Goal: Information Seeking & Learning: Learn about a topic

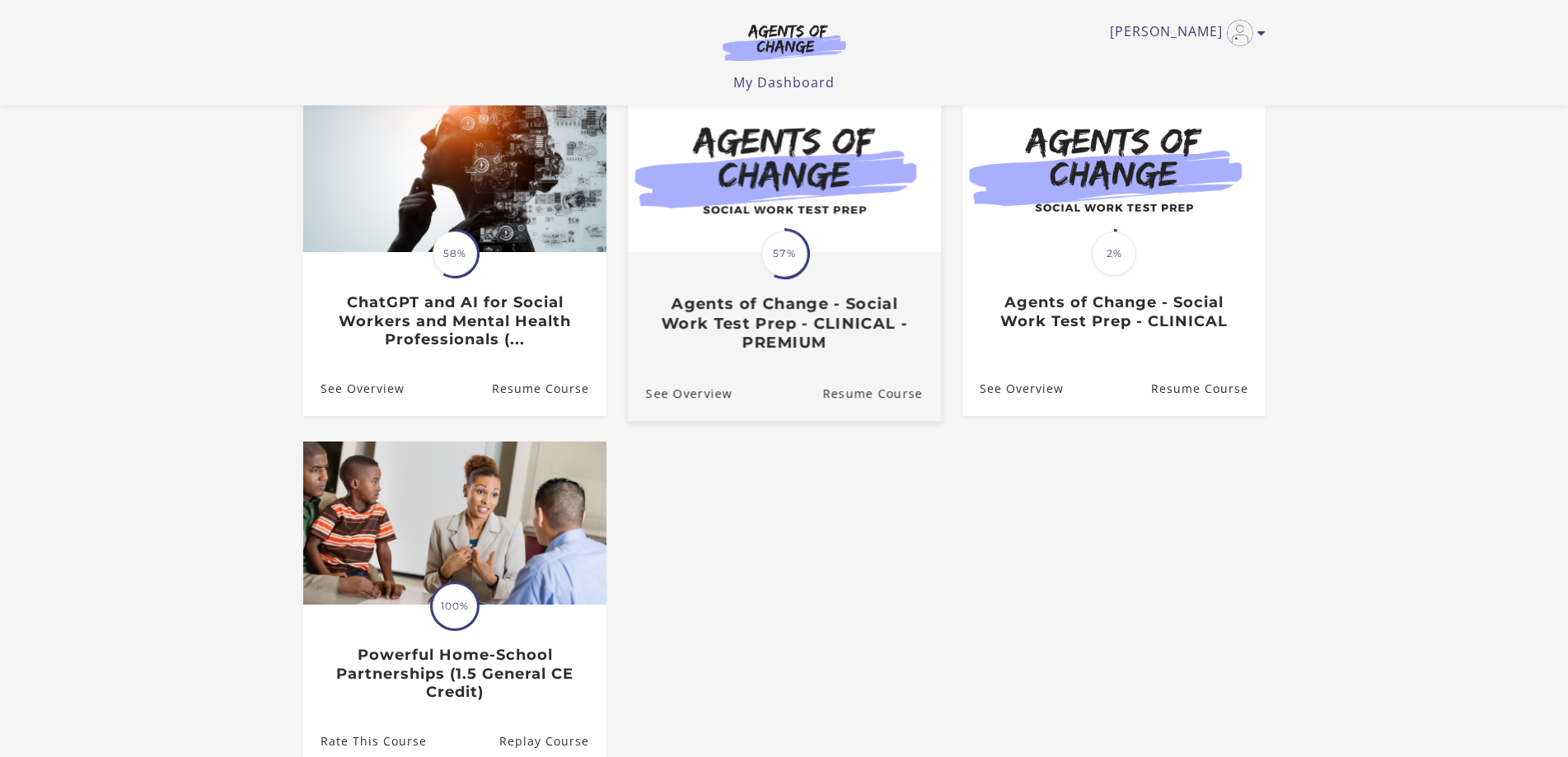
scroll to position [165, 0]
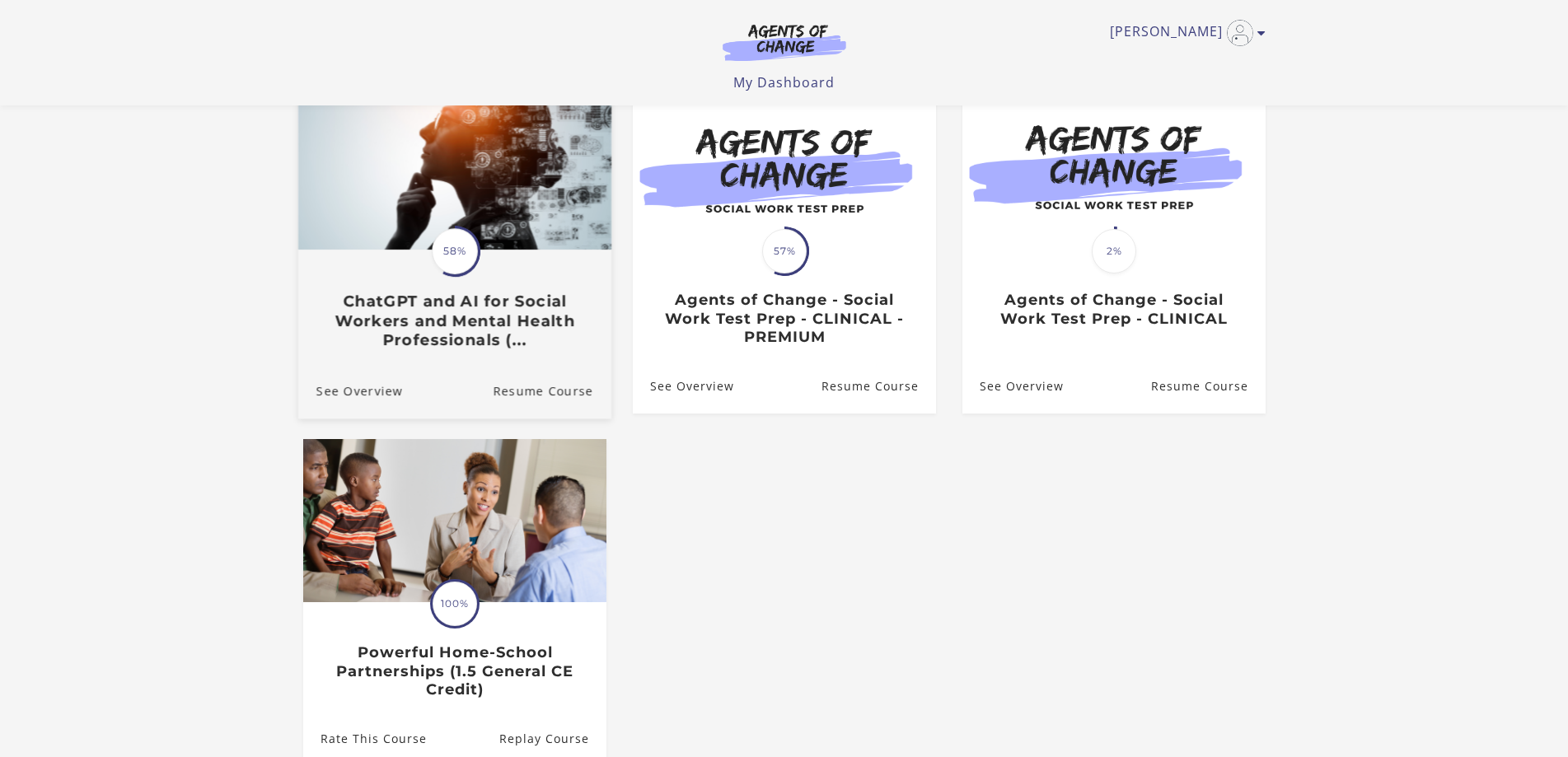
click at [492, 320] on h3 "ChatGPT and AI for Social Workers and Mental Health Professionals (..." at bounding box center [454, 320] width 277 height 57
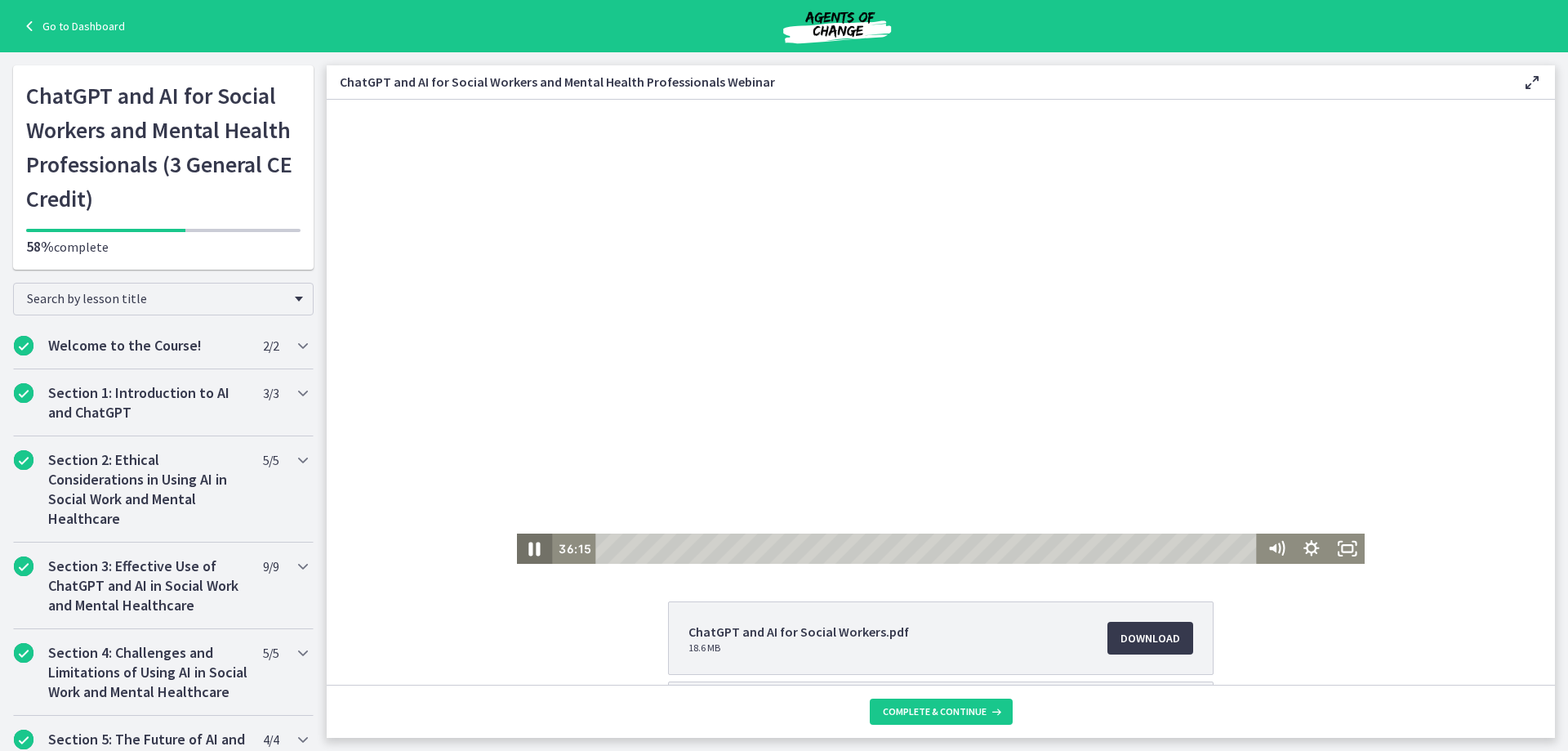
click at [529, 546] on icon "Pause" at bounding box center [535, 549] width 12 height 14
click at [523, 550] on icon "Play Video" at bounding box center [535, 549] width 42 height 36
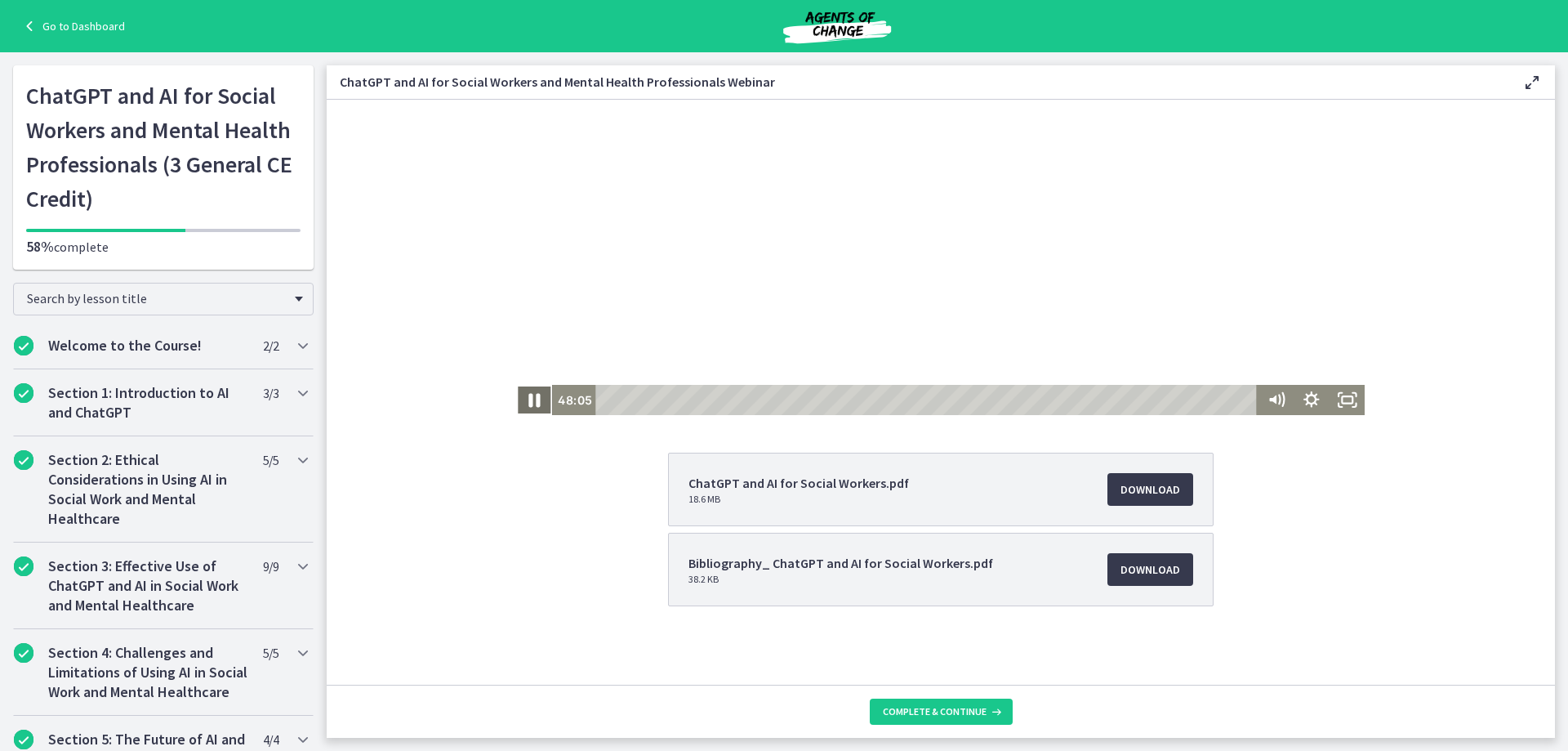
click at [529, 407] on icon "Pause" at bounding box center [533, 400] width 42 height 36
click at [522, 402] on icon "Play Video" at bounding box center [535, 400] width 42 height 36
click at [1294, 512] on div "ChatGPT and AI for Social Workers.pdf 18.6 MB Download Opens in a new window Bi…" at bounding box center [940, 568] width 1228 height 232
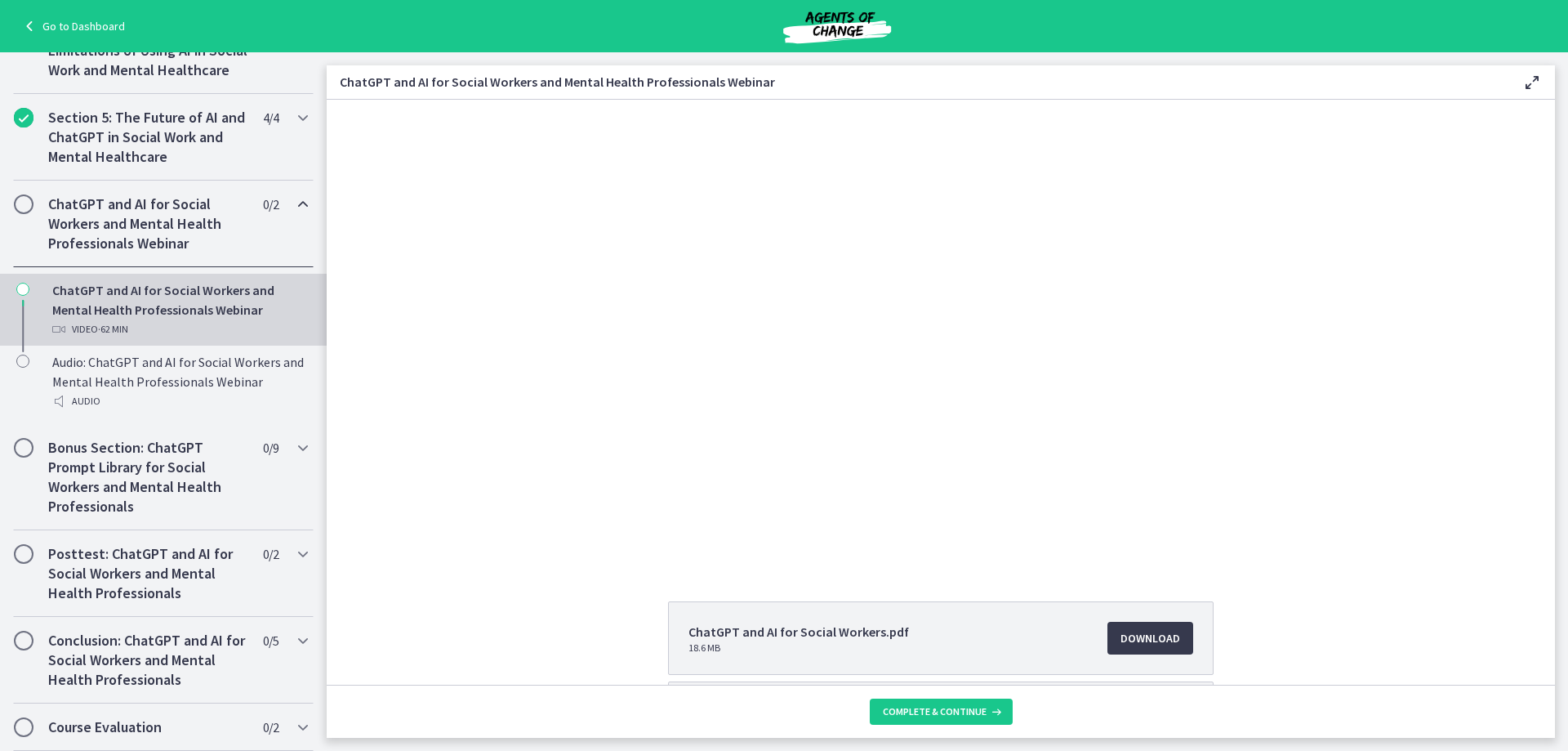
scroll to position [149, 0]
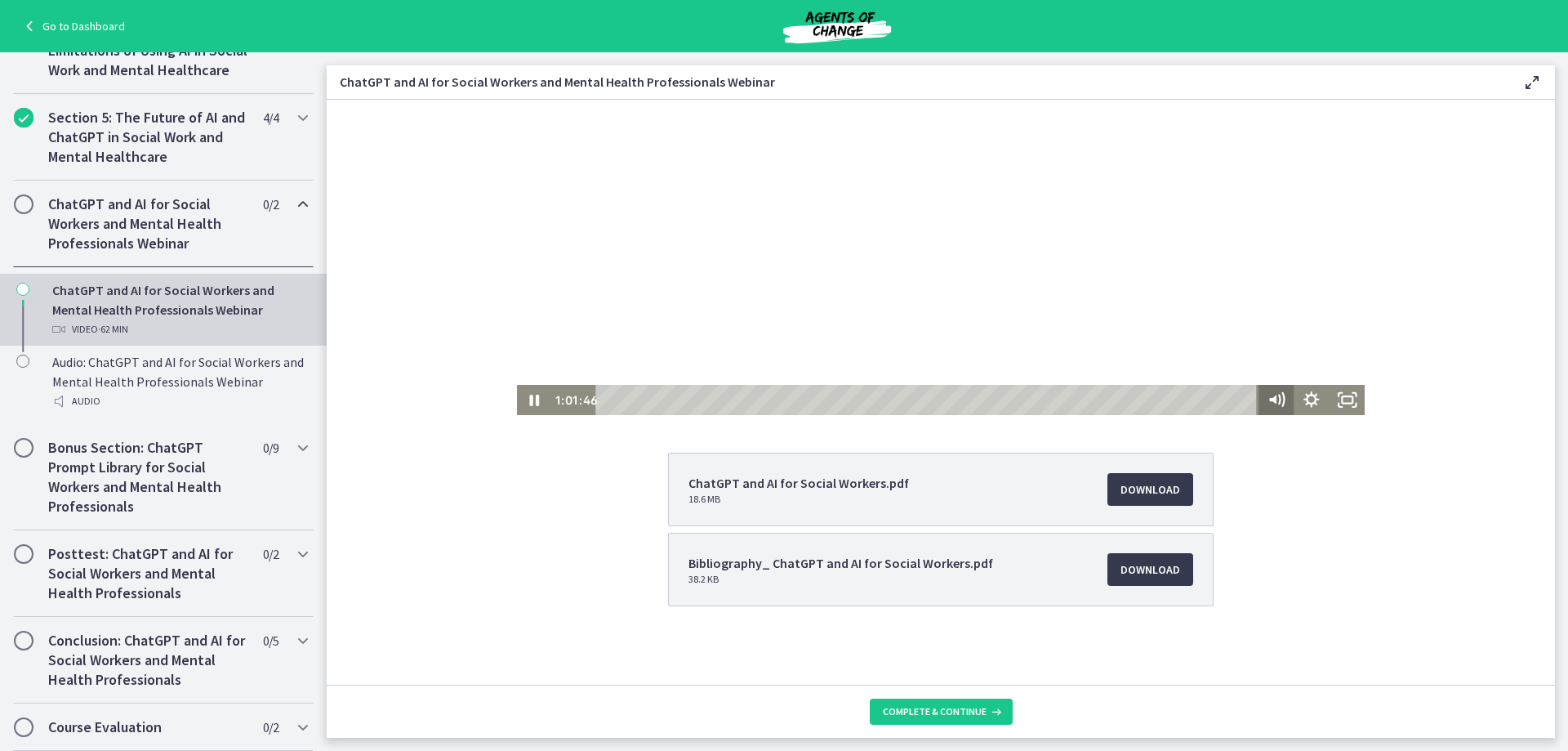
drag, startPoint x: 1202, startPoint y: 403, endPoint x: 1262, endPoint y: 408, distance: 60.2
click at [1262, 408] on div "1:01:46 1:01:46" at bounding box center [940, 400] width 848 height 31
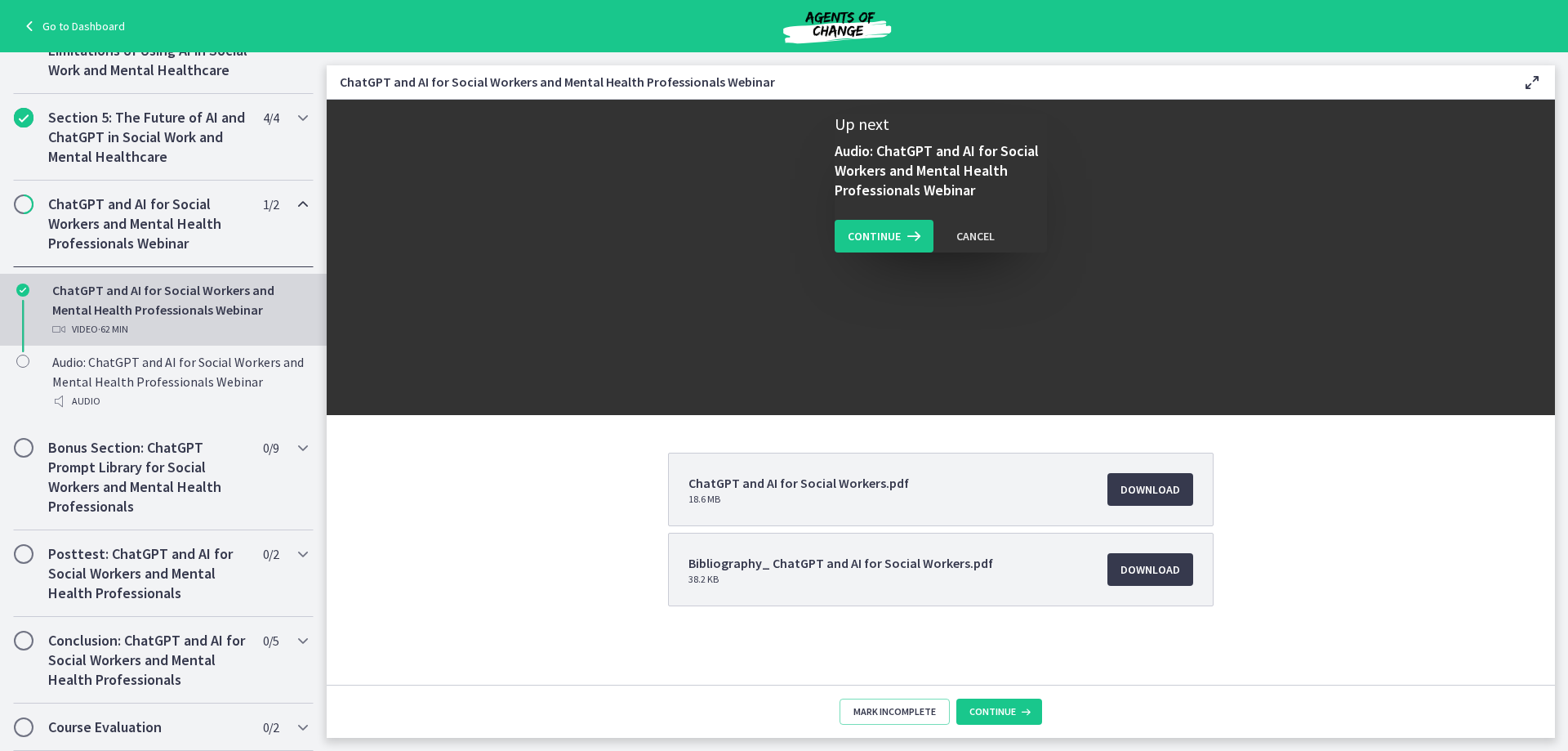
scroll to position [0, 0]
click at [1011, 707] on span "Continue" at bounding box center [992, 711] width 46 height 13
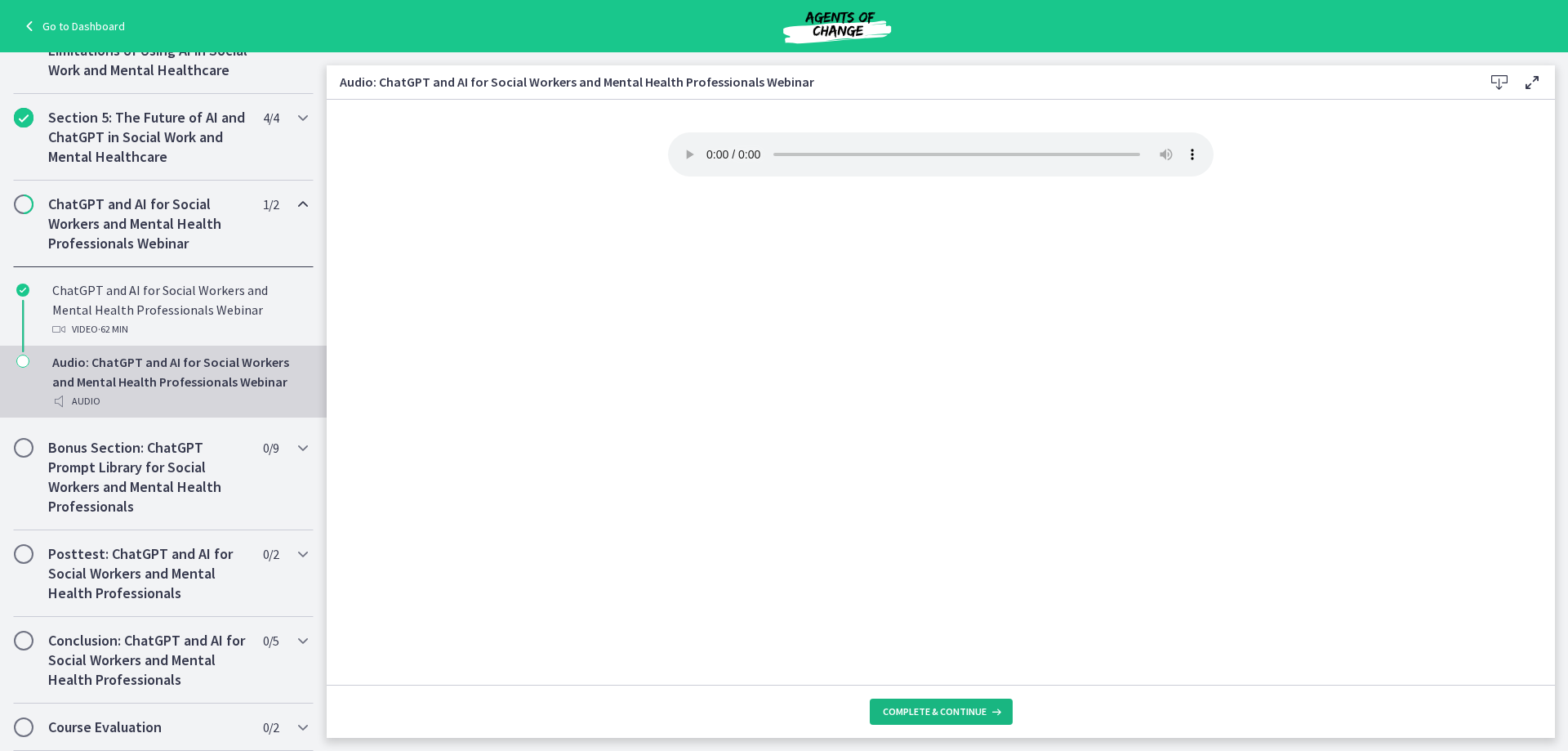
click at [956, 711] on span "Complete & continue" at bounding box center [935, 711] width 104 height 13
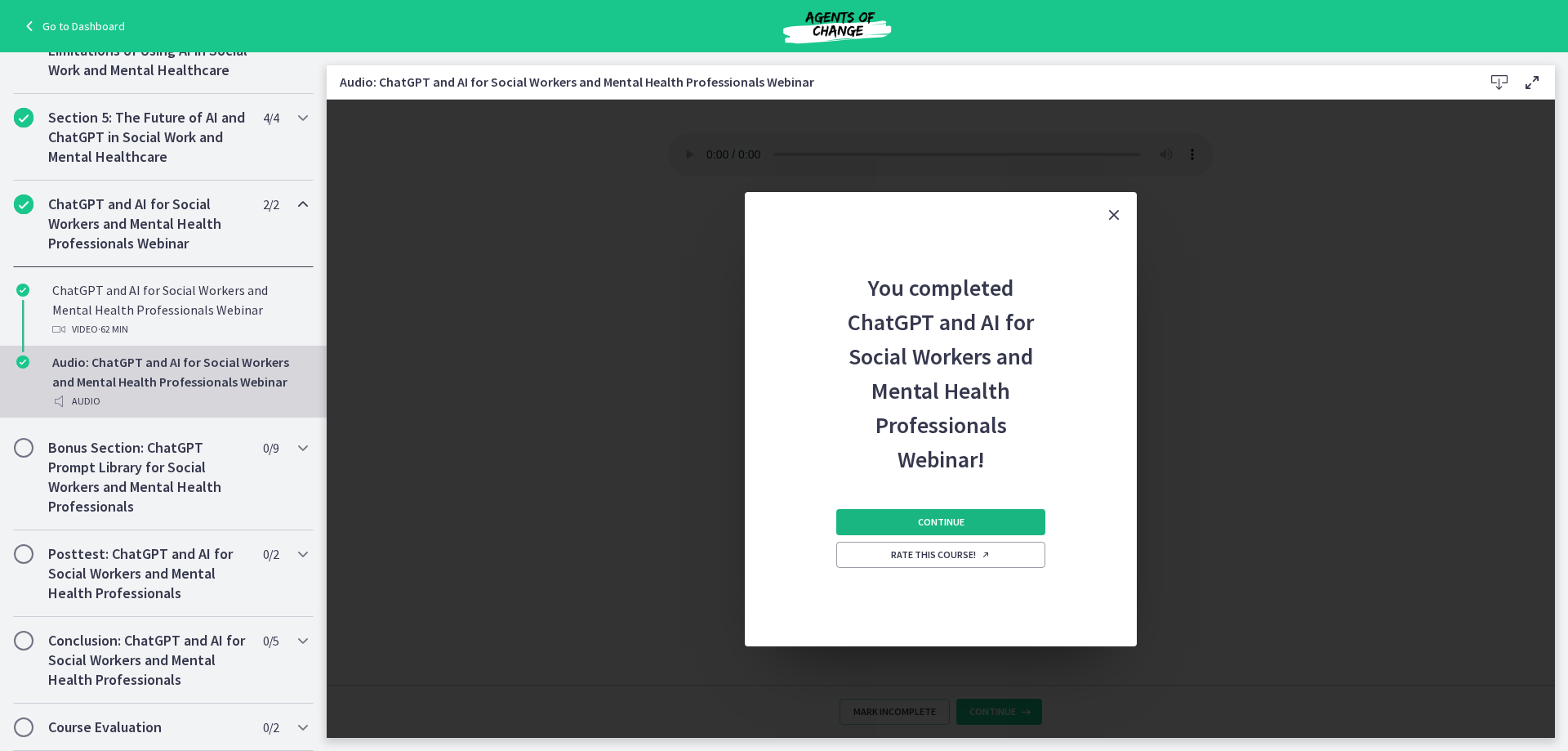
click at [919, 525] on span "Continue" at bounding box center [940, 522] width 46 height 13
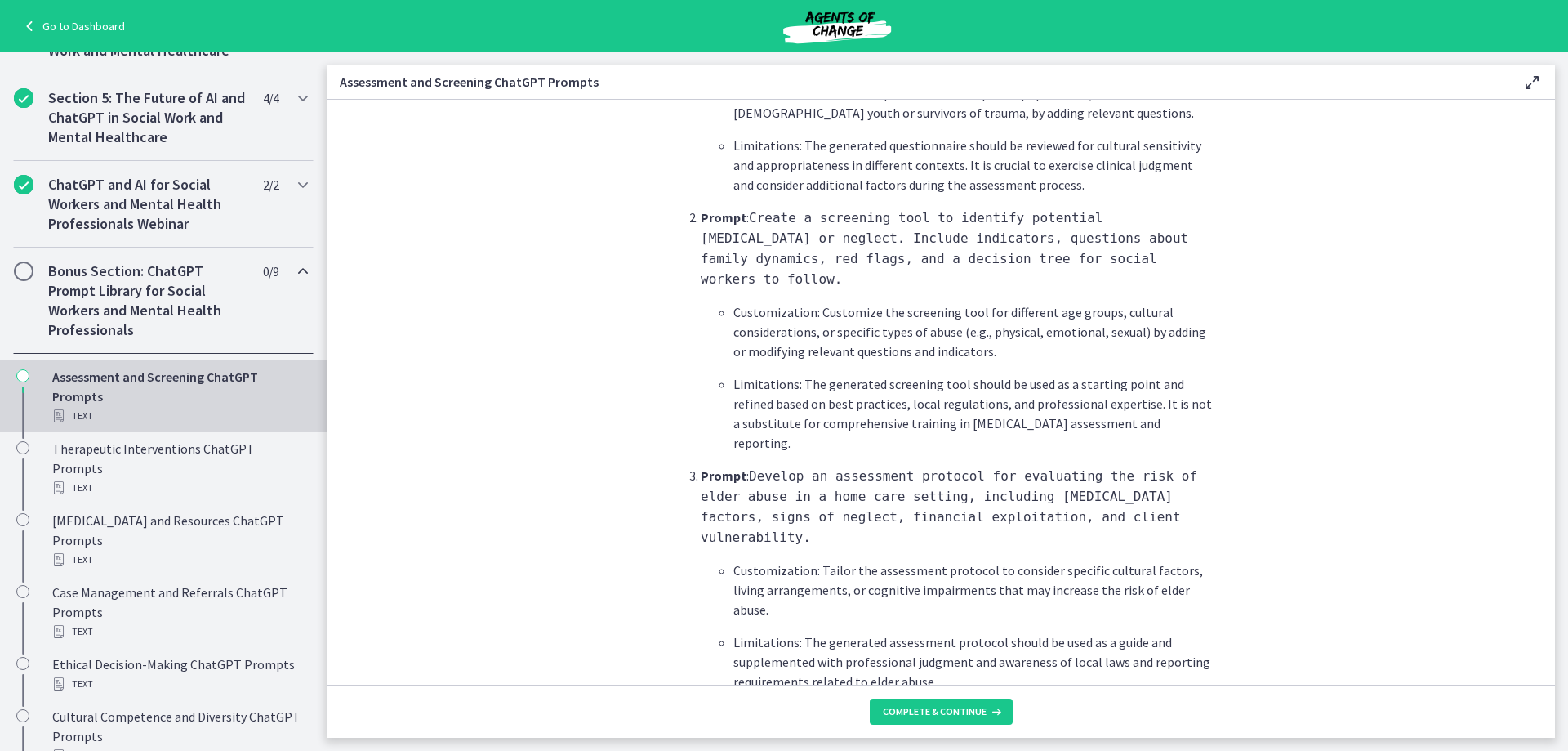
scroll to position [1062, 0]
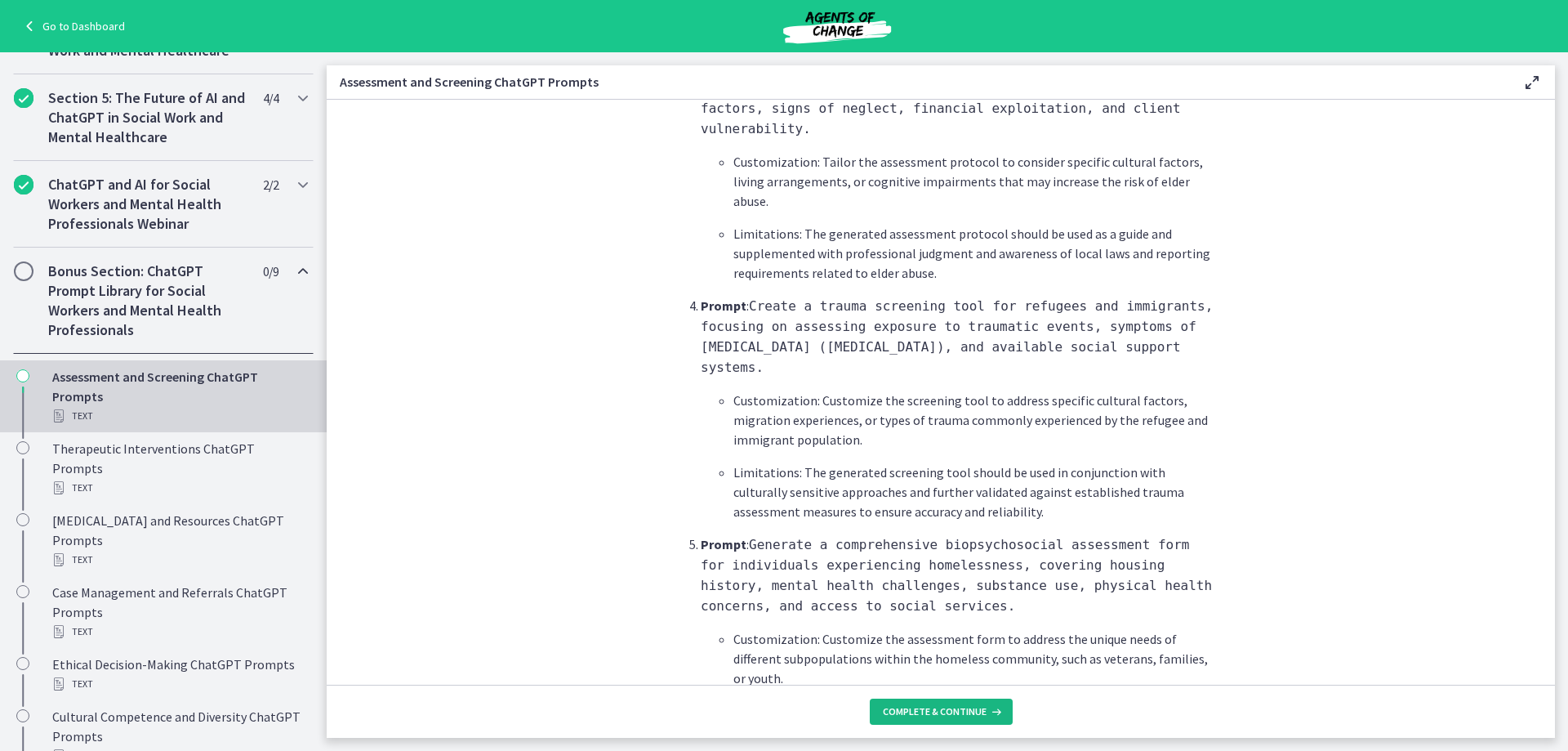
click at [966, 716] on span "Complete & continue" at bounding box center [935, 711] width 104 height 13
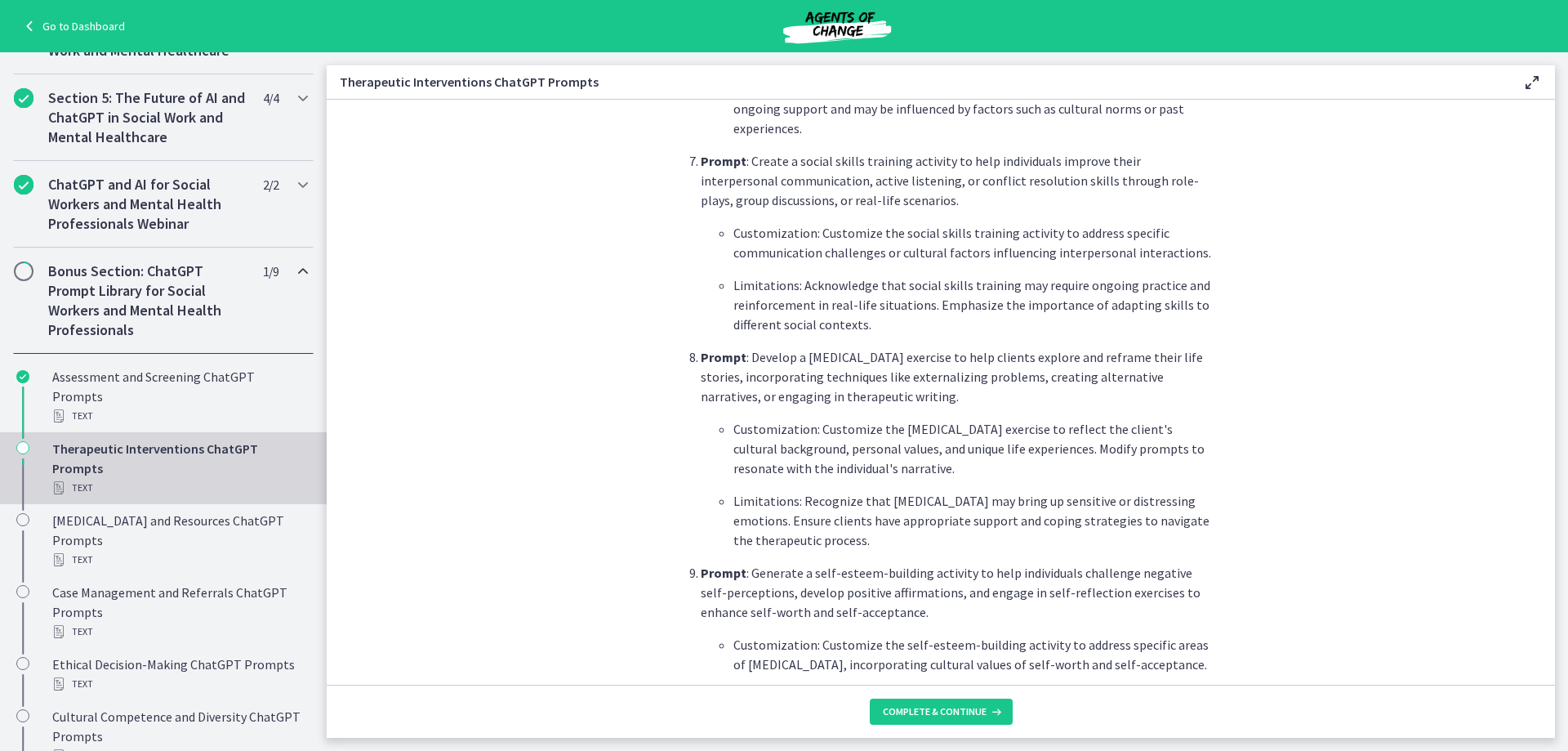
scroll to position [1961, 0]
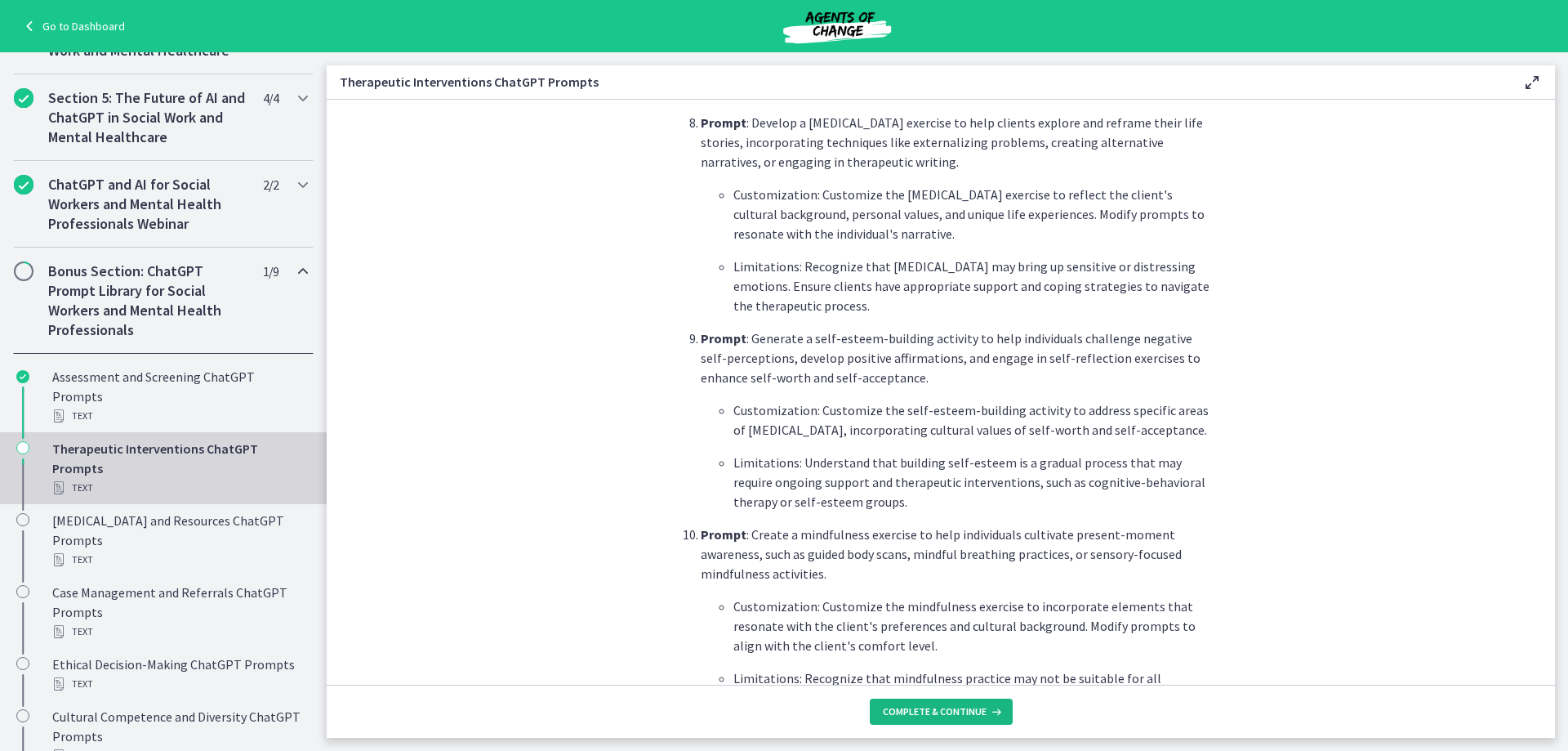
click at [950, 711] on span "Complete & continue" at bounding box center [935, 711] width 104 height 13
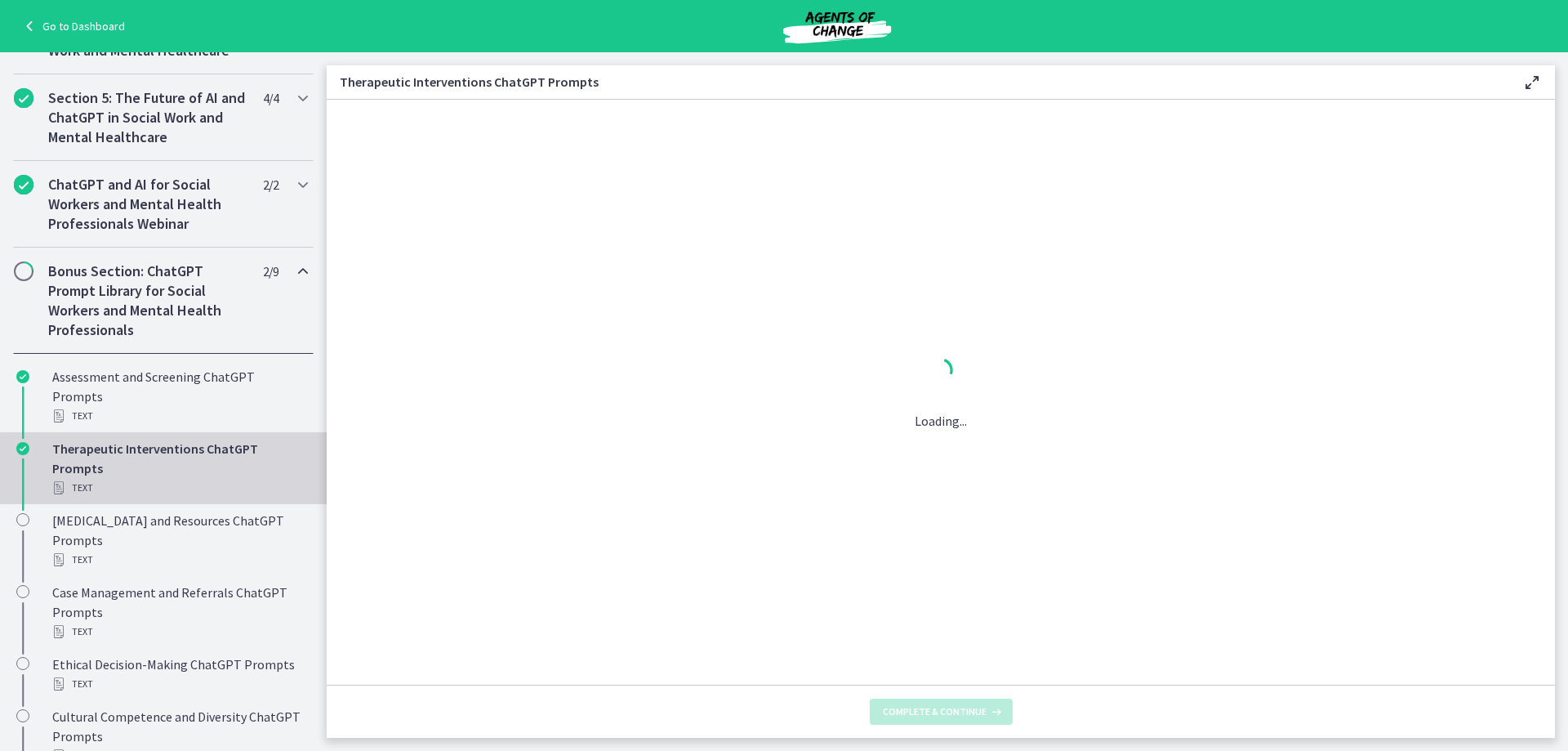
scroll to position [0, 0]
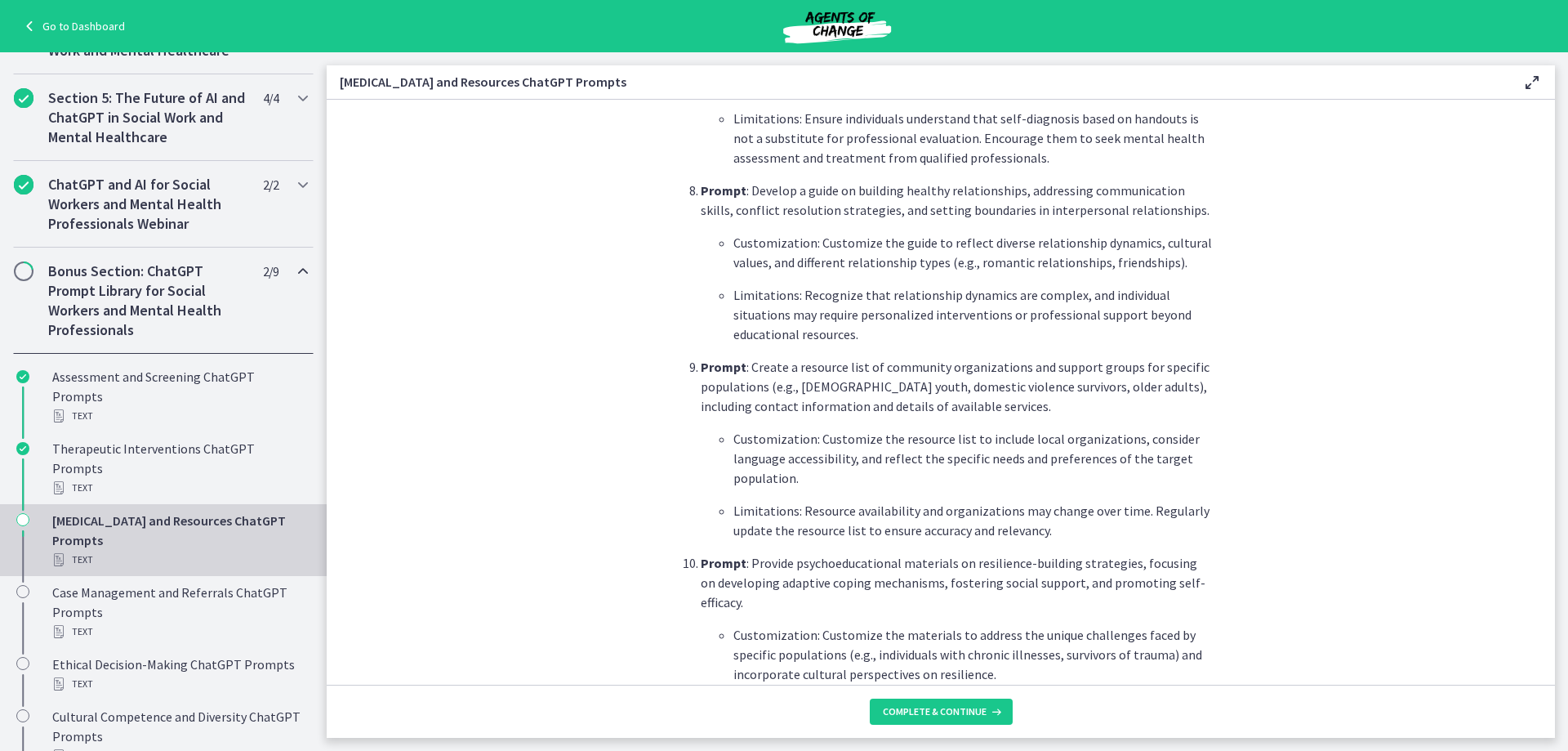
scroll to position [1961, 0]
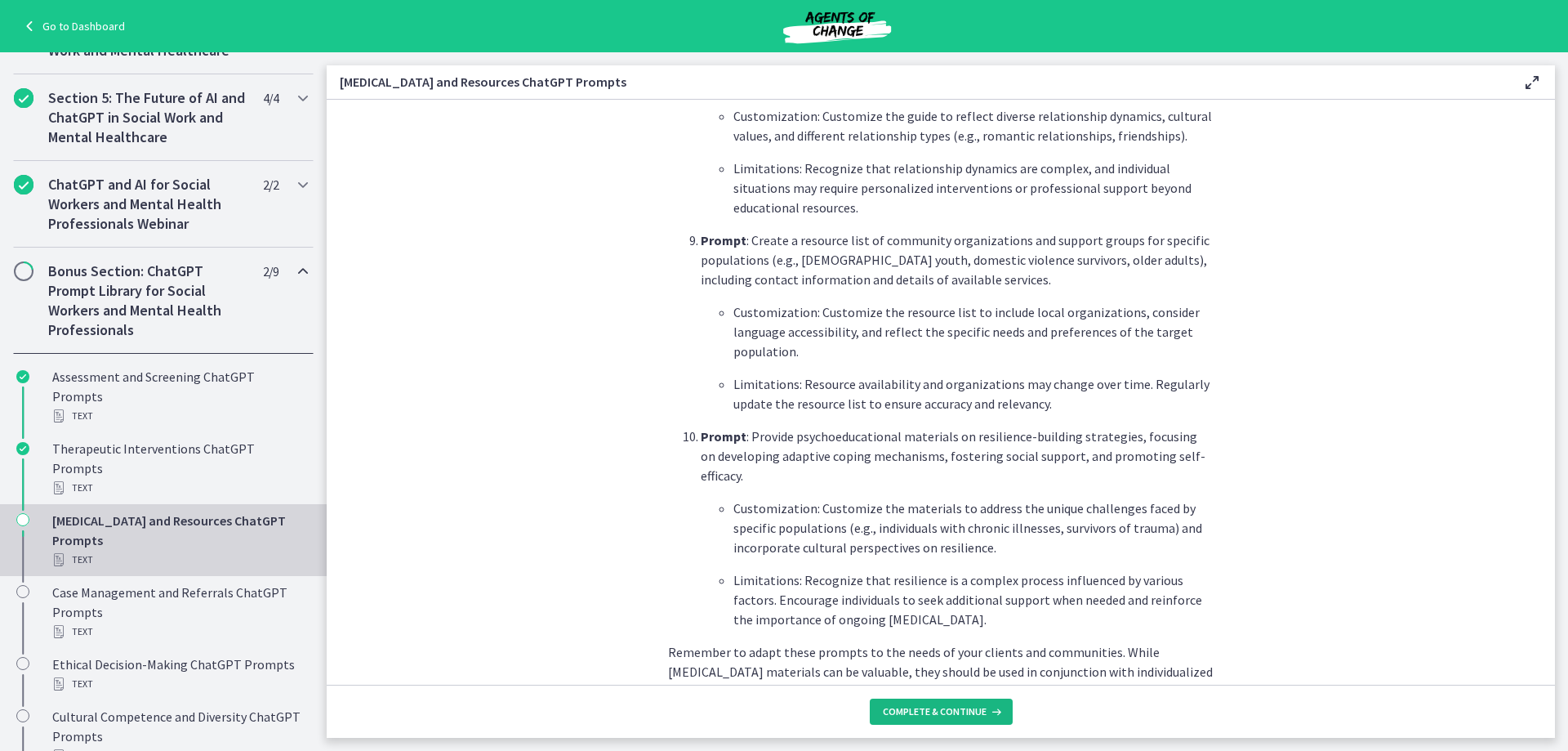
click at [958, 708] on span "Complete & continue" at bounding box center [935, 711] width 104 height 13
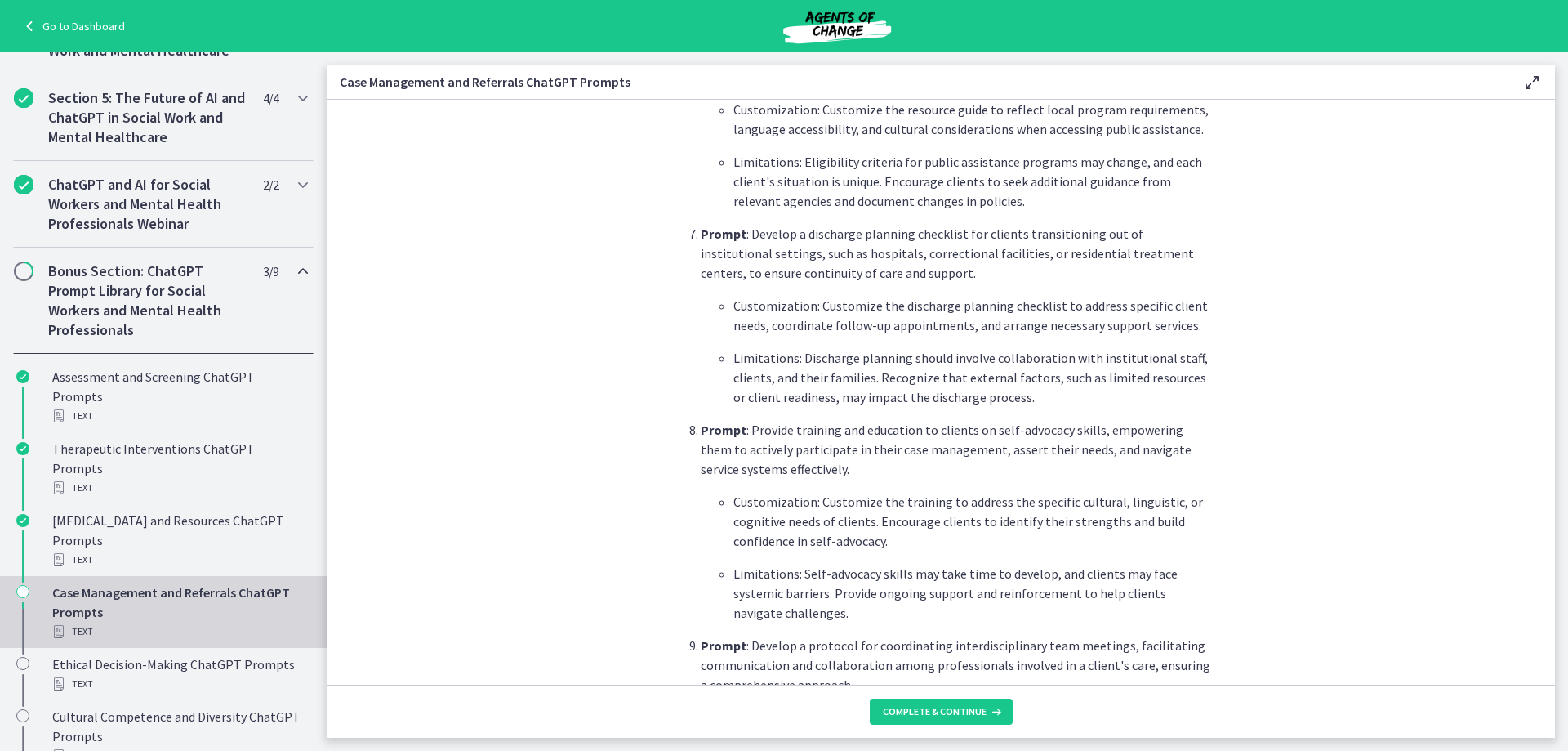
scroll to position [2108, 0]
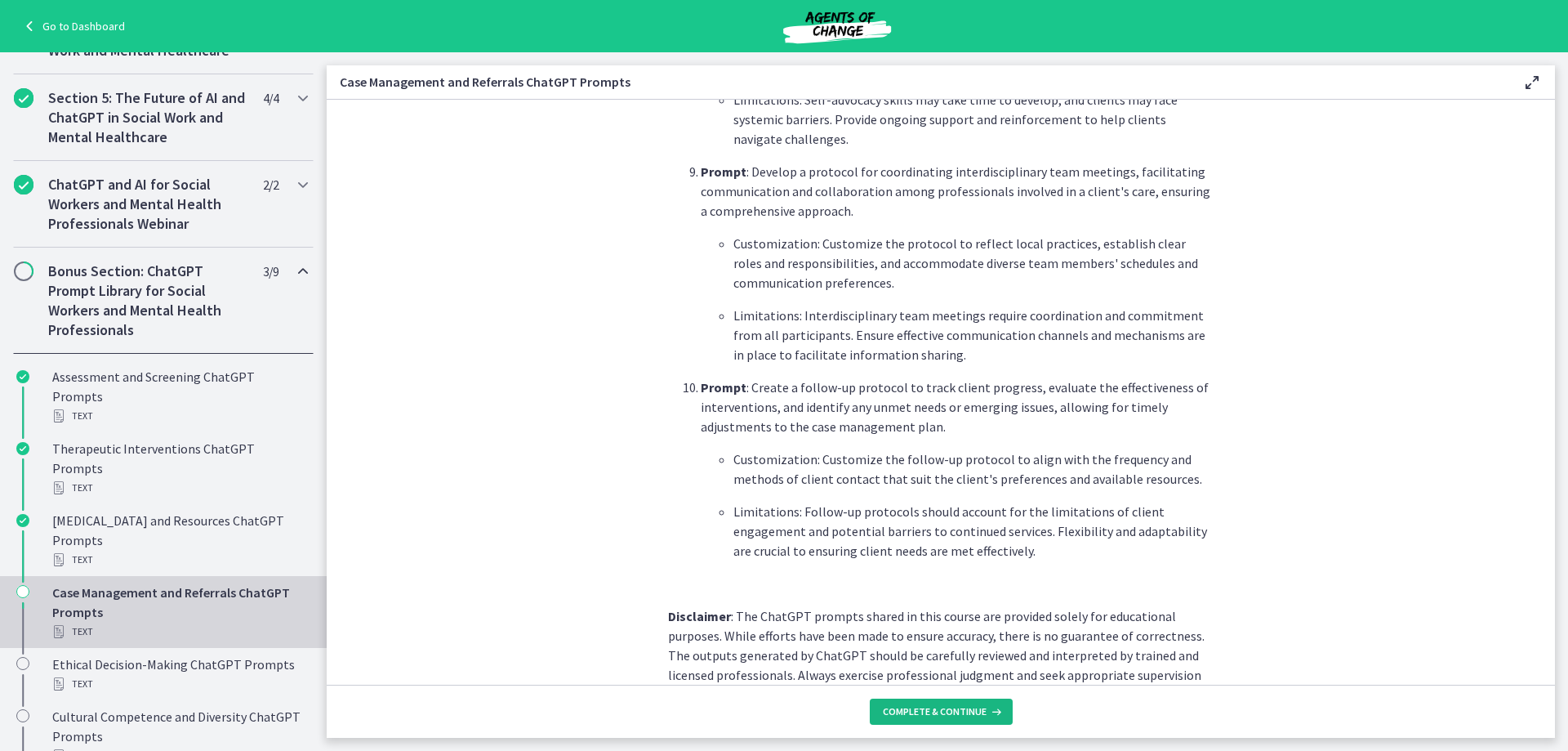
click at [1001, 709] on button "Complete & continue" at bounding box center [940, 711] width 143 height 26
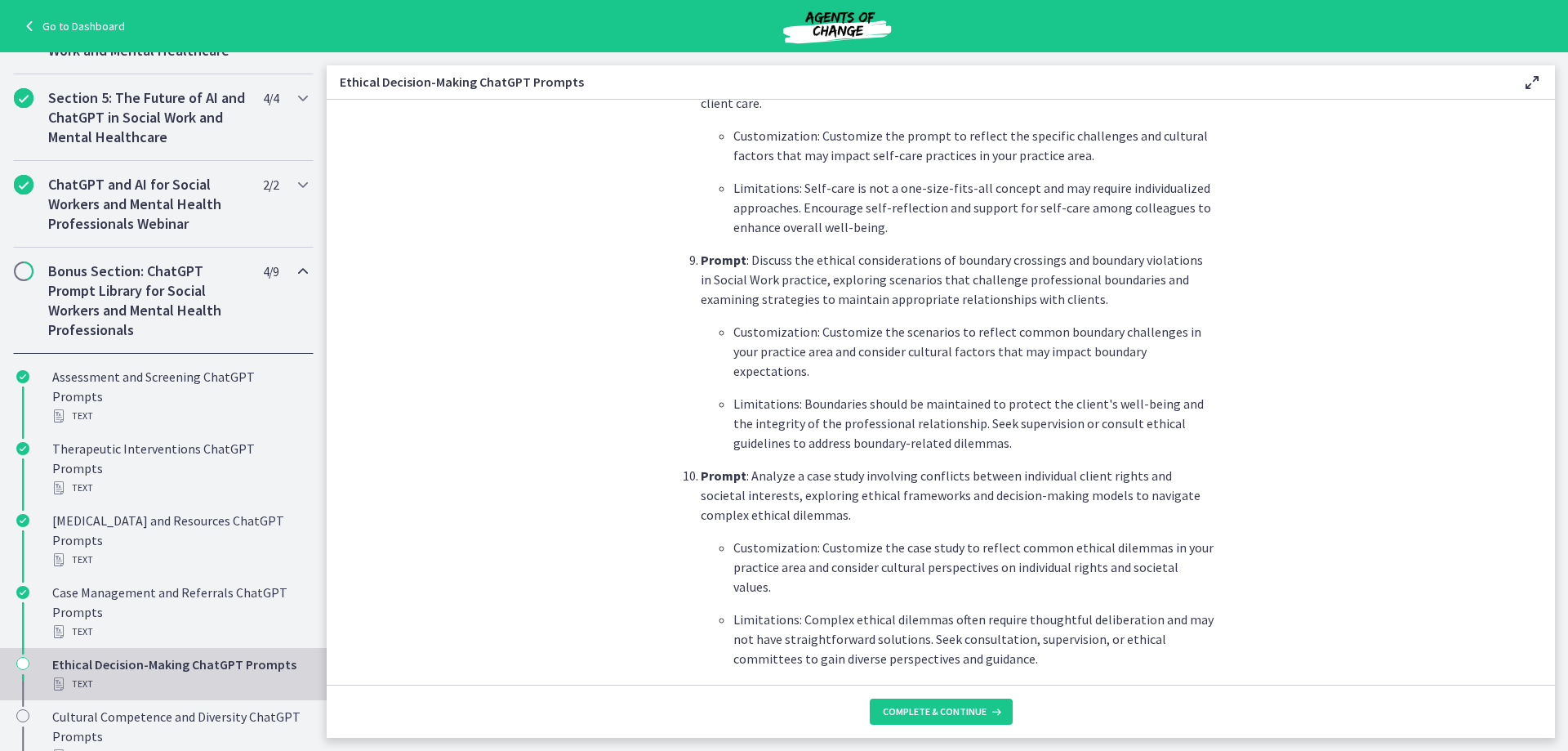
scroll to position [2166, 0]
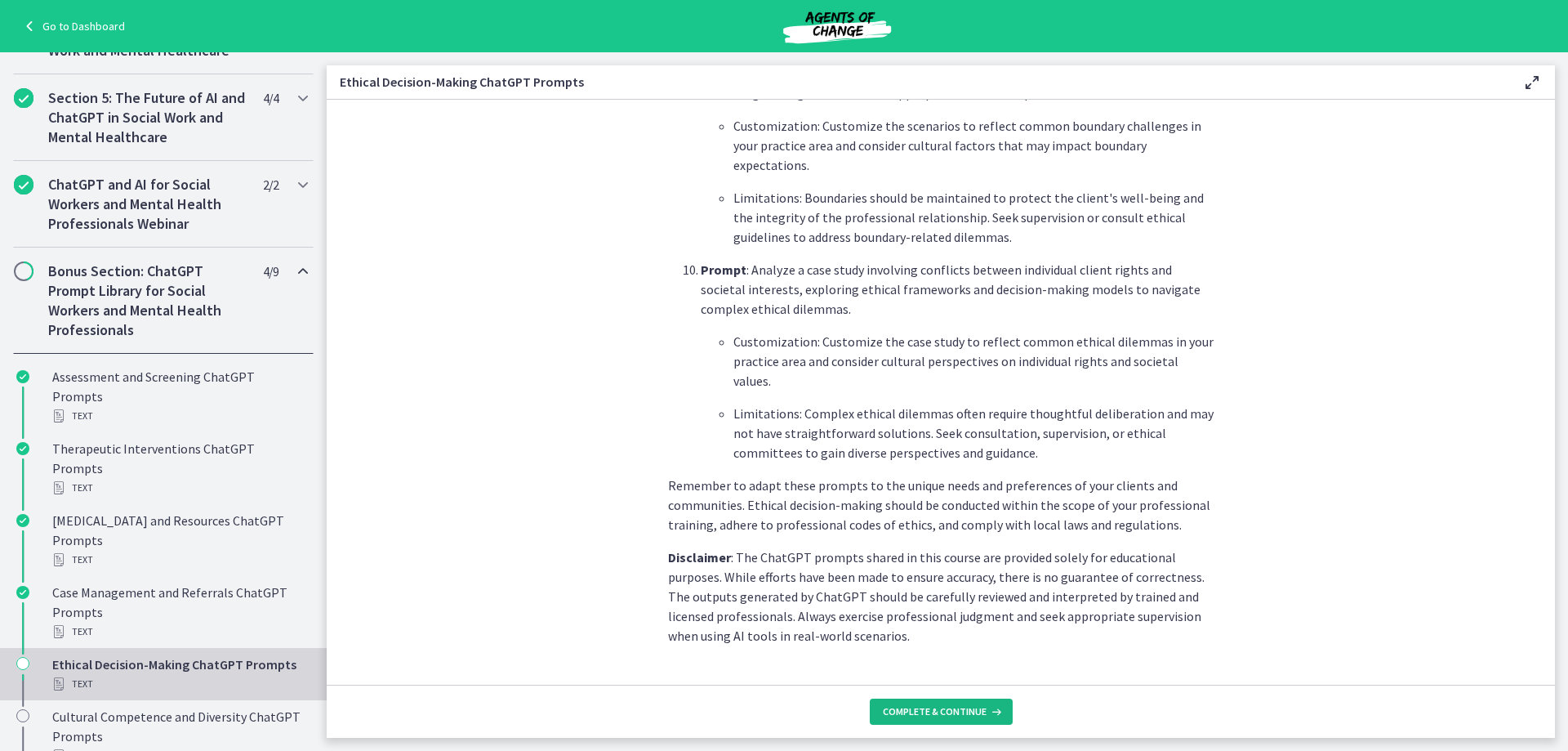
click at [979, 721] on button "Complete & continue" at bounding box center [940, 711] width 143 height 26
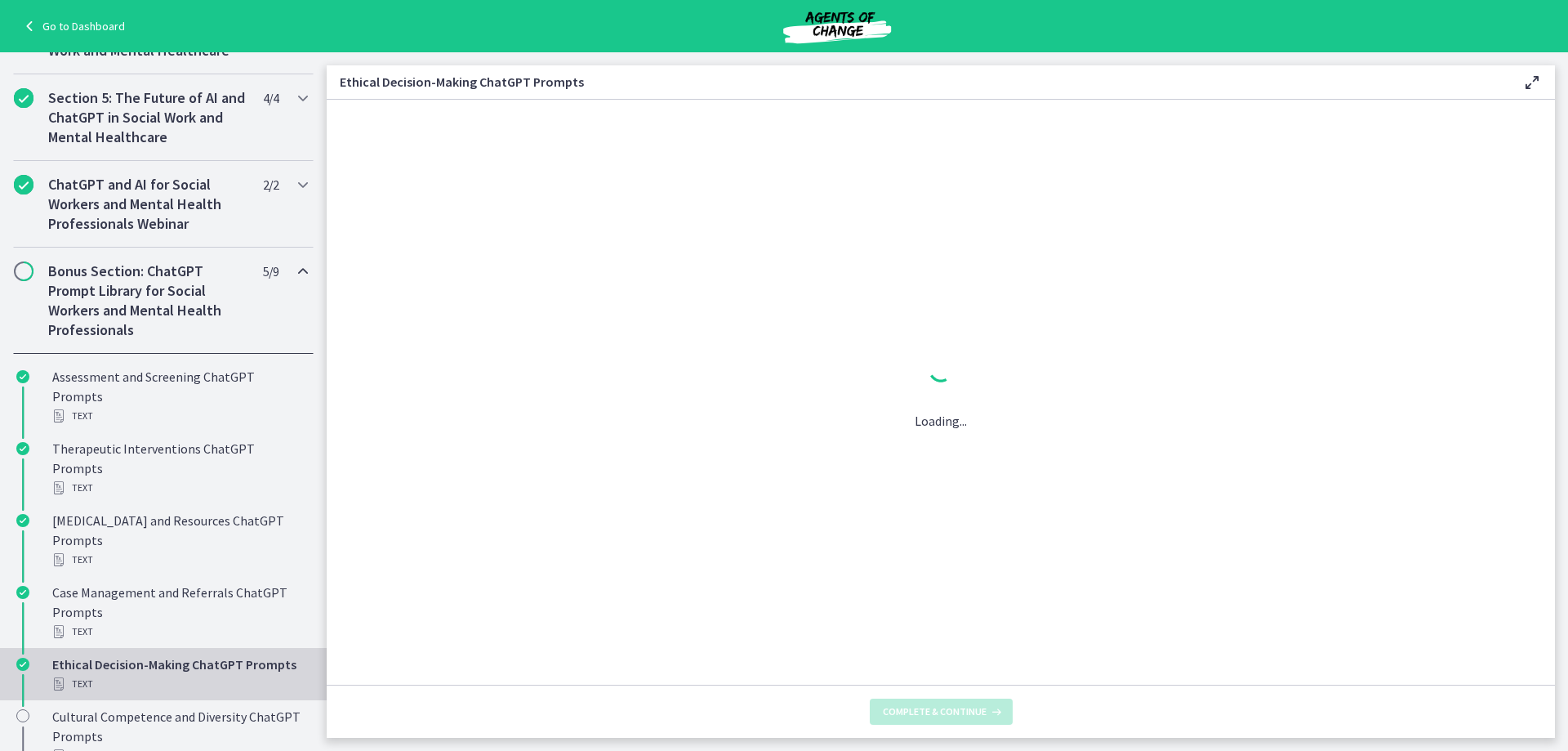
scroll to position [0, 0]
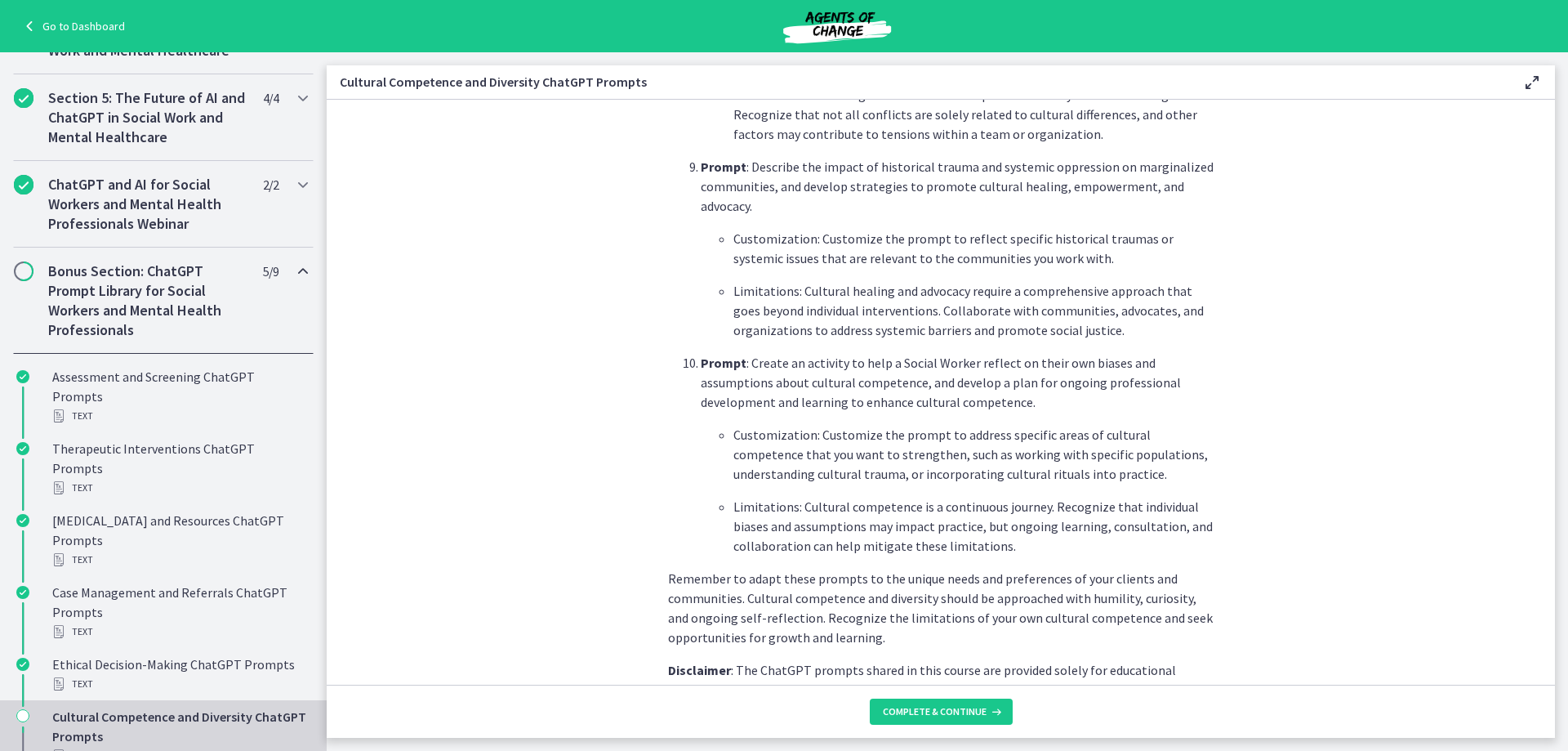
scroll to position [2265, 0]
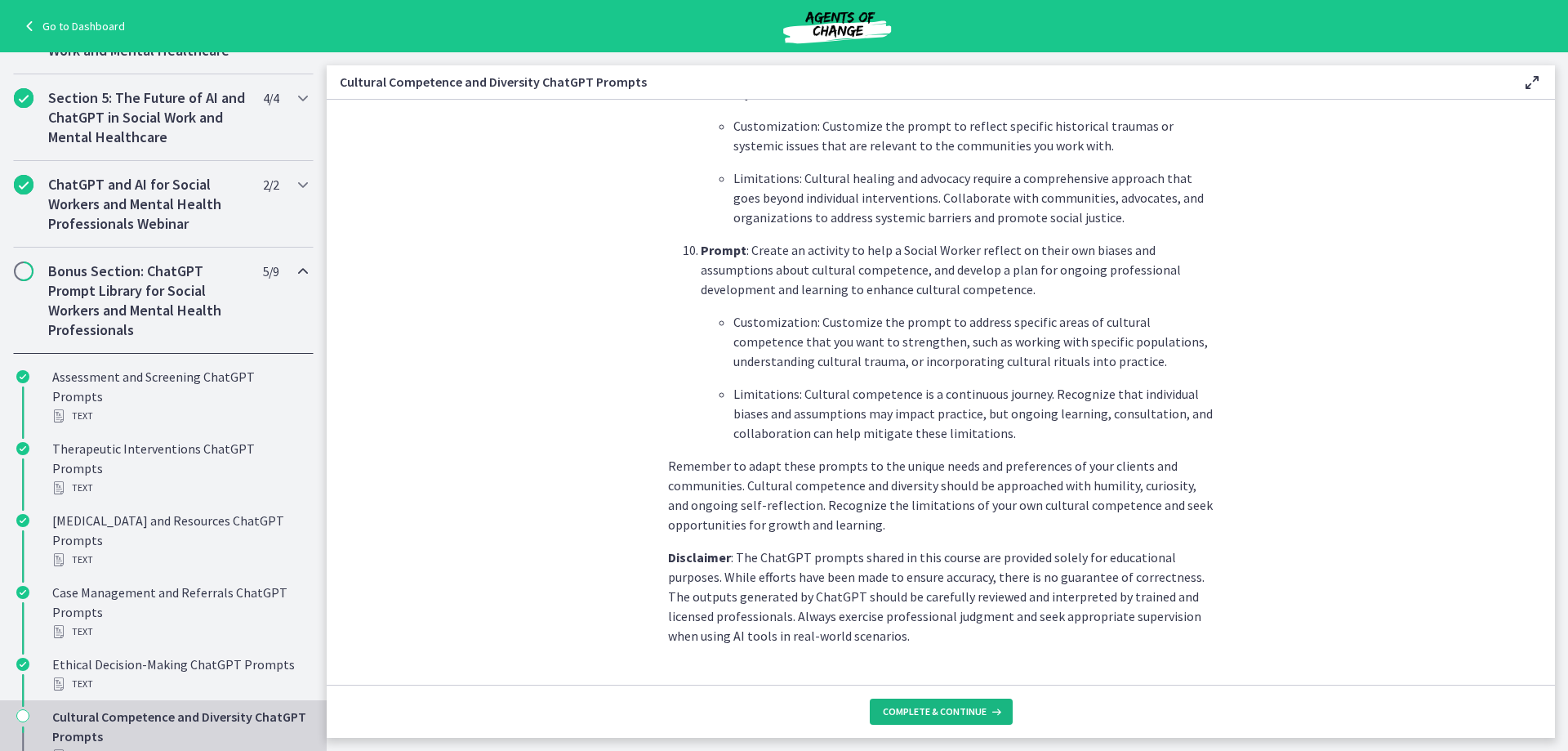
click at [978, 707] on span "Complete & continue" at bounding box center [935, 711] width 104 height 13
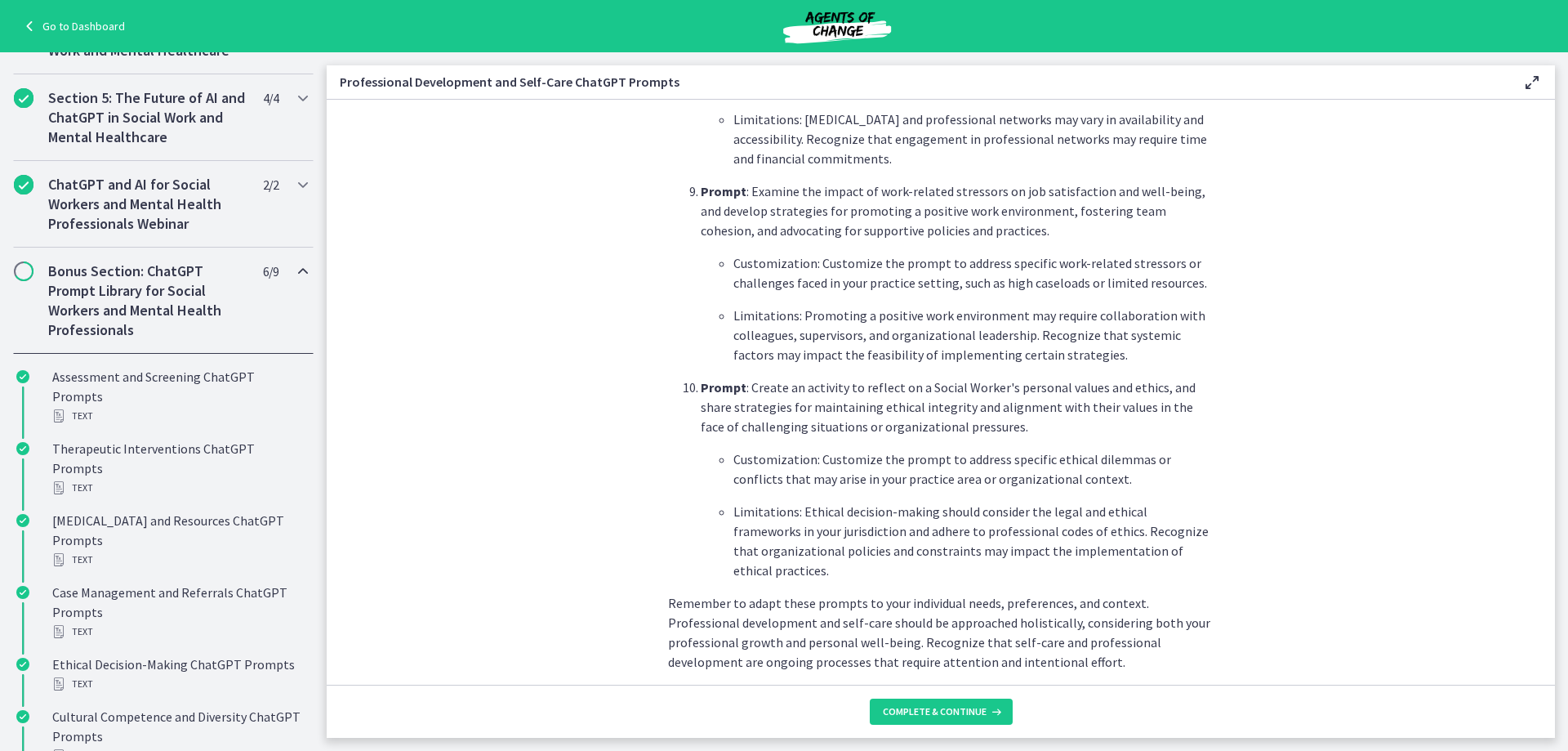
scroll to position [2304, 0]
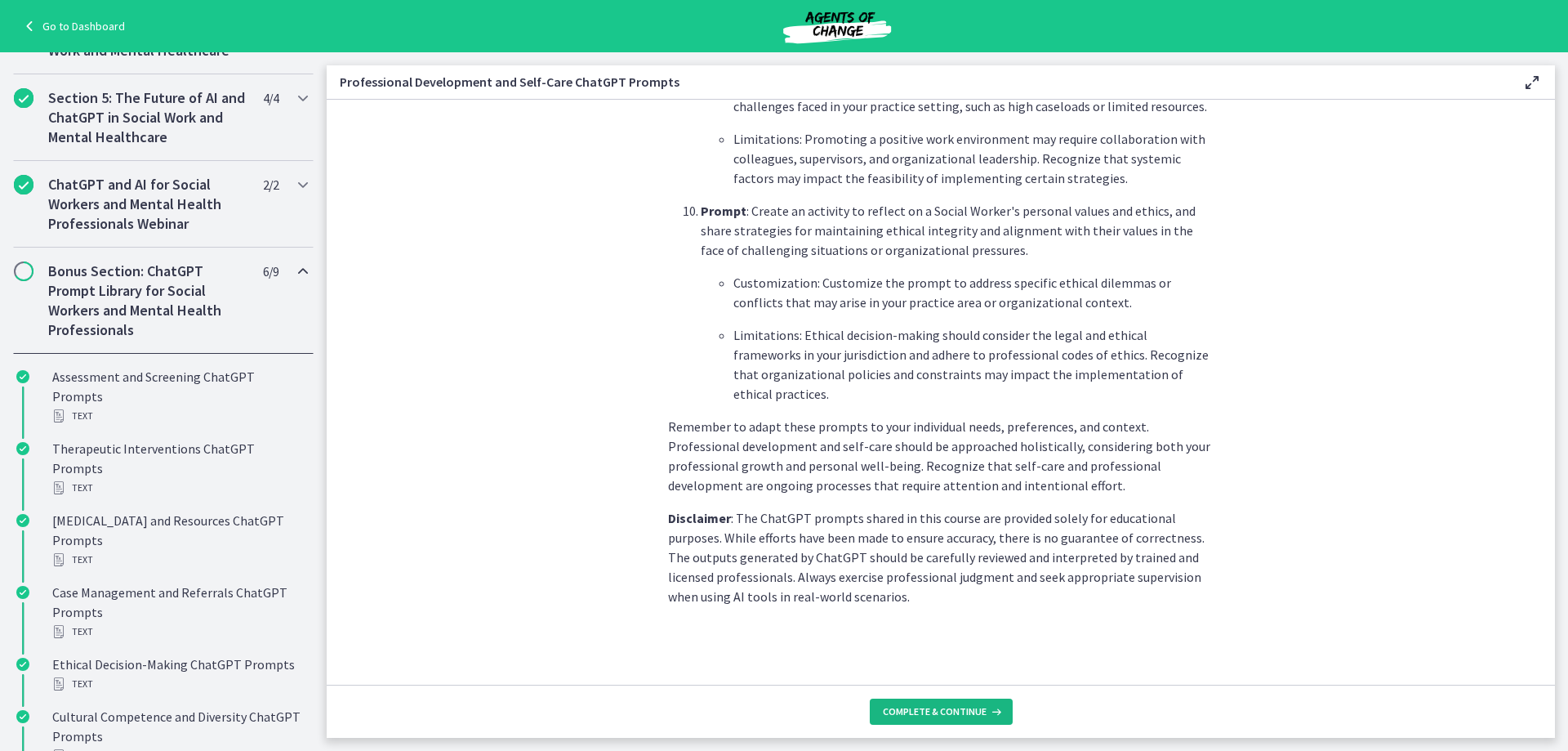
click at [965, 706] on span "Complete & continue" at bounding box center [935, 711] width 104 height 13
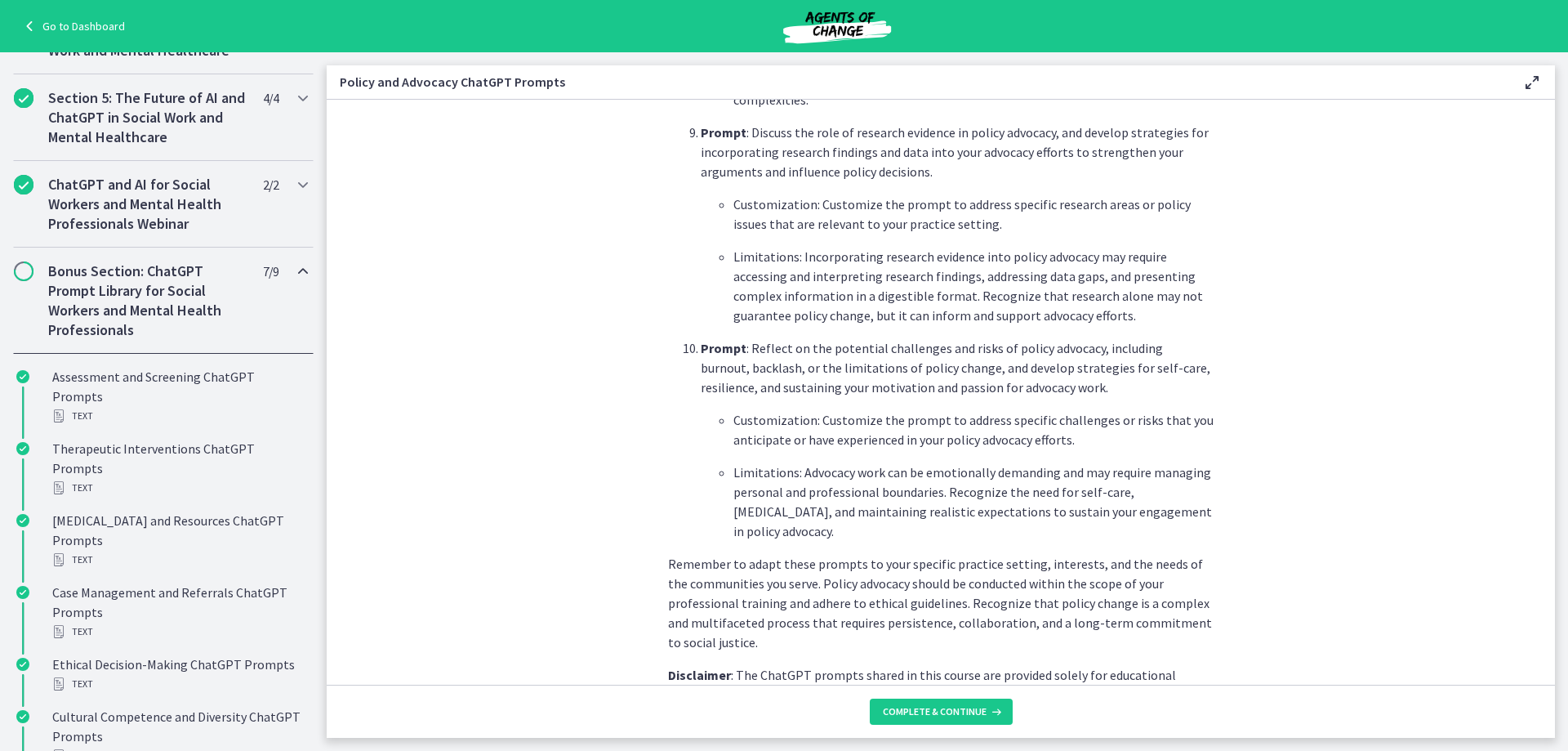
scroll to position [2304, 0]
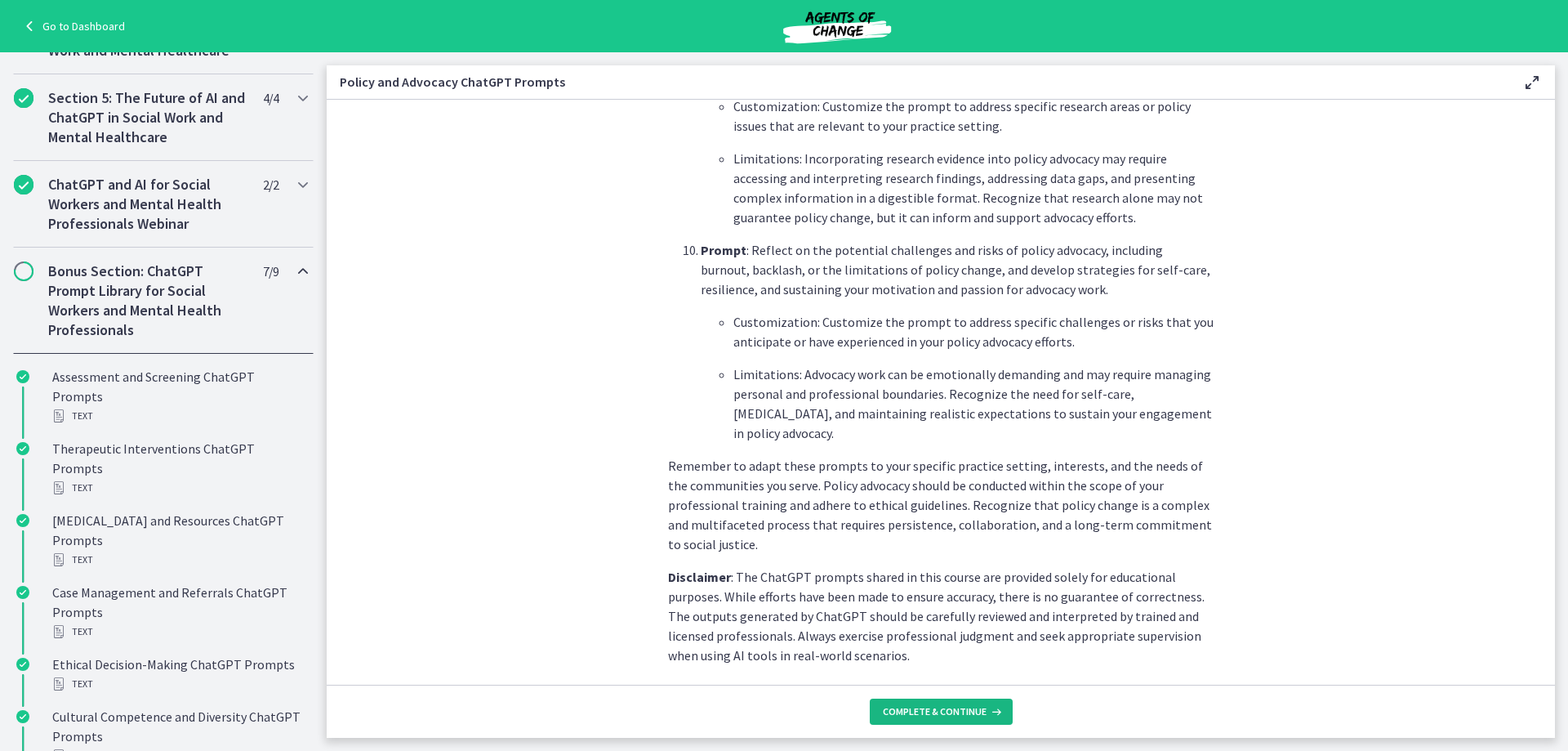
click at [966, 705] on span "Complete & continue" at bounding box center [935, 711] width 104 height 13
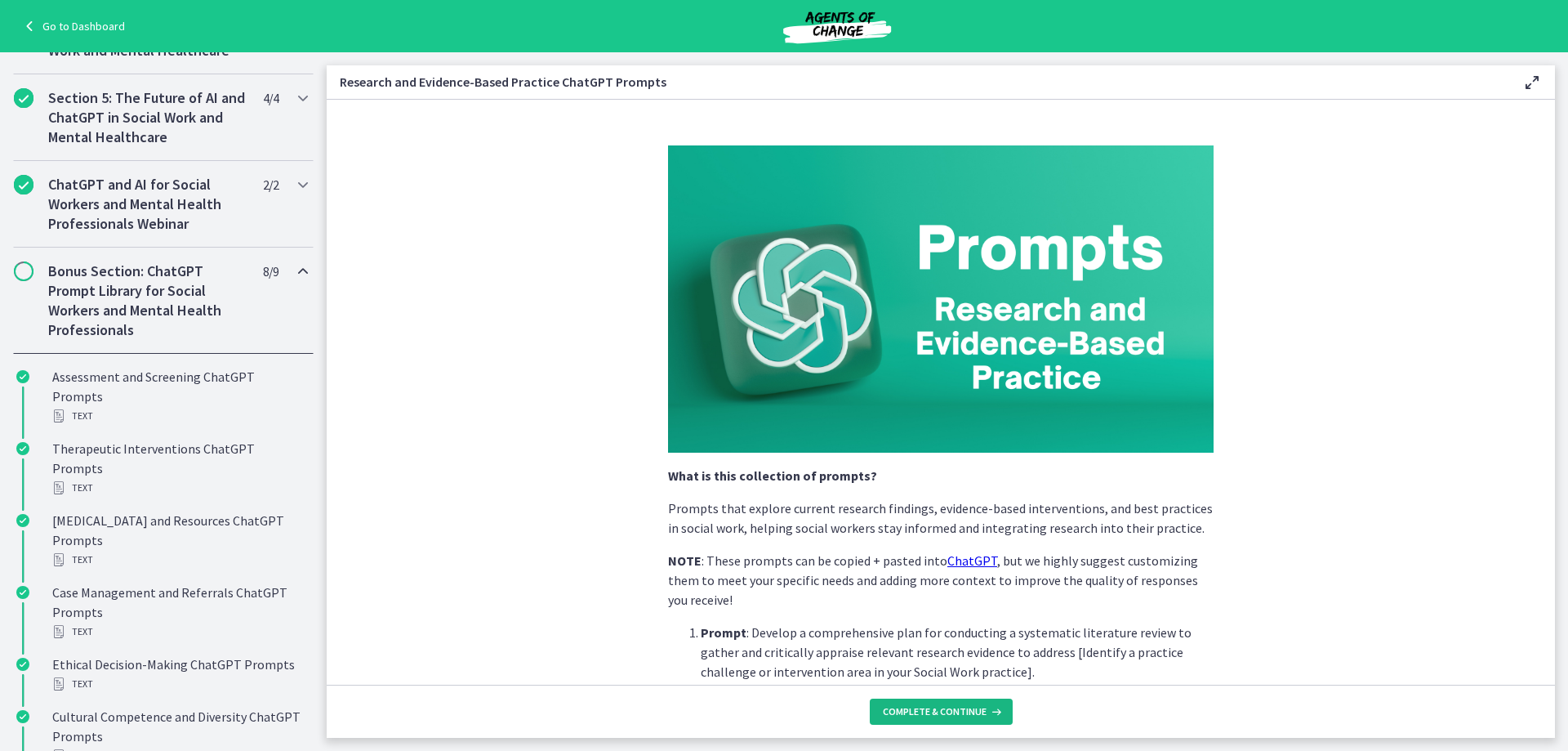
click at [959, 713] on span "Complete & continue" at bounding box center [935, 711] width 104 height 13
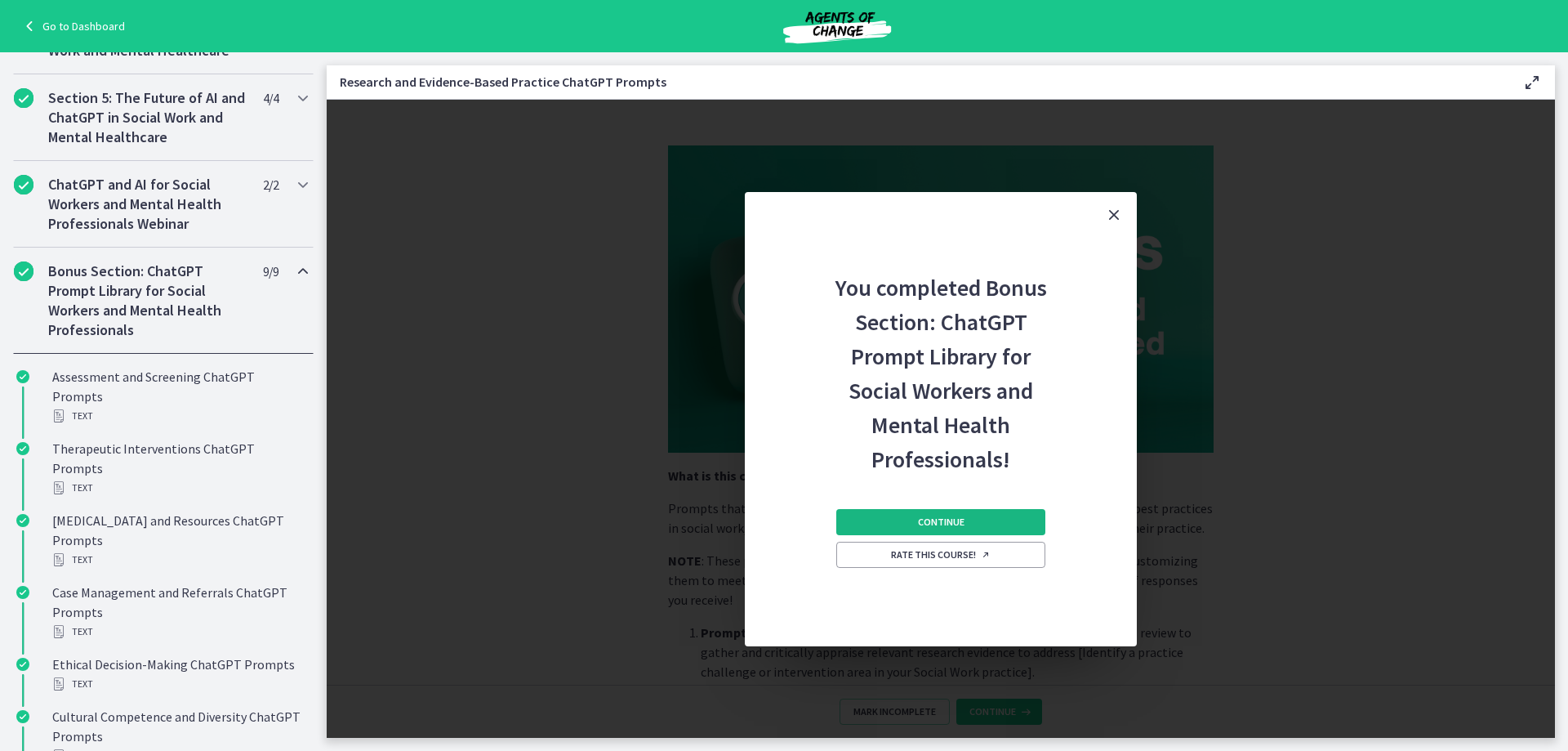
click at [998, 516] on button "Continue" at bounding box center [940, 522] width 209 height 26
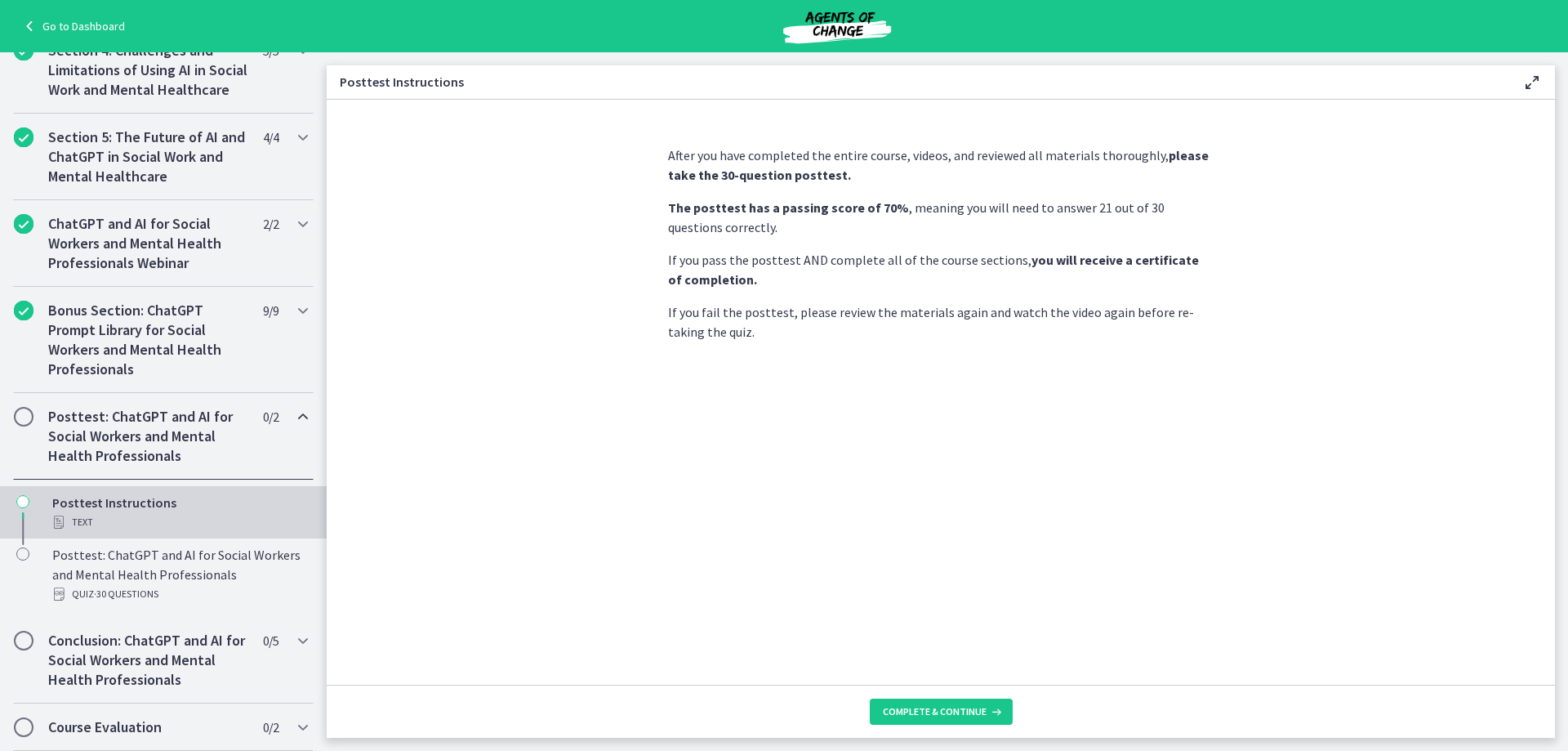
scroll to position [622, 0]
drag, startPoint x: 737, startPoint y: 233, endPoint x: 749, endPoint y: 211, distance: 25.1
click at [749, 211] on p "The posttest has a passing score of 70% , meaning you will need to answer 21 ou…" at bounding box center [940, 216] width 546 height 39
click at [782, 349] on div "After you have completed the entire course, videos, and reviewed all materials …" at bounding box center [940, 408] width 571 height 552
click at [945, 710] on span "Complete & continue" at bounding box center [935, 711] width 104 height 13
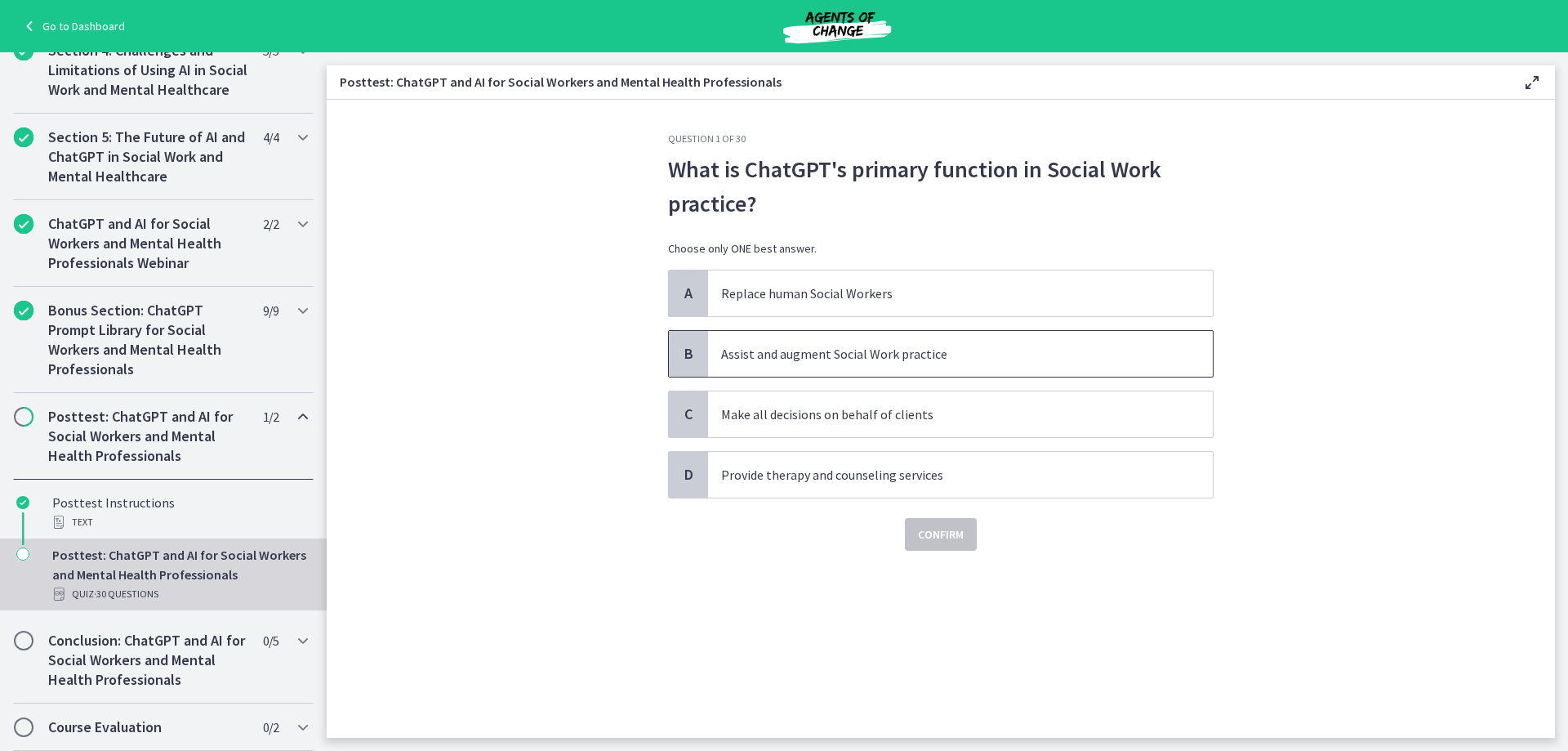
click at [854, 361] on p "Assist and augment Social Work practice" at bounding box center [944, 354] width 446 height 20
click at [944, 544] on span "Confirm" at bounding box center [940, 535] width 45 height 20
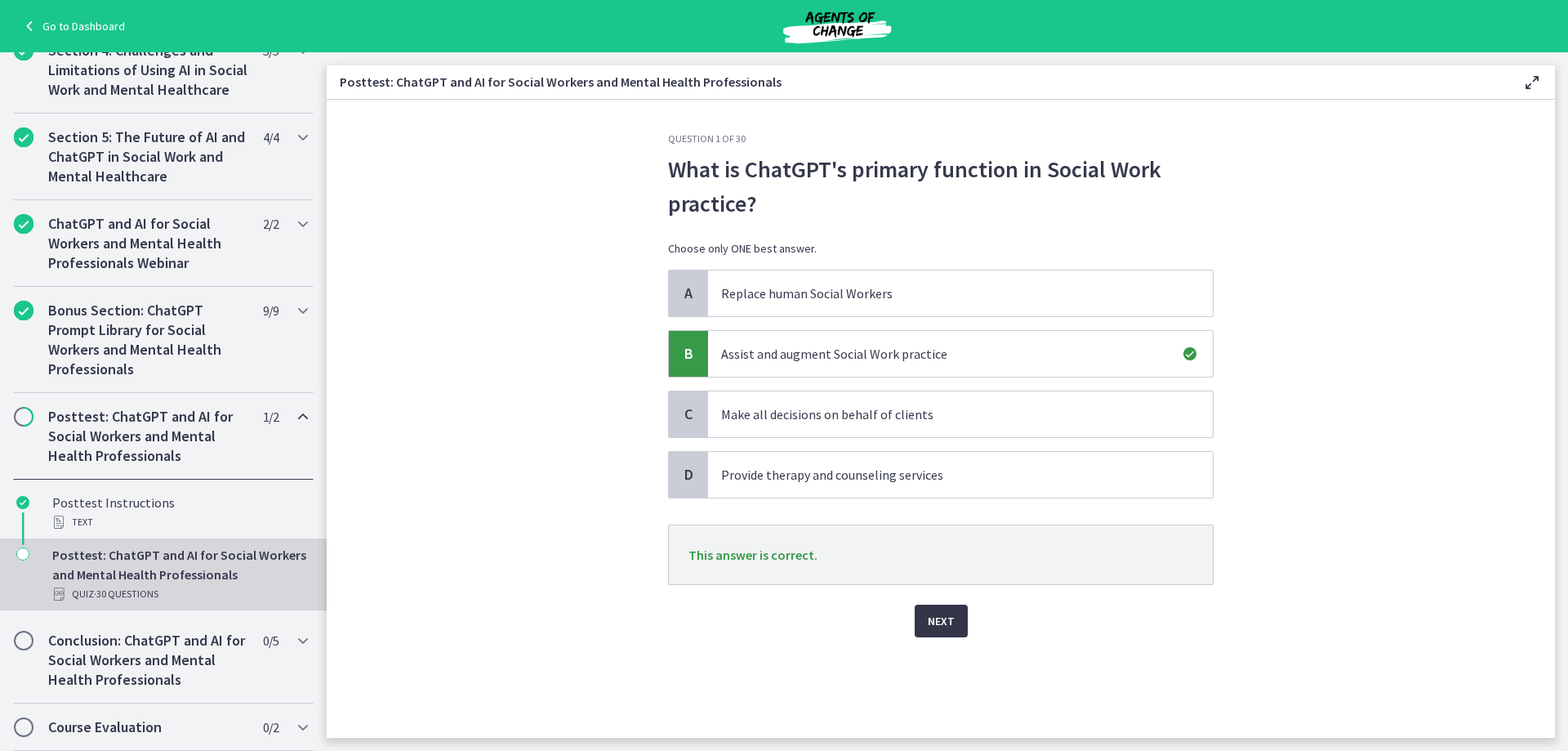
click at [955, 621] on button "Next" at bounding box center [941, 621] width 53 height 33
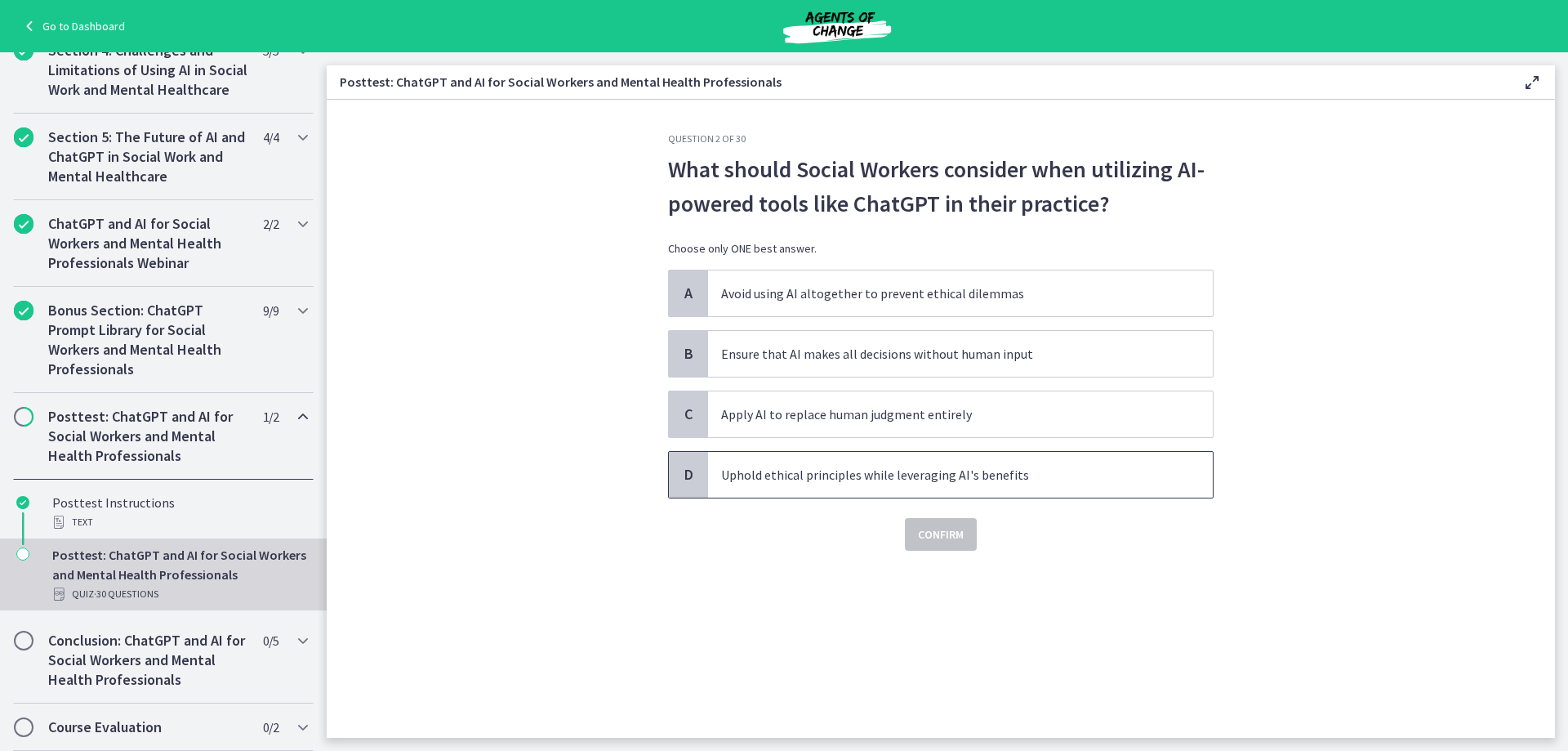
click at [812, 481] on p "Uphold ethical principles while leveraging AI's benefits" at bounding box center [944, 475] width 446 height 20
click at [964, 543] on span "Confirm" at bounding box center [940, 535] width 45 height 20
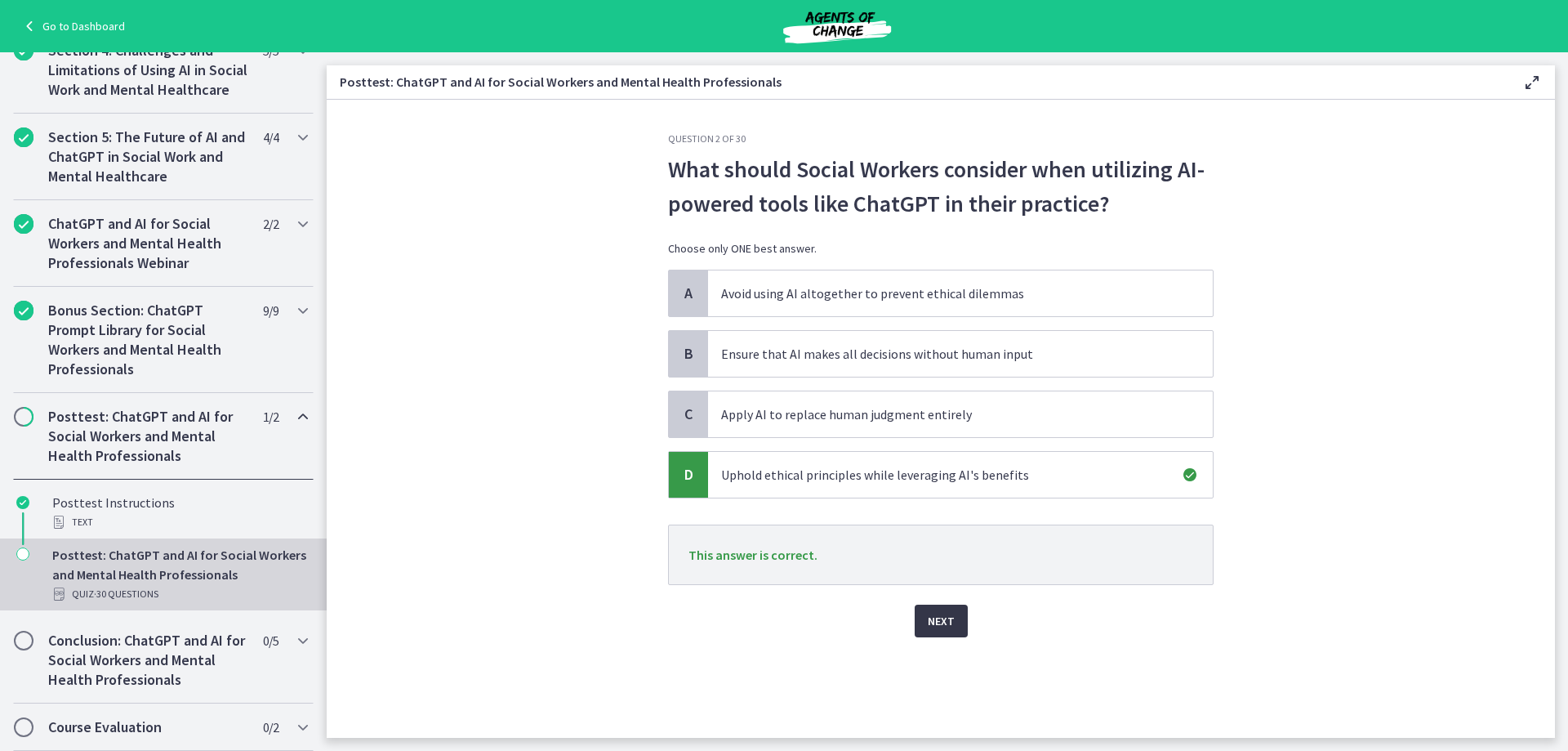
click at [932, 623] on span "Next" at bounding box center [940, 621] width 27 height 20
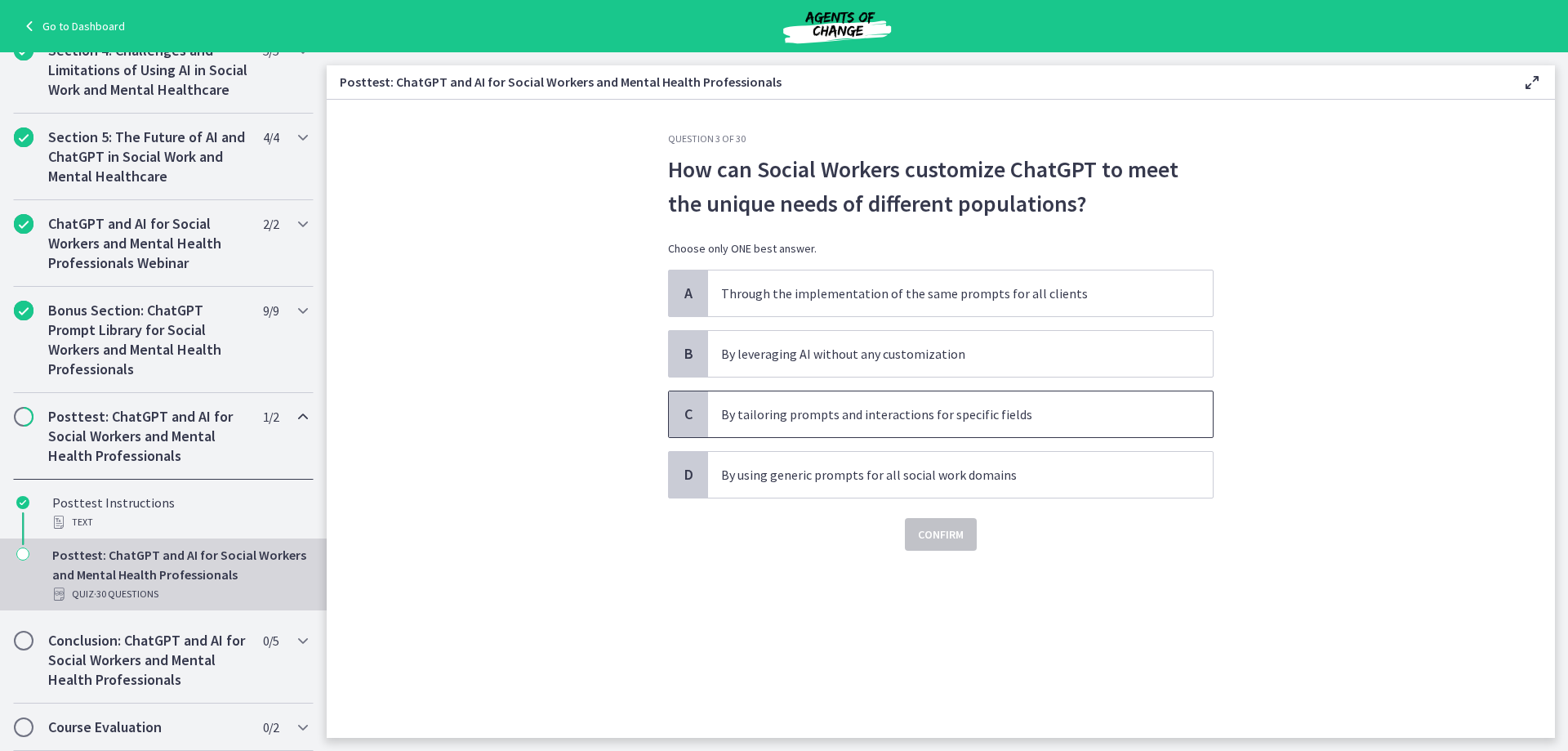
click at [812, 421] on p "By tailoring prompts and interactions for specific fields" at bounding box center [944, 414] width 446 height 20
click at [945, 540] on span "Confirm" at bounding box center [940, 535] width 45 height 20
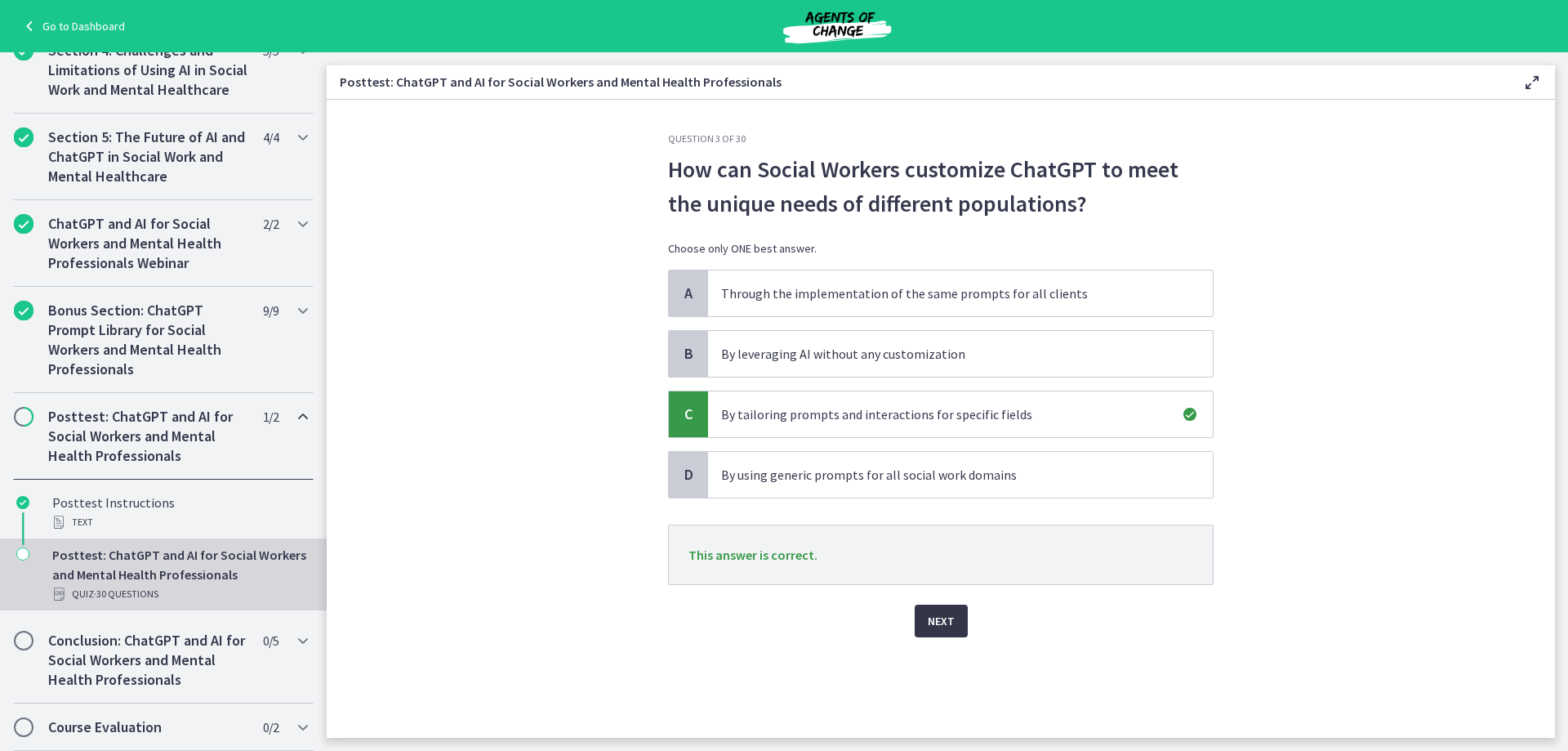
click at [929, 622] on span "Next" at bounding box center [940, 621] width 27 height 20
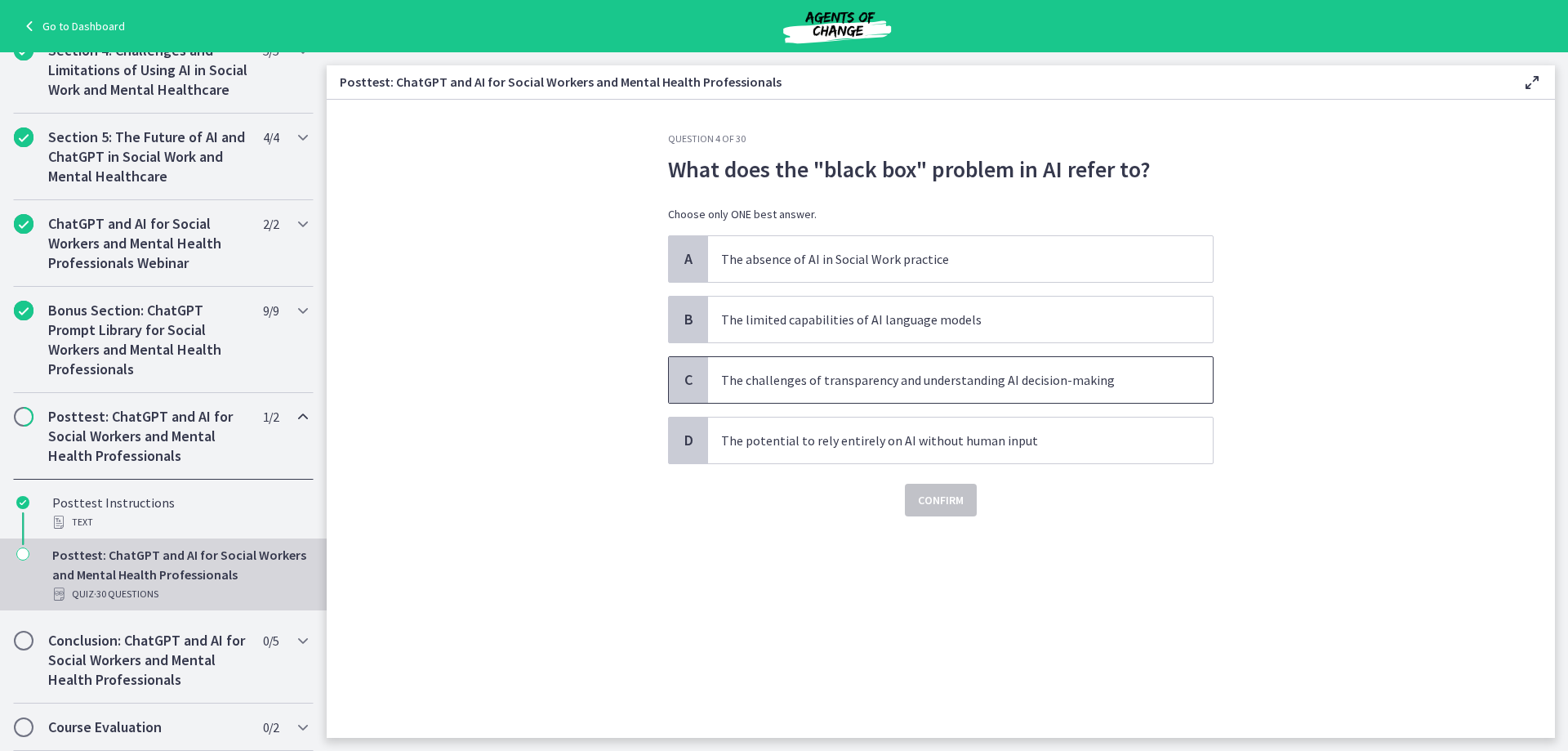
click at [1087, 391] on span "The challenges of transparency and understanding AI decision-making" at bounding box center [959, 379] width 505 height 45
click at [923, 517] on div "Question 4 of 30 What does the "black box" problem in AI refer to? Choose only …" at bounding box center [940, 435] width 571 height 606
click at [926, 506] on span "Confirm" at bounding box center [940, 500] width 45 height 20
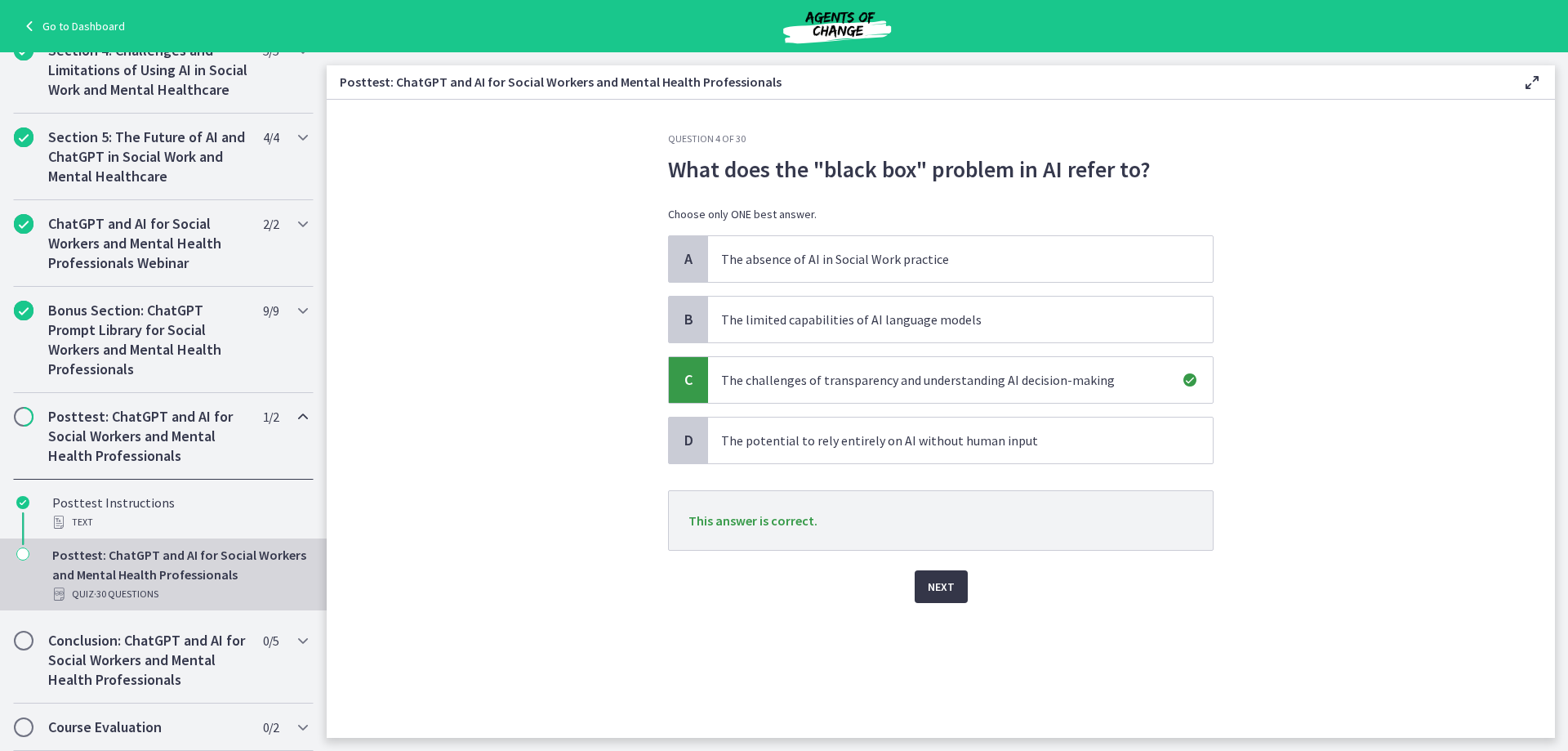
click at [964, 582] on button "Next" at bounding box center [941, 587] width 53 height 33
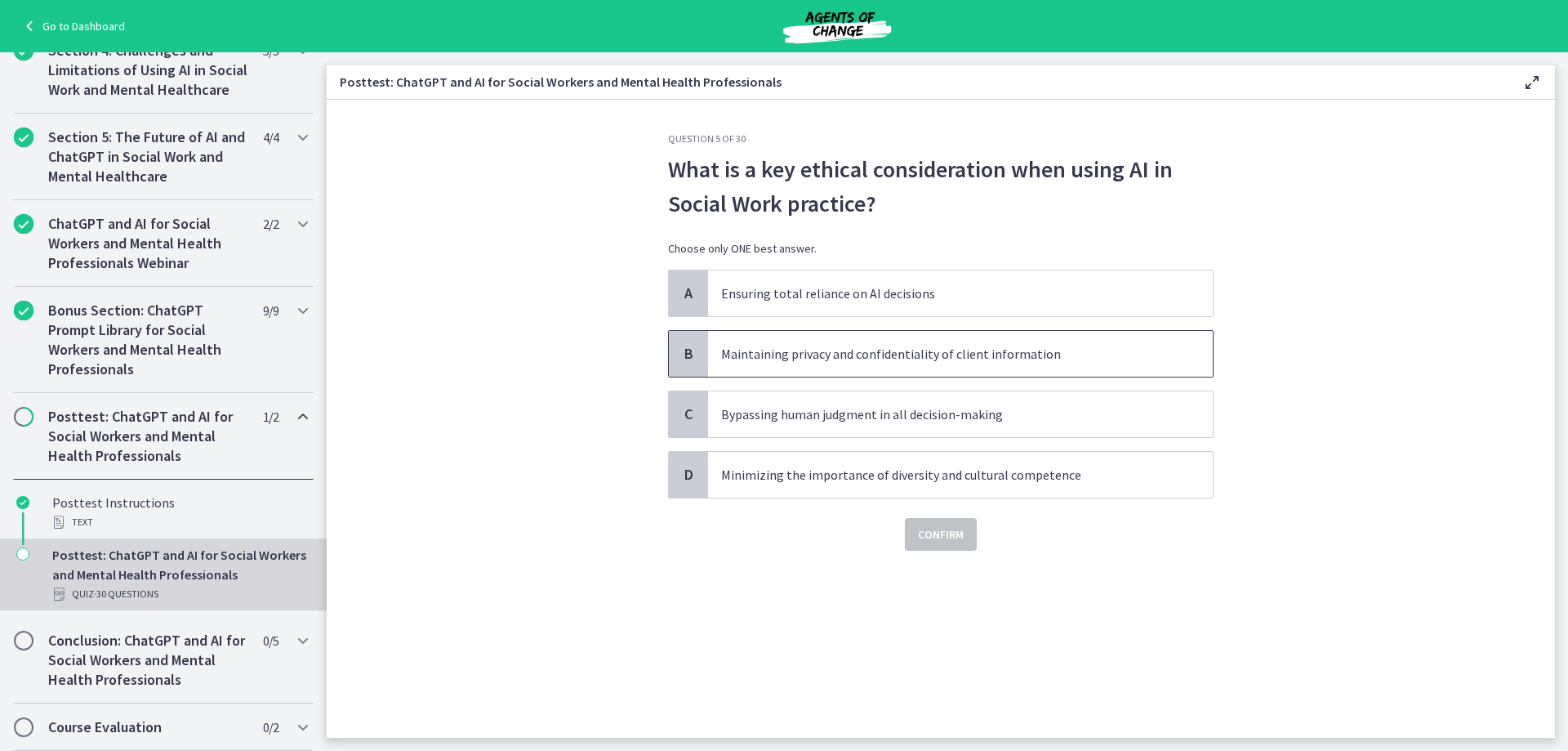
click at [970, 352] on p "Maintaining privacy and confidentiality of client information" at bounding box center [944, 354] width 446 height 20
click at [944, 534] on span "Confirm" at bounding box center [940, 535] width 45 height 20
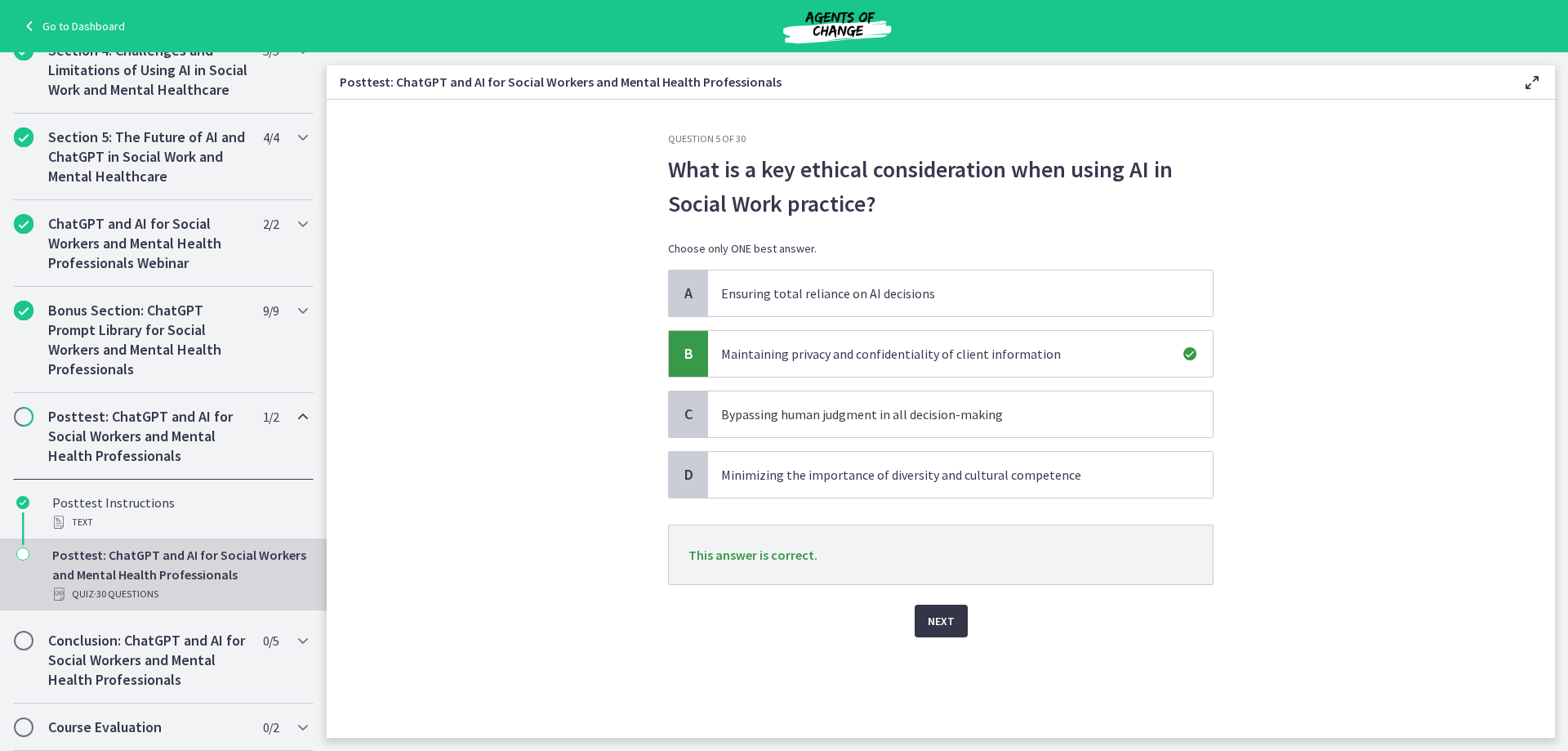
click at [935, 620] on span "Next" at bounding box center [940, 621] width 27 height 20
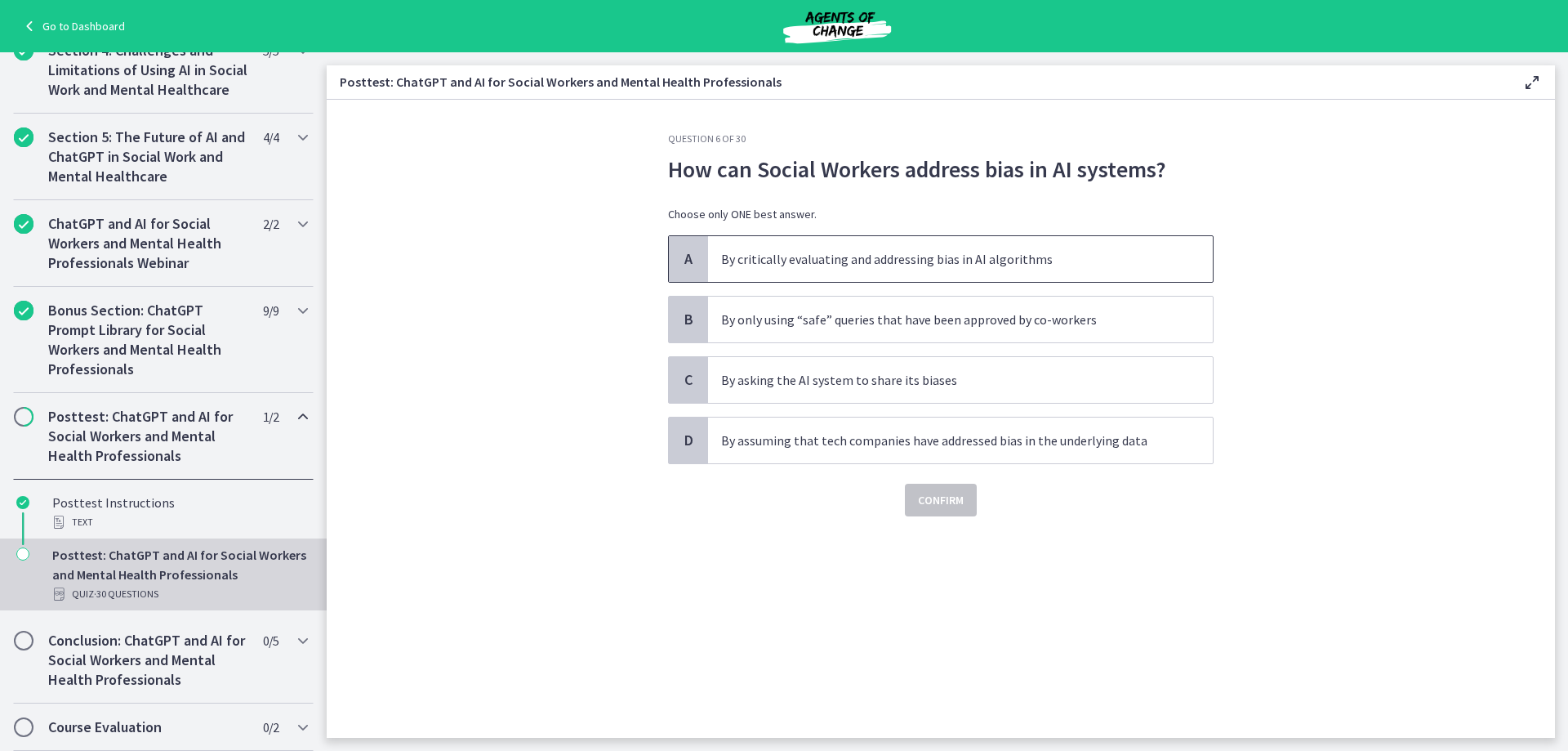
click at [782, 262] on p "By critically evaluating and addressing bias in AI algorithms" at bounding box center [944, 259] width 446 height 20
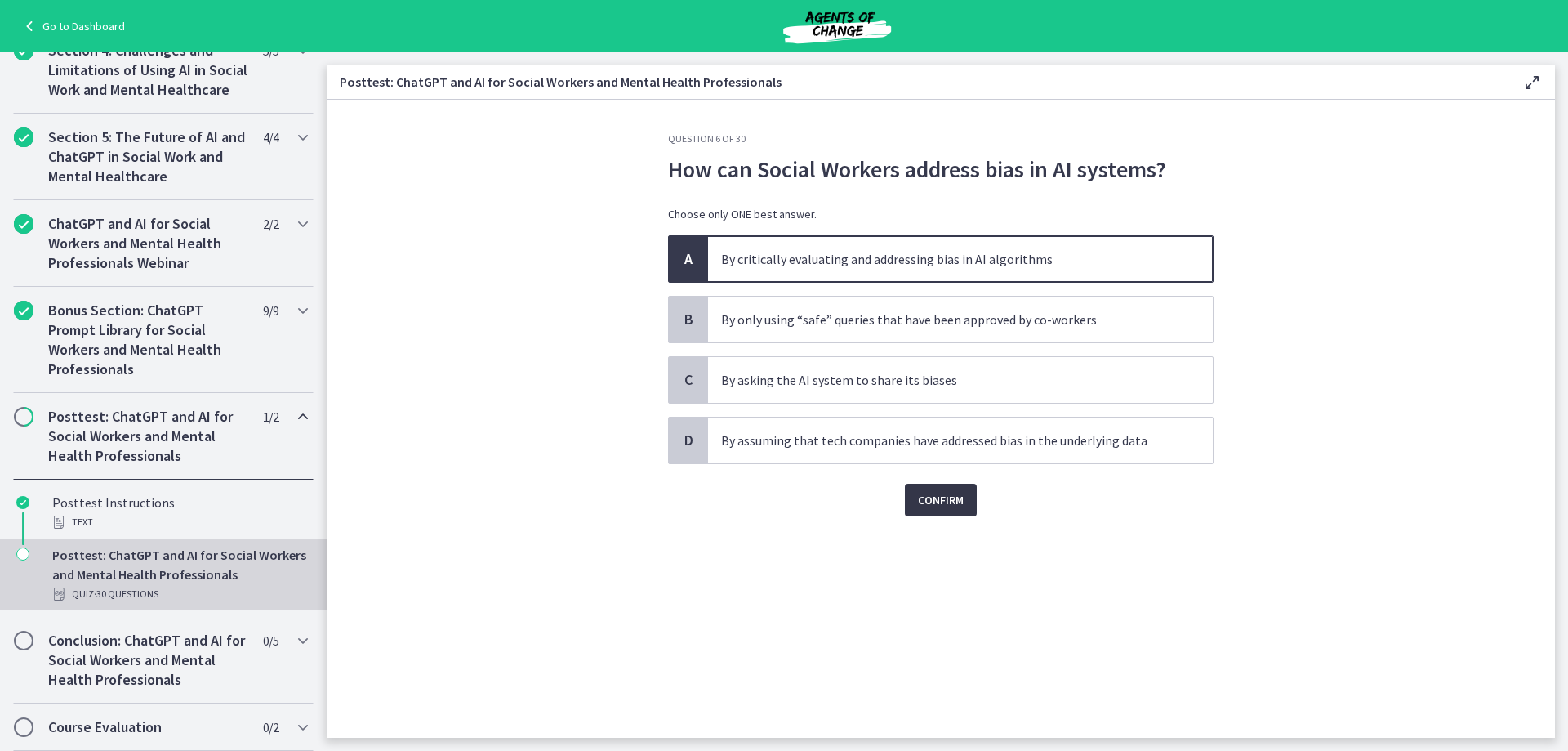
click at [930, 504] on span "Confirm" at bounding box center [940, 500] width 45 height 20
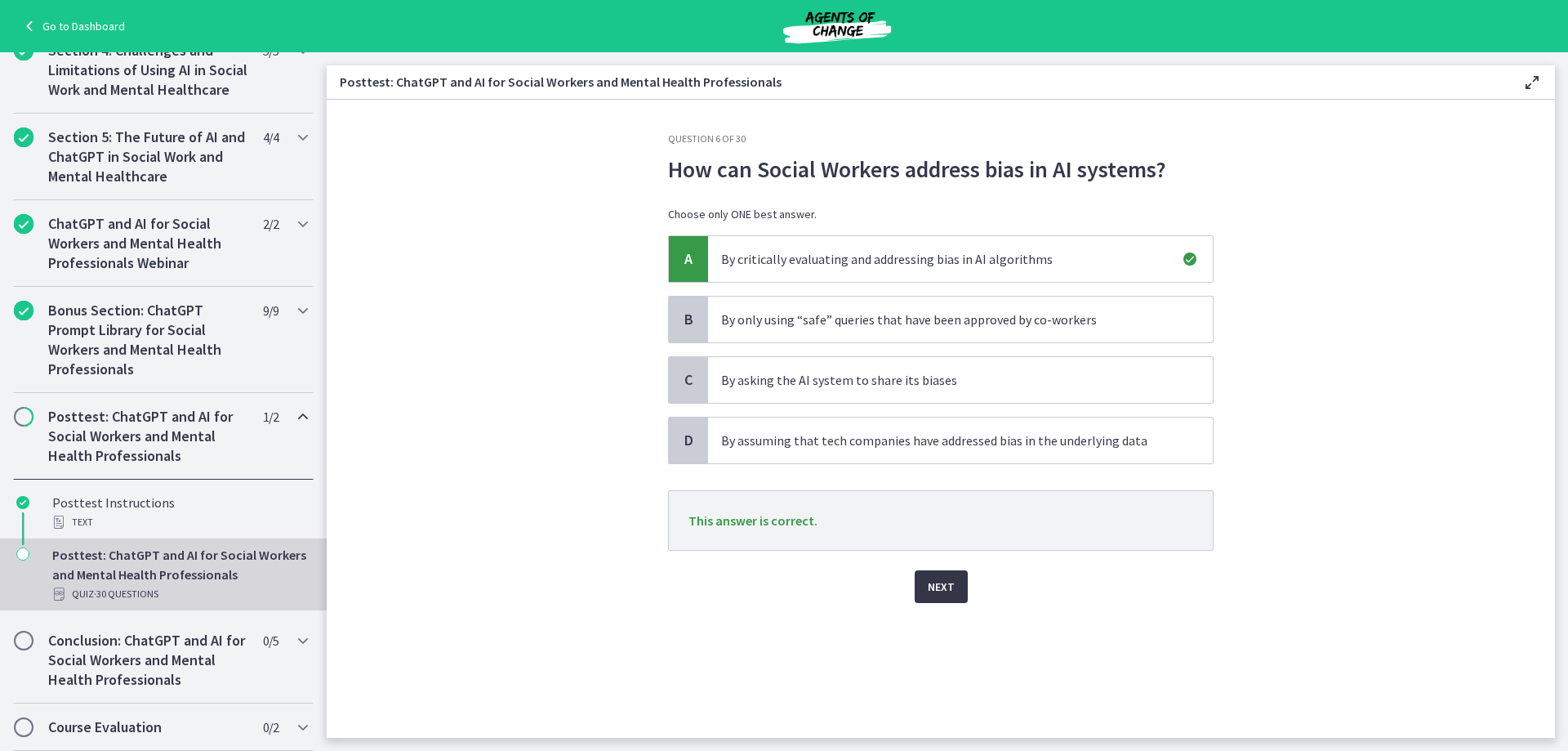
click at [945, 596] on span "Next" at bounding box center [940, 587] width 27 height 20
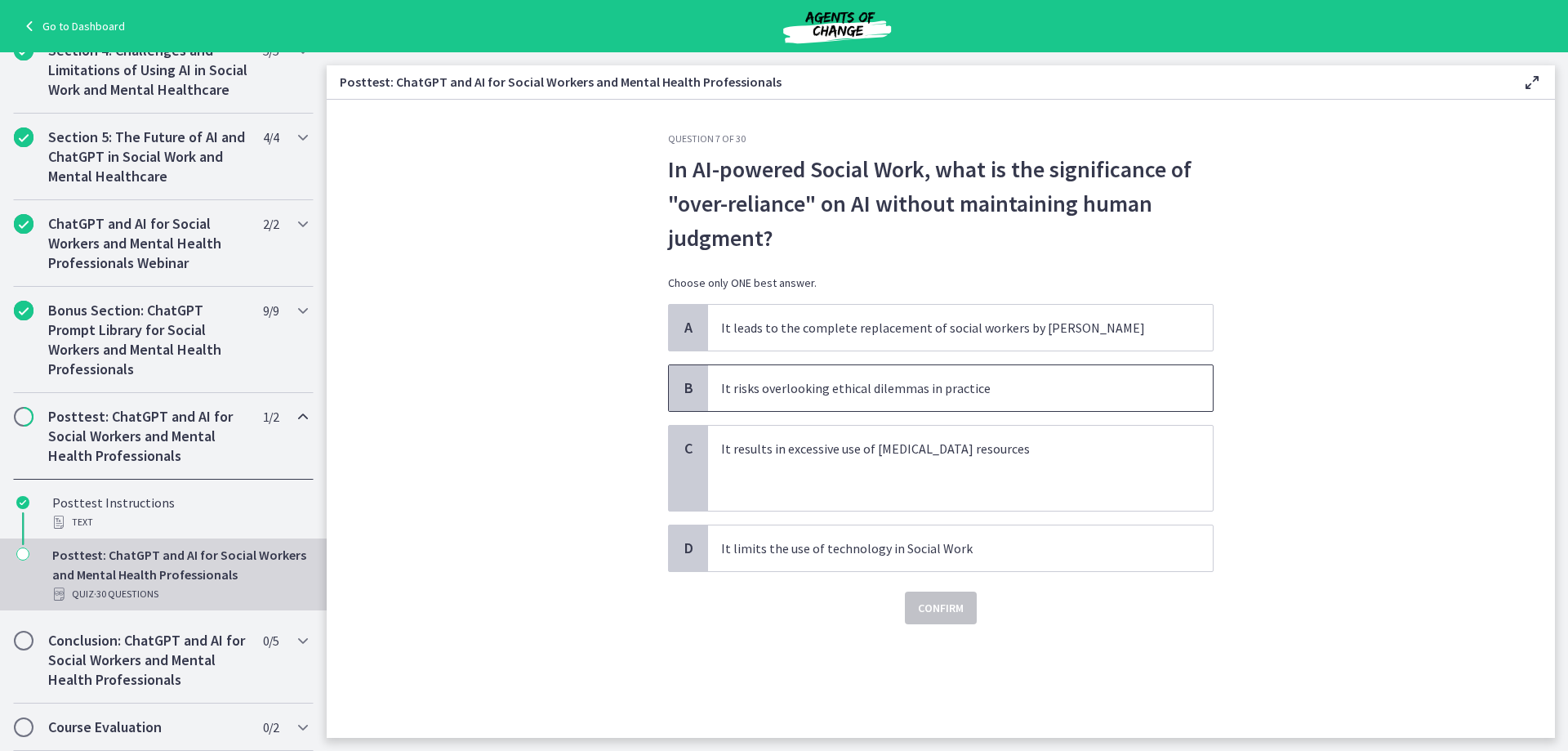
click at [966, 391] on p "It risks overlooking ethical dilemmas in practice" at bounding box center [944, 388] width 446 height 20
click at [969, 602] on button "Confirm" at bounding box center [940, 608] width 72 height 33
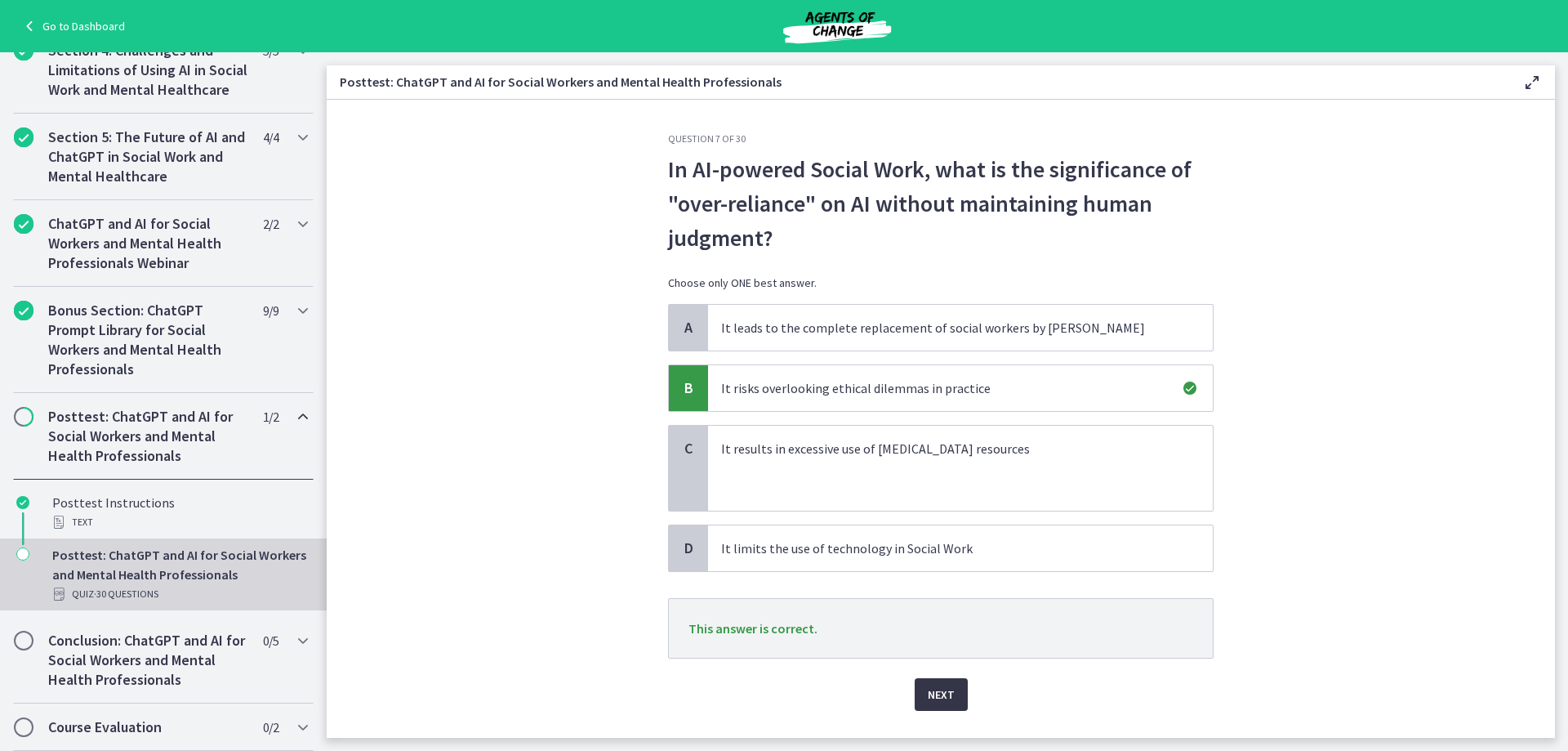
click at [930, 688] on span "Next" at bounding box center [940, 695] width 27 height 20
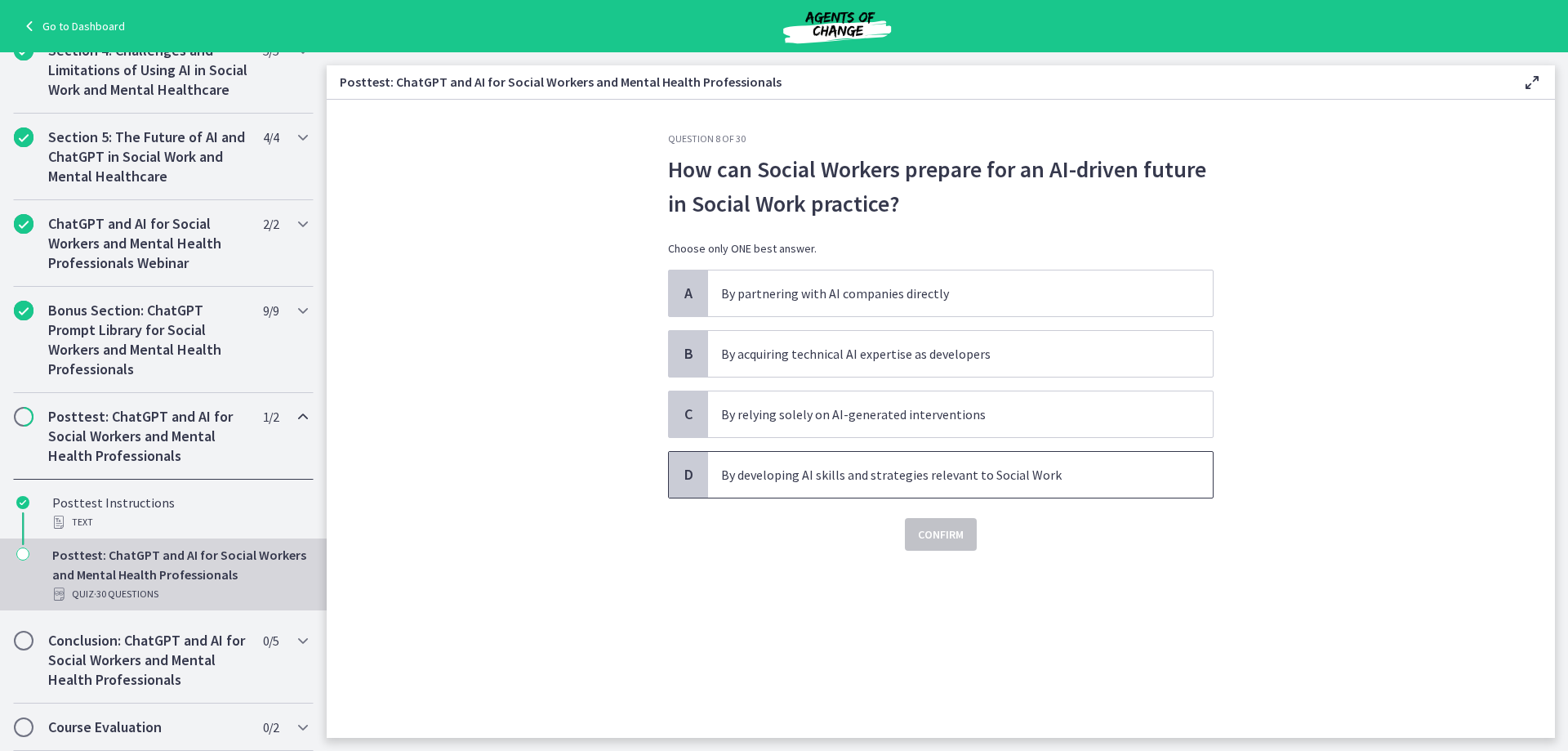
click at [963, 459] on span "By developing AI skills and strategies relevant to Social Work" at bounding box center [959, 474] width 505 height 45
click at [950, 532] on span "Confirm" at bounding box center [940, 535] width 45 height 20
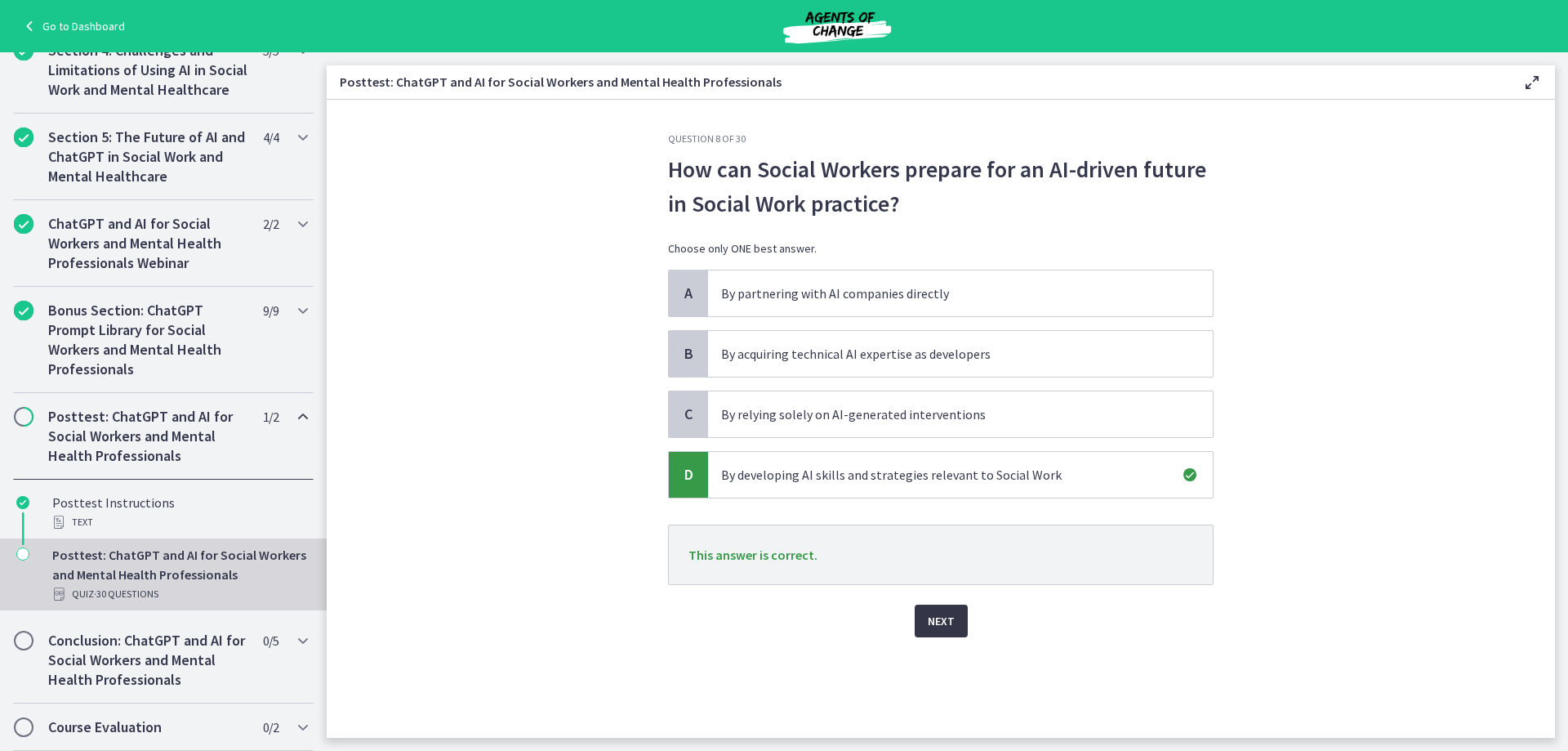
click at [922, 615] on button "Next" at bounding box center [941, 621] width 53 height 33
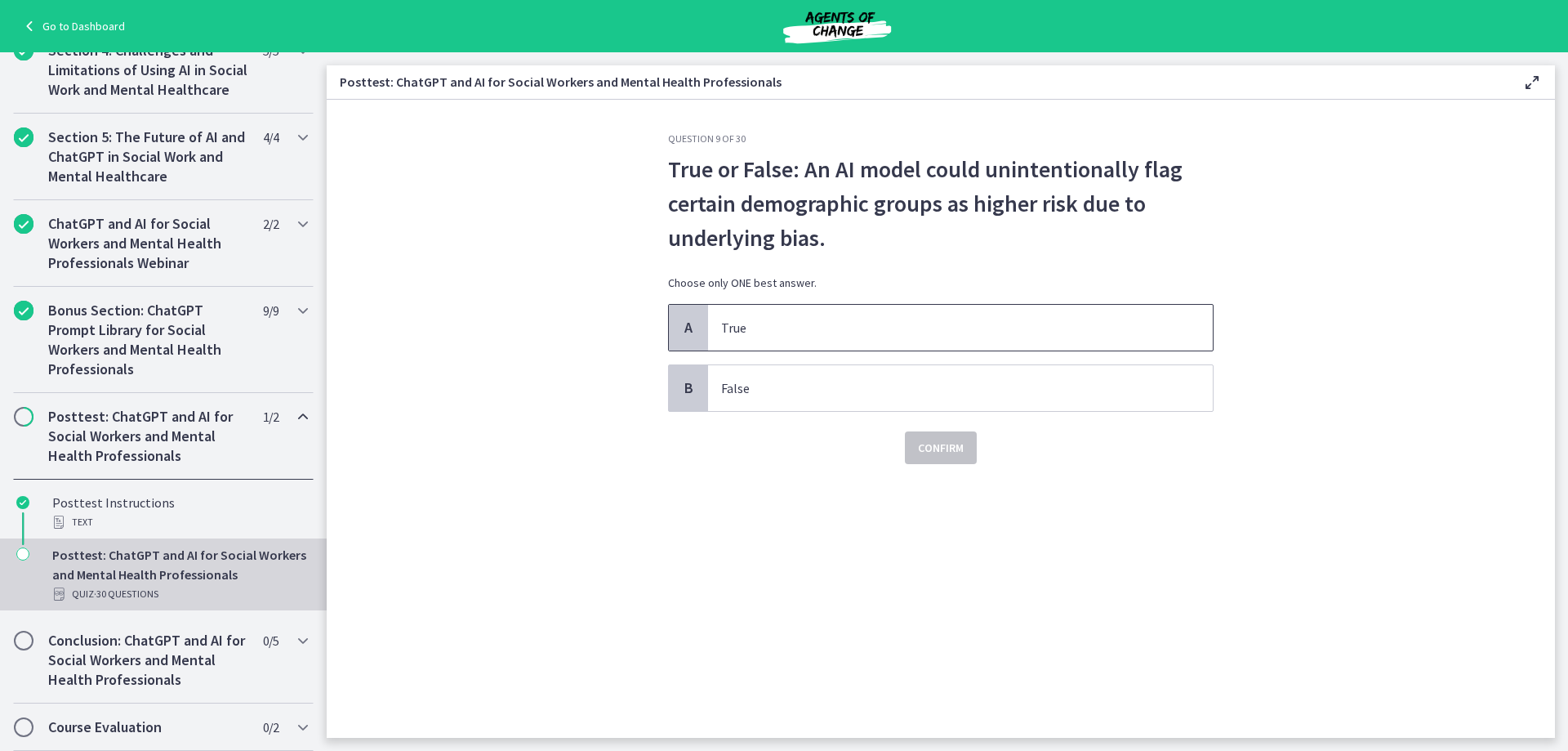
click at [765, 323] on p "True" at bounding box center [944, 328] width 446 height 20
click at [936, 454] on span "Confirm" at bounding box center [940, 448] width 45 height 20
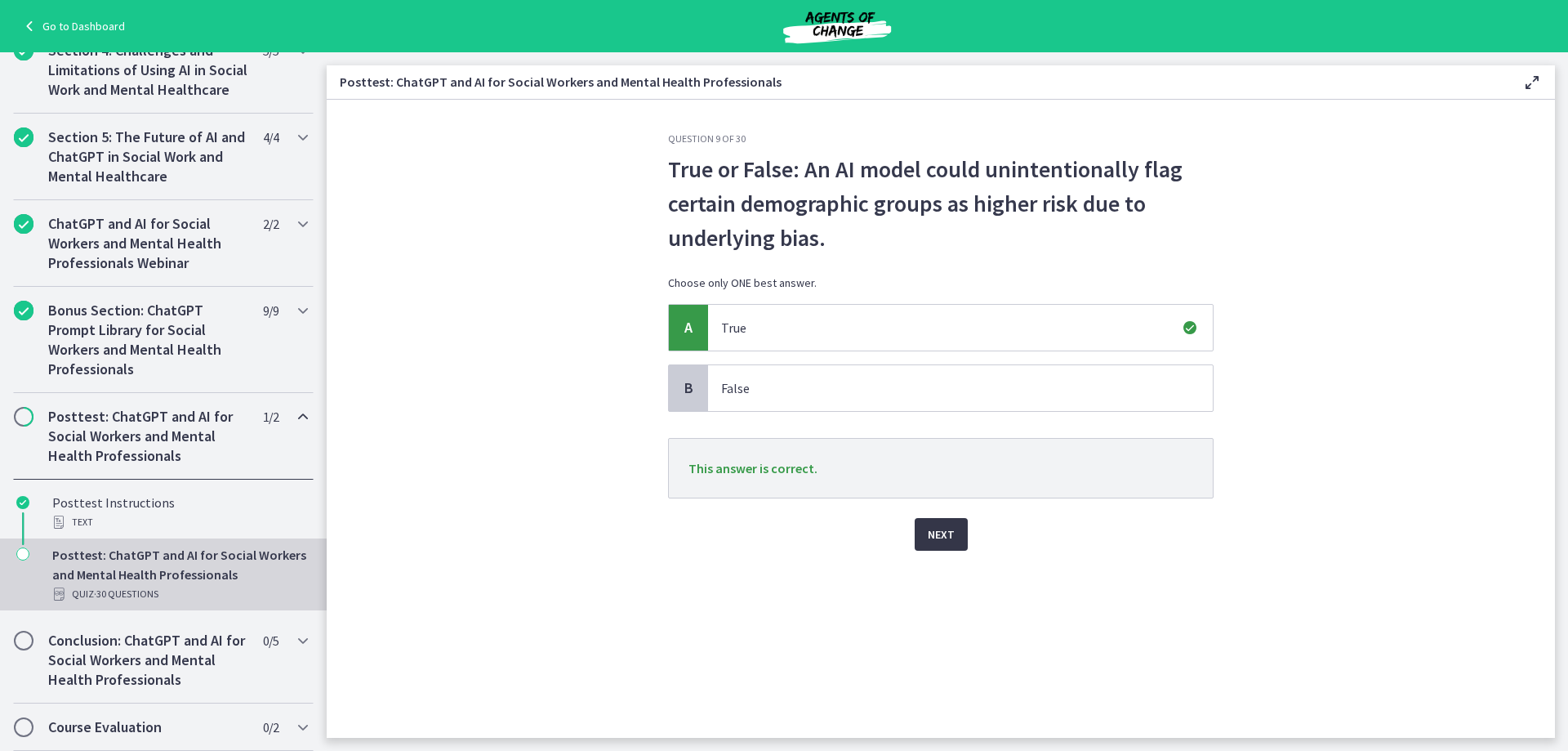
click at [949, 540] on span "Next" at bounding box center [940, 535] width 27 height 20
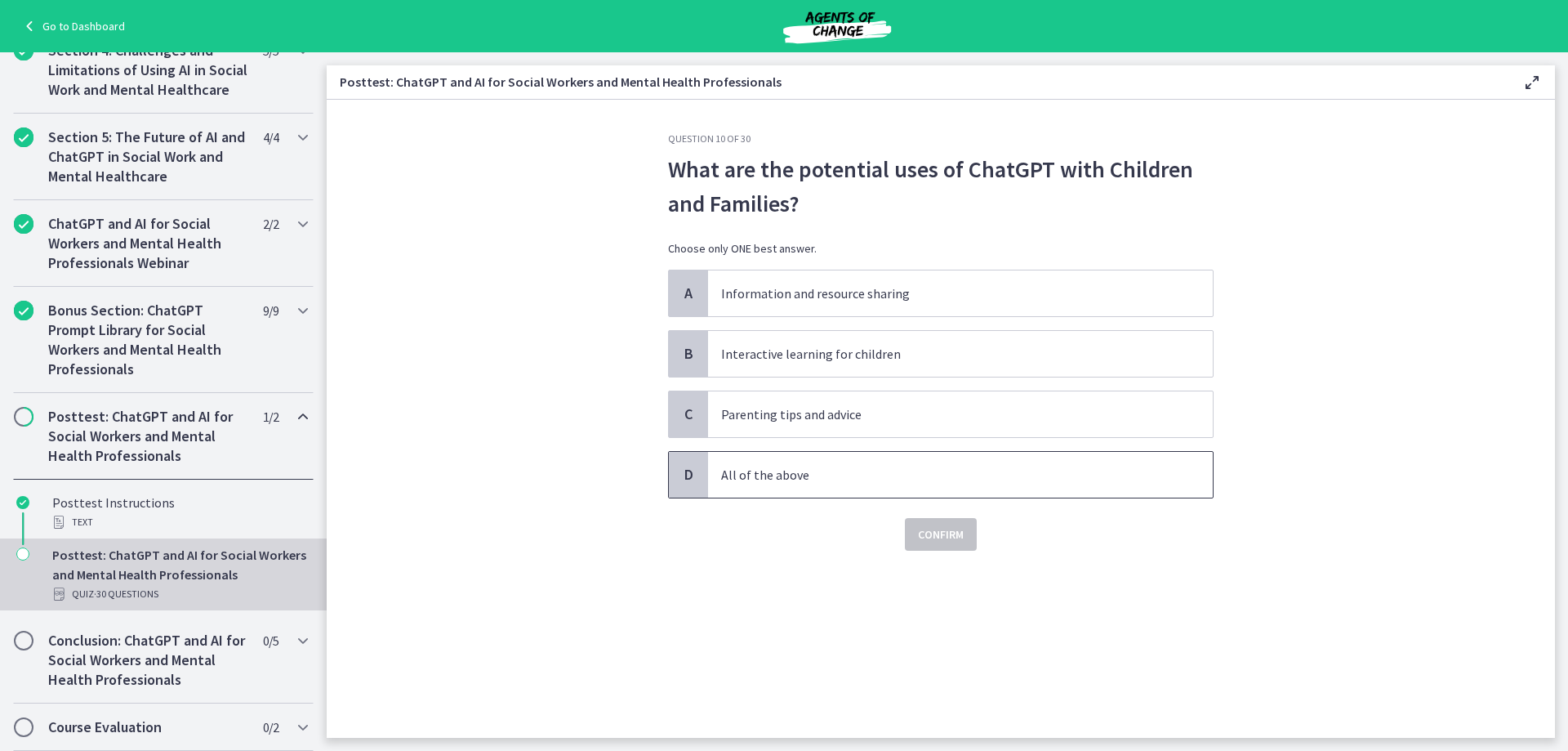
click at [752, 478] on p "All of the above" at bounding box center [944, 475] width 446 height 20
click at [928, 530] on span "Confirm" at bounding box center [940, 535] width 45 height 20
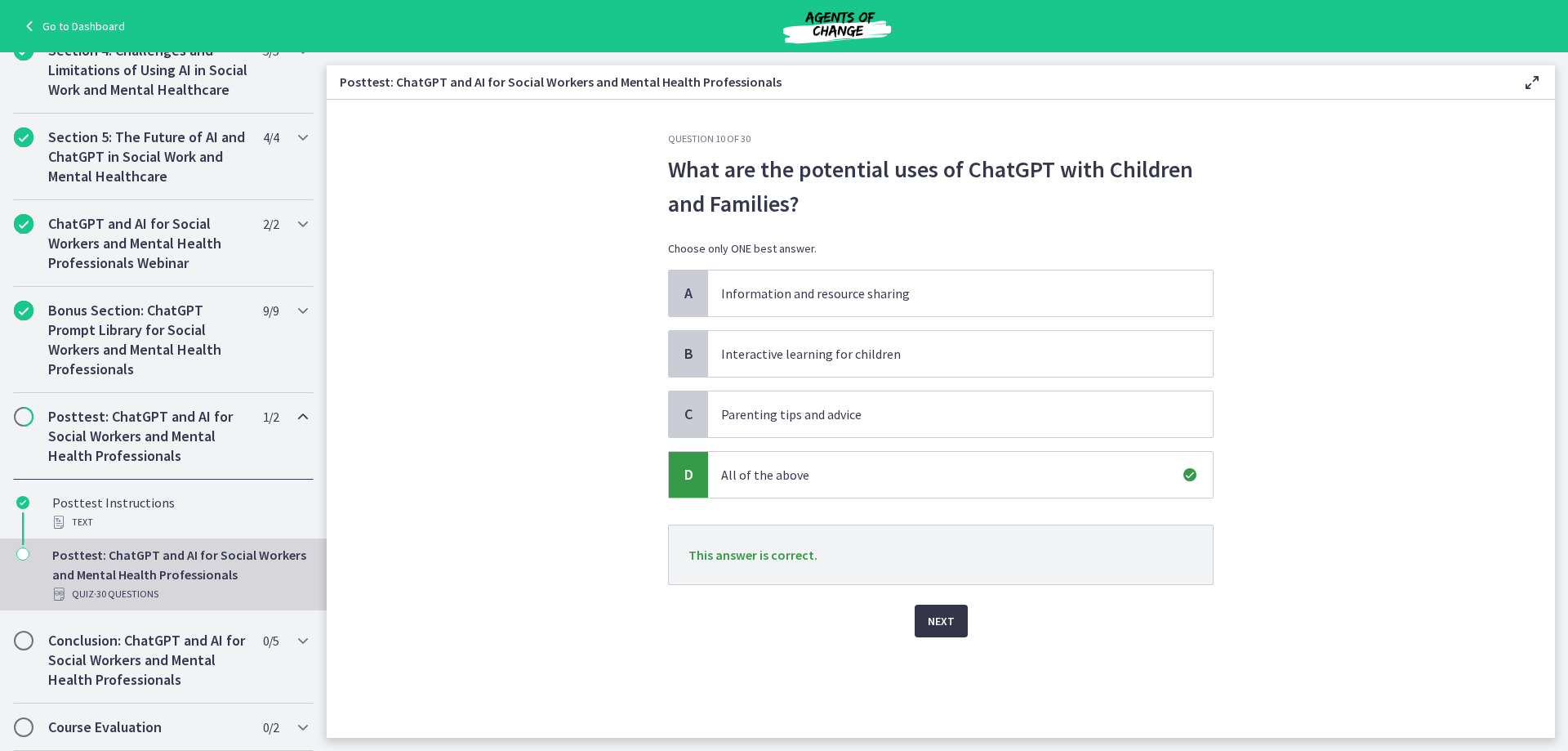
click at [945, 616] on span "Next" at bounding box center [940, 621] width 27 height 20
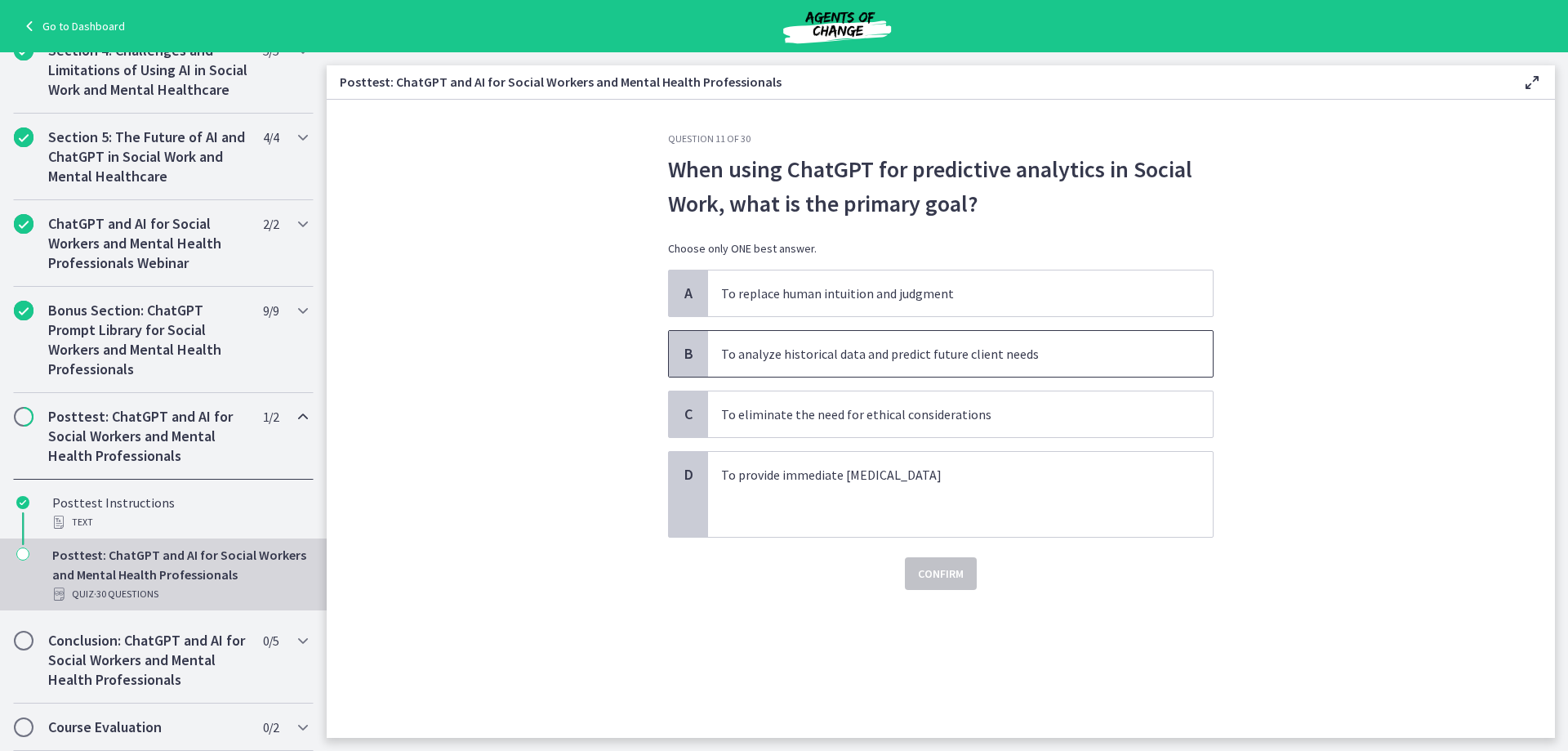
click at [926, 349] on p "To analyze historical data and predict future client needs" at bounding box center [944, 354] width 446 height 20
click at [955, 573] on span "Confirm" at bounding box center [940, 573] width 45 height 20
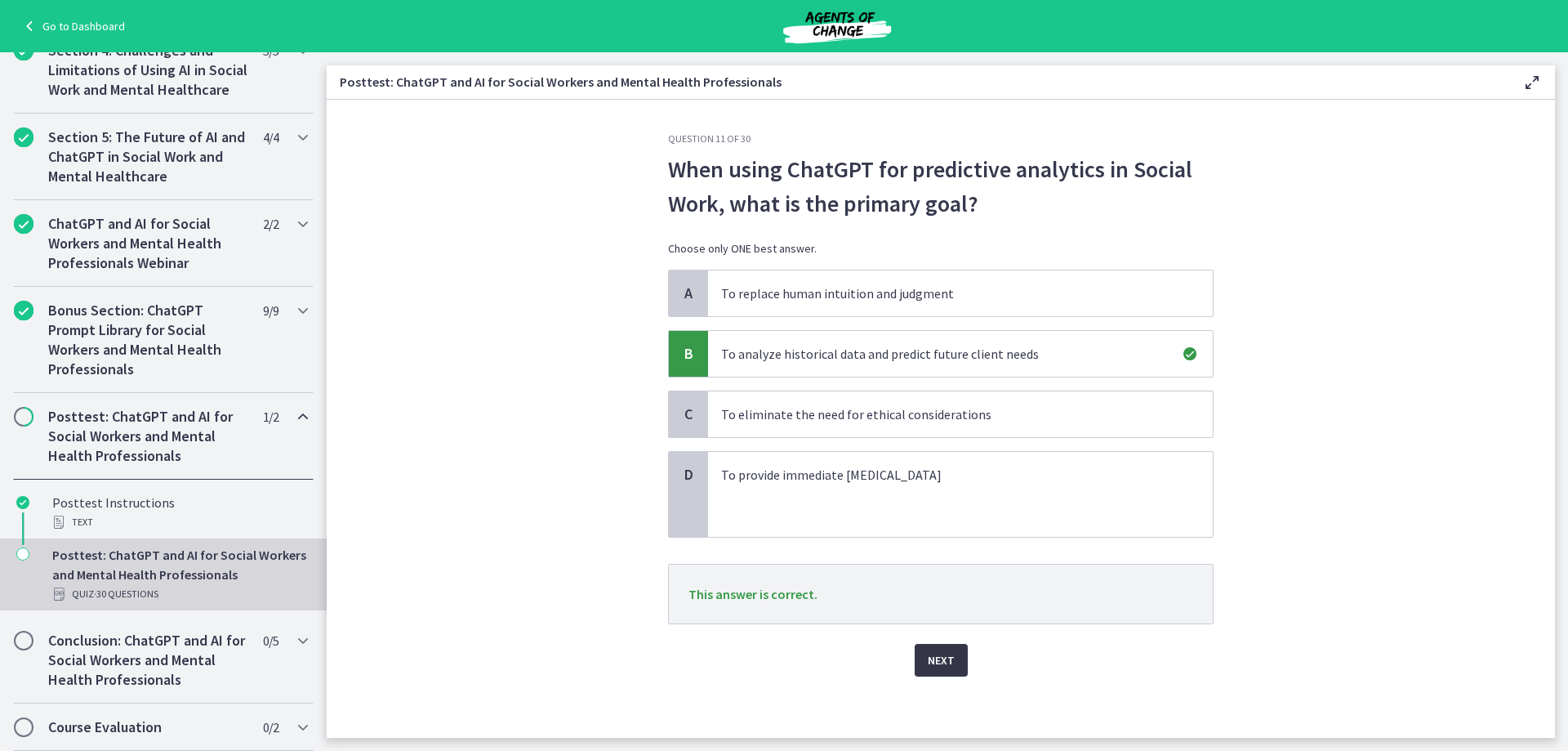
click at [934, 668] on span "Next" at bounding box center [940, 660] width 27 height 20
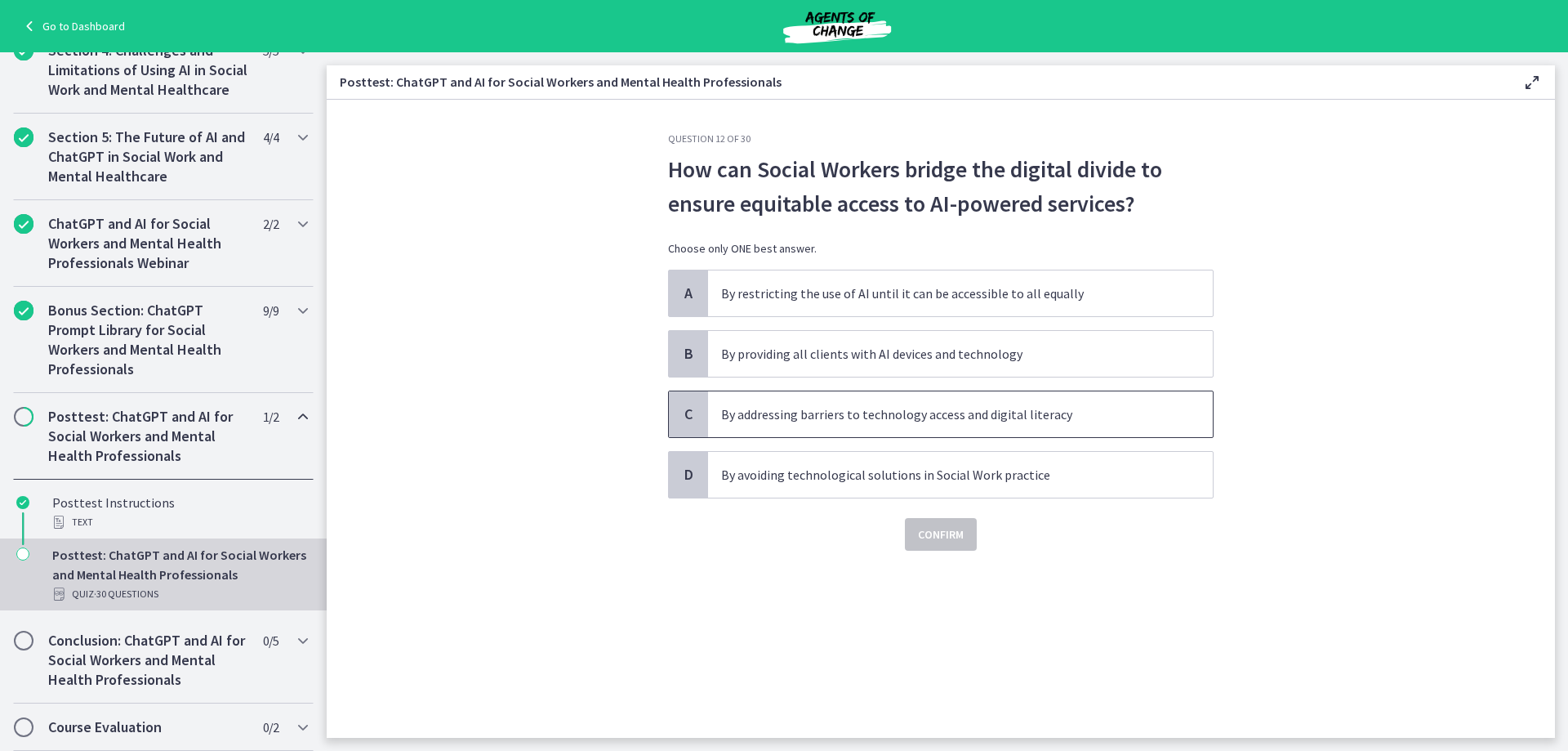
click at [850, 411] on p "By addressing barriers to technology access and digital literacy" at bounding box center [944, 414] width 446 height 20
click at [940, 540] on span "Confirm" at bounding box center [940, 535] width 45 height 20
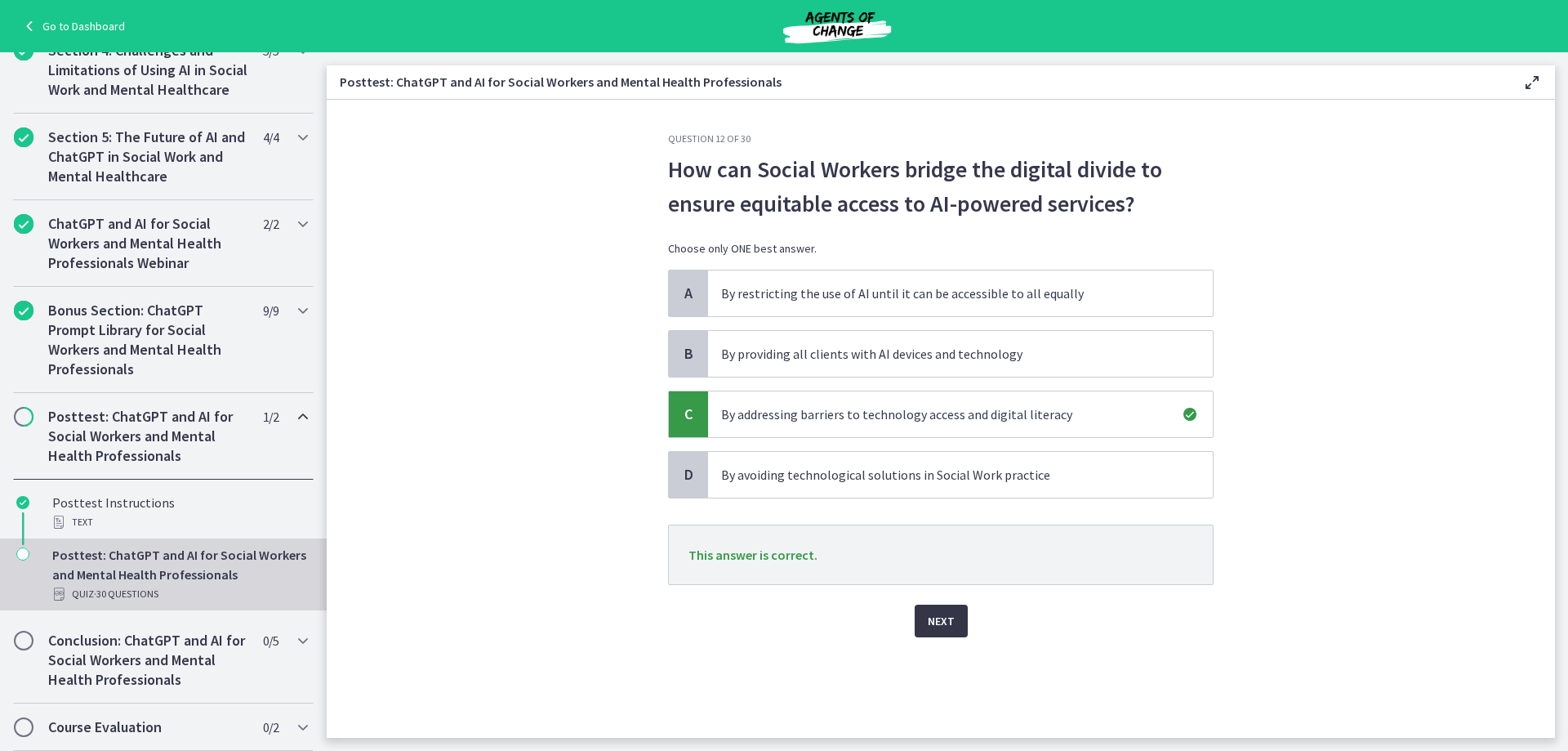
click at [949, 629] on span "Next" at bounding box center [940, 621] width 27 height 20
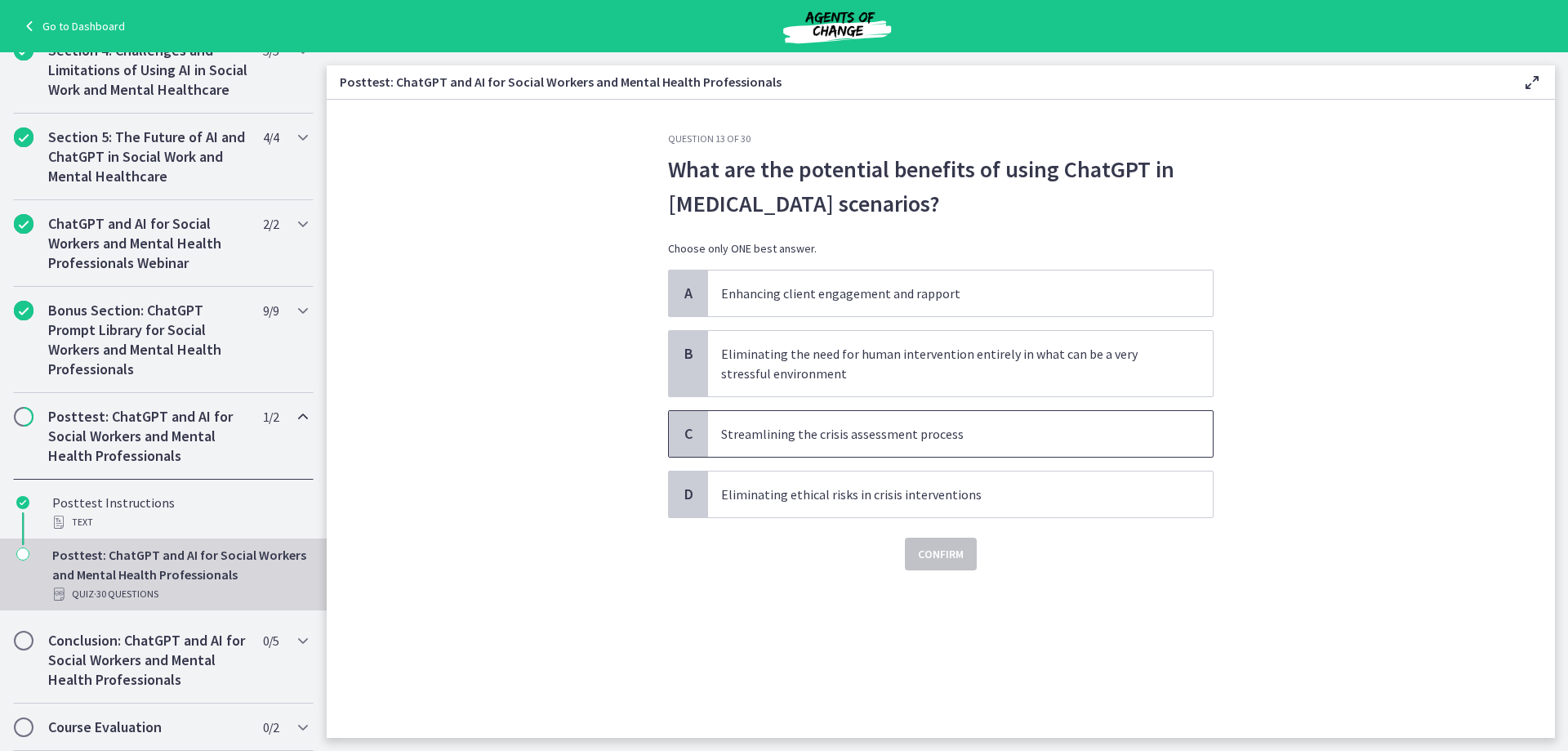
click at [786, 440] on p "Streamlining the crisis assessment process" at bounding box center [944, 434] width 446 height 20
click at [936, 545] on span "Confirm" at bounding box center [940, 554] width 45 height 20
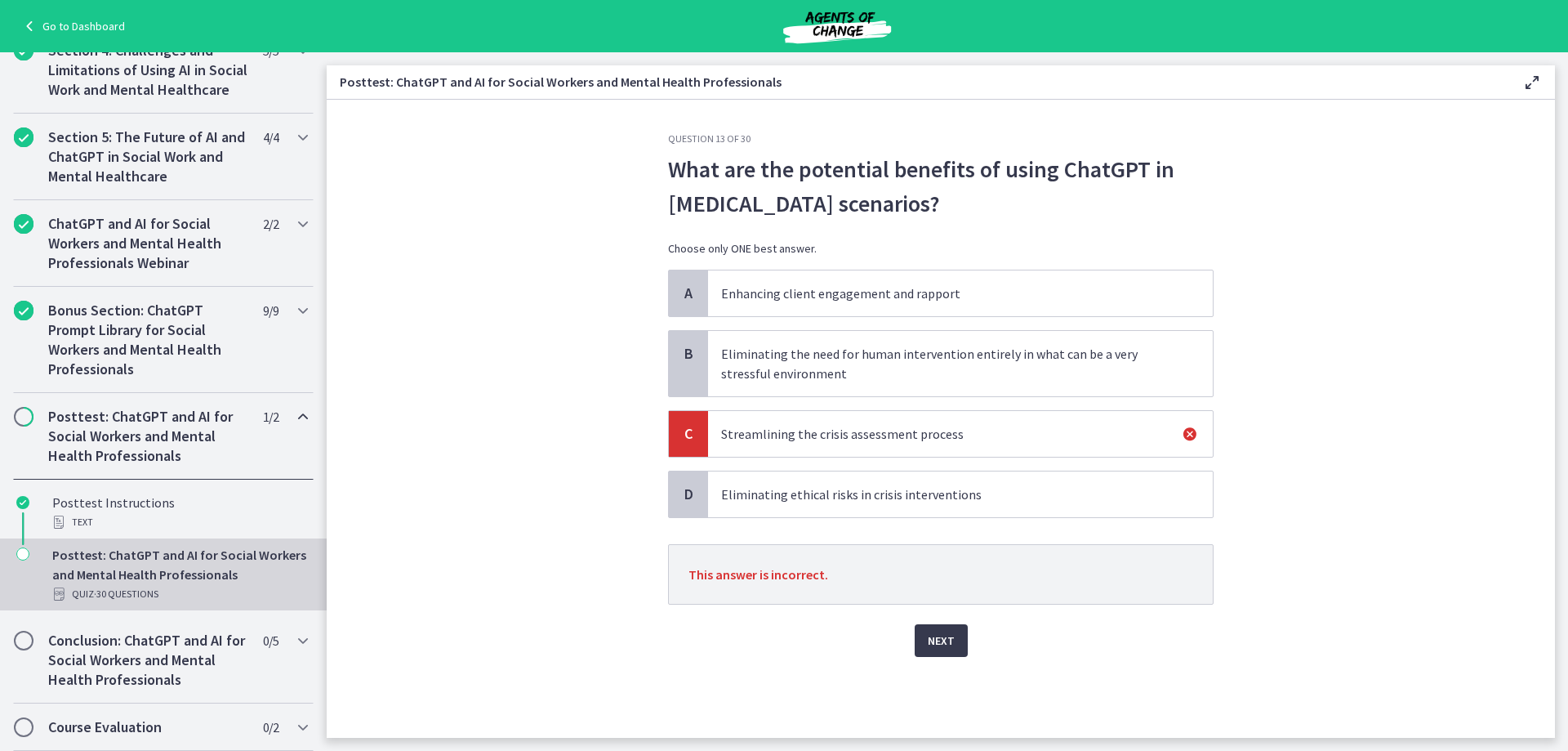
click at [756, 491] on p "Eliminating ethical risks in crisis interventions" at bounding box center [944, 494] width 446 height 20
click at [936, 644] on span "Next" at bounding box center [940, 640] width 27 height 20
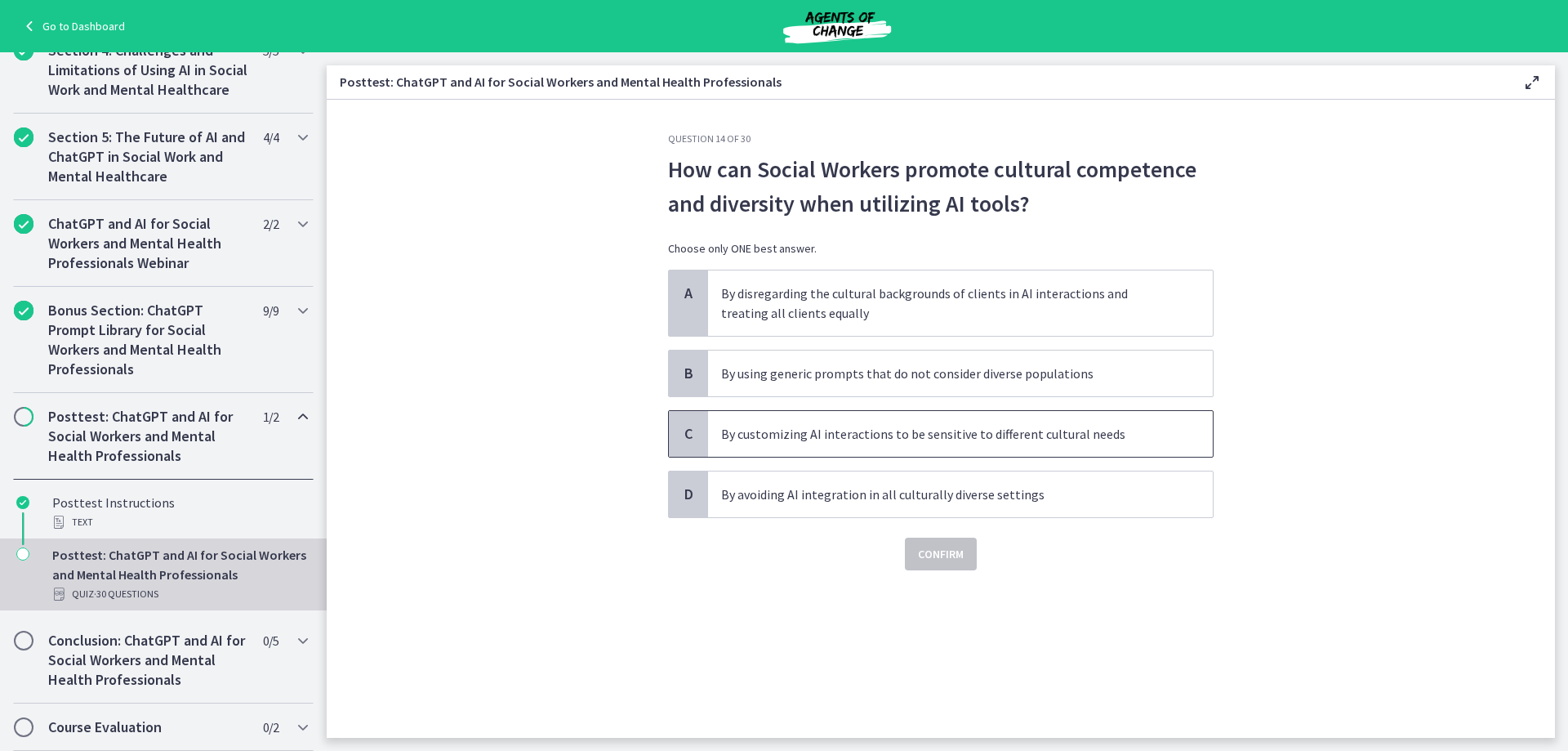
click at [920, 442] on p "By customizing AI interactions to be sensitive to different cultural needs" at bounding box center [944, 434] width 446 height 20
click at [941, 557] on span "Confirm" at bounding box center [940, 554] width 45 height 20
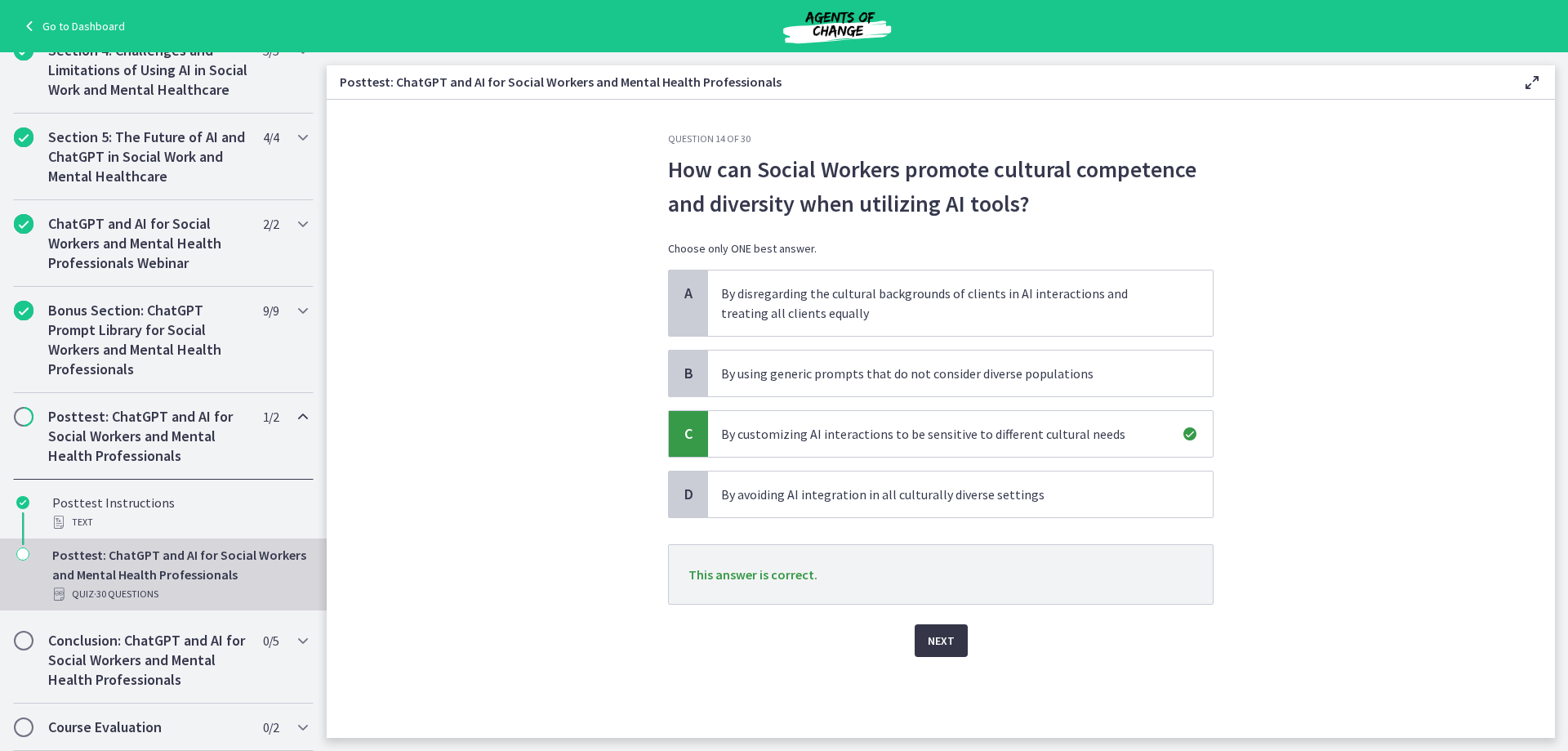
click at [951, 633] on span "Next" at bounding box center [940, 640] width 27 height 20
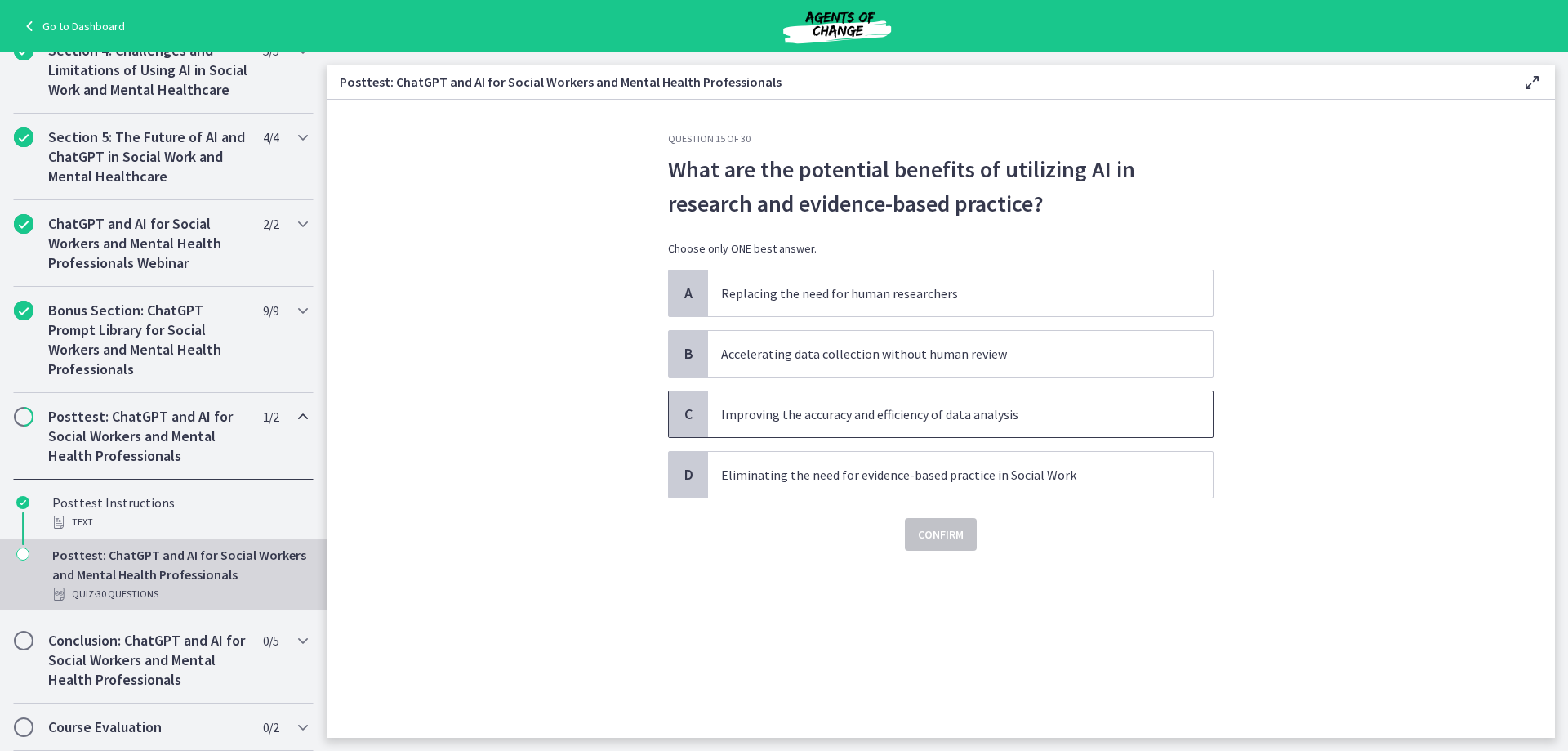
click at [883, 408] on p "Improving the accuracy and efficiency of data analysis" at bounding box center [944, 414] width 446 height 20
click at [930, 532] on span "Confirm" at bounding box center [940, 535] width 45 height 20
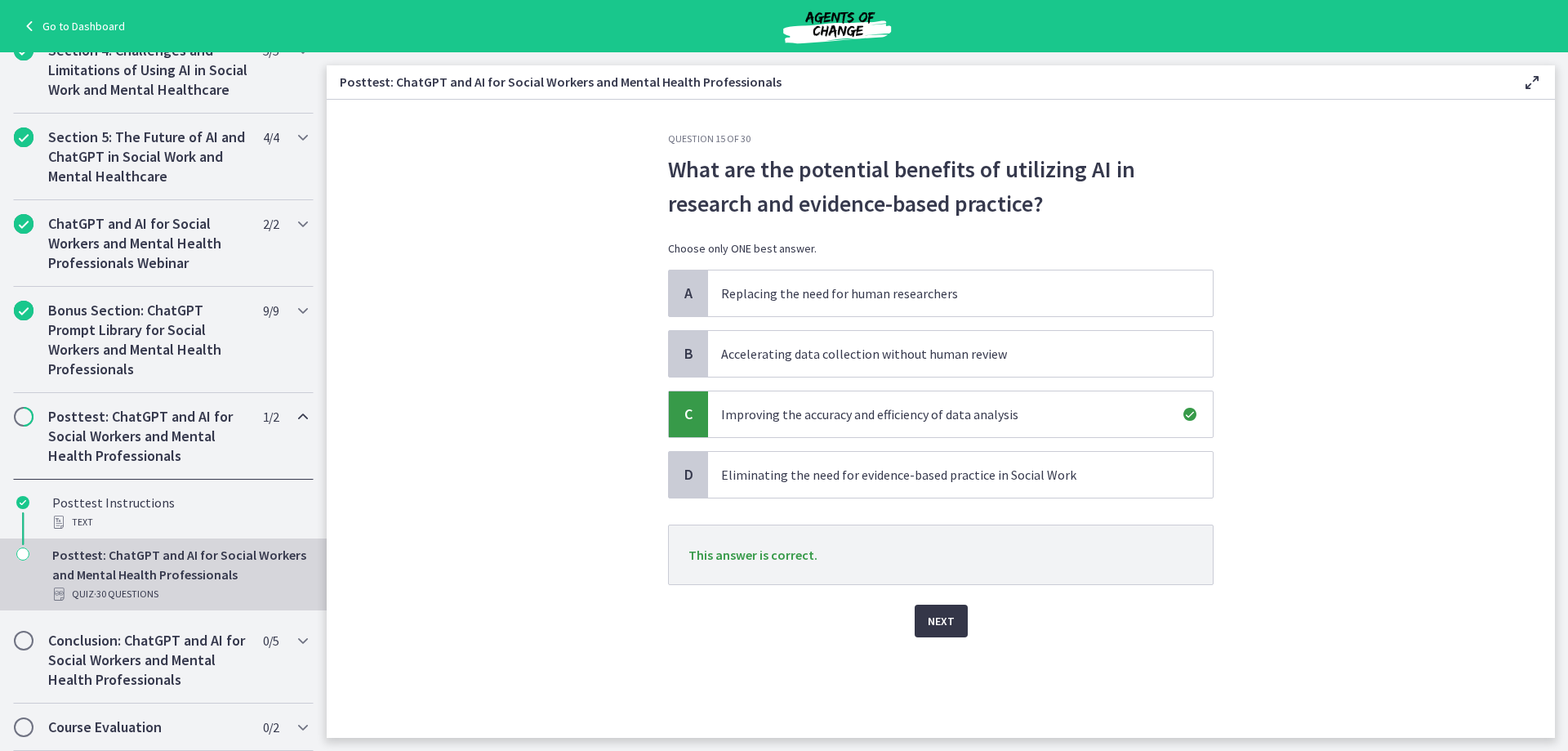
click at [949, 626] on span "Next" at bounding box center [940, 621] width 27 height 20
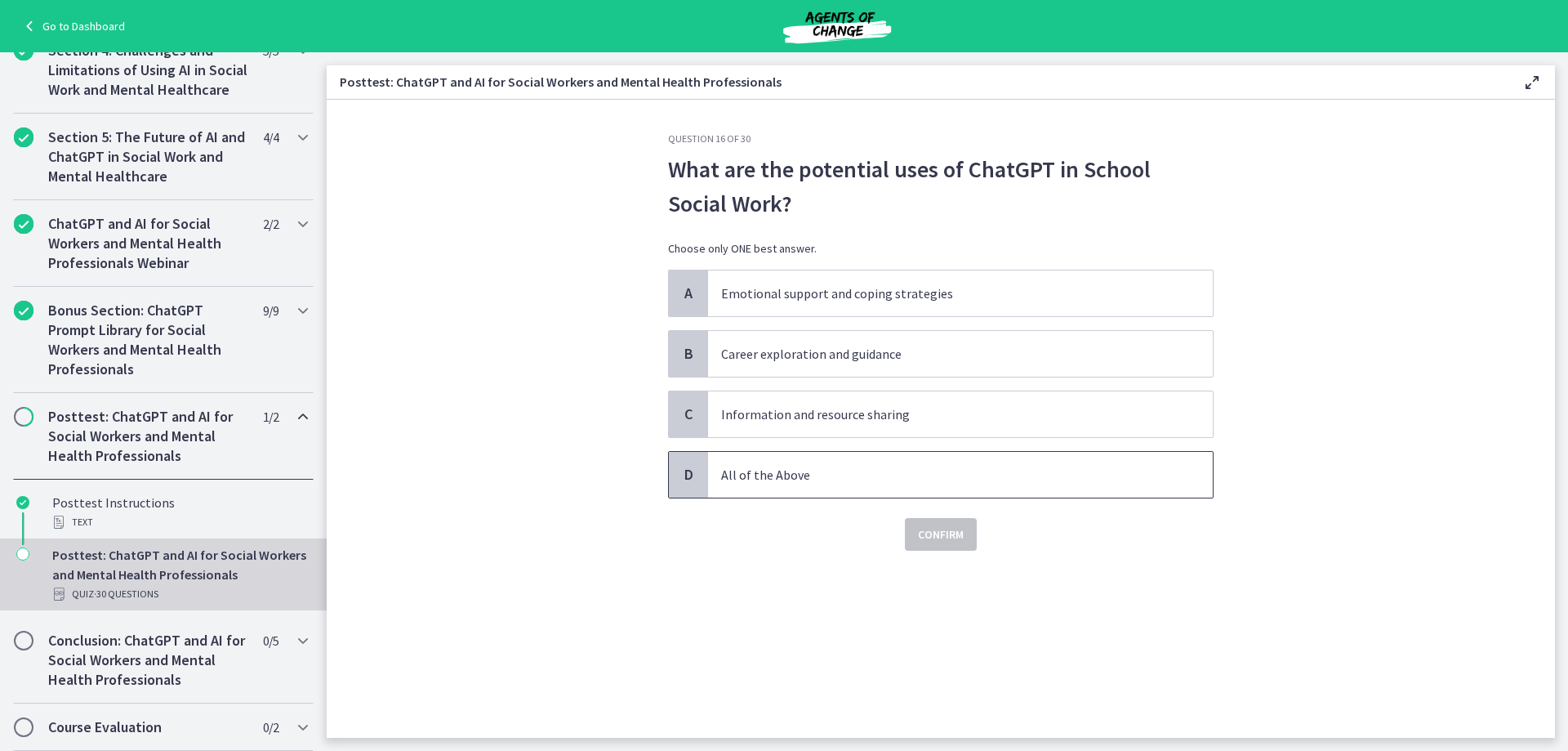
click at [744, 478] on p "All of the Above" at bounding box center [944, 475] width 446 height 20
click at [936, 525] on span "Confirm" at bounding box center [940, 535] width 45 height 20
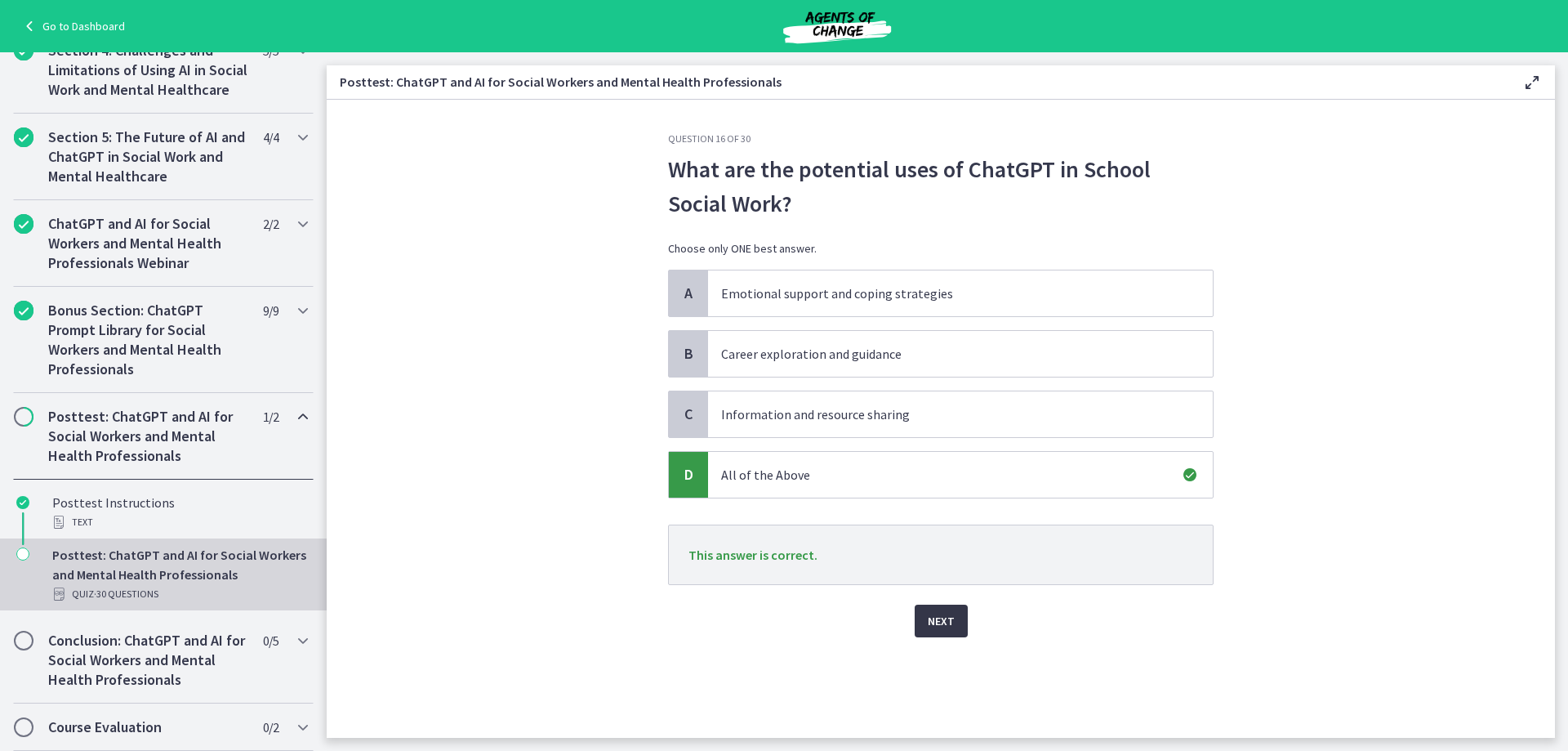
click at [955, 630] on button "Next" at bounding box center [941, 621] width 53 height 33
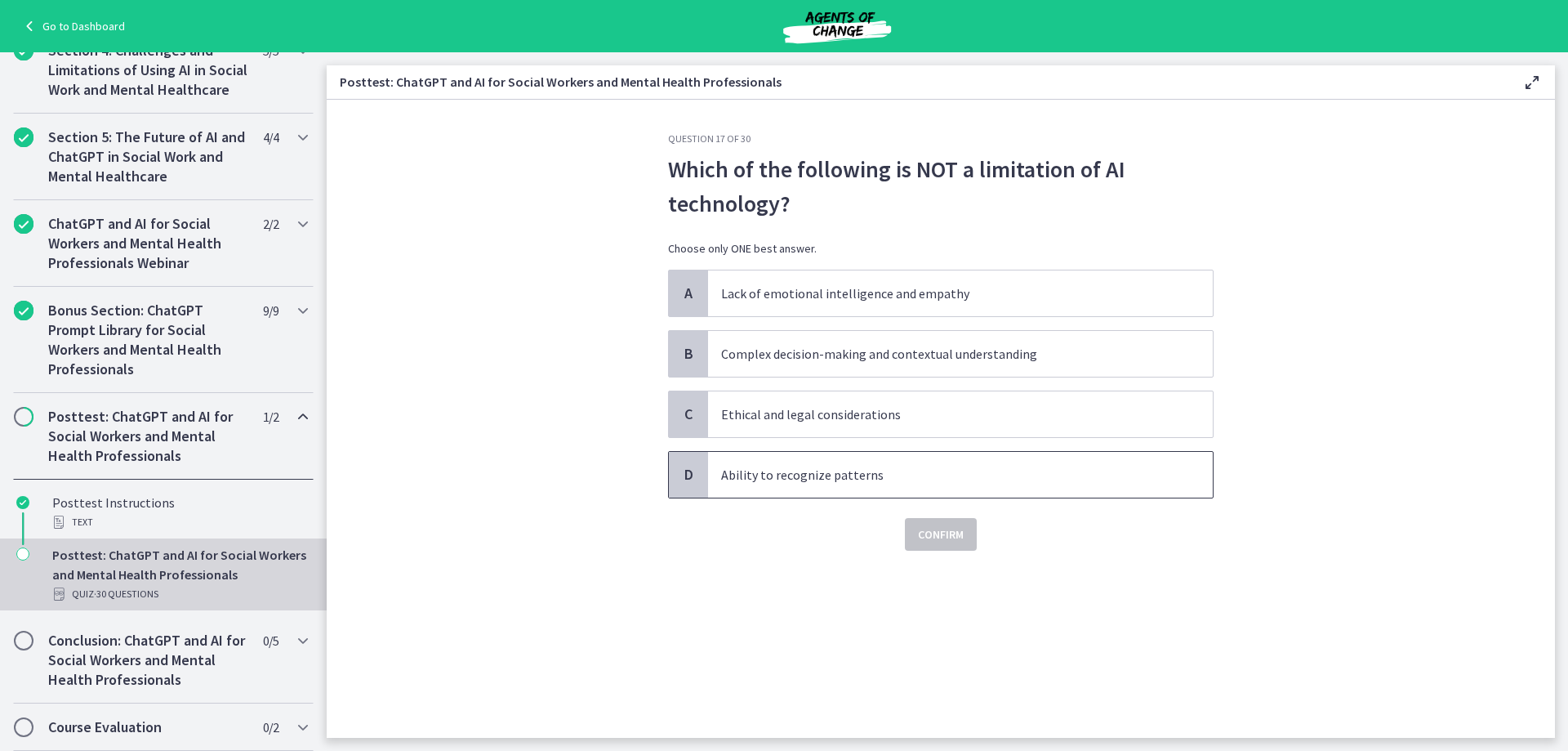
click at [813, 473] on p "Ability to recognize patterns" at bounding box center [944, 475] width 446 height 20
click at [931, 538] on span "Confirm" at bounding box center [940, 535] width 45 height 20
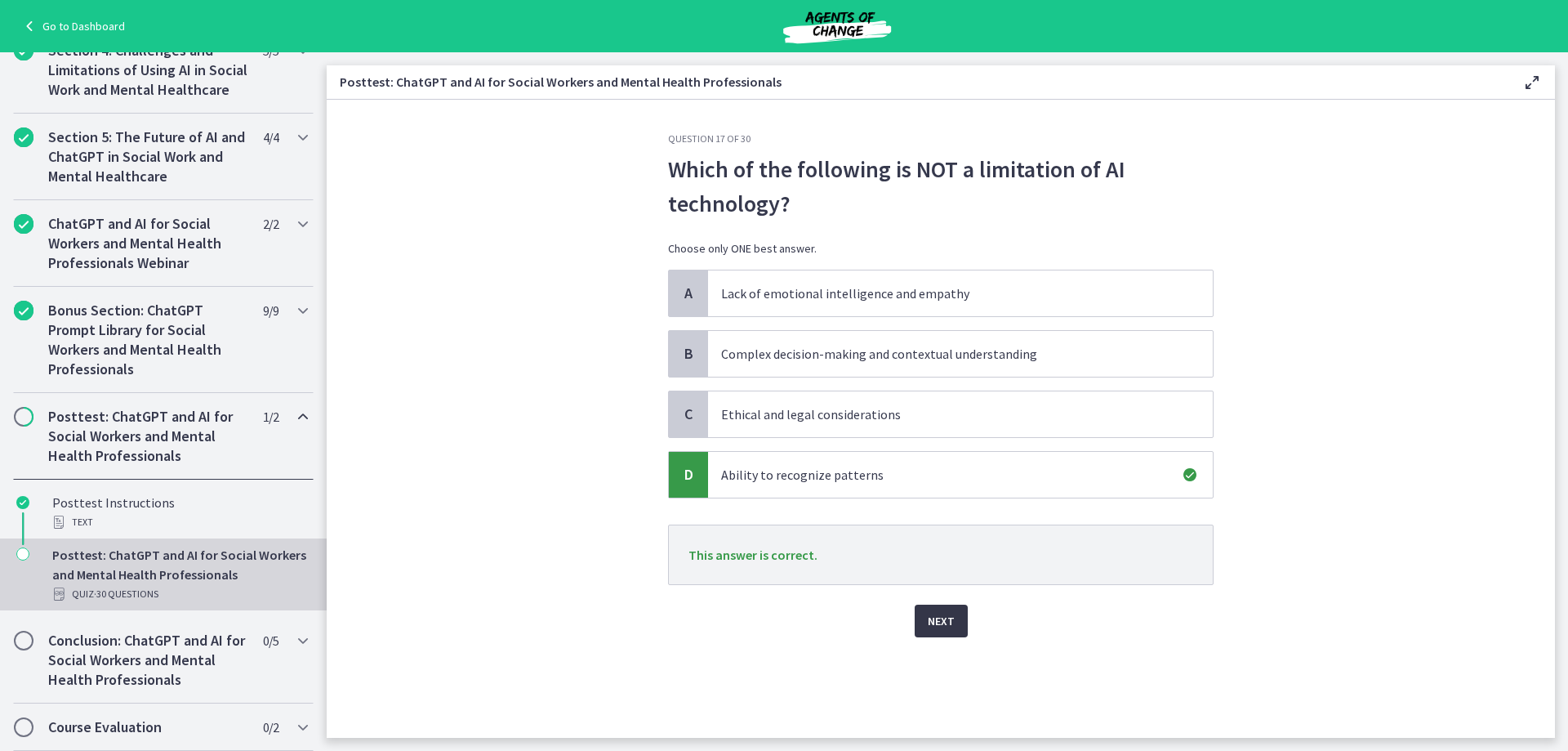
click at [947, 621] on span "Next" at bounding box center [940, 621] width 27 height 20
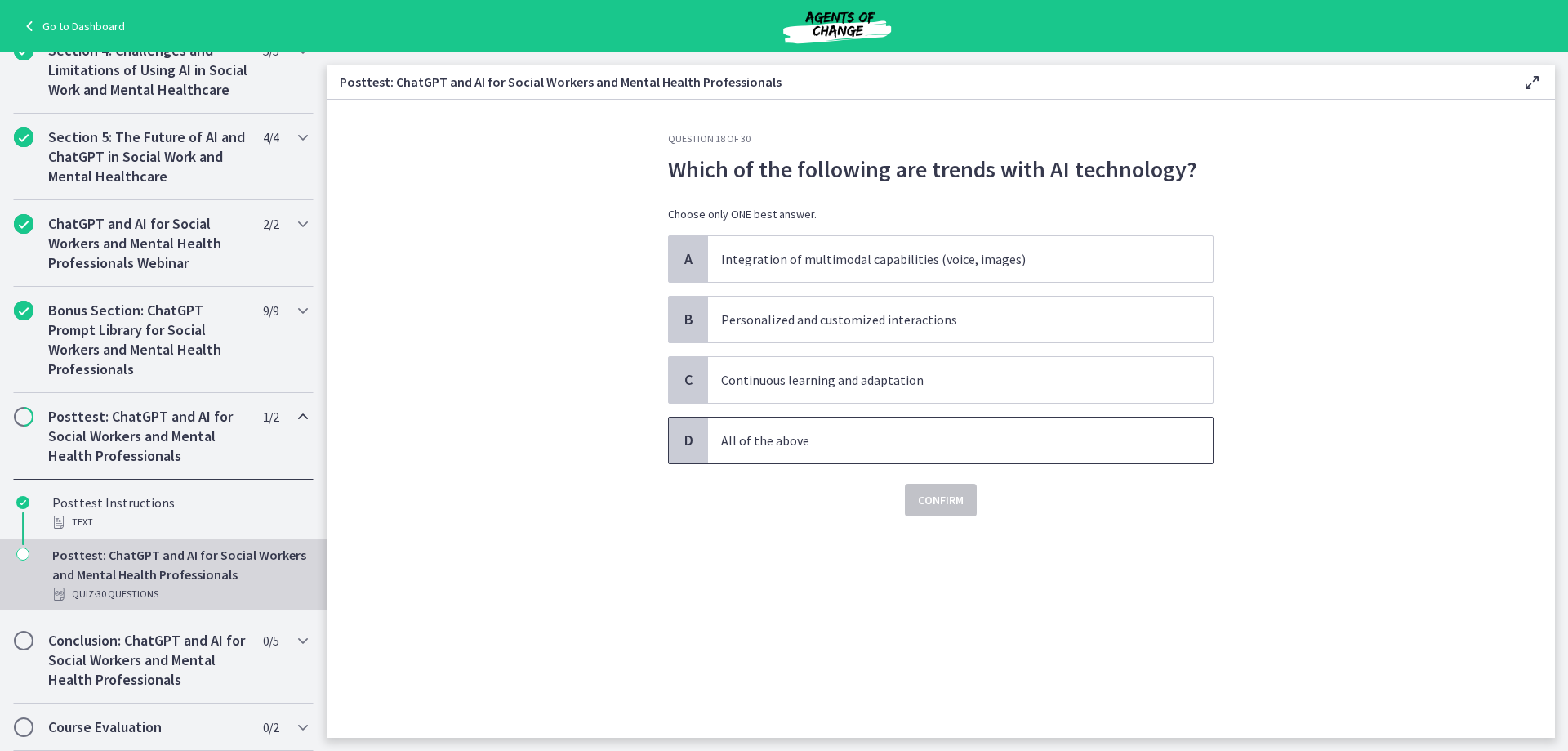
click at [789, 443] on p "All of the above" at bounding box center [944, 440] width 446 height 20
click at [925, 494] on span "Confirm" at bounding box center [940, 500] width 45 height 20
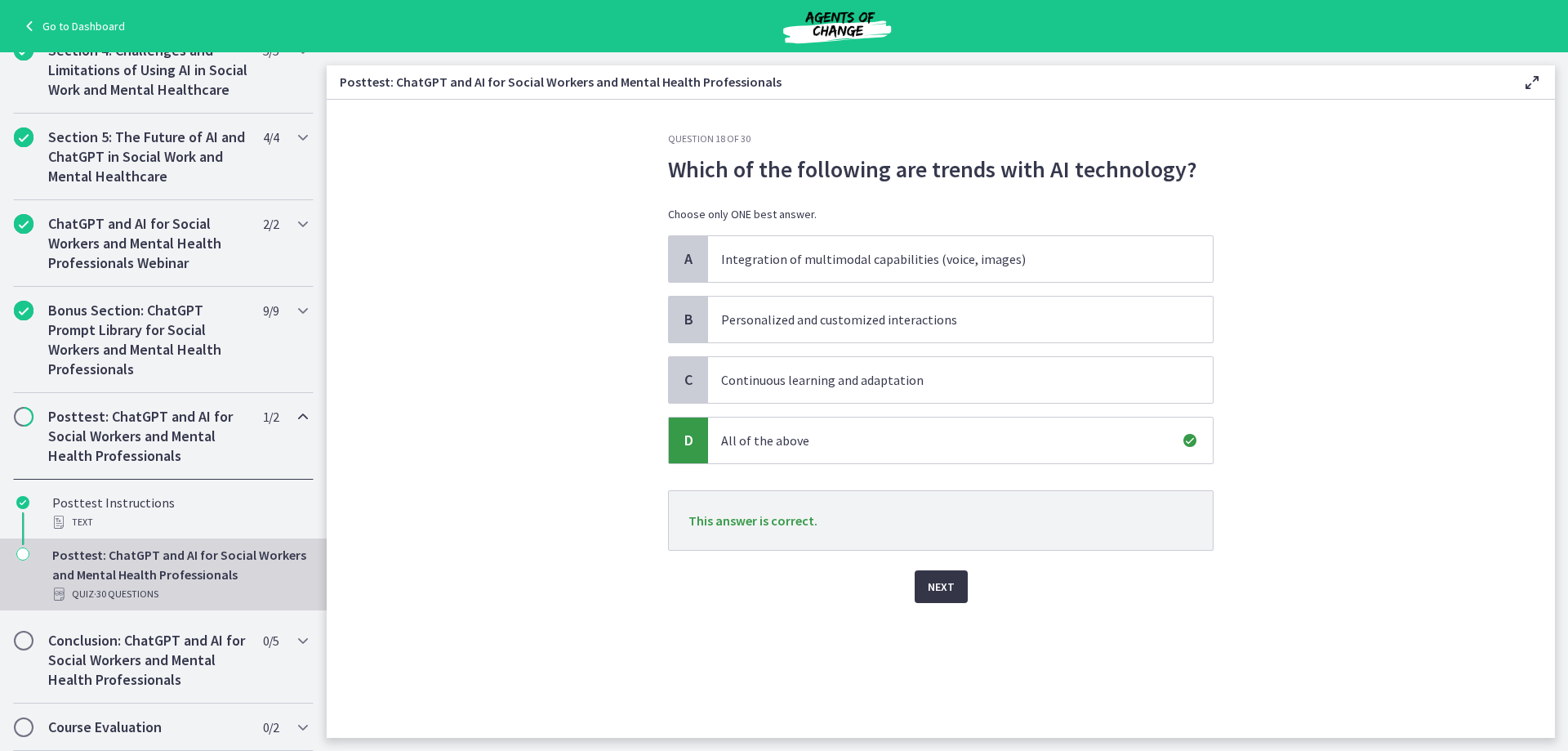
click at [948, 587] on span "Next" at bounding box center [940, 587] width 27 height 20
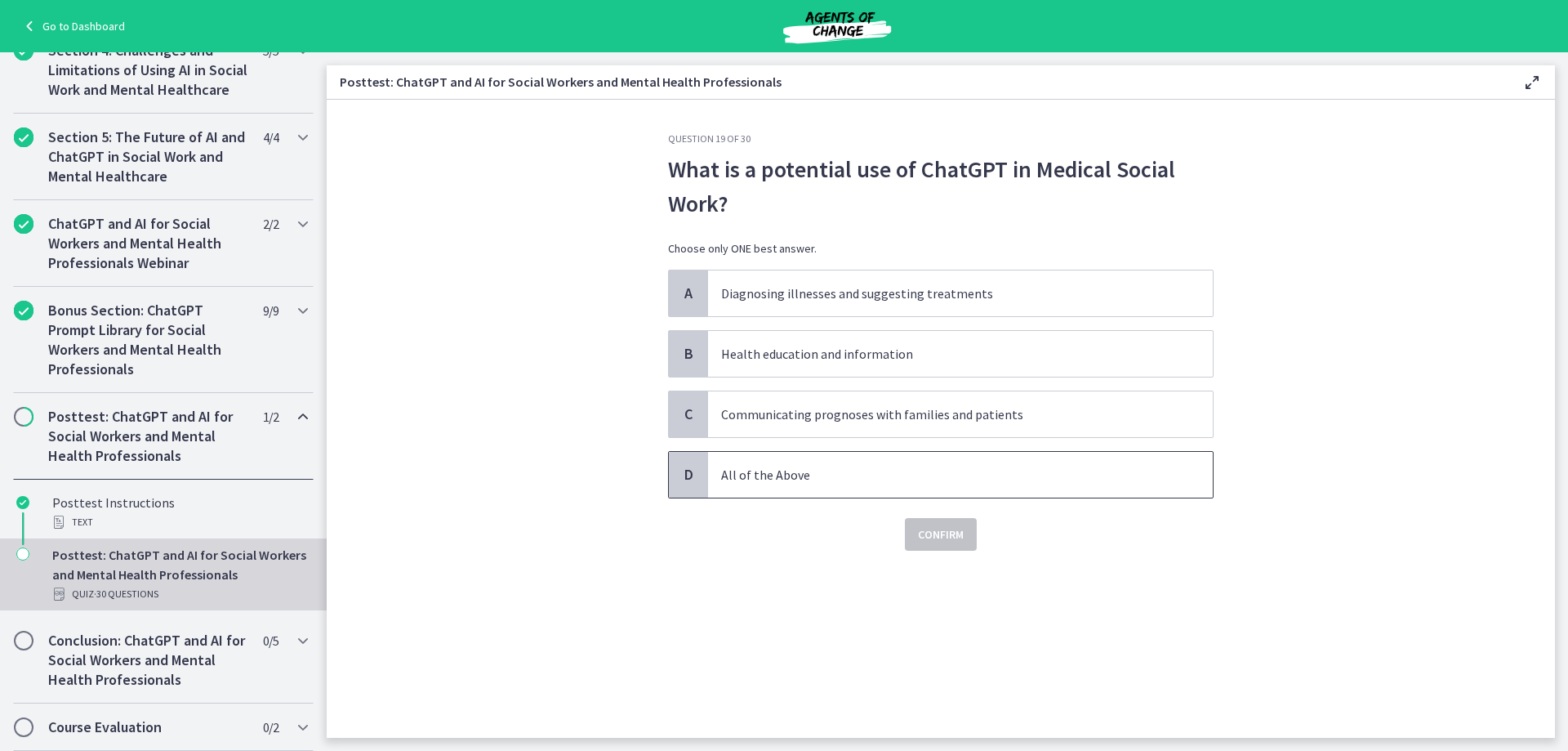
click at [746, 463] on span "All of the Above" at bounding box center [959, 474] width 505 height 45
click at [940, 542] on span "Confirm" at bounding box center [940, 535] width 45 height 20
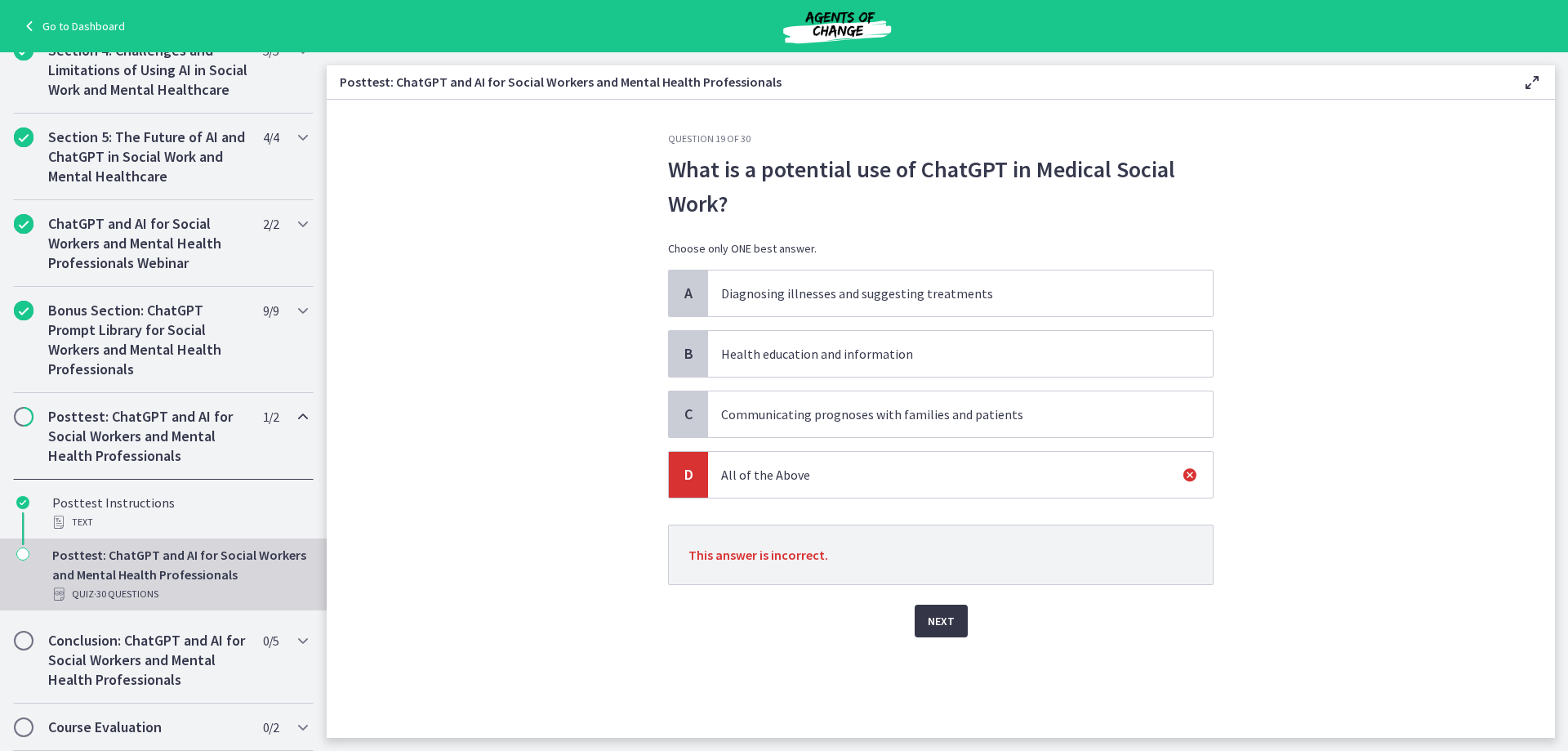
click at [938, 622] on span "Next" at bounding box center [940, 621] width 27 height 20
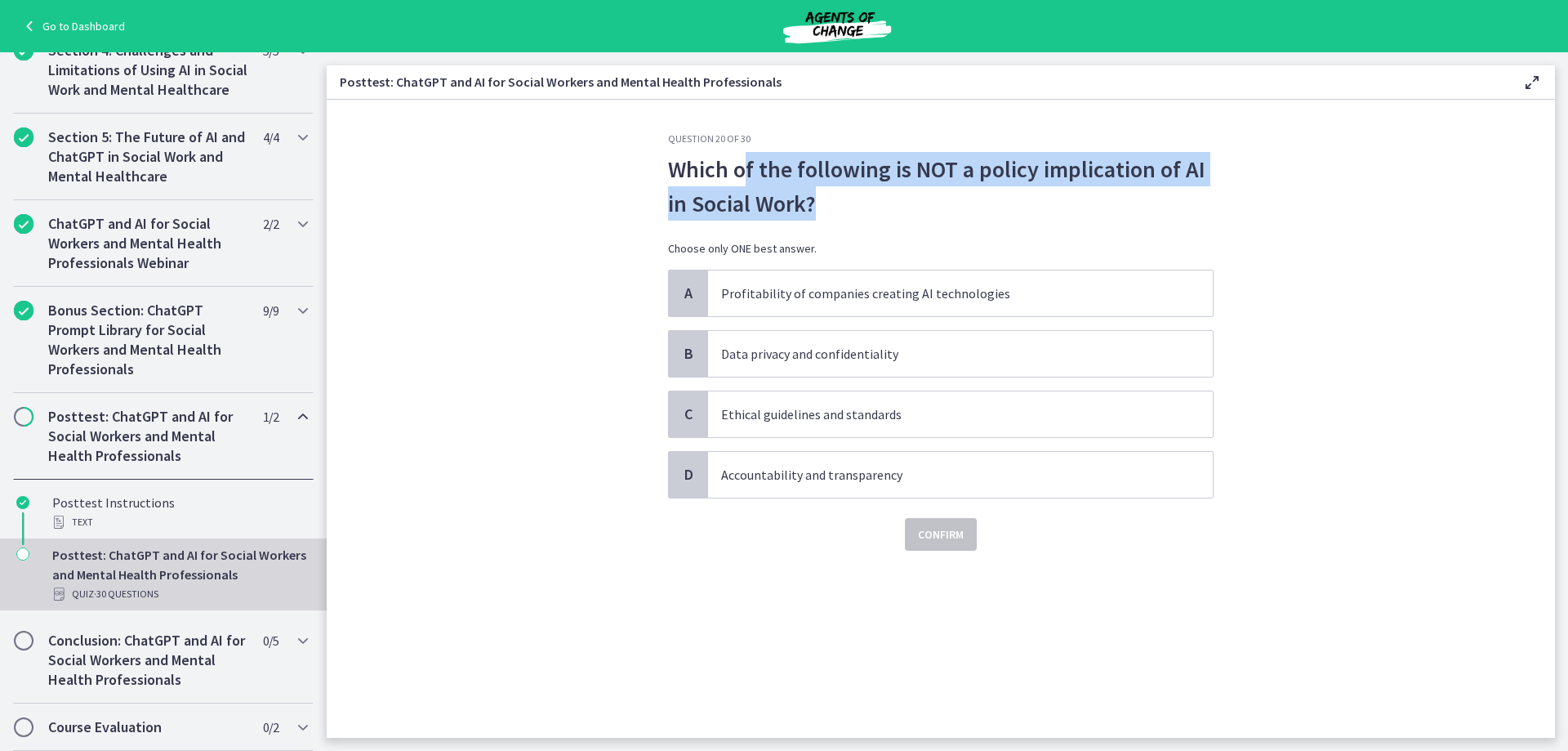
drag, startPoint x: 819, startPoint y: 201, endPoint x: 746, endPoint y: 164, distance: 81.8
click at [746, 164] on p "Which of the following is NOT a policy implication of AI in Social Work?" at bounding box center [940, 186] width 546 height 69
click at [782, 195] on p "Which of the following is NOT a policy implication of AI in Social Work?" at bounding box center [940, 186] width 546 height 69
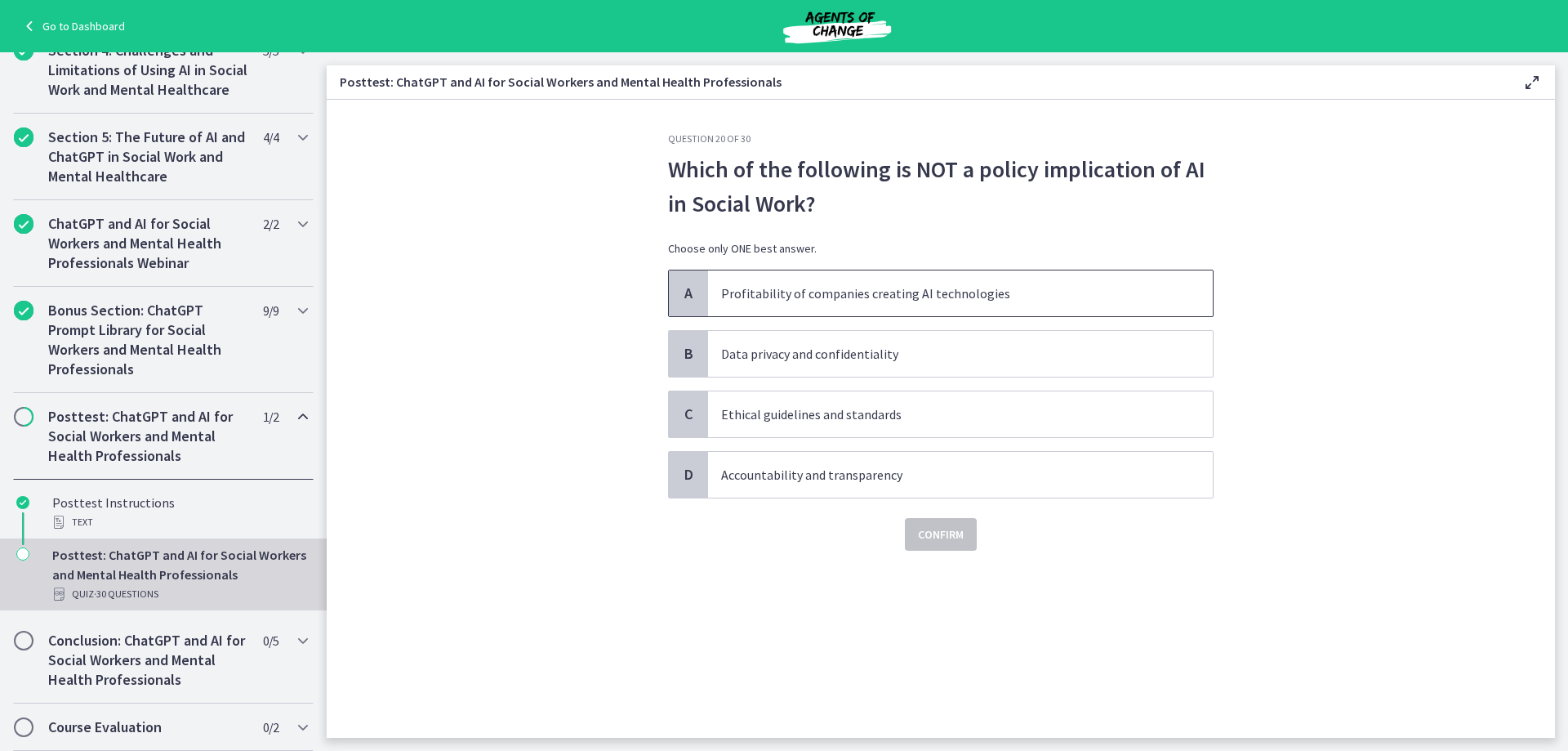
click at [1003, 288] on p "Profitability of companies creating AI technologies" at bounding box center [944, 293] width 446 height 20
click at [916, 537] on button "Confirm" at bounding box center [940, 535] width 72 height 33
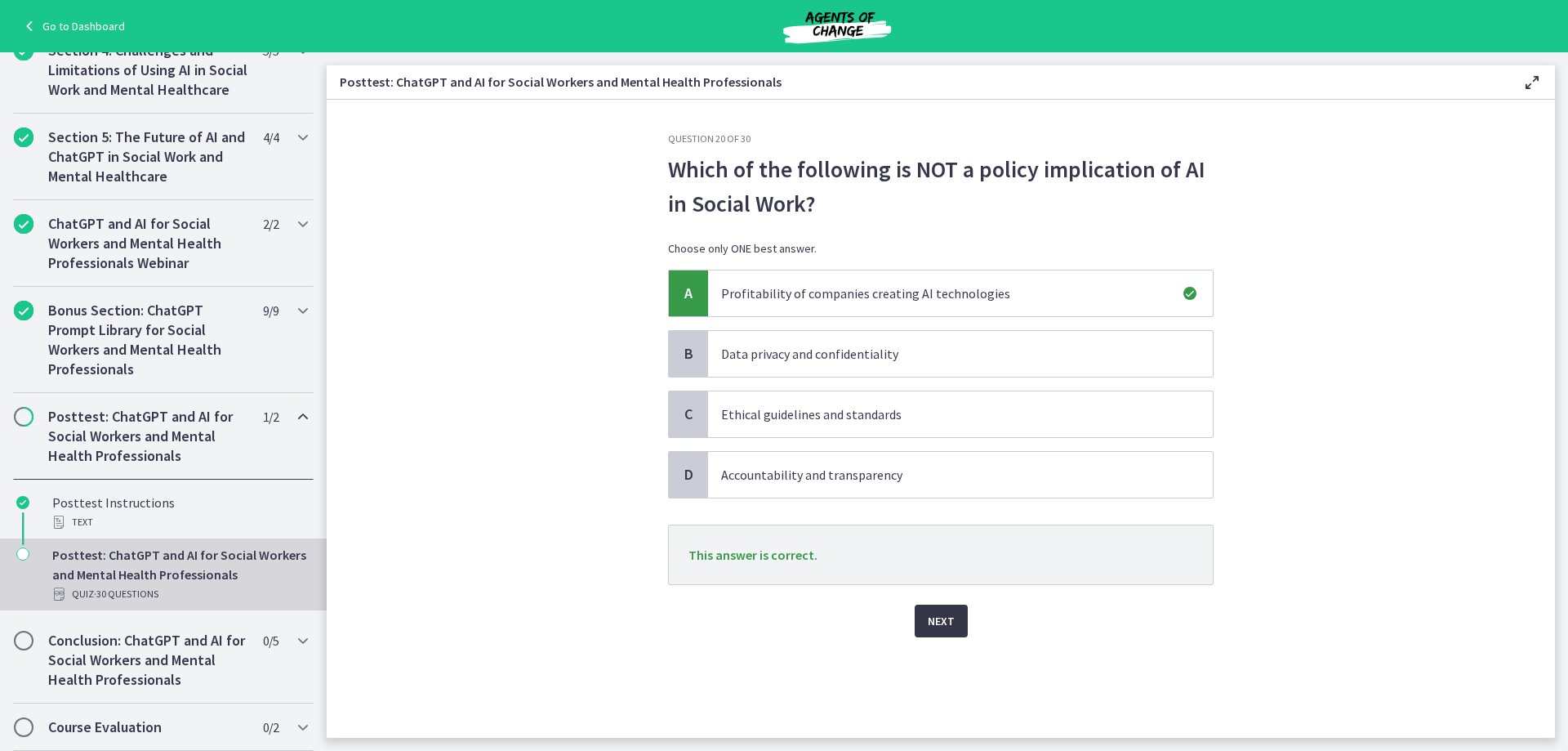
click at [952, 621] on span "Next" at bounding box center [940, 621] width 27 height 20
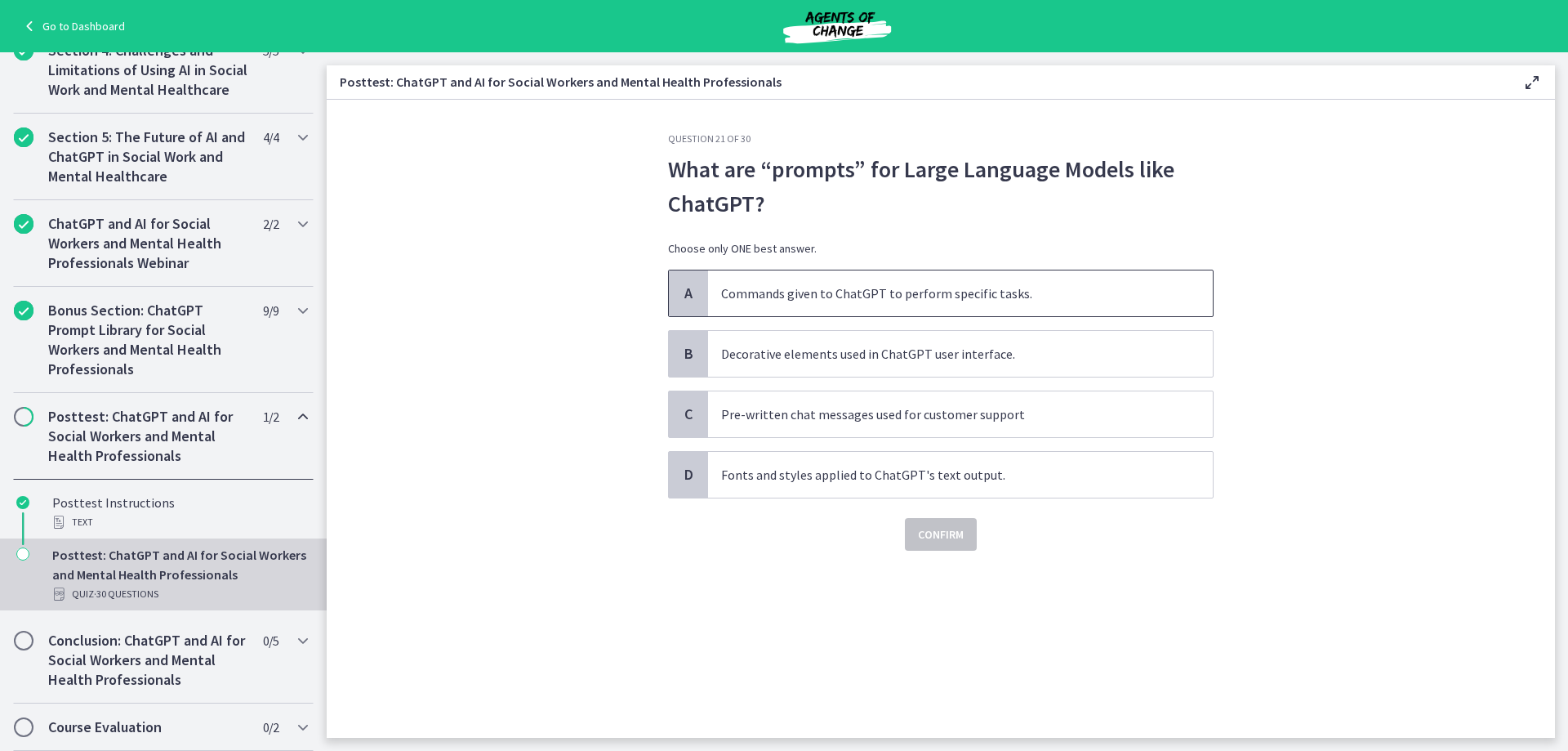
click at [754, 295] on p "Commands given to ChatGPT to perform specific tasks." at bounding box center [944, 293] width 446 height 20
click at [936, 551] on div "Question 21 of 30 What are “prompts” for Large Language Models like ChatGPT? Ch…" at bounding box center [940, 435] width 571 height 606
click at [936, 542] on span "Confirm" at bounding box center [940, 535] width 45 height 20
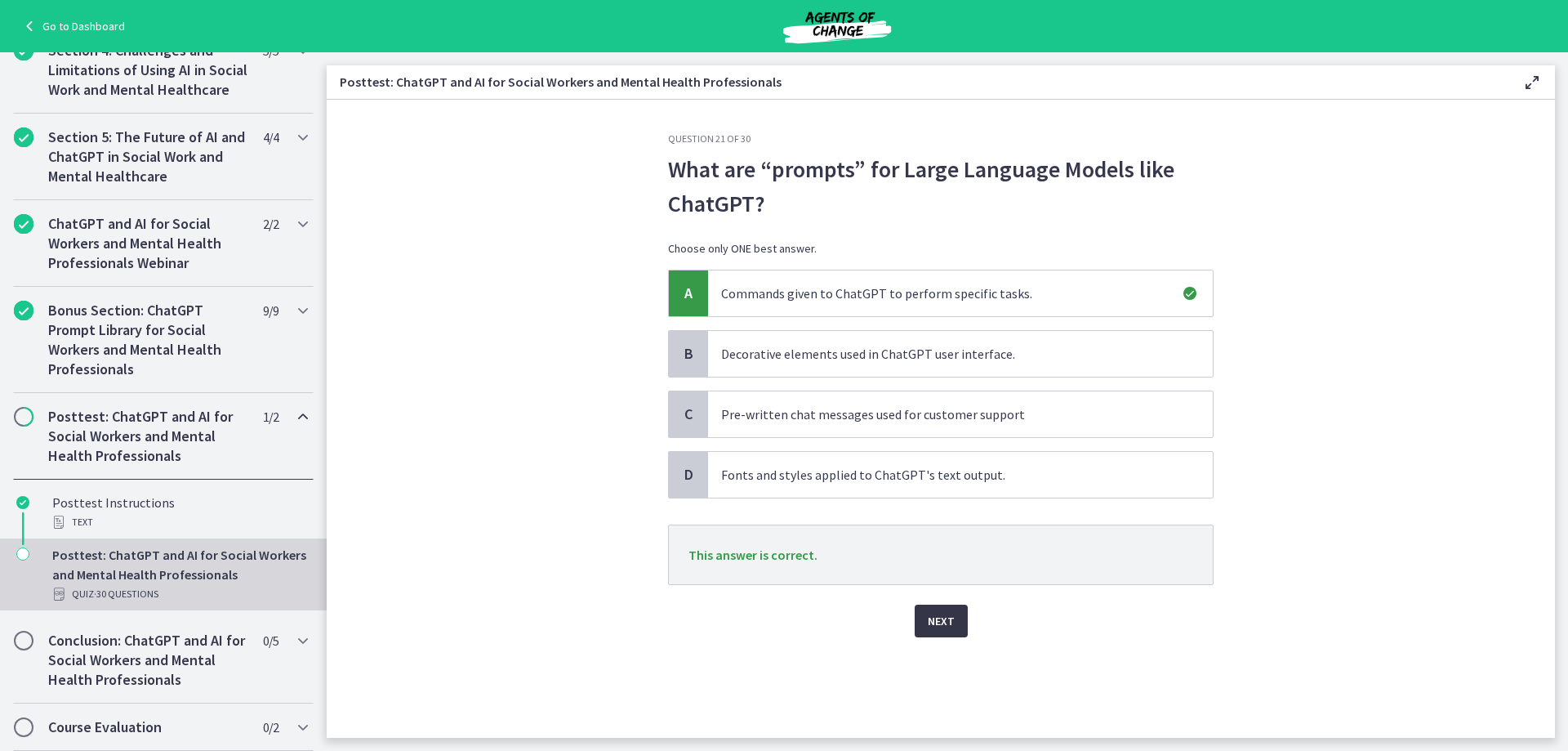
click at [947, 622] on span "Next" at bounding box center [940, 621] width 27 height 20
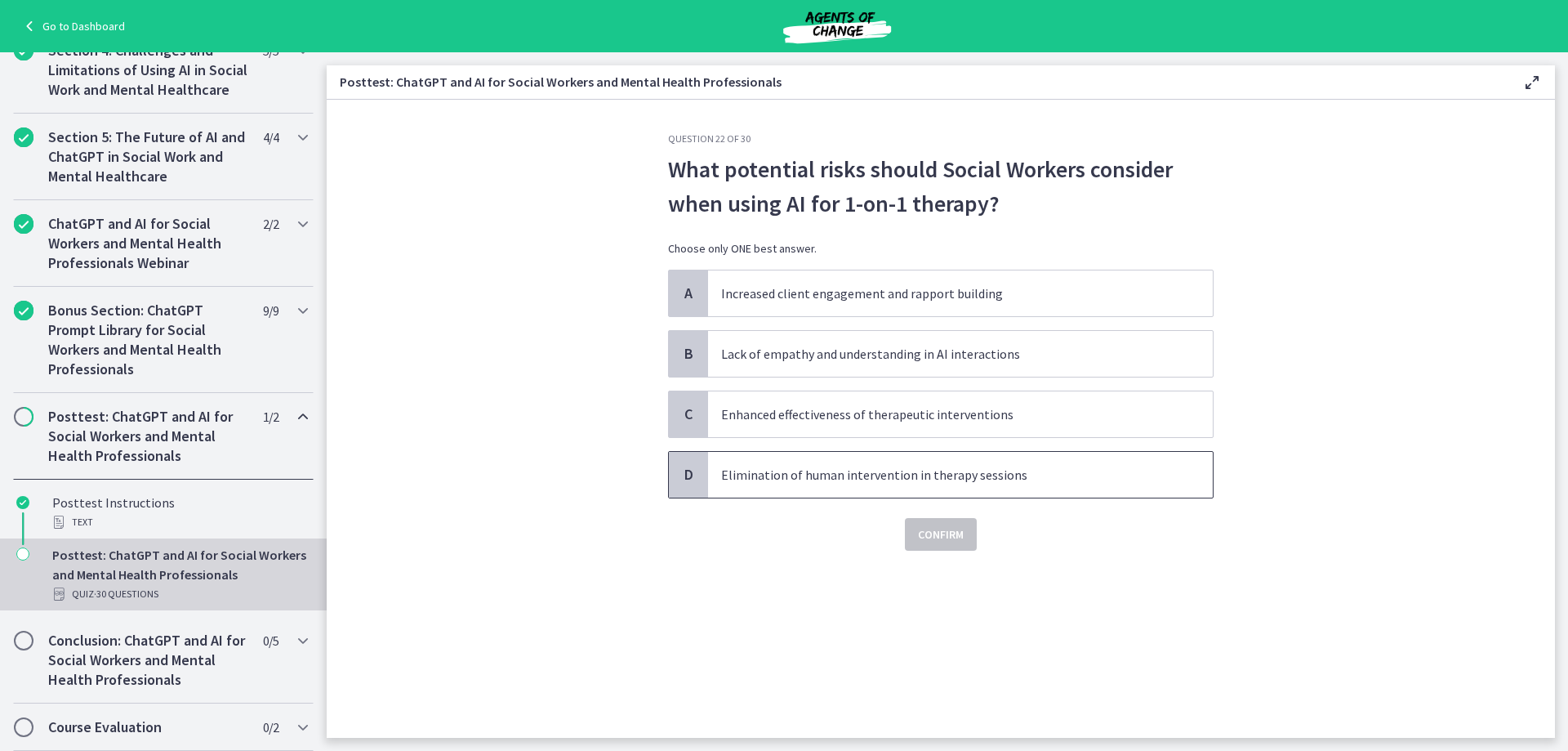
click at [765, 477] on p "Elimination of human intervention in therapy sessions" at bounding box center [944, 475] width 446 height 20
click at [924, 535] on span "Confirm" at bounding box center [940, 535] width 45 height 20
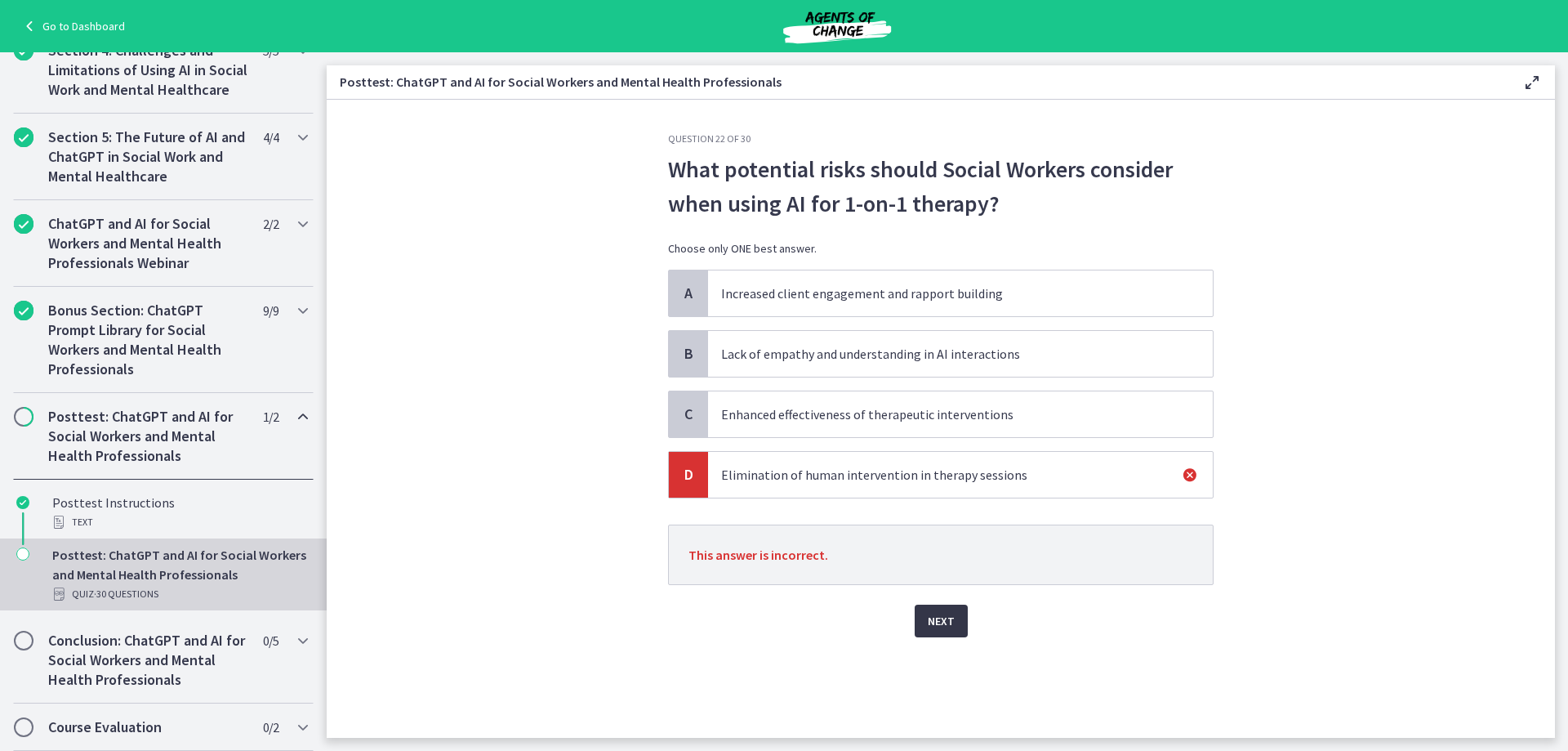
click at [943, 629] on span "Next" at bounding box center [940, 621] width 27 height 20
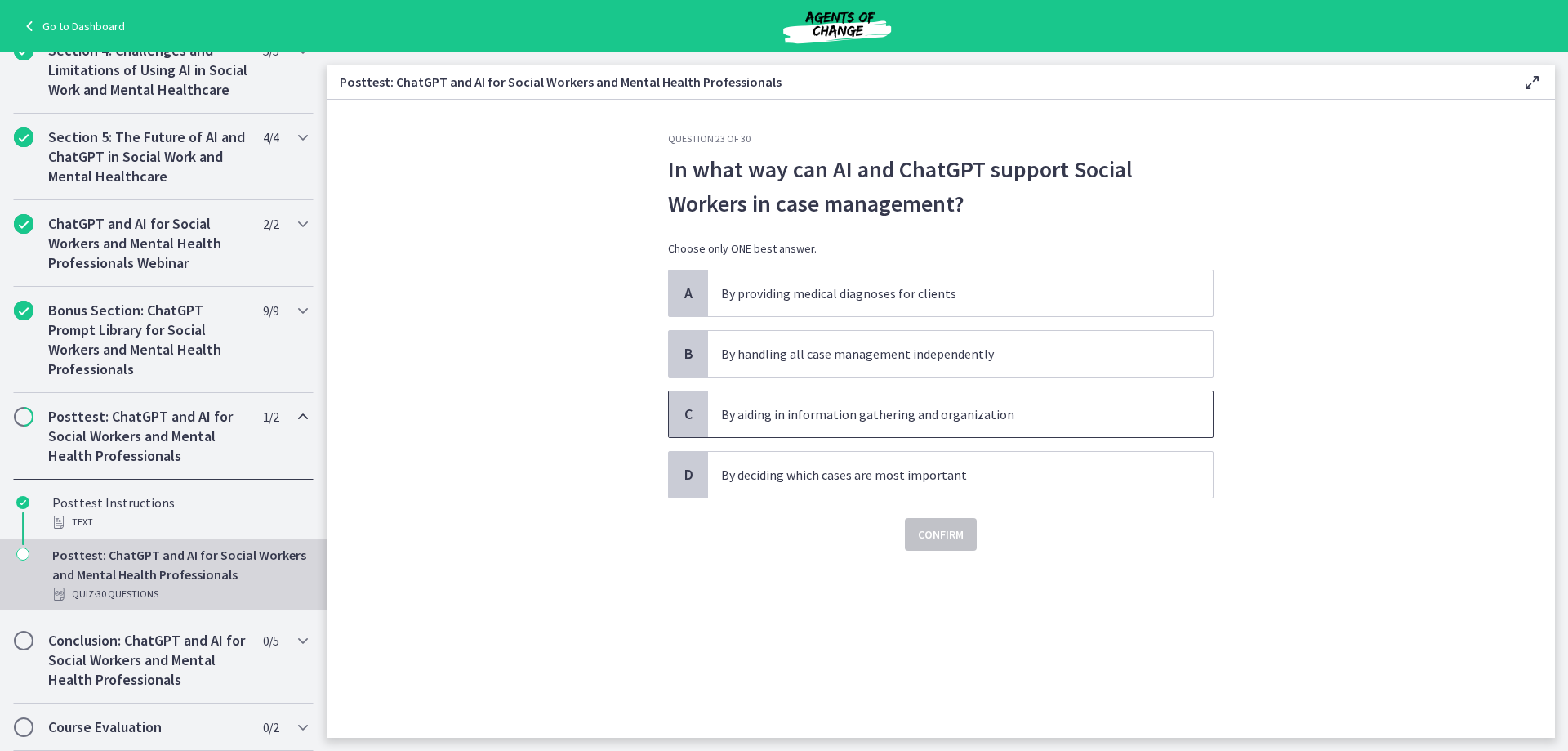
click at [782, 414] on p "By aiding in information gathering and organization" at bounding box center [944, 414] width 446 height 20
click at [916, 535] on button "Confirm" at bounding box center [940, 535] width 72 height 33
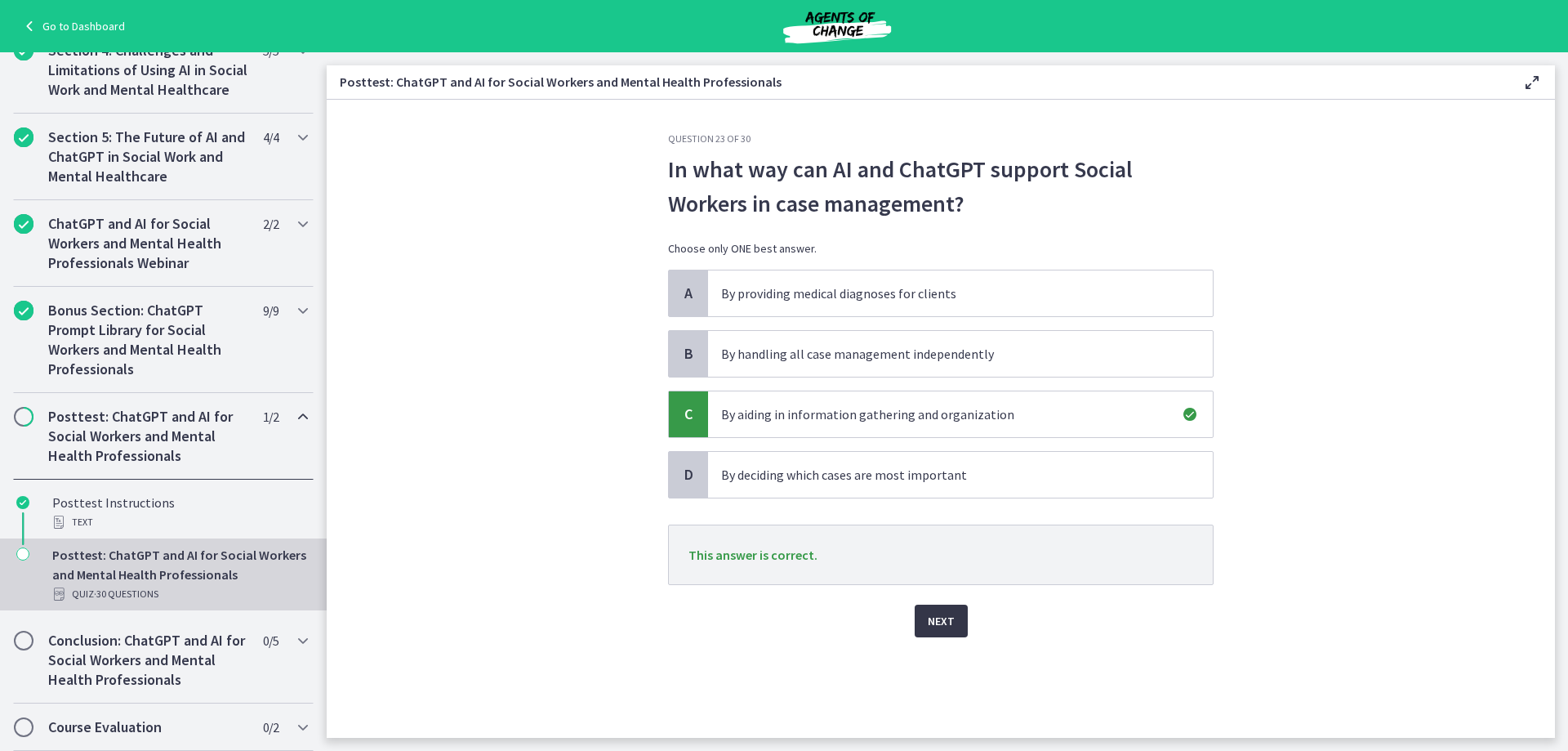
click at [947, 623] on span "Next" at bounding box center [940, 621] width 27 height 20
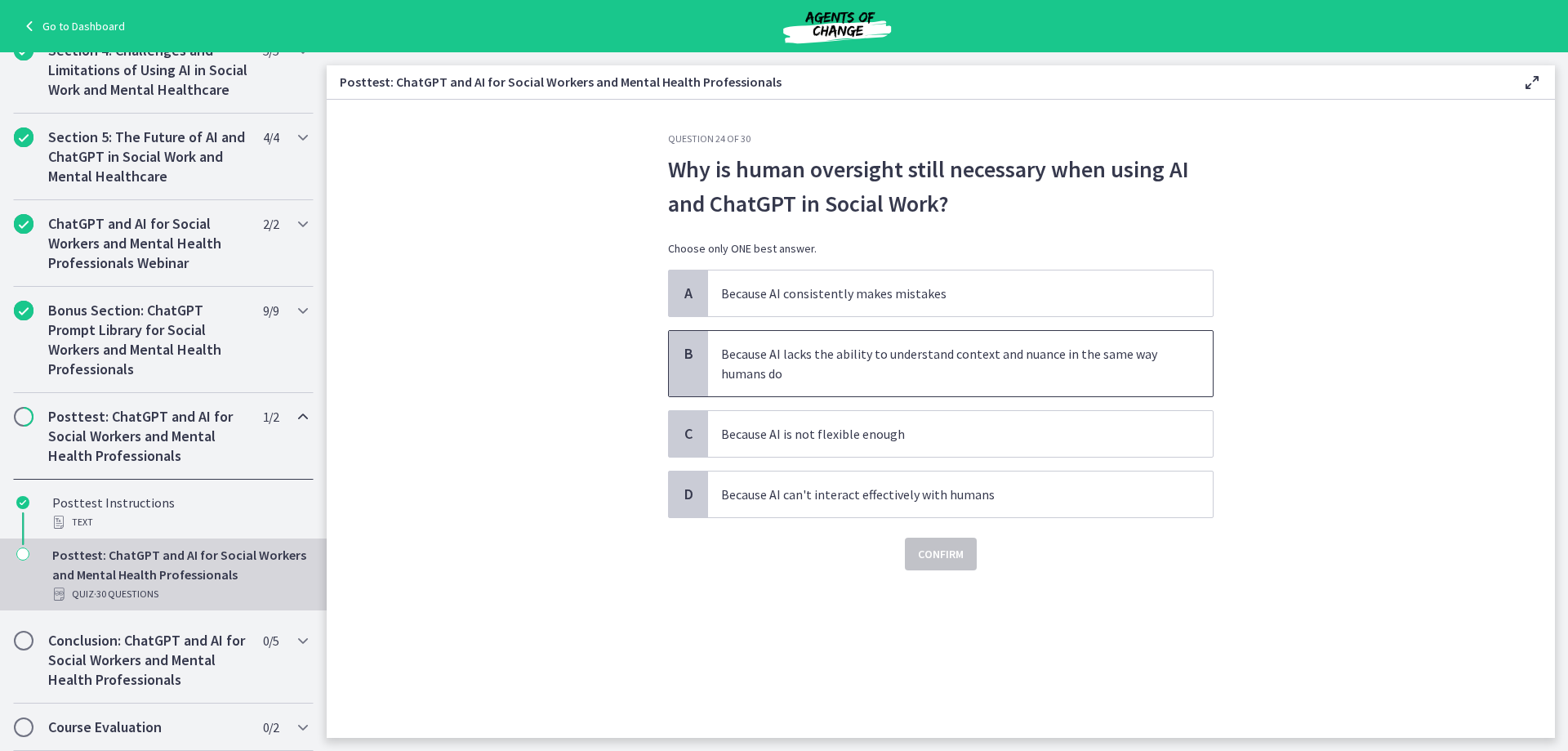
click at [805, 364] on p "Because AI lacks the ability to understand context and nuance in the same way h…" at bounding box center [944, 363] width 446 height 39
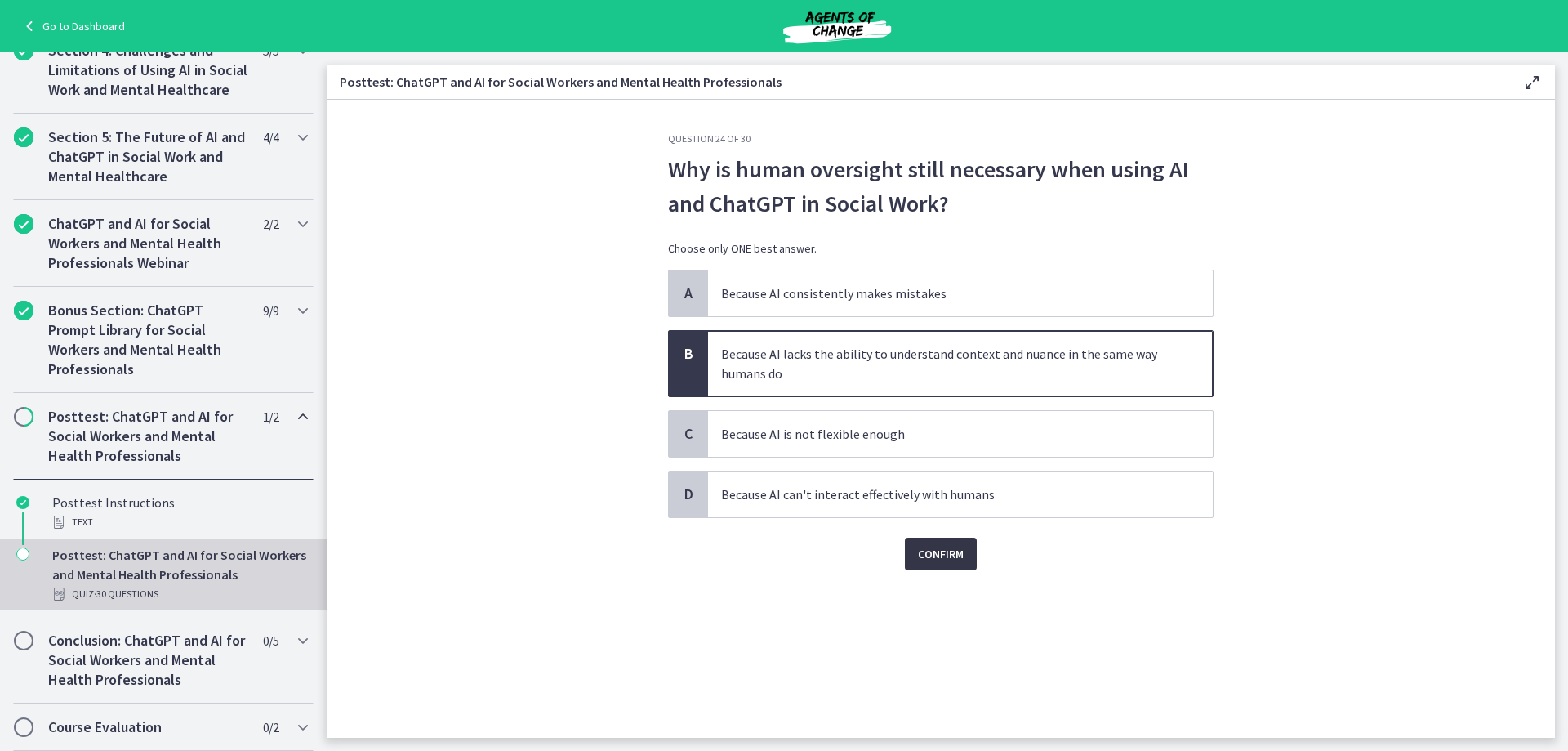
click at [949, 556] on span "Confirm" at bounding box center [940, 554] width 45 height 20
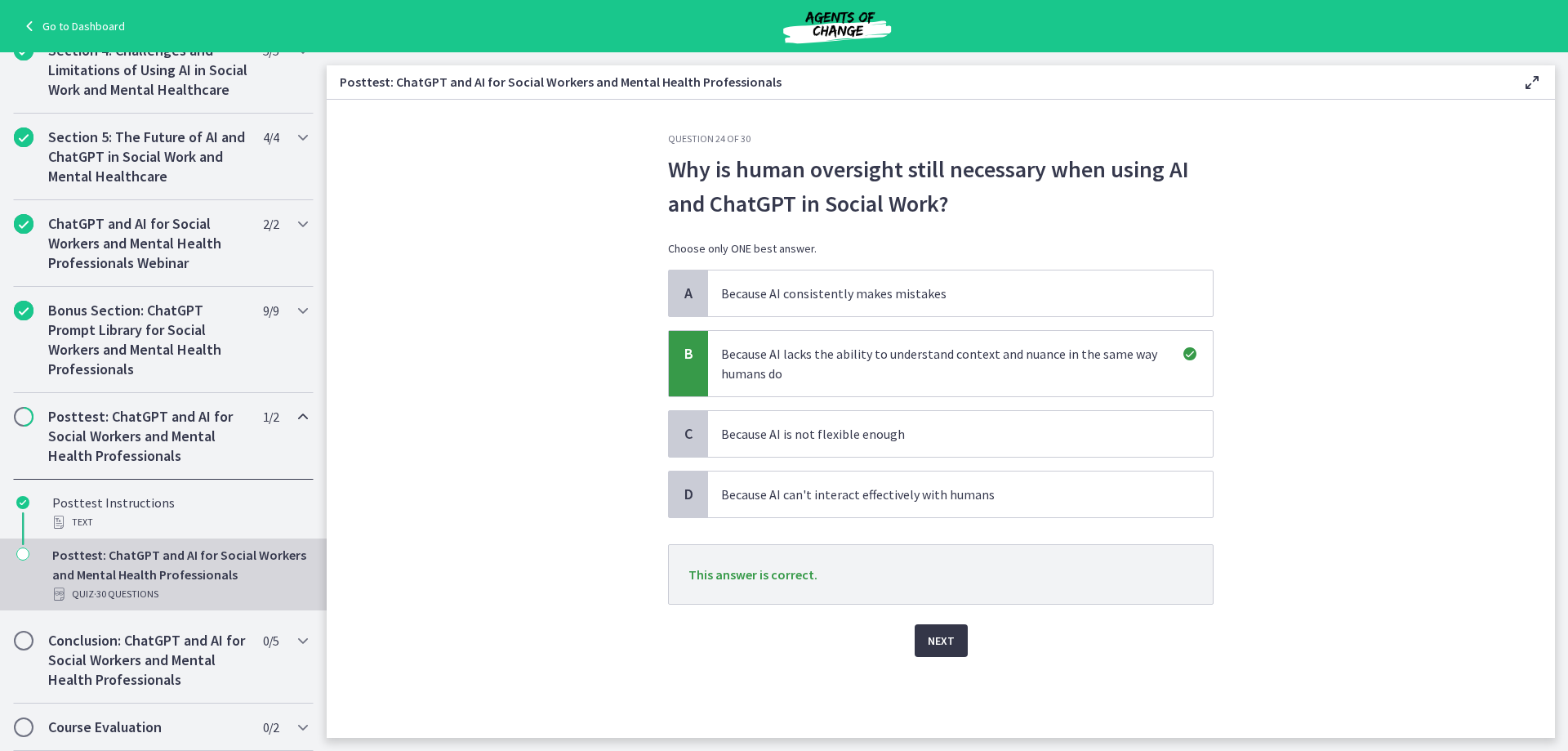
click at [937, 635] on span "Next" at bounding box center [940, 640] width 27 height 20
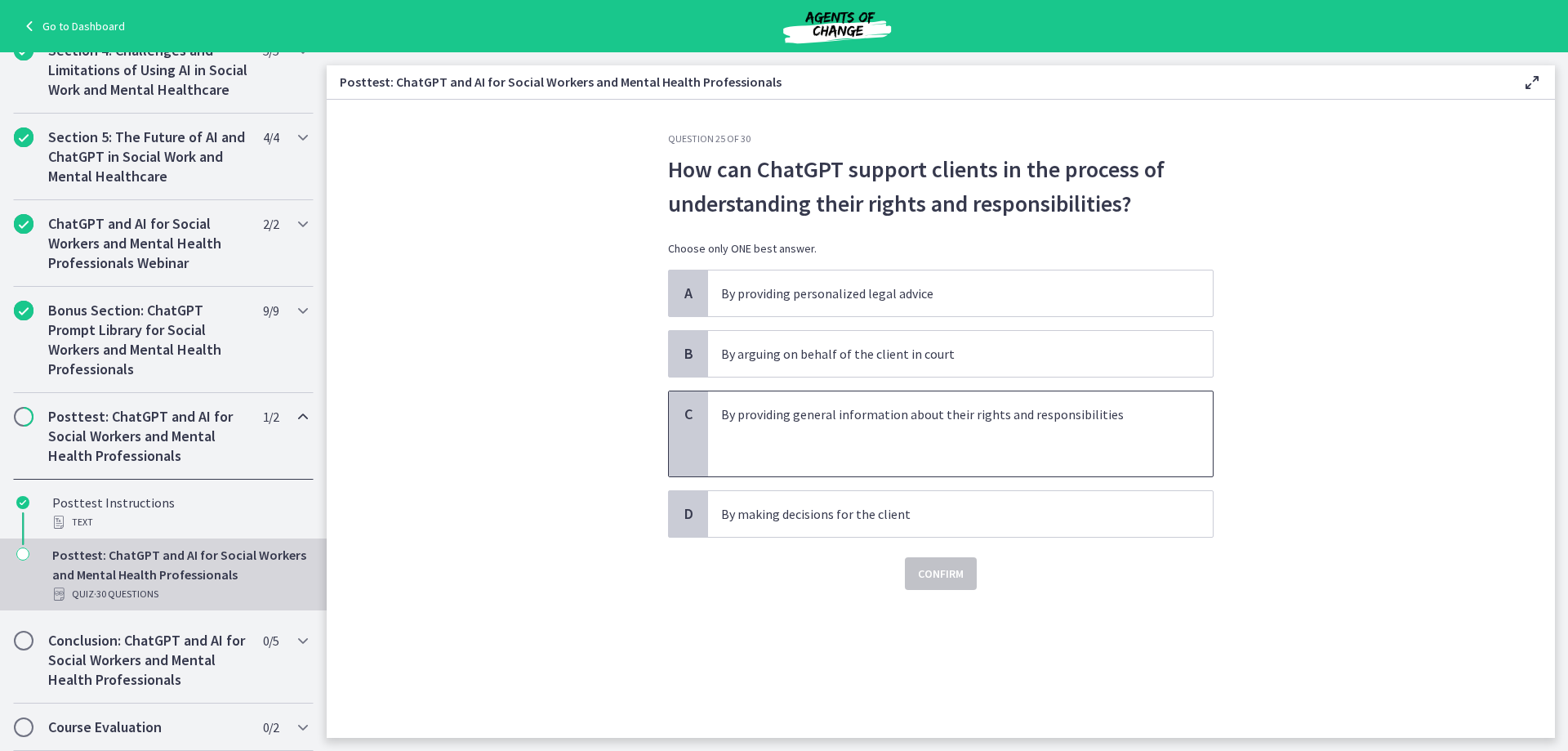
click at [802, 431] on p at bounding box center [944, 434] width 446 height 20
click at [959, 571] on span "Confirm" at bounding box center [940, 573] width 45 height 20
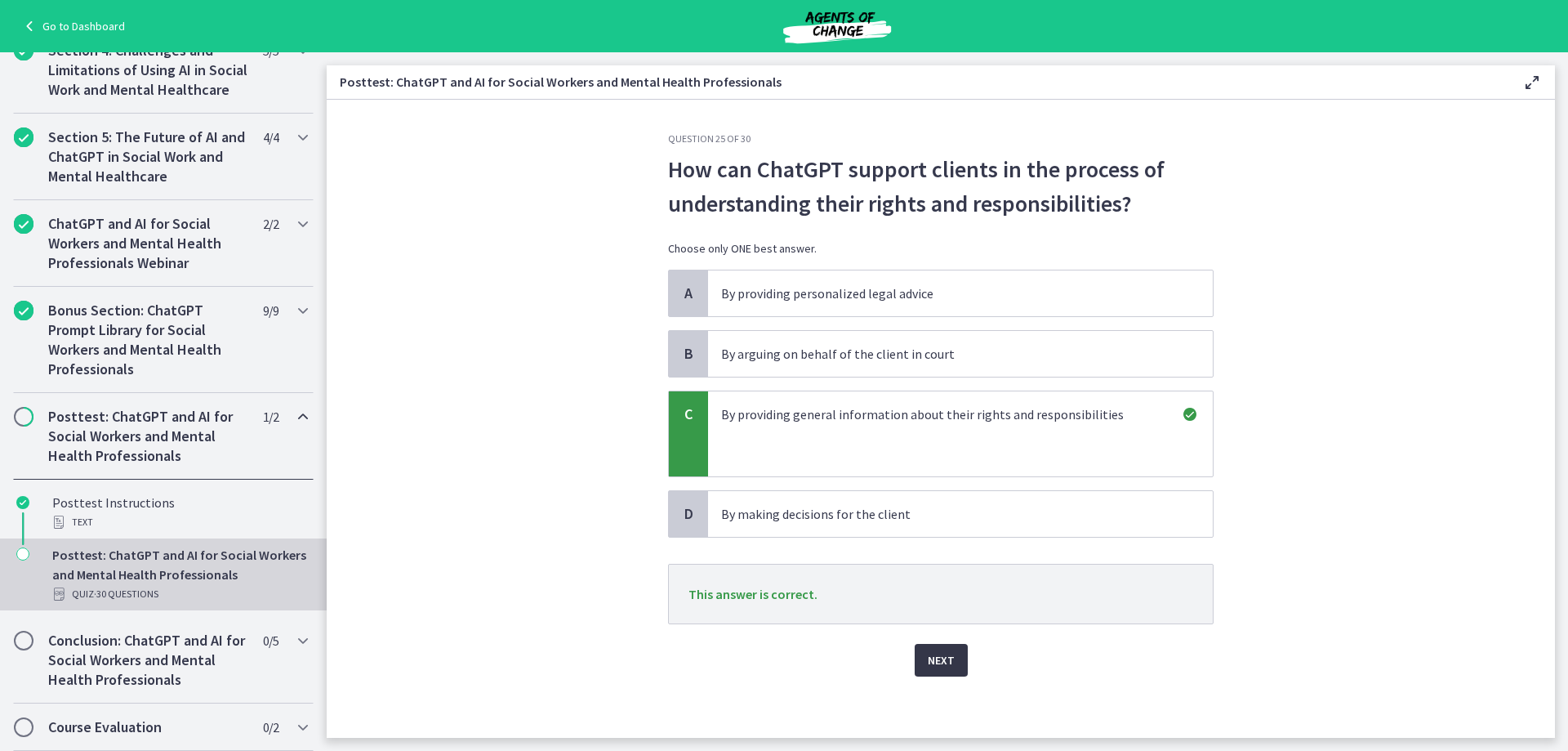
click at [934, 663] on span "Next" at bounding box center [940, 660] width 27 height 20
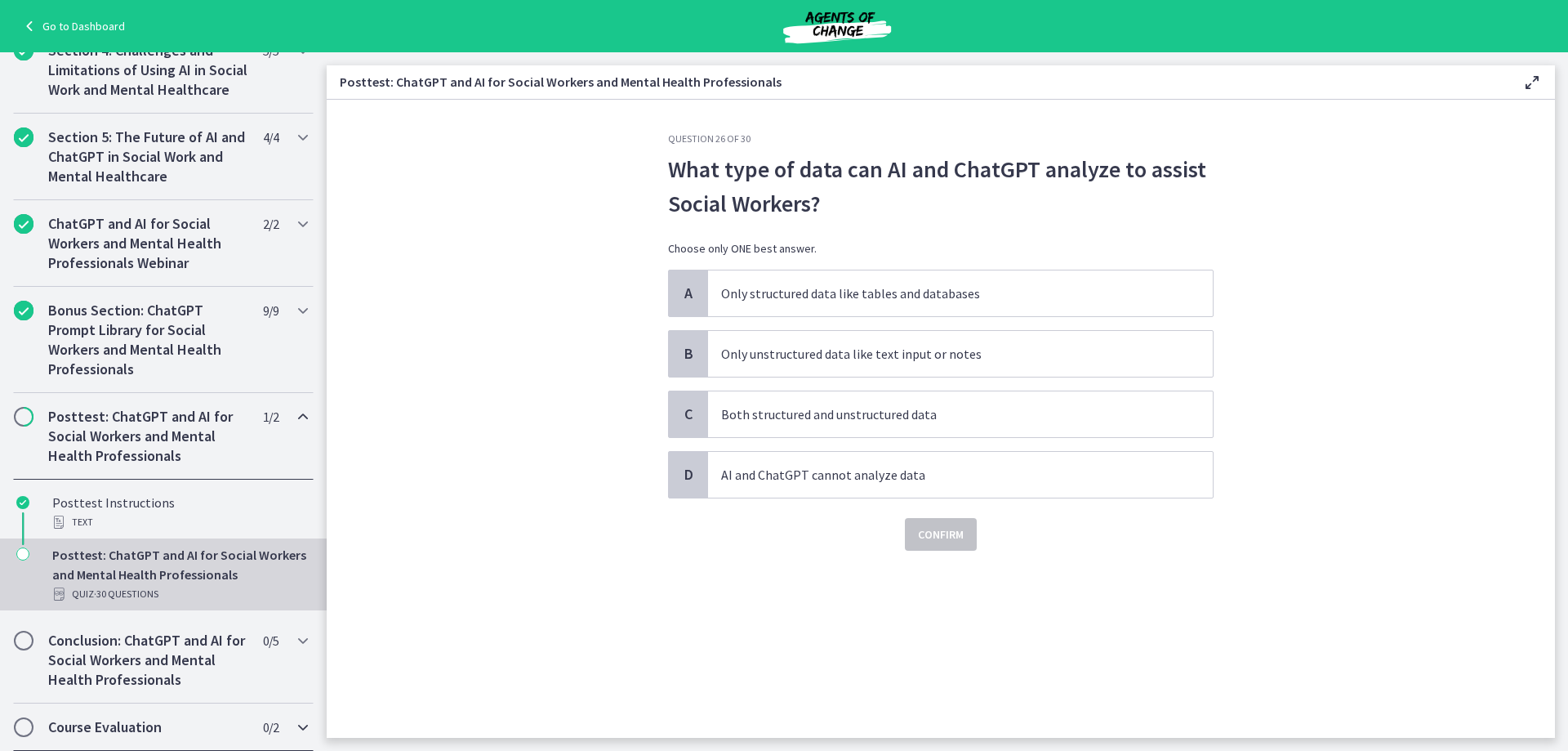
click at [186, 746] on div "Course Evaluation 0 / 2 Completed" at bounding box center [163, 726] width 301 height 47
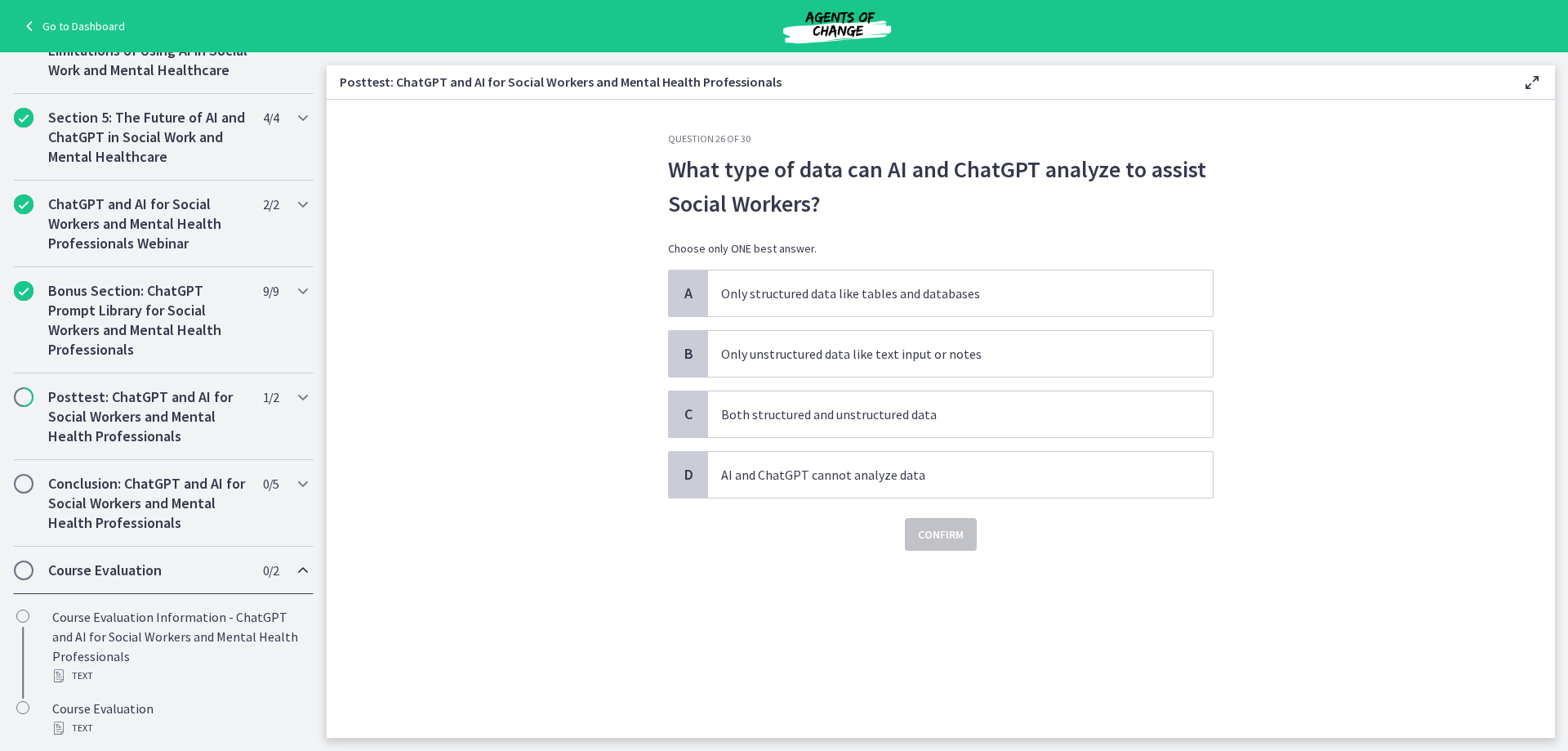
click at [672, 569] on div "Question 26 of 30 What type of data can AI and ChatGPT analyze to assist Social…" at bounding box center [940, 435] width 571 height 606
click at [590, 561] on section "Question 26 of 30 What type of data can AI and ChatGPT analyze to assist Social…" at bounding box center [940, 419] width 1228 height 638
click at [770, 536] on div "Confirm" at bounding box center [940, 524] width 546 height 52
click at [761, 424] on span "Both structured and unstructured data" at bounding box center [959, 414] width 505 height 45
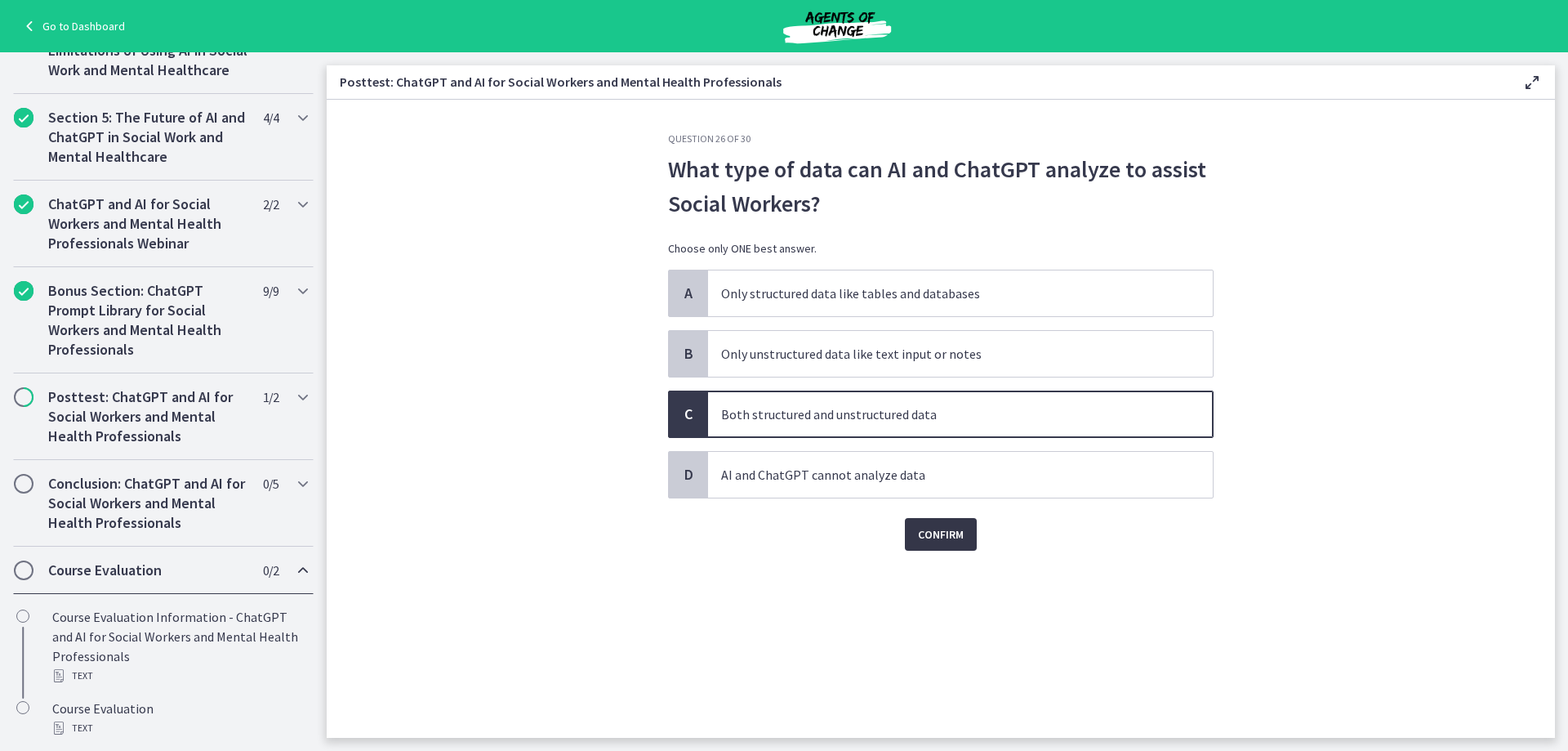
click at [912, 535] on button "Confirm" at bounding box center [940, 535] width 72 height 33
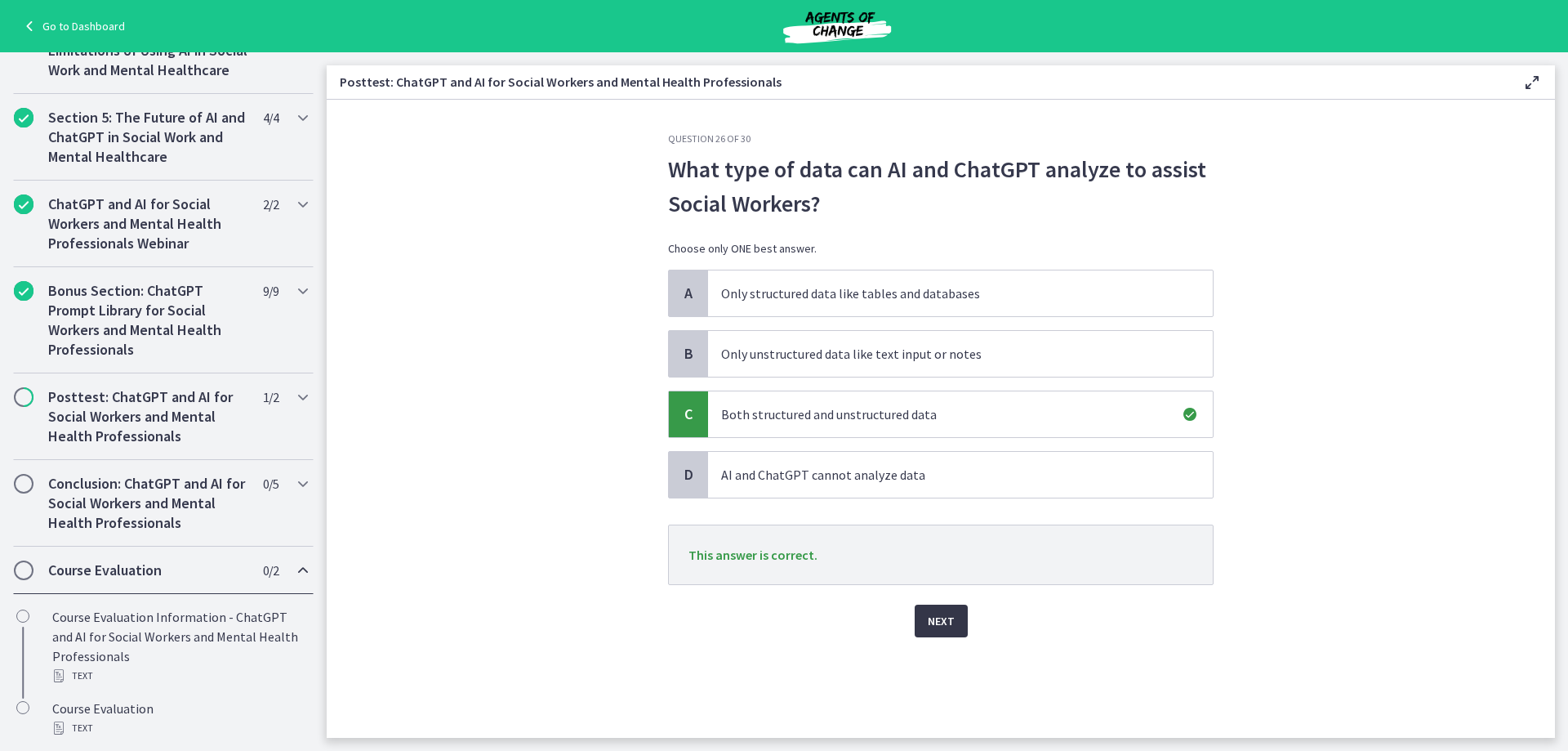
click at [942, 617] on span "Next" at bounding box center [940, 621] width 27 height 20
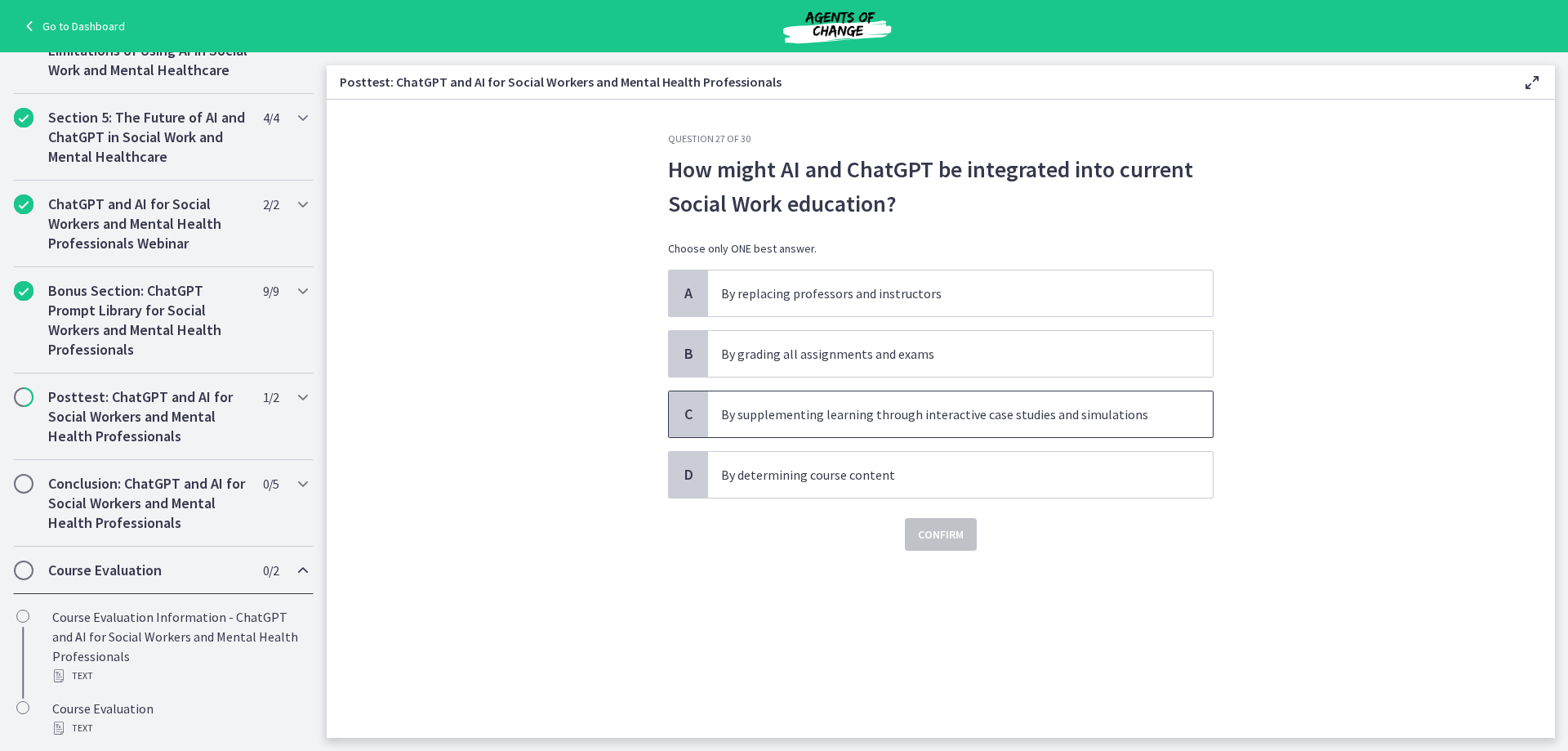
click at [784, 421] on p "By supplementing learning through interactive case studies and simulations" at bounding box center [944, 414] width 446 height 20
click at [919, 542] on span "Confirm" at bounding box center [940, 535] width 45 height 20
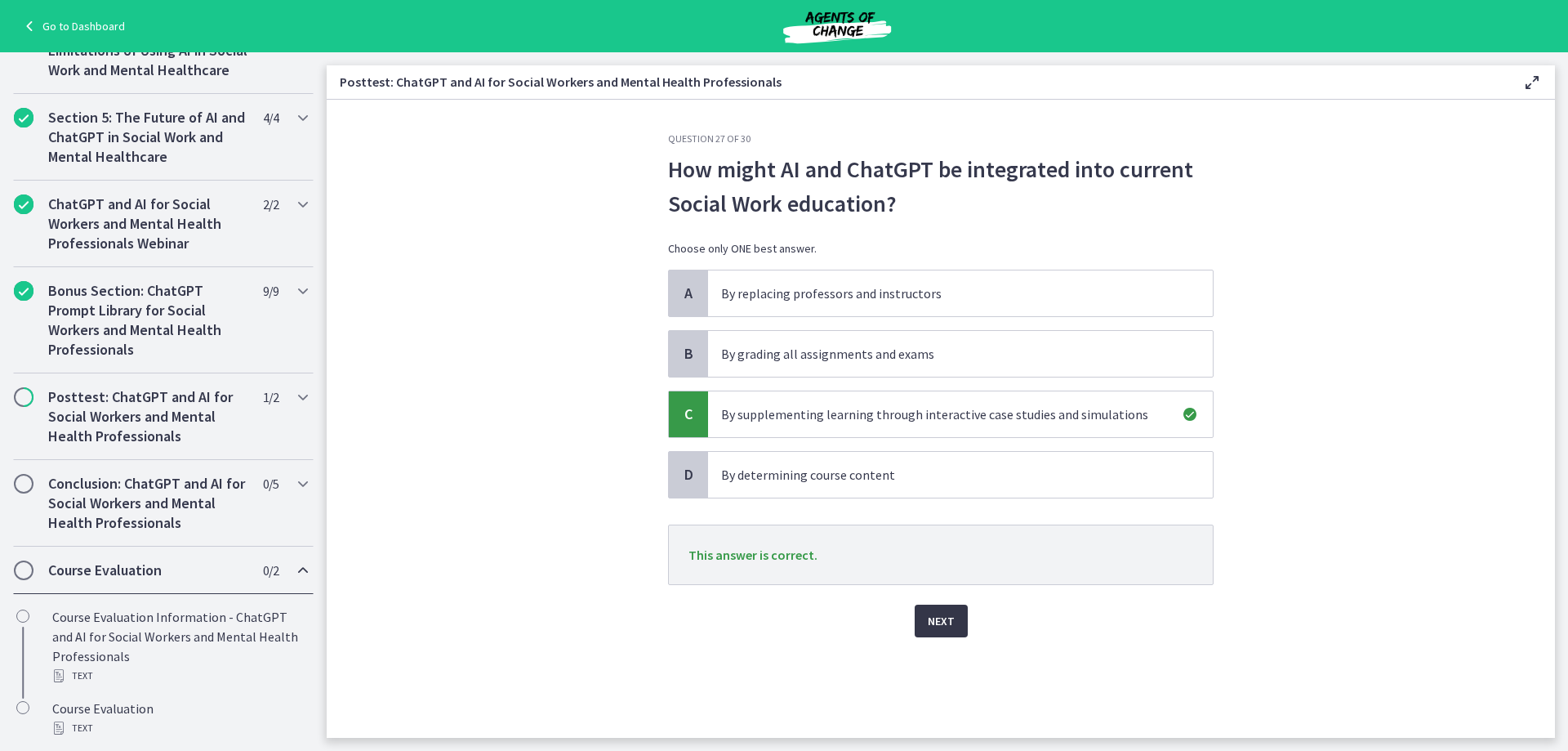
click at [927, 624] on span "Next" at bounding box center [940, 621] width 27 height 20
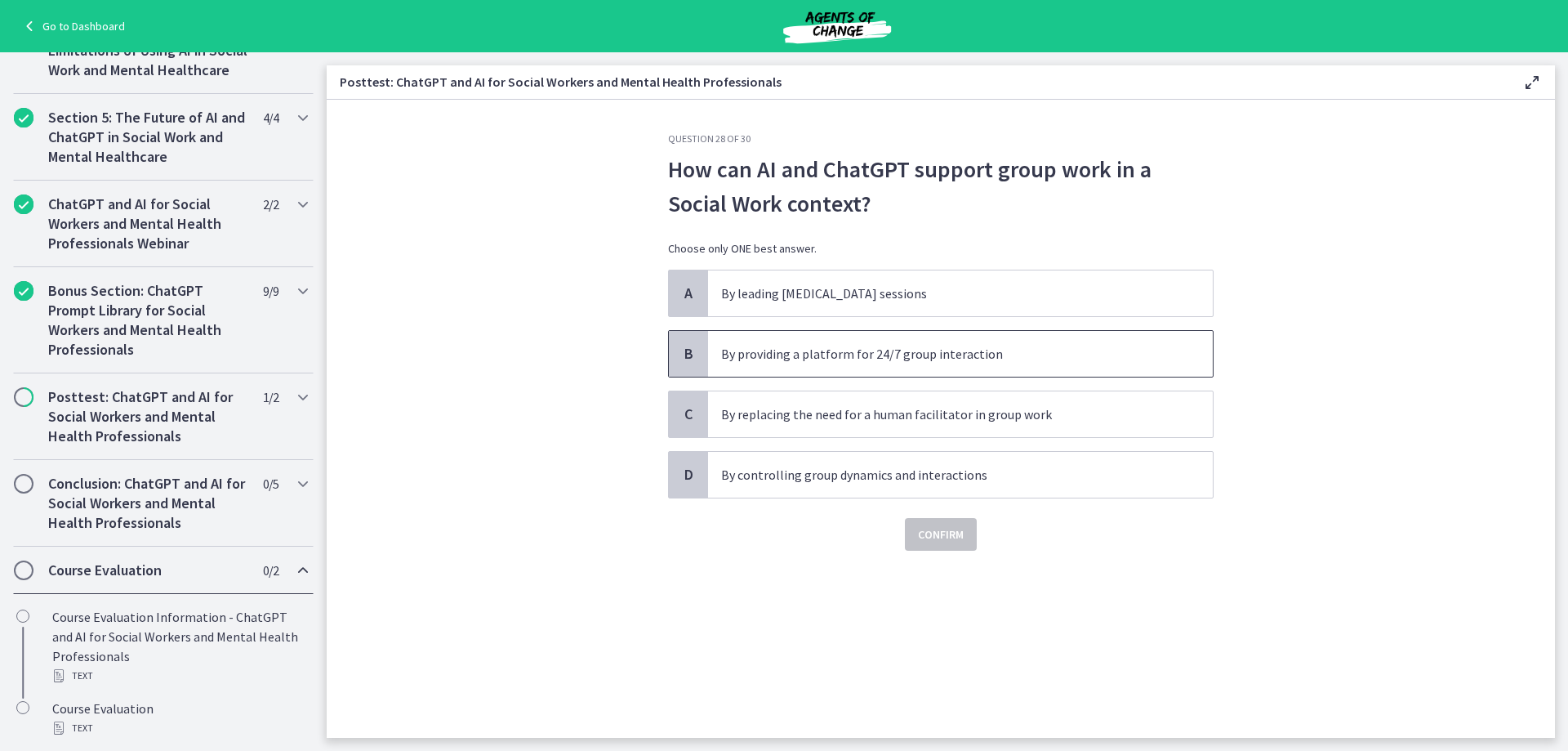
click at [783, 362] on p "By providing a platform for 24/7 group interaction" at bounding box center [944, 354] width 446 height 20
click at [940, 536] on span "Confirm" at bounding box center [940, 535] width 45 height 20
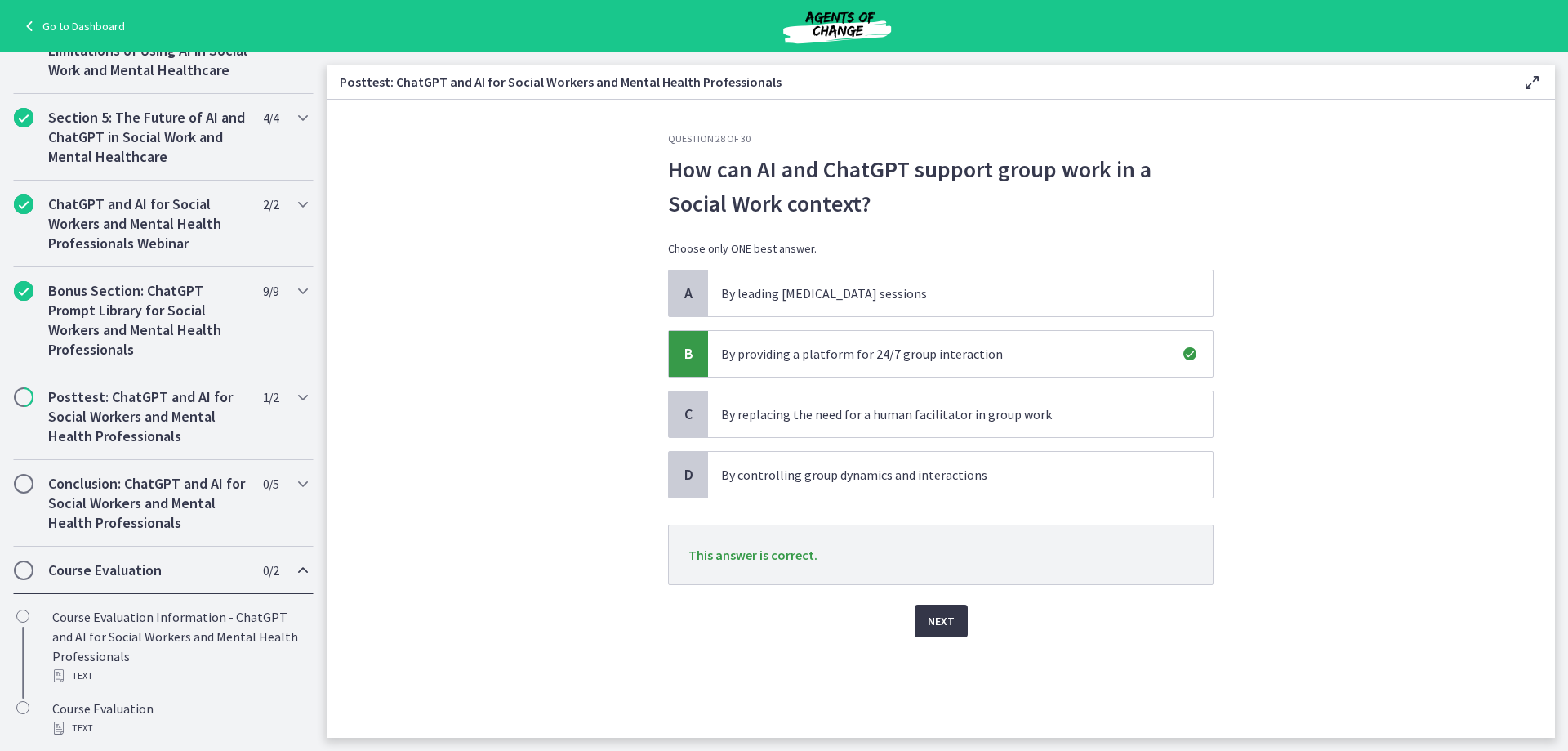
click at [930, 635] on button "Next" at bounding box center [941, 621] width 53 height 33
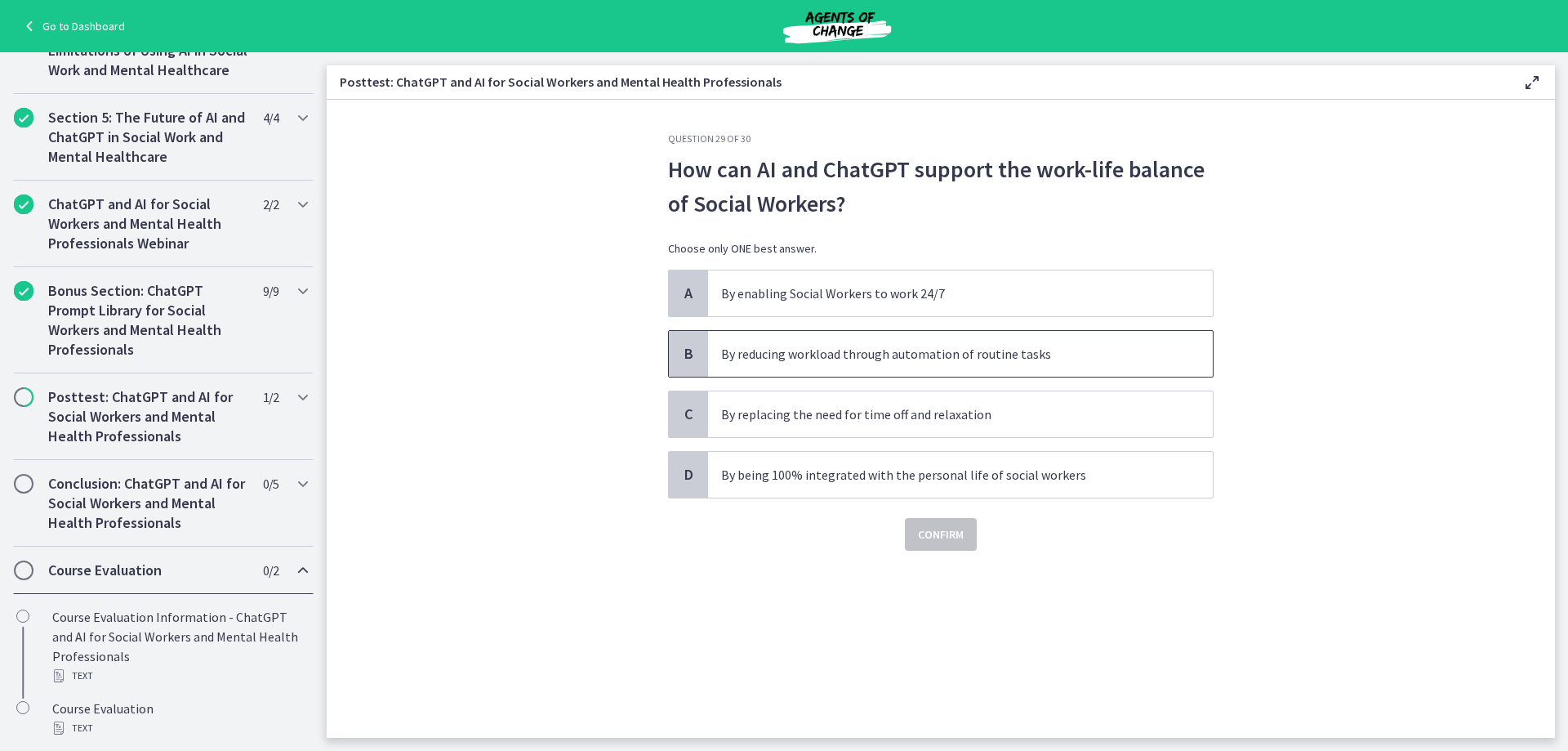
click at [820, 366] on span "By reducing workload through automation of routine tasks" at bounding box center [959, 353] width 505 height 45
click at [931, 535] on span "Confirm" at bounding box center [940, 535] width 45 height 20
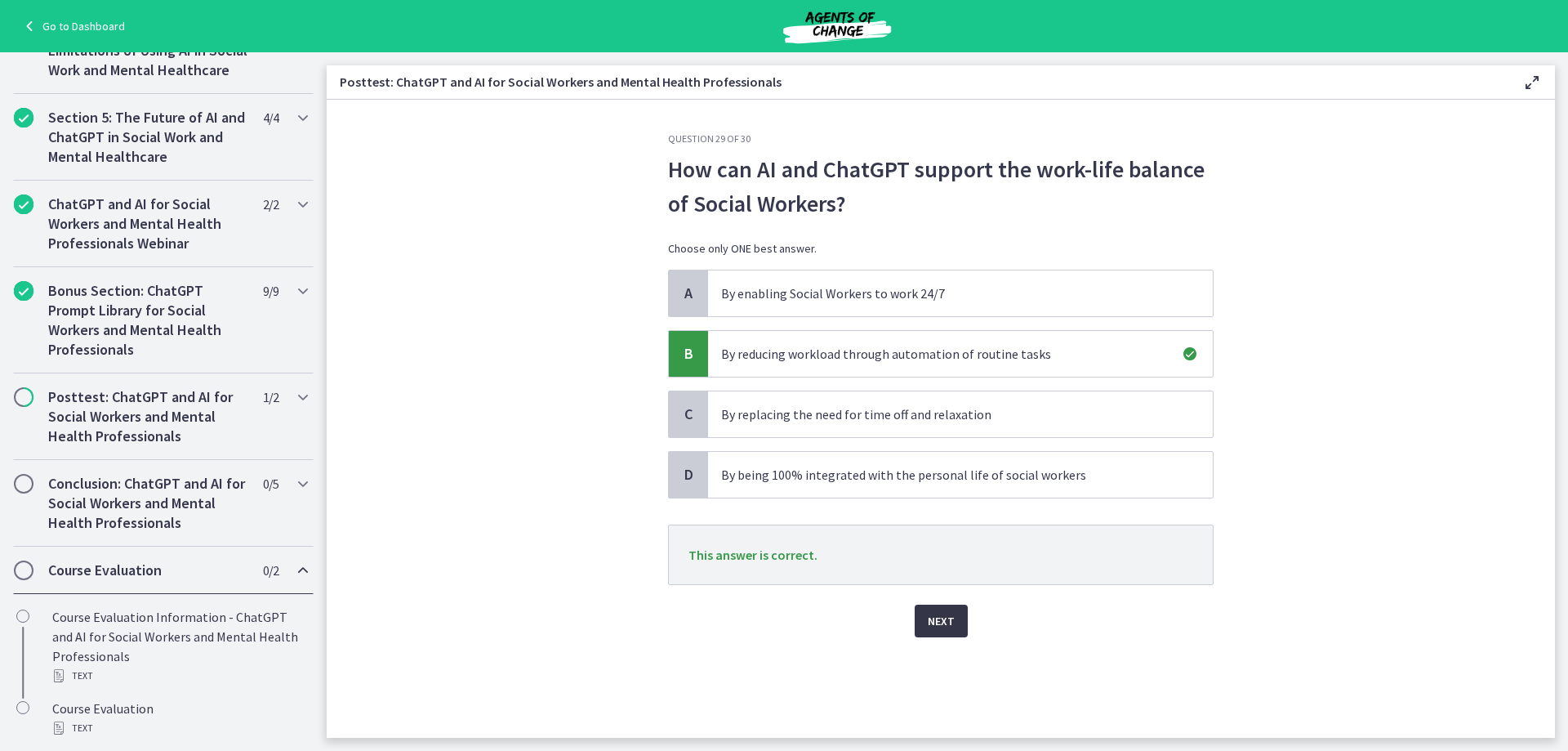
click at [940, 613] on span "Next" at bounding box center [940, 621] width 27 height 20
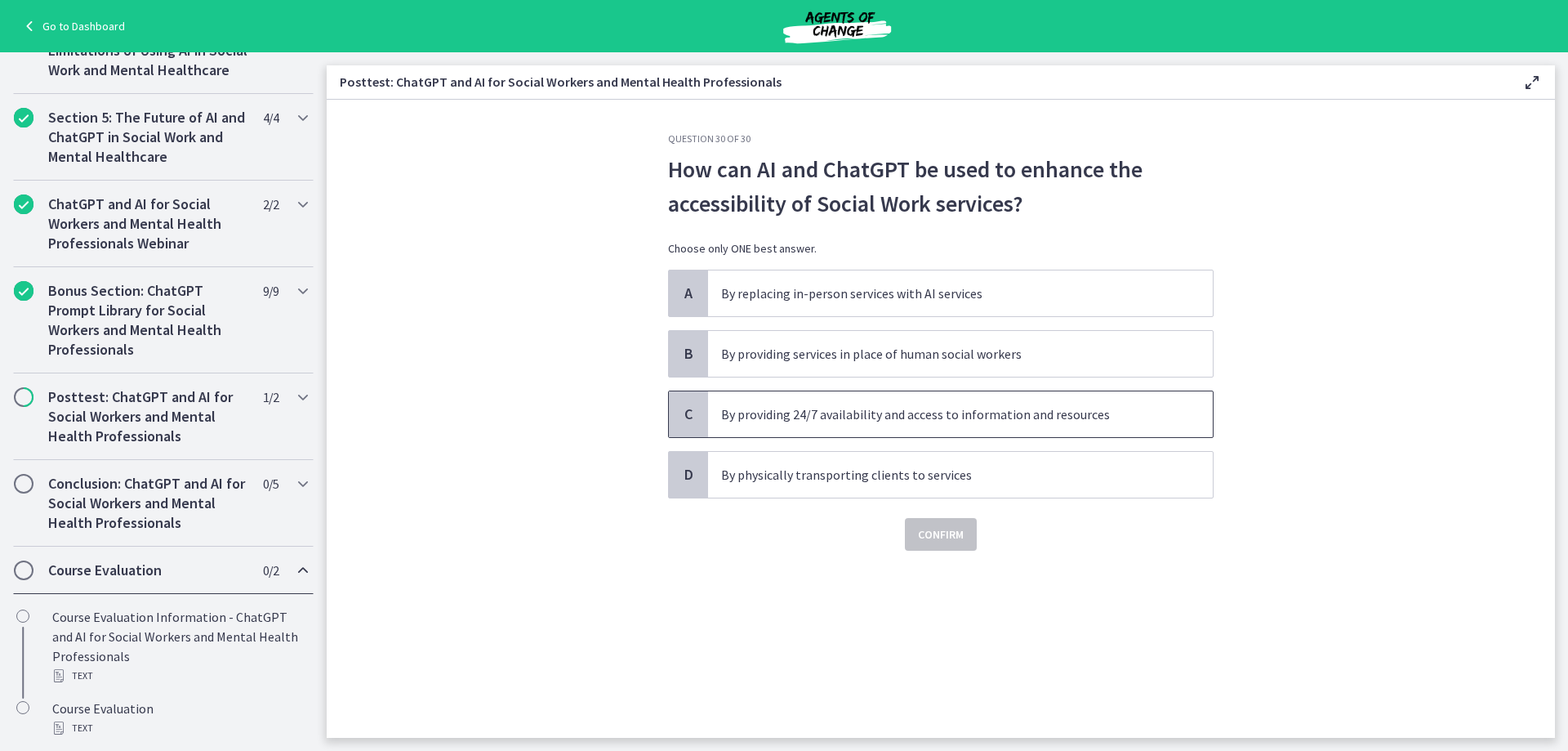
click at [852, 414] on p "By providing 24/7 availability and access to information and resources" at bounding box center [944, 414] width 446 height 20
click at [955, 536] on span "Confirm" at bounding box center [940, 535] width 45 height 20
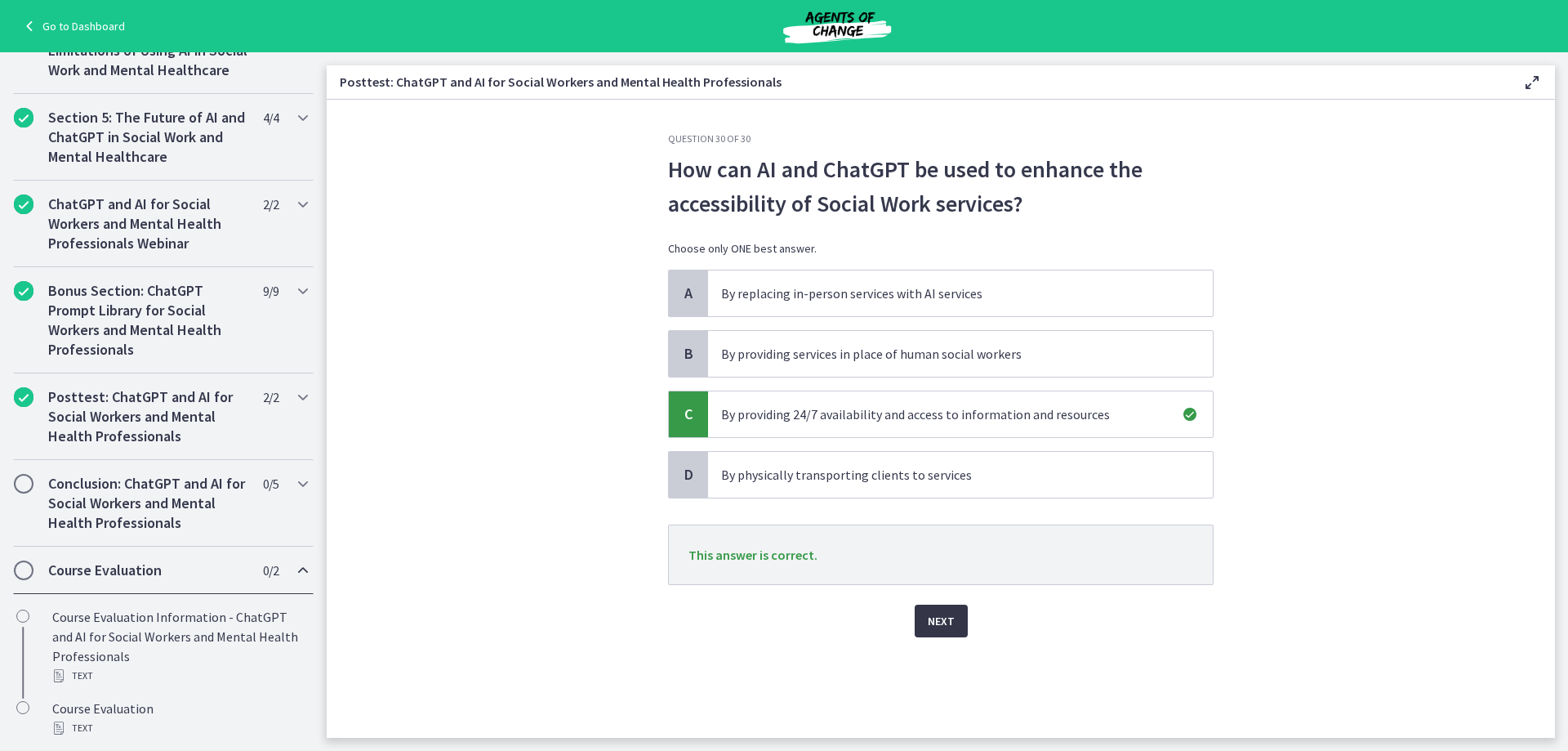
click at [957, 629] on button "Next" at bounding box center [941, 621] width 53 height 33
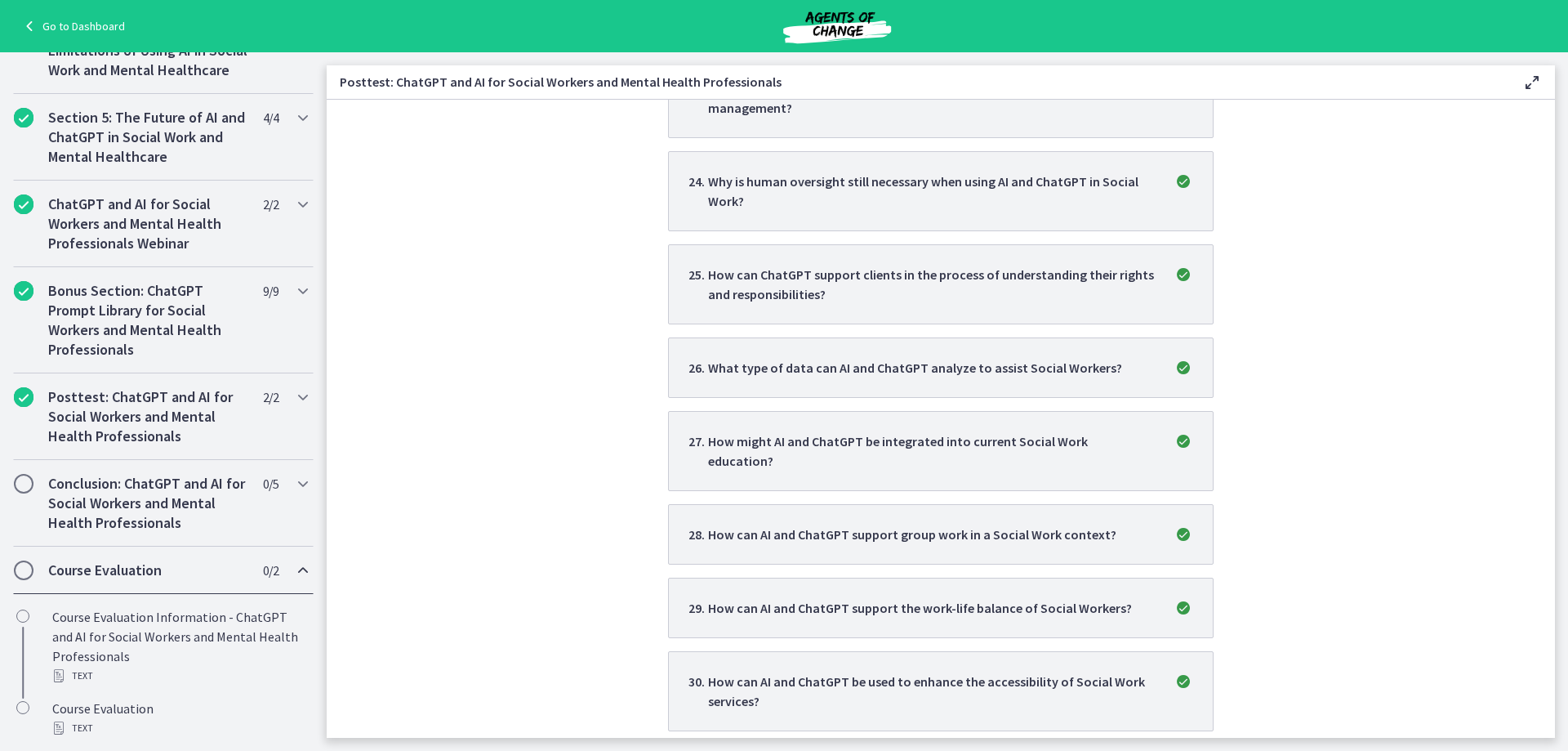
scroll to position [0, 0]
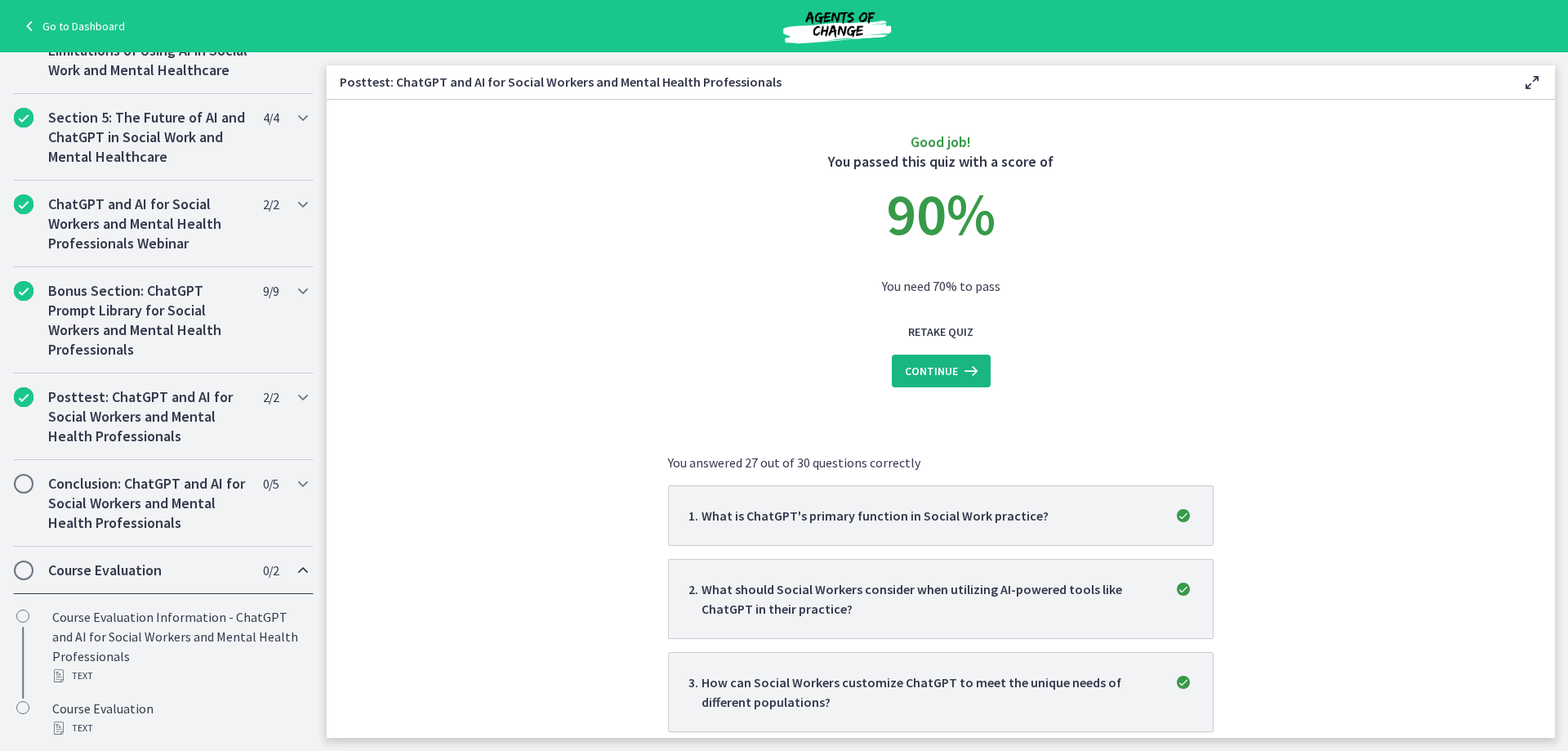
click at [947, 379] on span "Continue" at bounding box center [931, 371] width 53 height 20
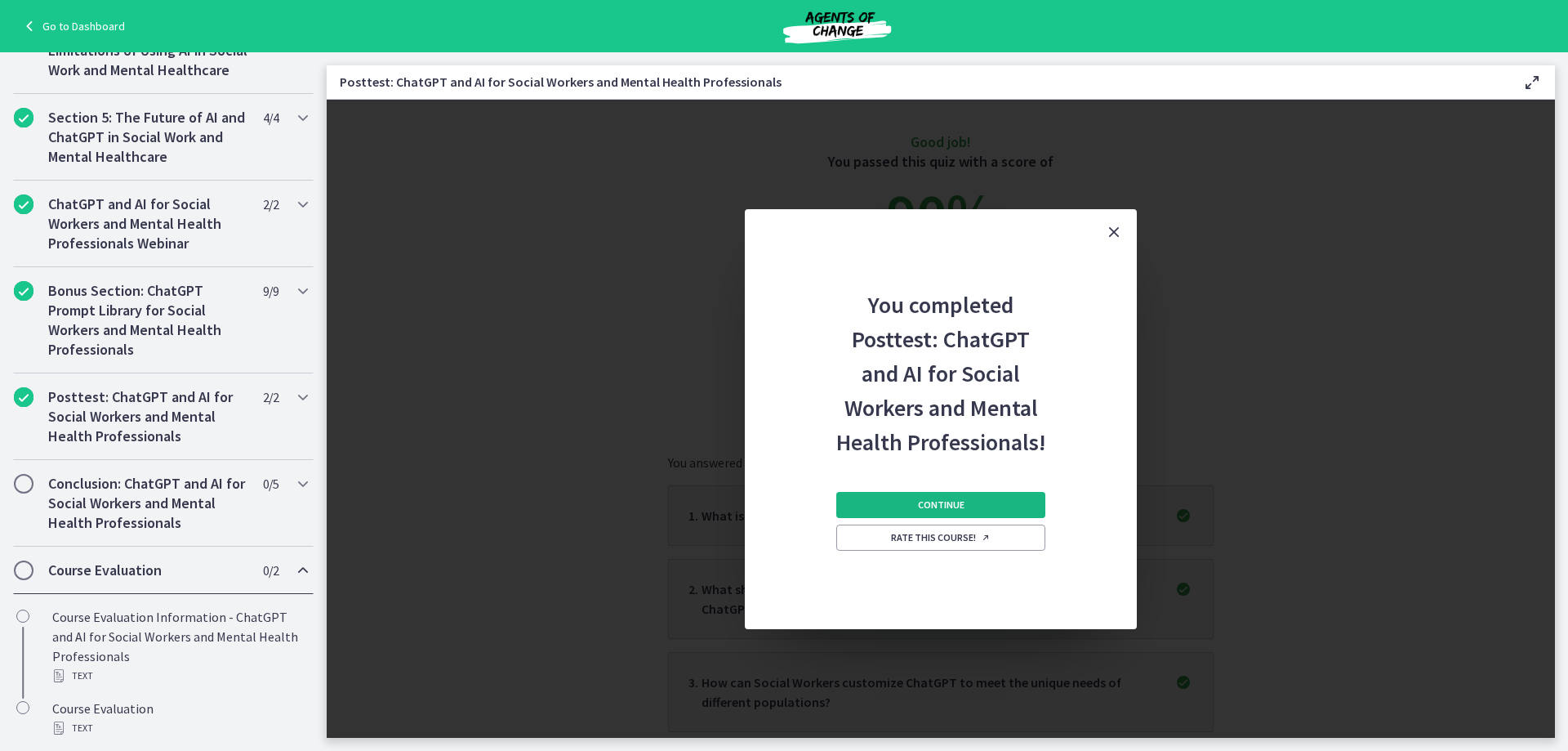
click at [967, 508] on button "Continue" at bounding box center [940, 505] width 209 height 26
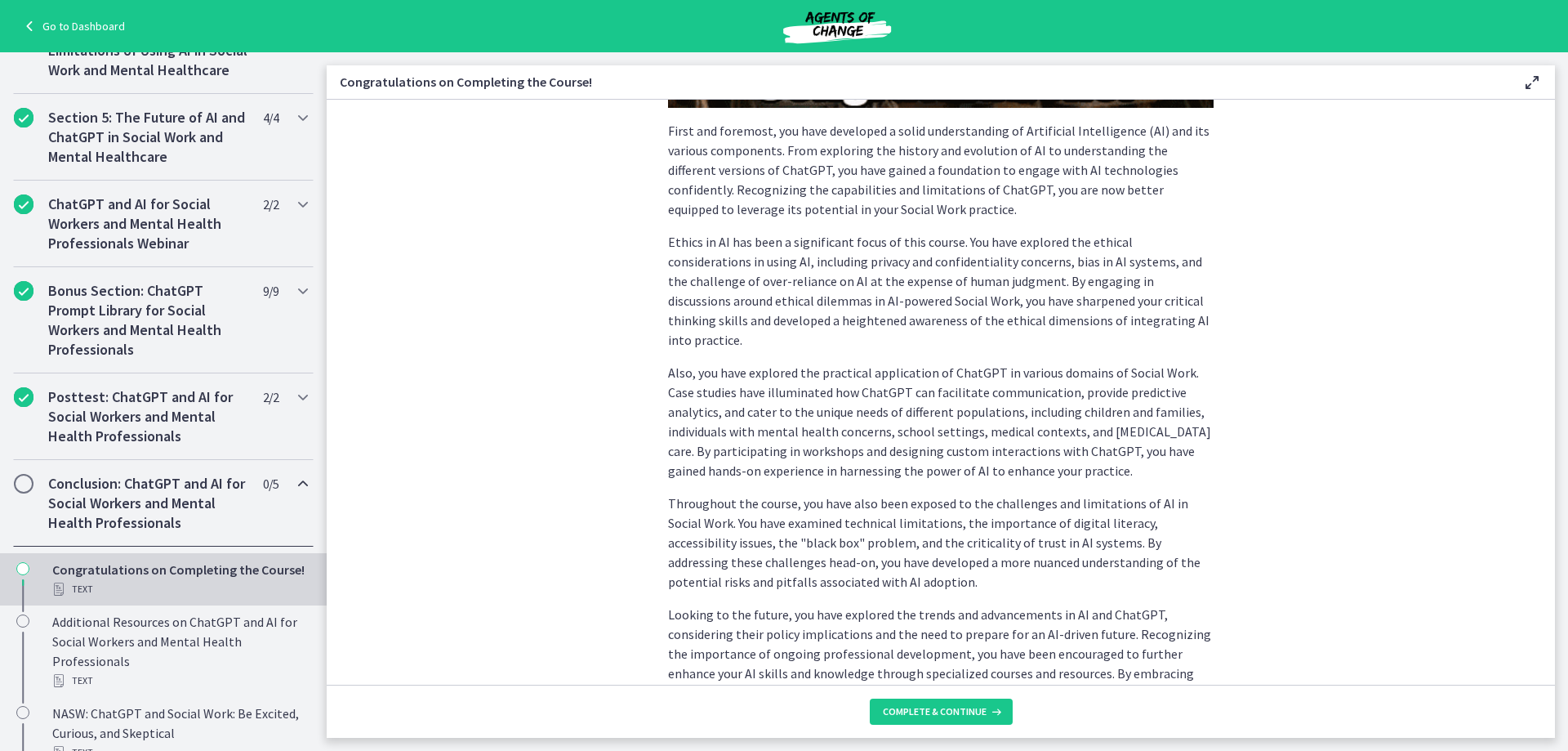
scroll to position [572, 0]
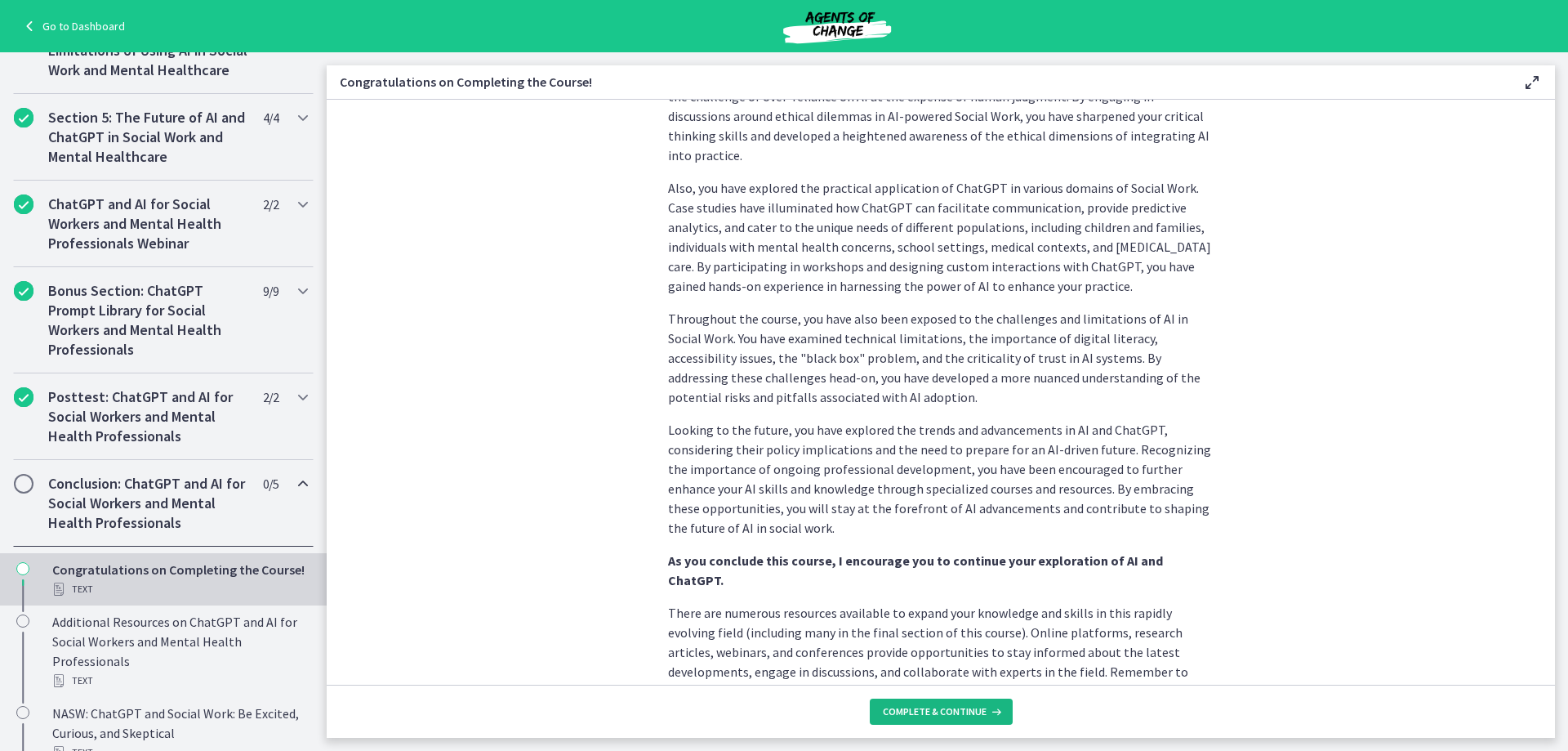
click at [955, 705] on span "Complete & continue" at bounding box center [935, 711] width 104 height 13
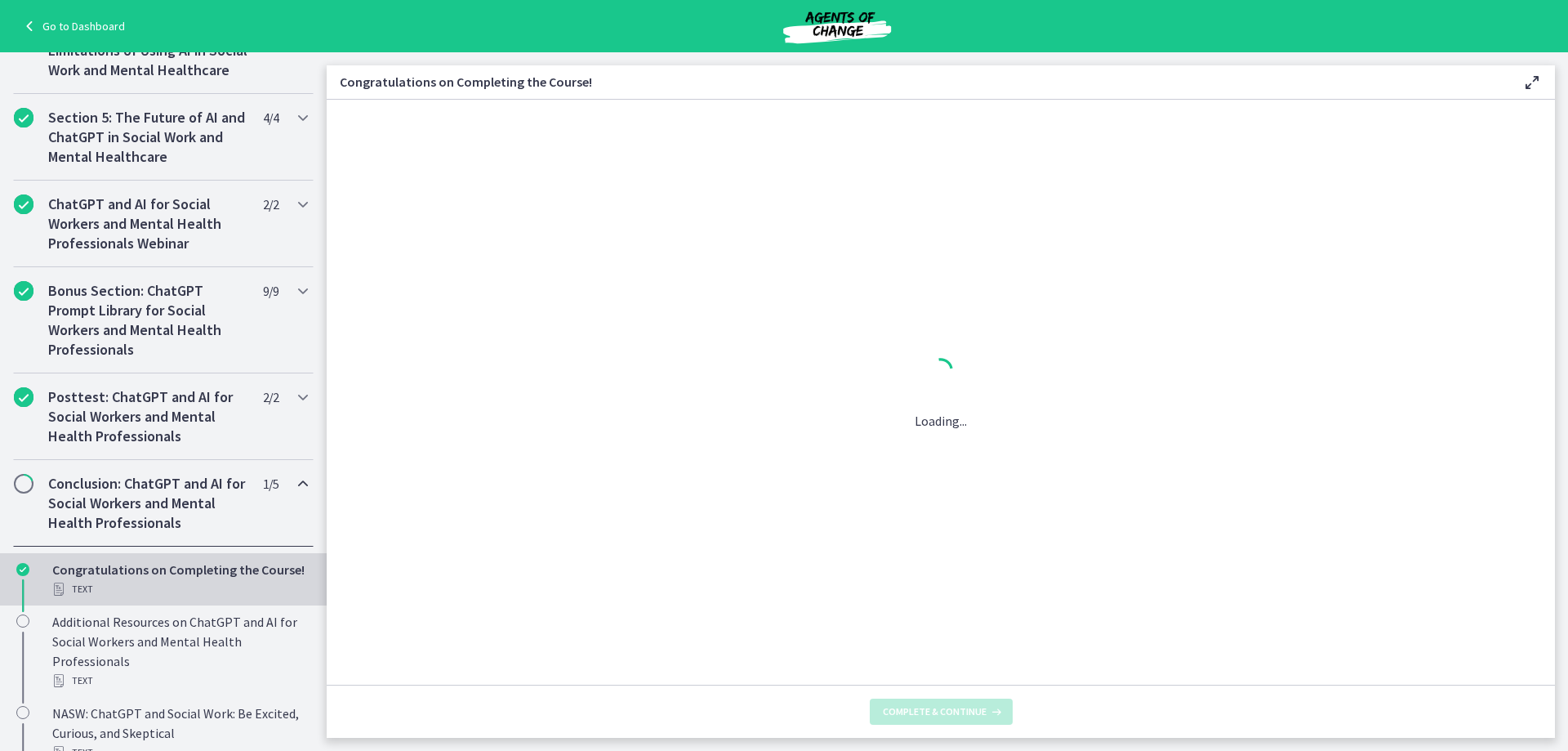
scroll to position [0, 0]
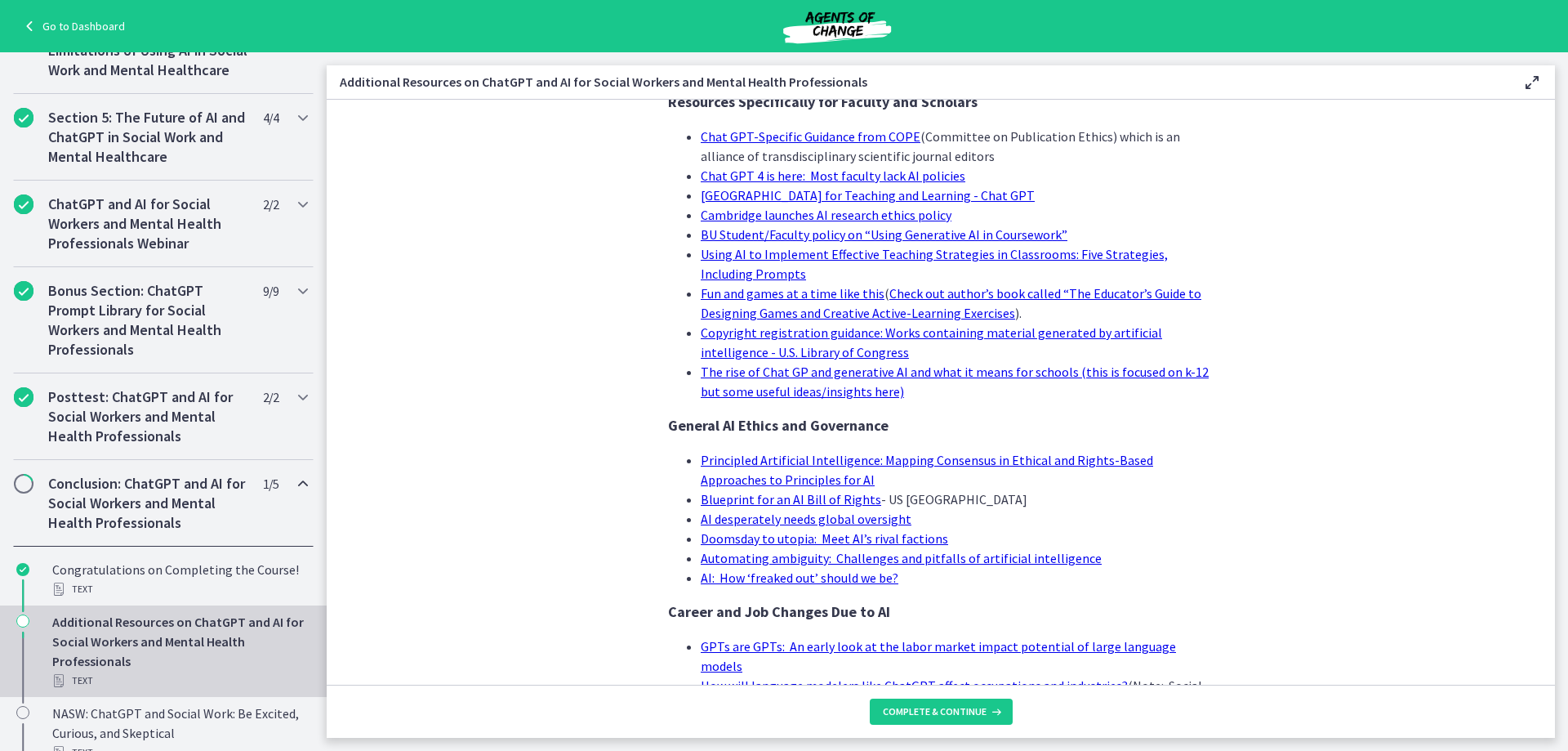
scroll to position [1503, 0]
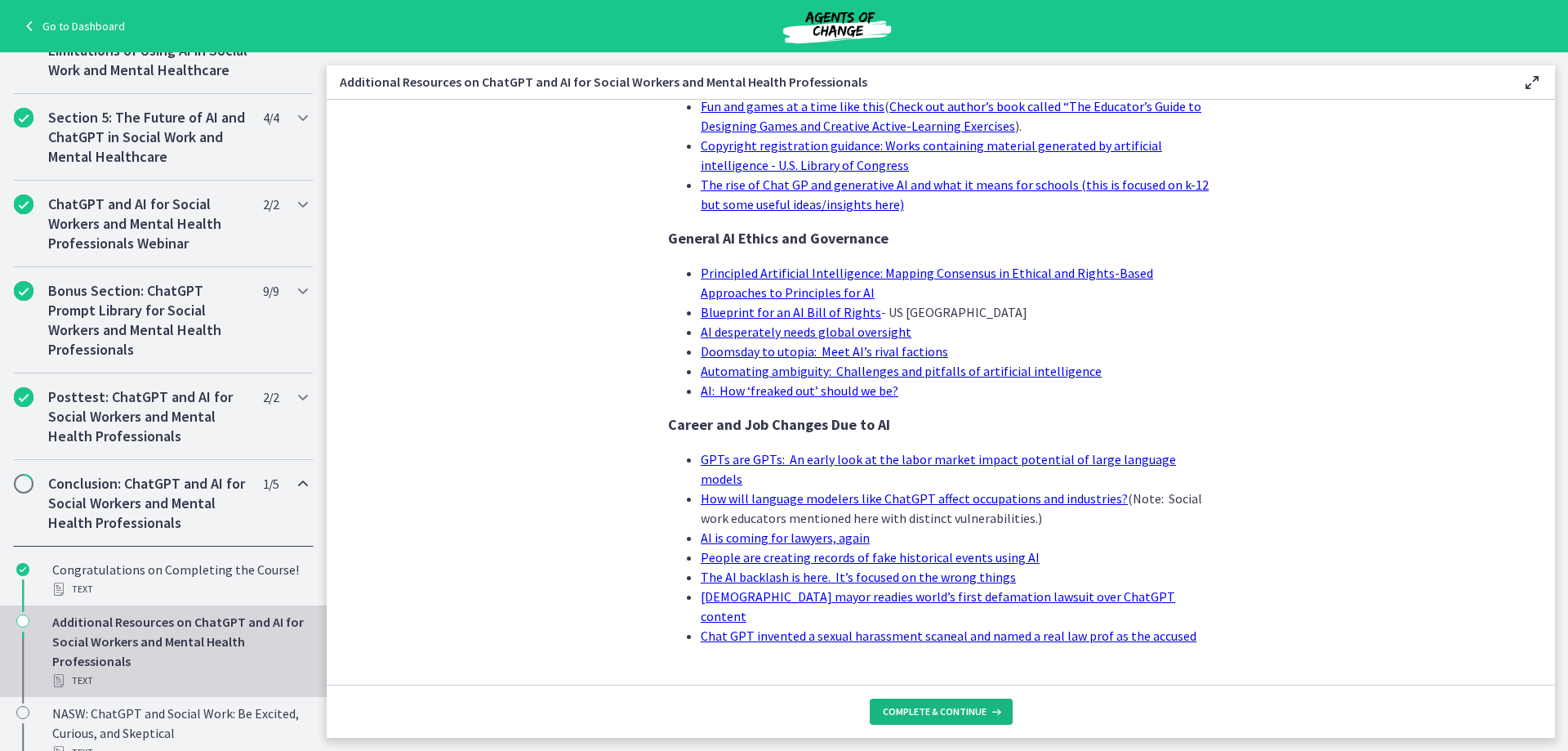
click at [958, 708] on span "Complete & continue" at bounding box center [935, 711] width 104 height 13
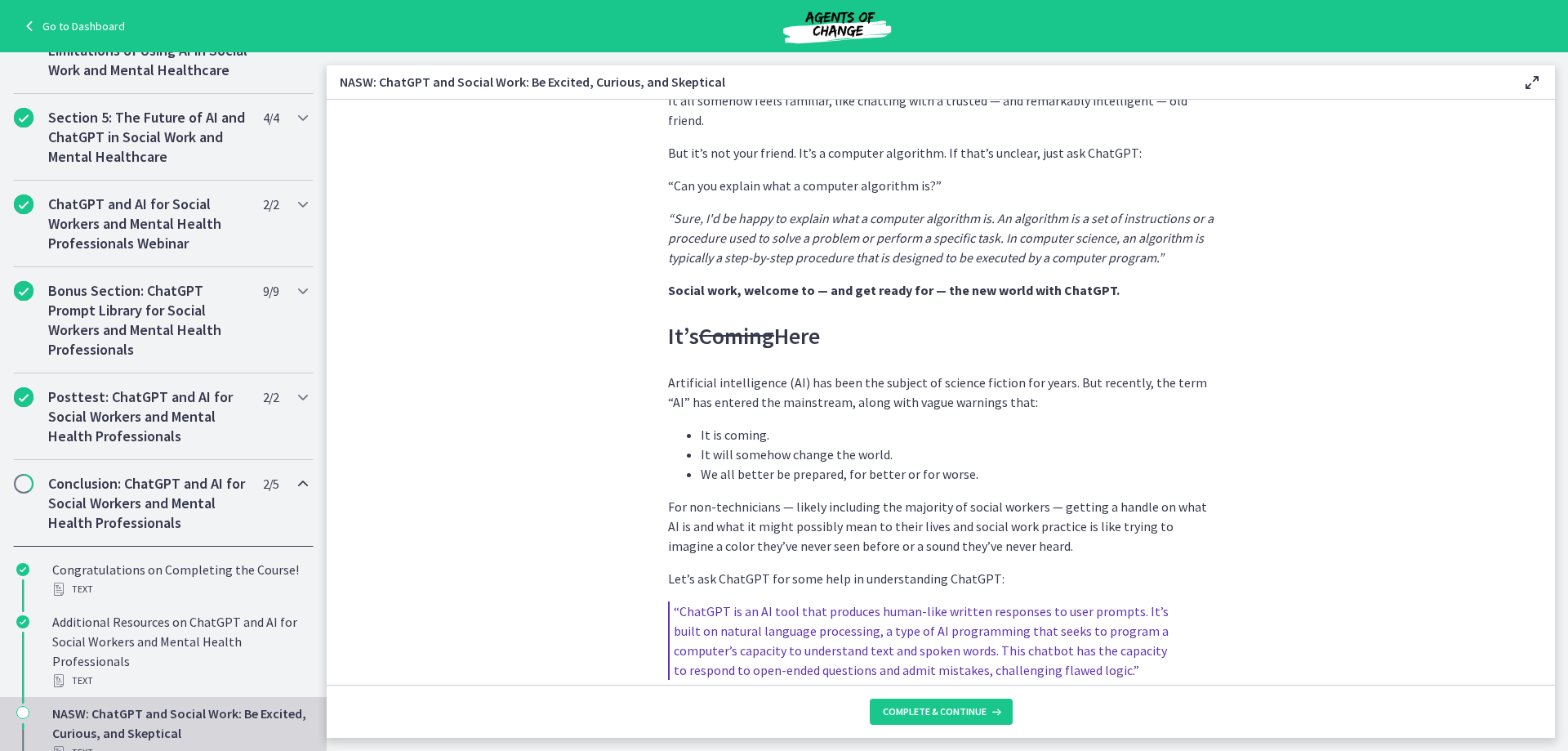
scroll to position [654, 0]
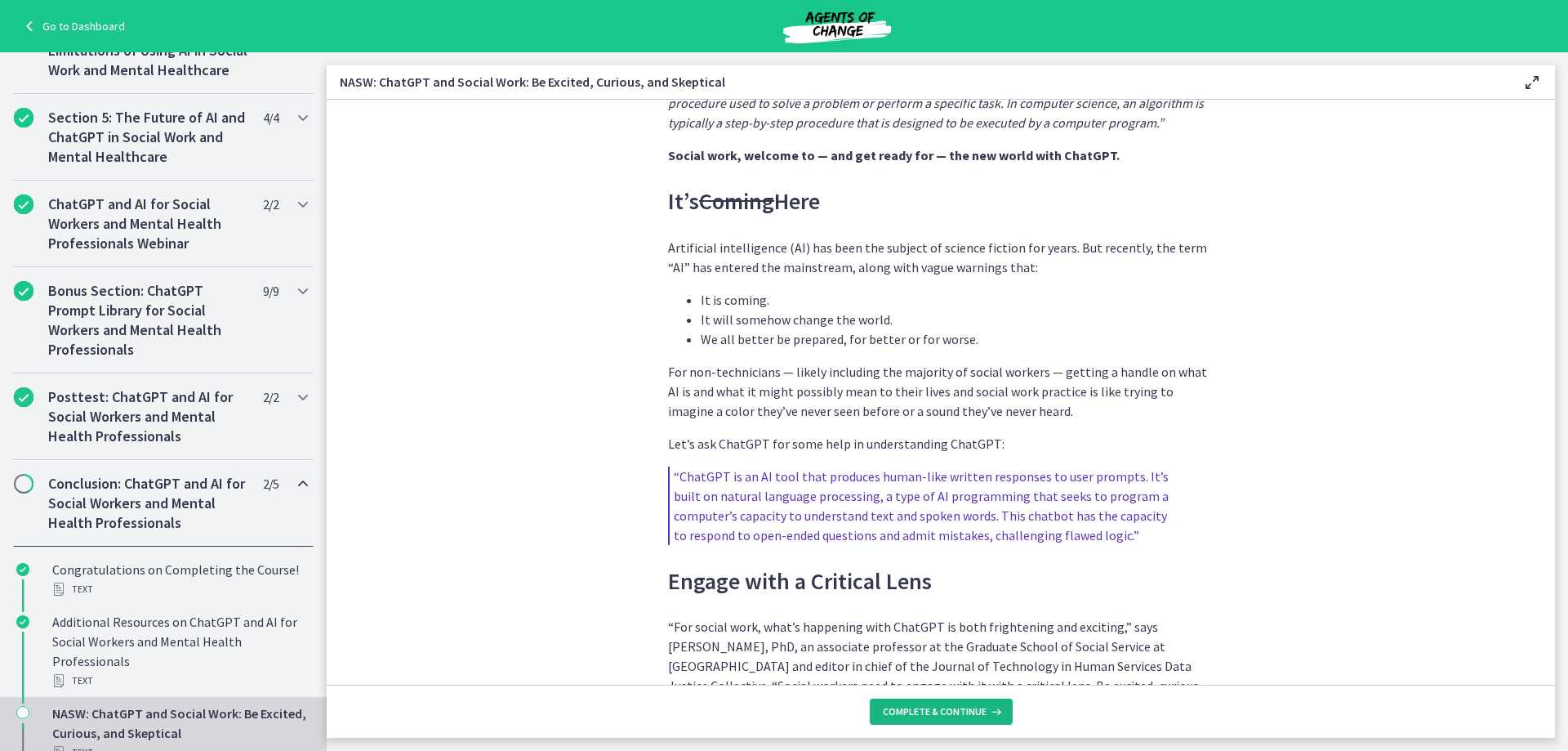
click at [975, 716] on span "Complete & continue" at bounding box center [935, 711] width 104 height 13
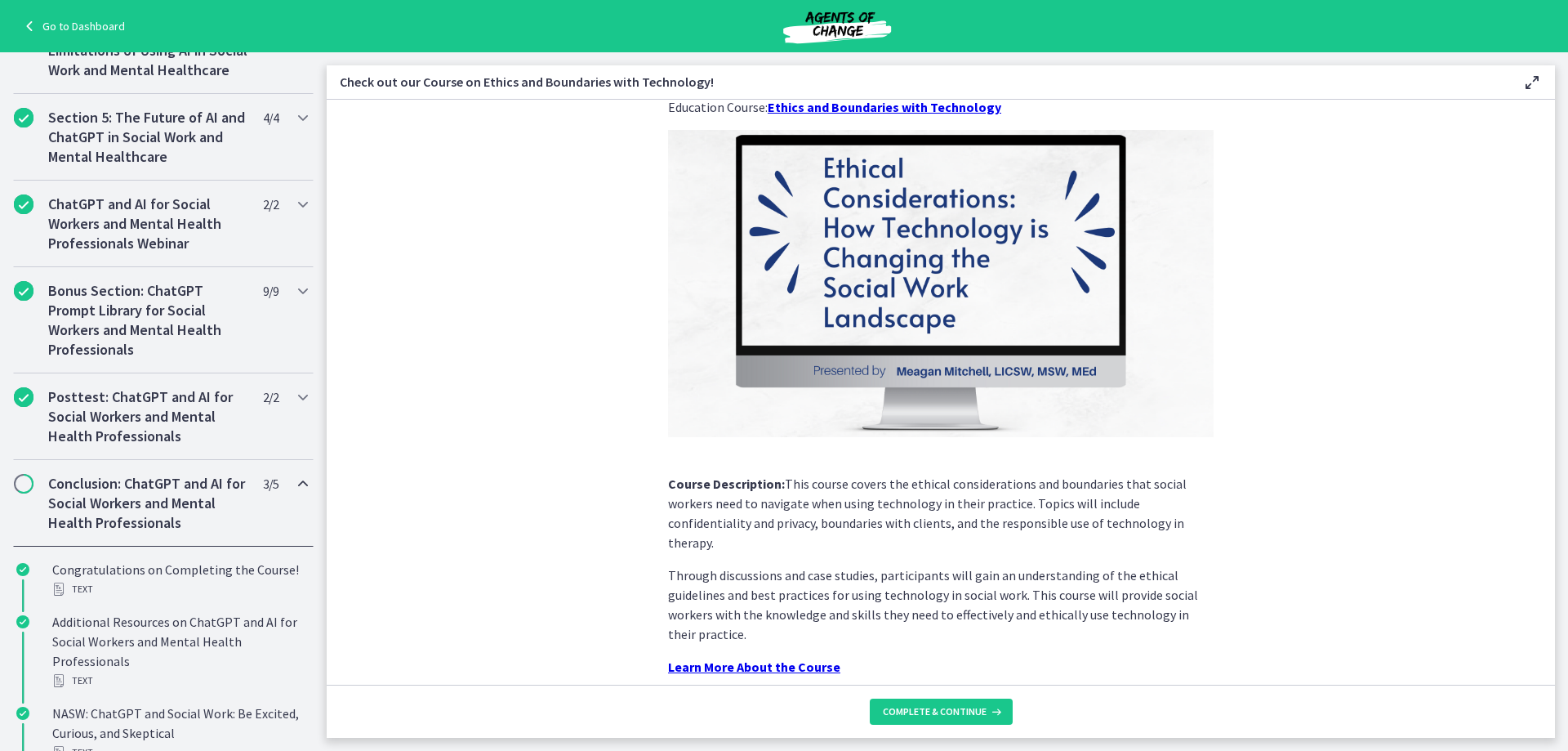
scroll to position [118, 0]
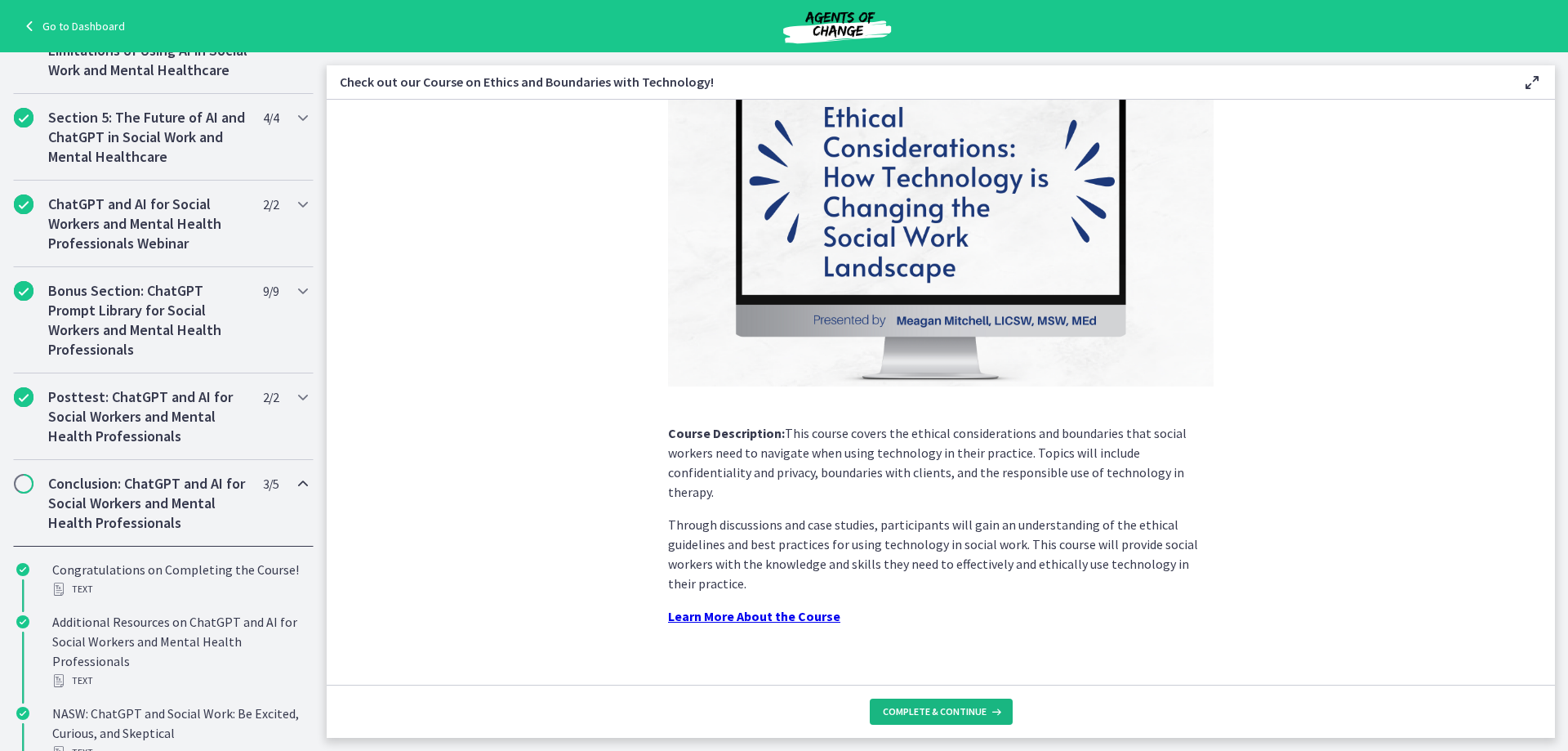
click at [948, 712] on span "Complete & continue" at bounding box center [935, 711] width 104 height 13
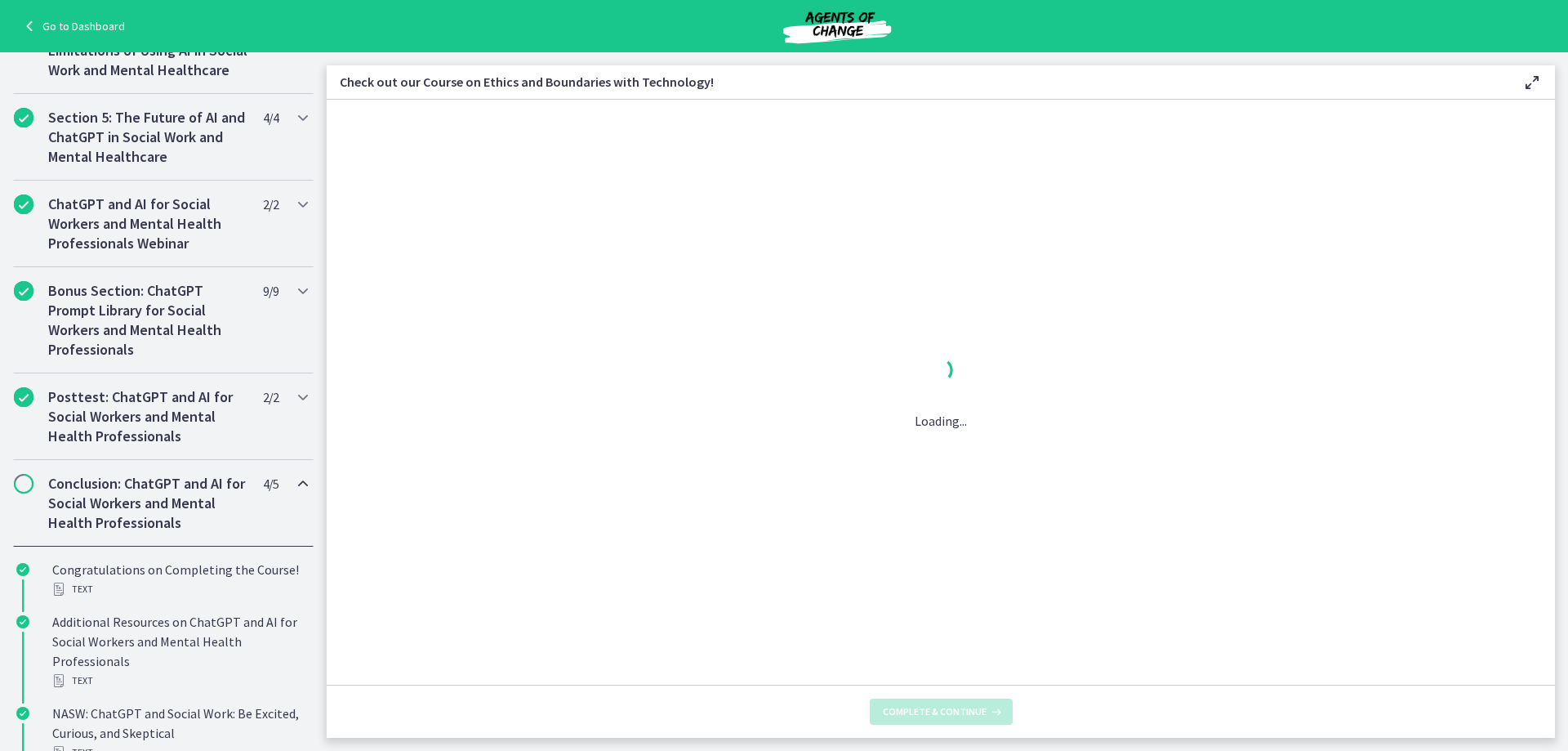
scroll to position [0, 0]
click at [901, 704] on button "Complete & continue" at bounding box center [940, 711] width 143 height 26
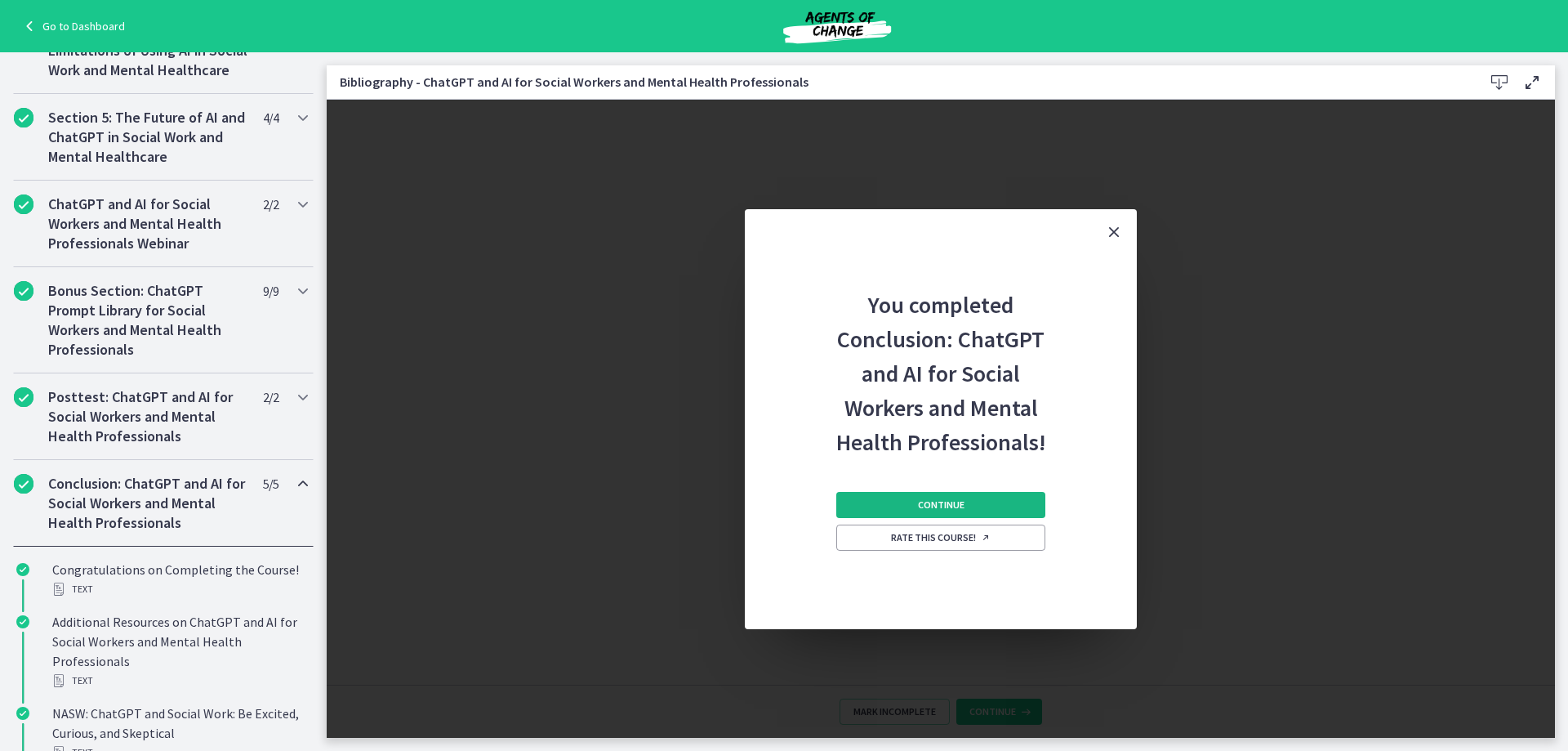
click at [912, 507] on button "Continue" at bounding box center [940, 505] width 209 height 26
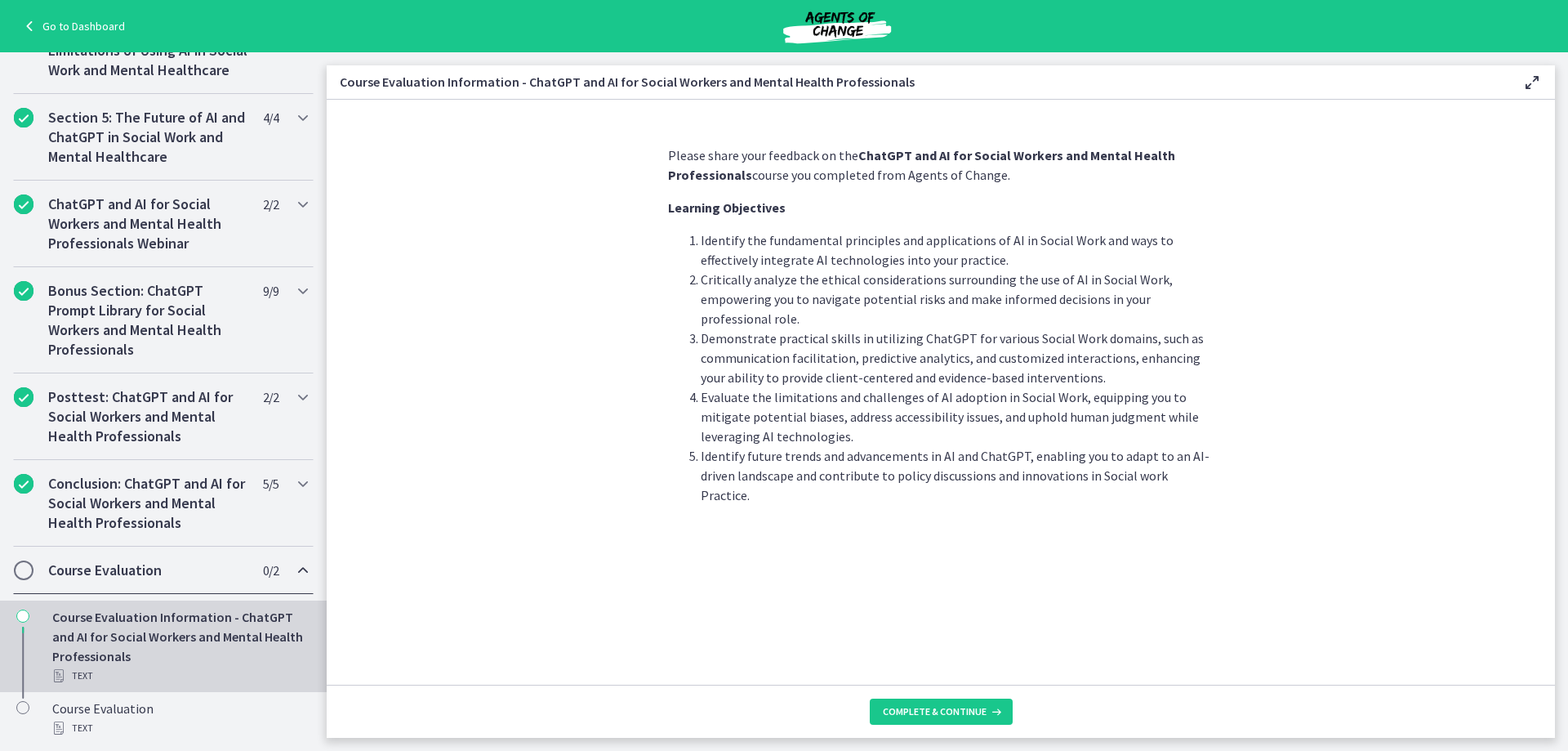
scroll to position [641, 0]
click at [1000, 715] on icon at bounding box center [995, 711] width 17 height 13
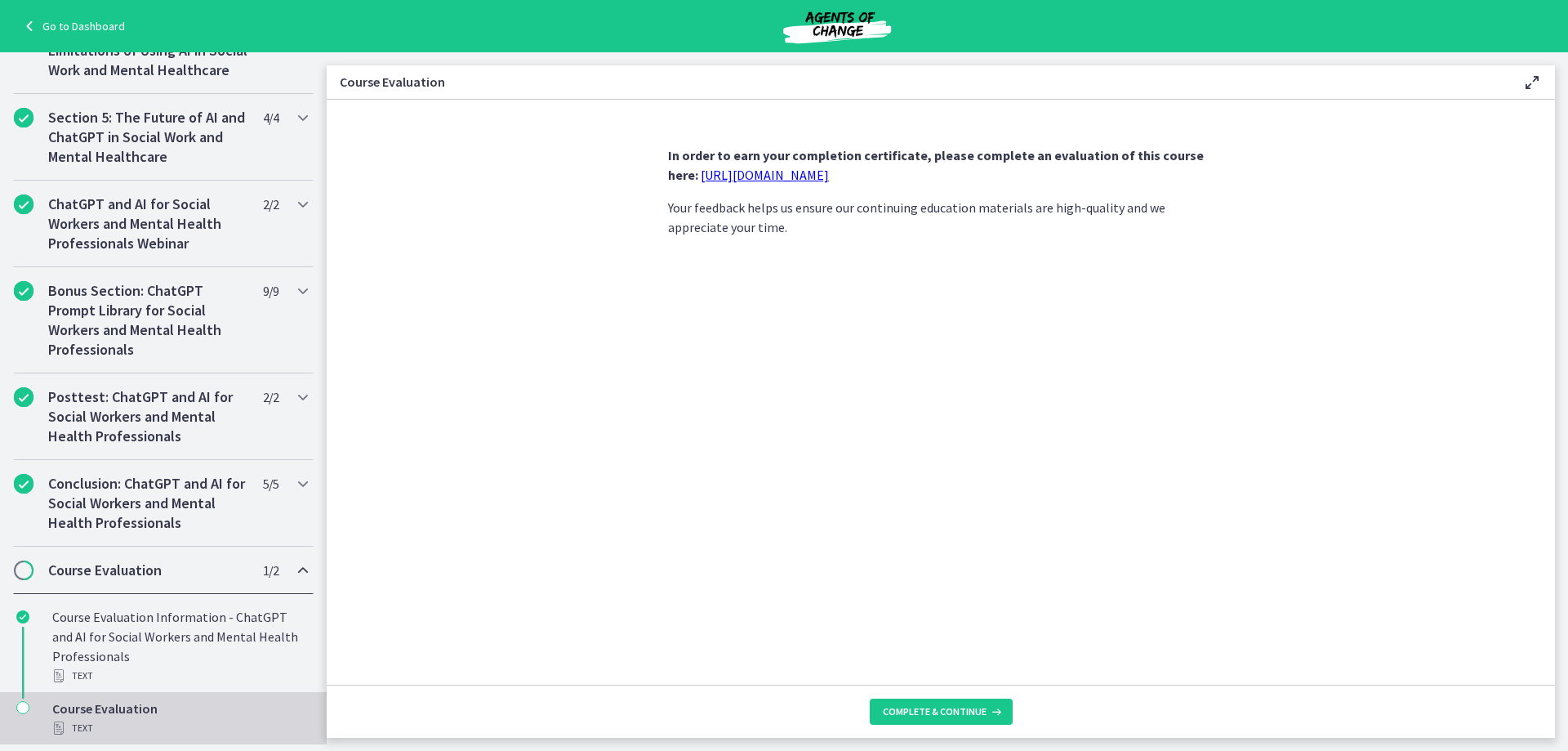
click at [788, 178] on link "[URL][DOMAIN_NAME]" at bounding box center [764, 175] width 128 height 17
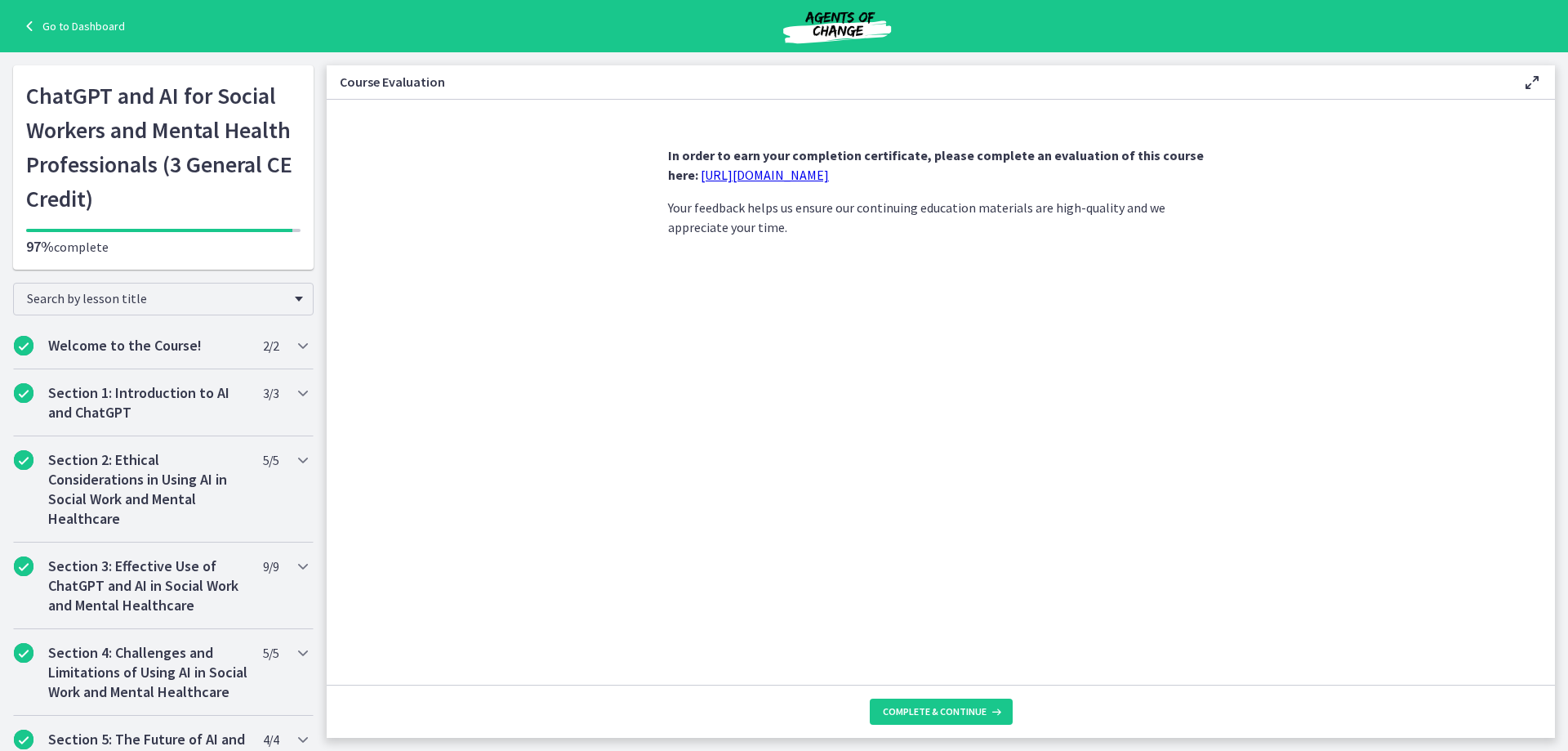
scroll to position [641, 0]
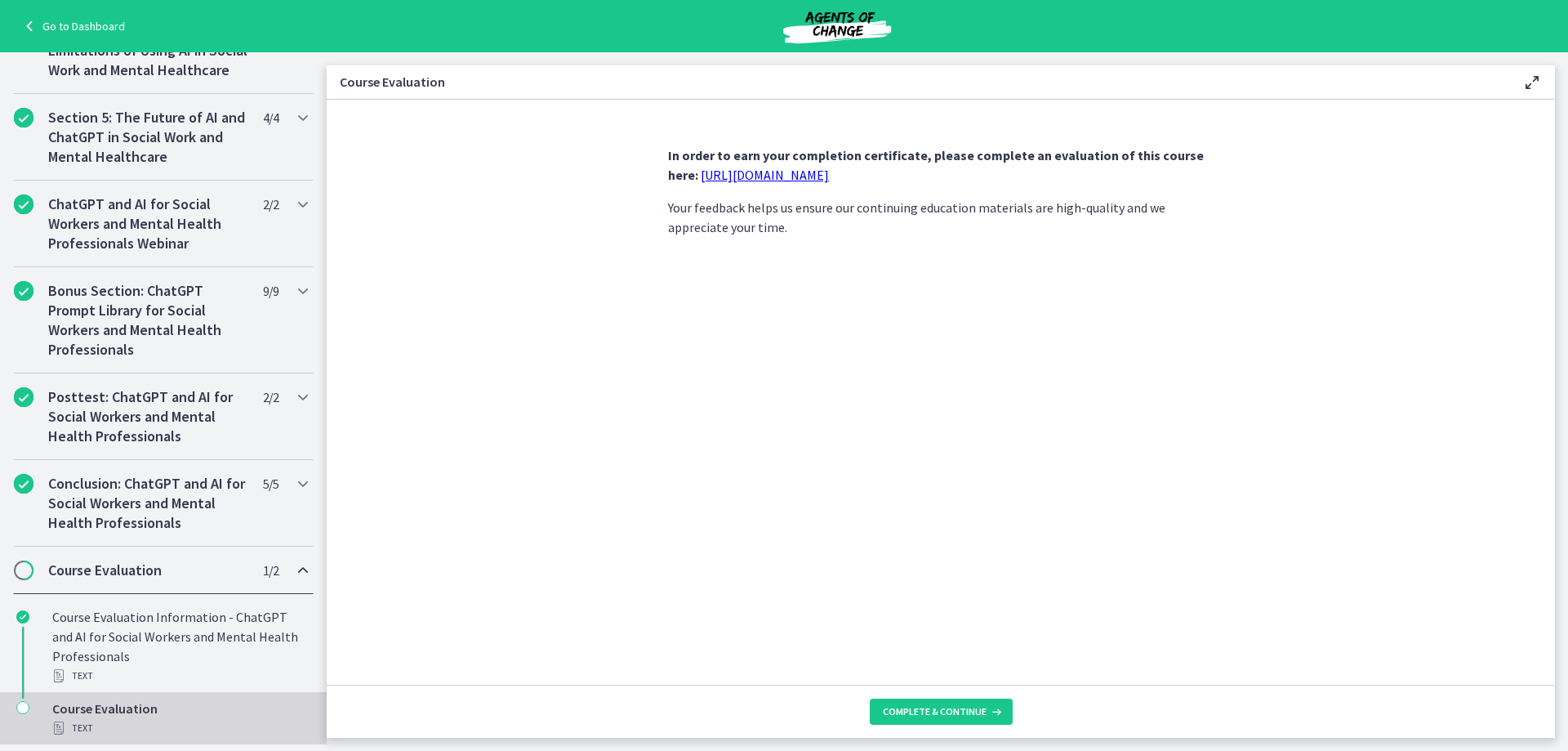
click at [829, 173] on link "[URL][DOMAIN_NAME]" at bounding box center [764, 175] width 128 height 17
click at [779, 170] on link "[URL][DOMAIN_NAME]" at bounding box center [764, 175] width 128 height 17
drag, startPoint x: 883, startPoint y: 176, endPoint x: 669, endPoint y: 183, distance: 214.1
click at [669, 183] on p "In order to earn your completion certificate, please complete an evaluation of …" at bounding box center [940, 164] width 546 height 39
copy link "[URL][DOMAIN_NAME]"
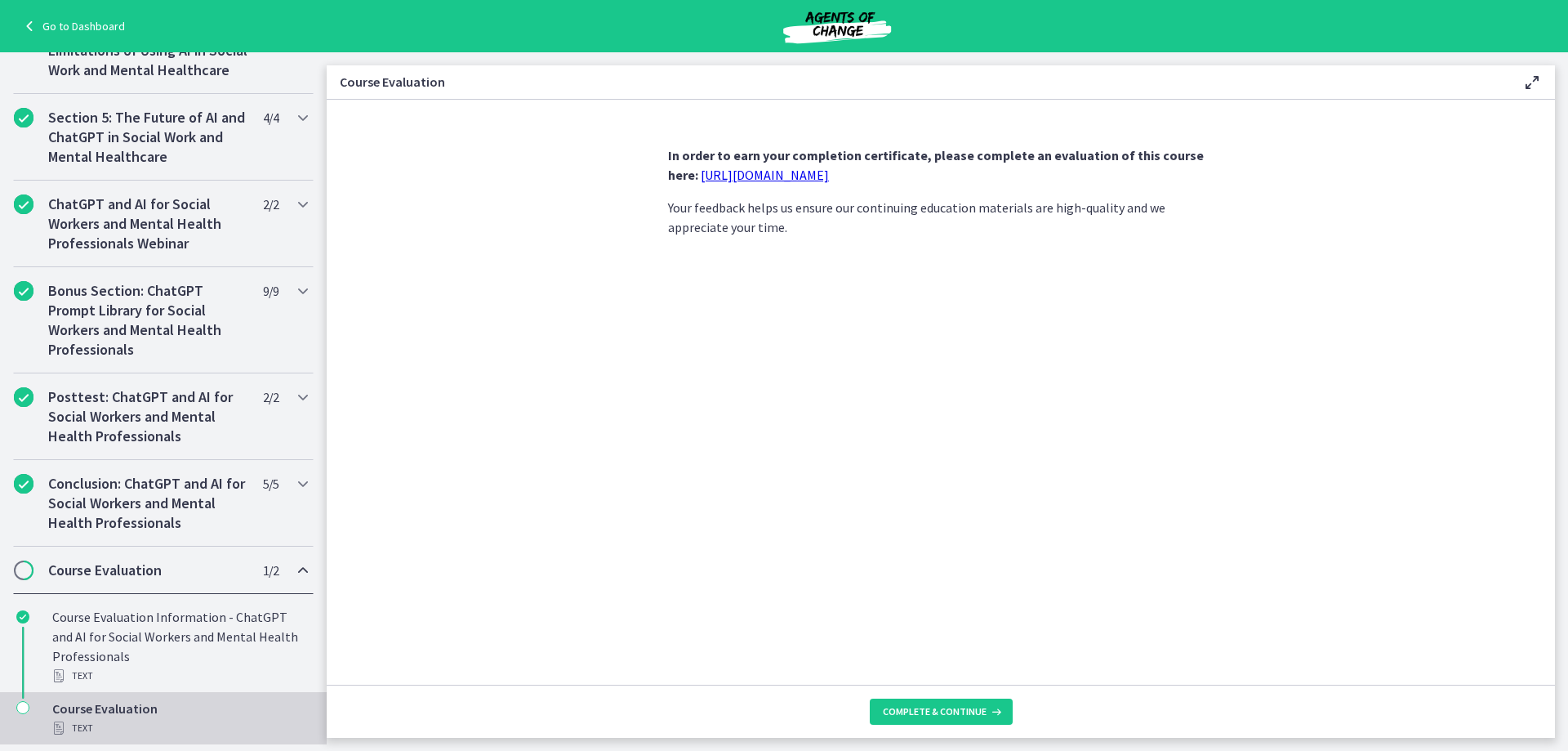
click at [575, 334] on section "In order to earn your completion certificate, please complete an evaluation of …" at bounding box center [940, 392] width 1228 height 585
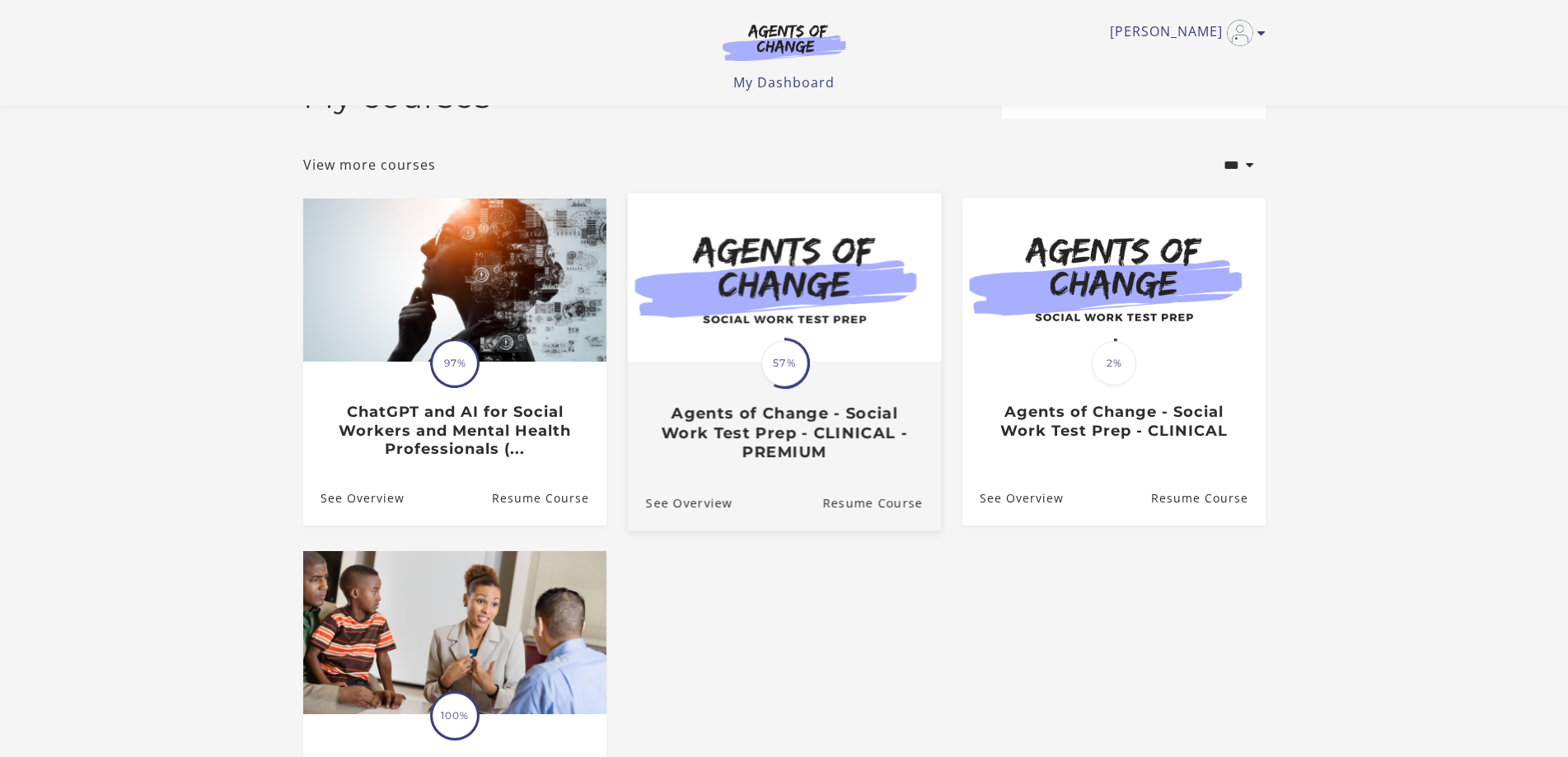
scroll to position [82, 0]
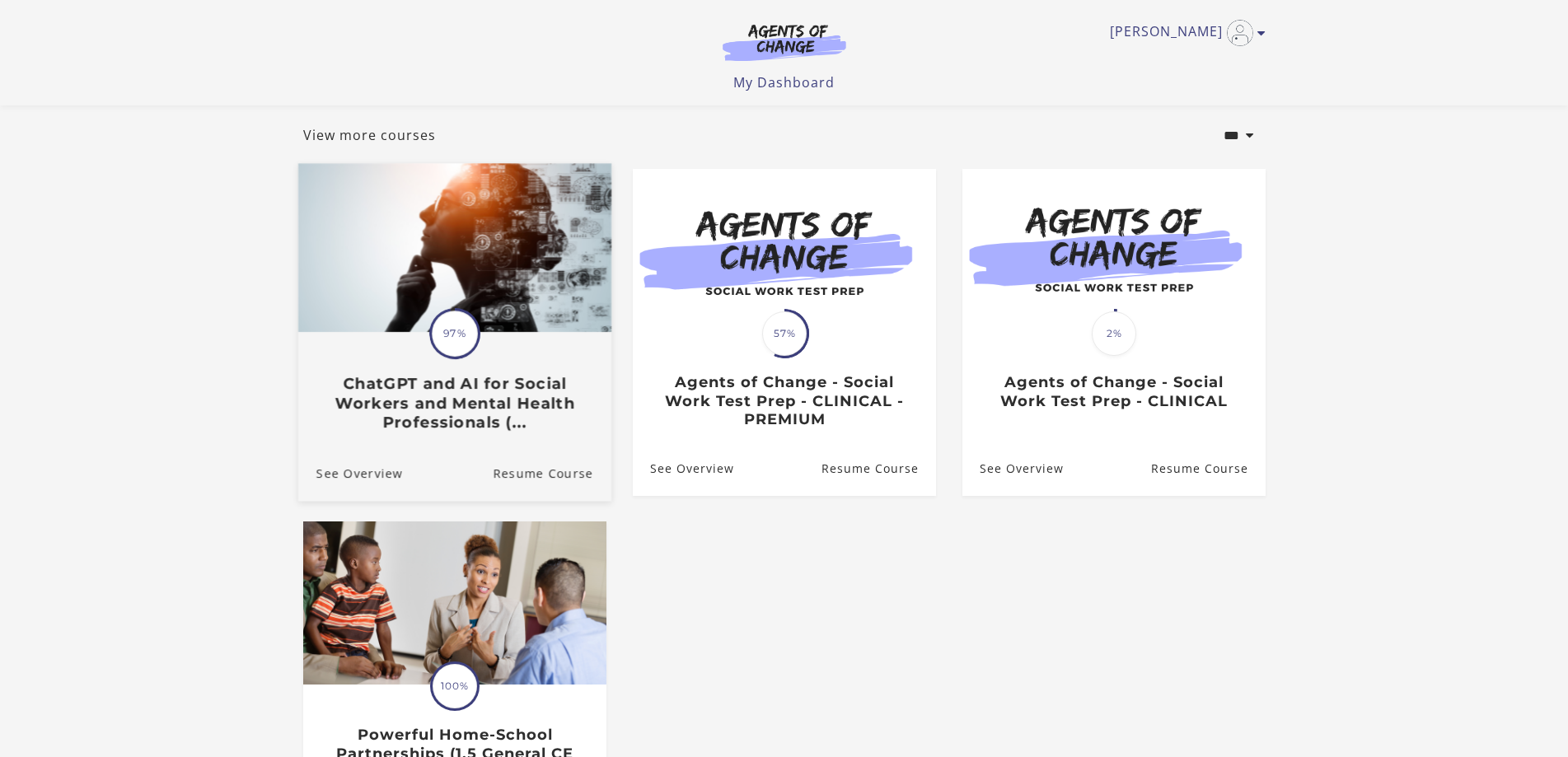
click at [426, 386] on h3 "ChatGPT and AI for Social Workers and Mental Health Professionals (..." at bounding box center [454, 402] width 277 height 57
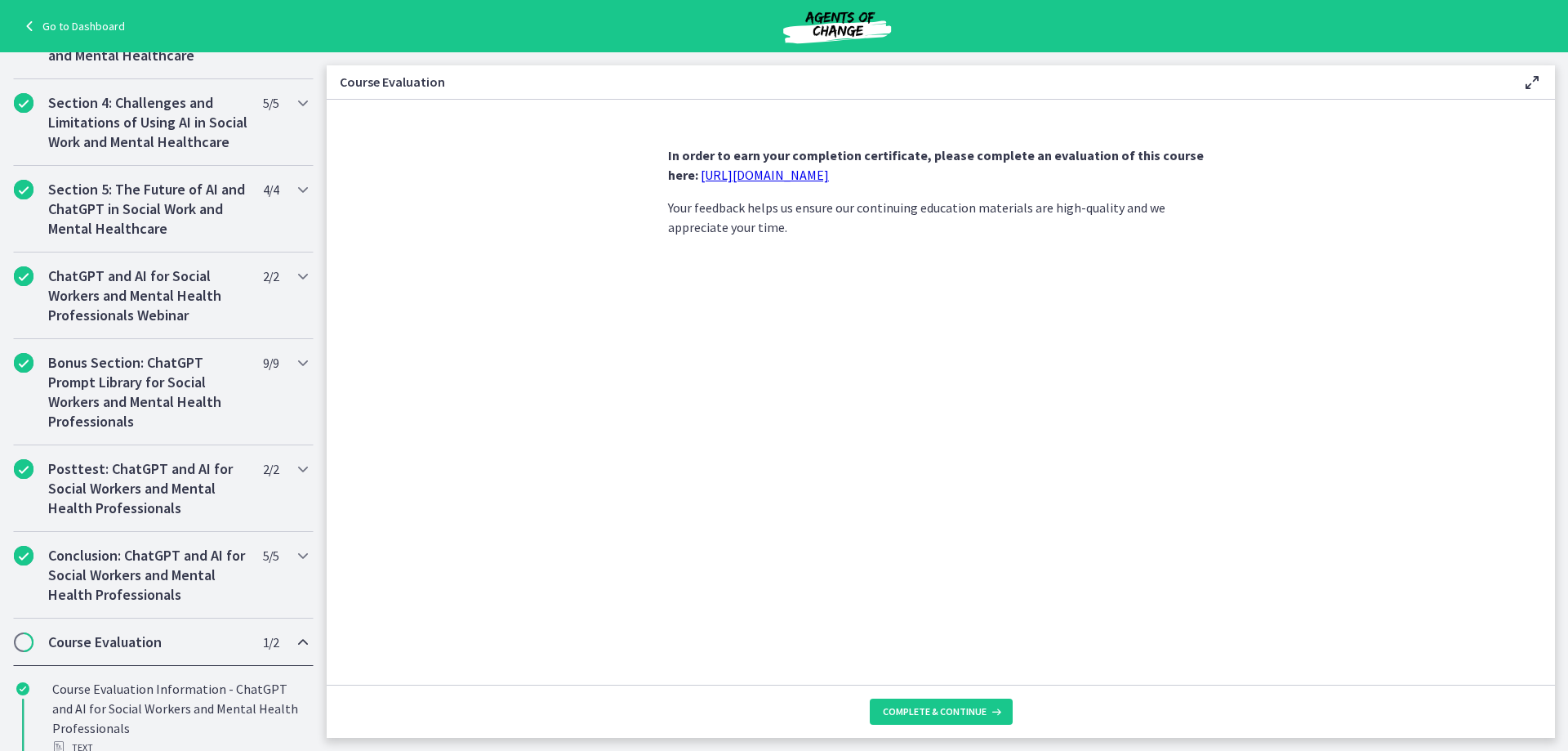
scroll to position [641, 0]
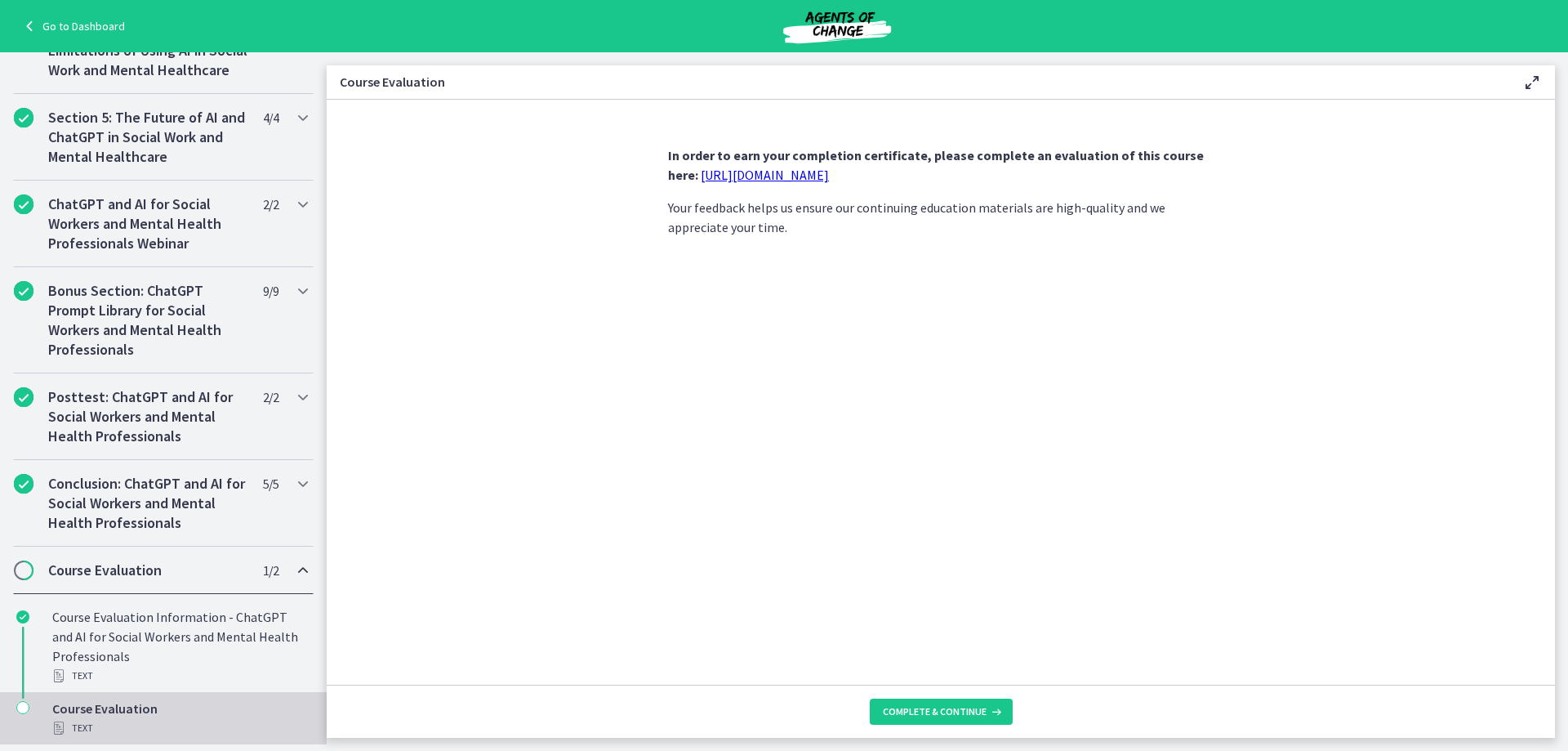
click at [796, 179] on link "[URL][DOMAIN_NAME]" at bounding box center [764, 175] width 128 height 17
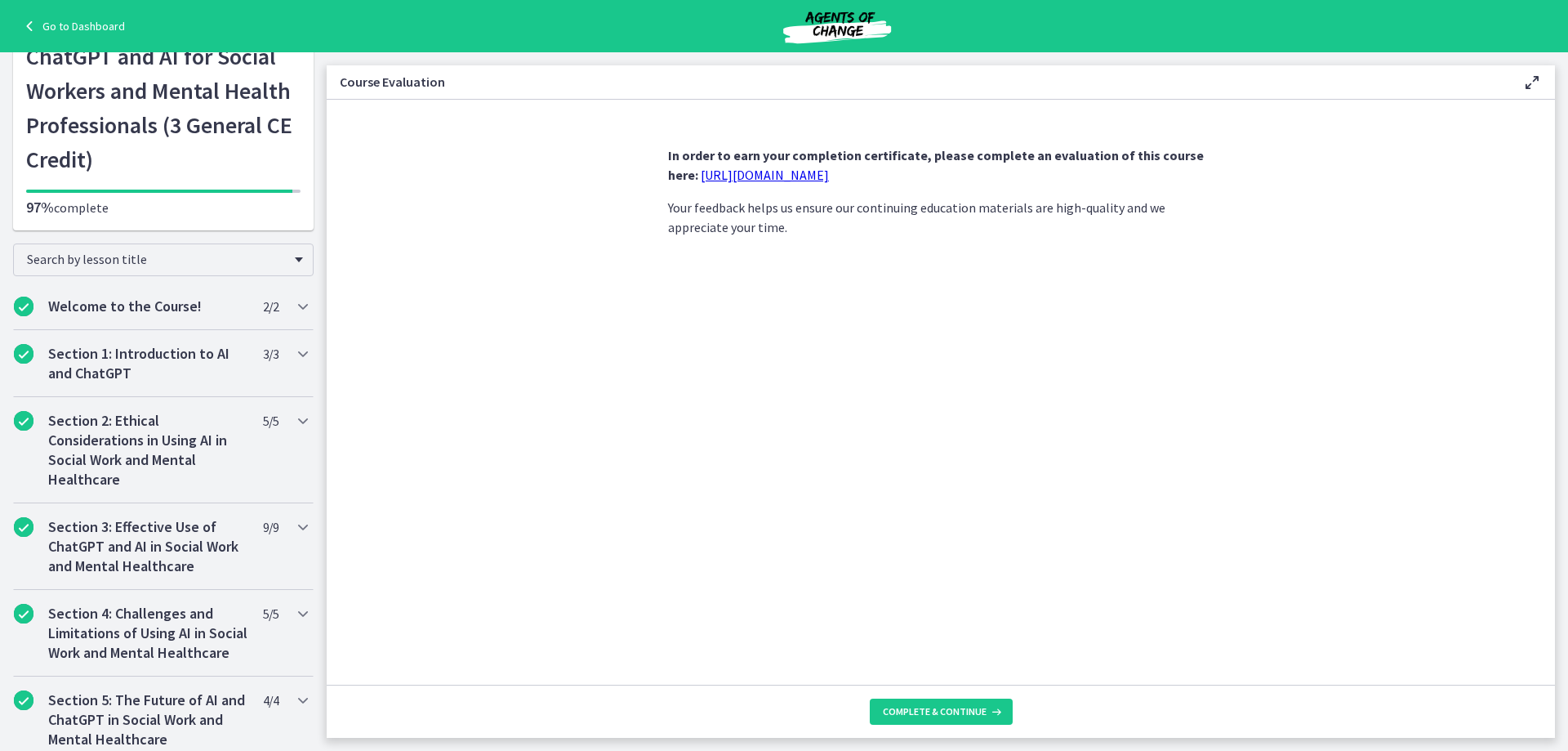
scroll to position [40, 0]
click at [293, 308] on icon "Chapters" at bounding box center [303, 305] width 20 height 20
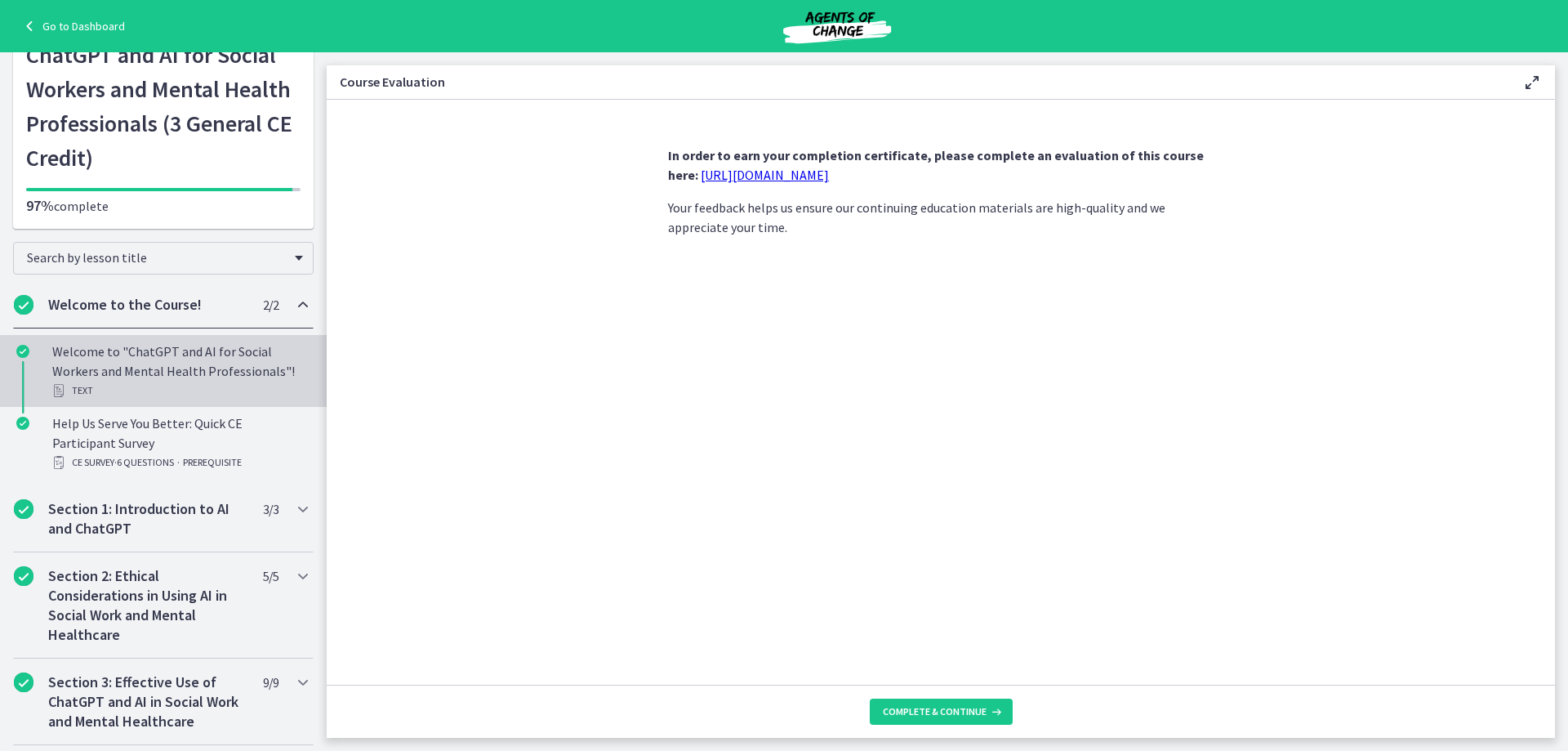
click at [252, 350] on div "Welcome to "ChatGPT and AI for Social Workers and Mental Health Professionals"!…" at bounding box center [179, 370] width 255 height 59
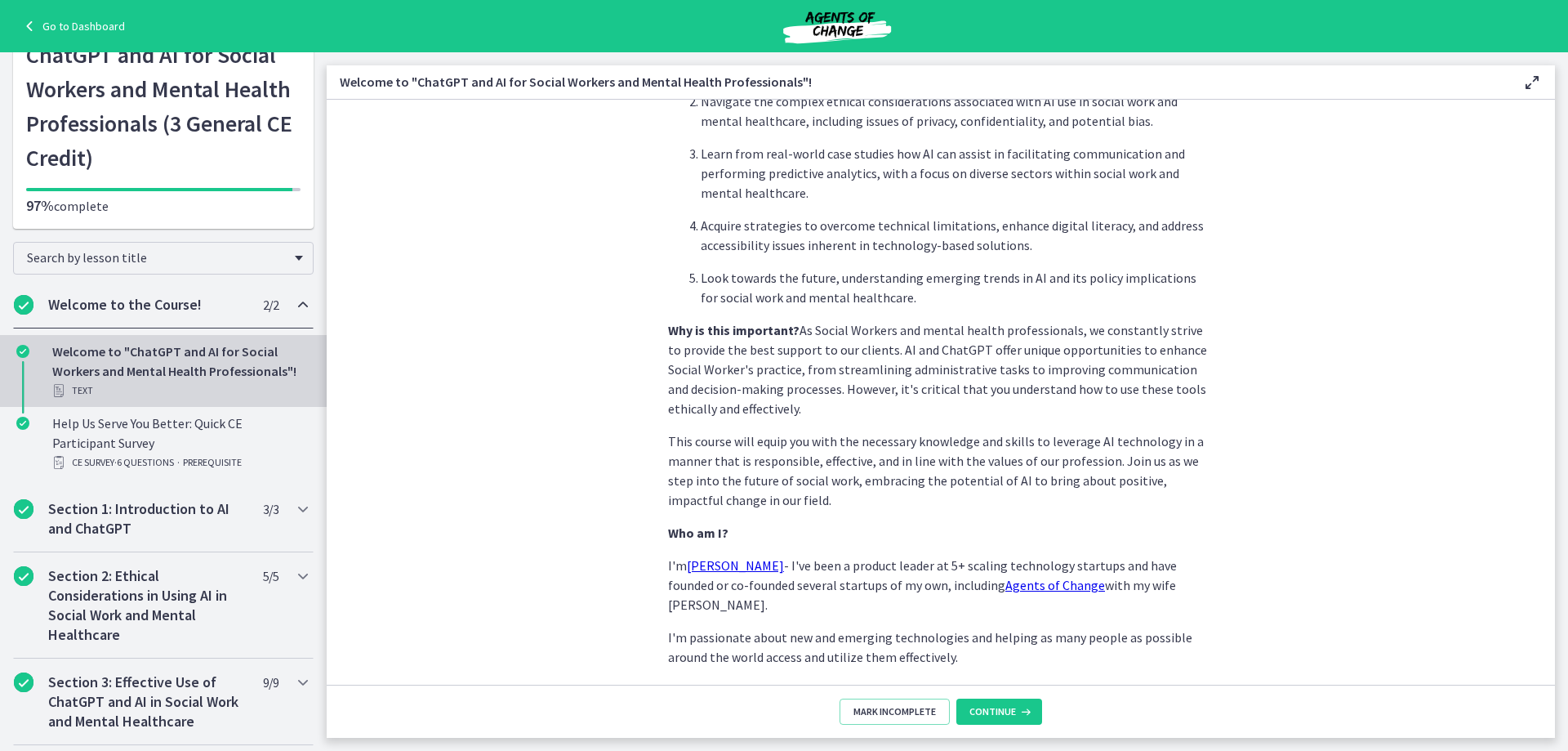
scroll to position [677, 0]
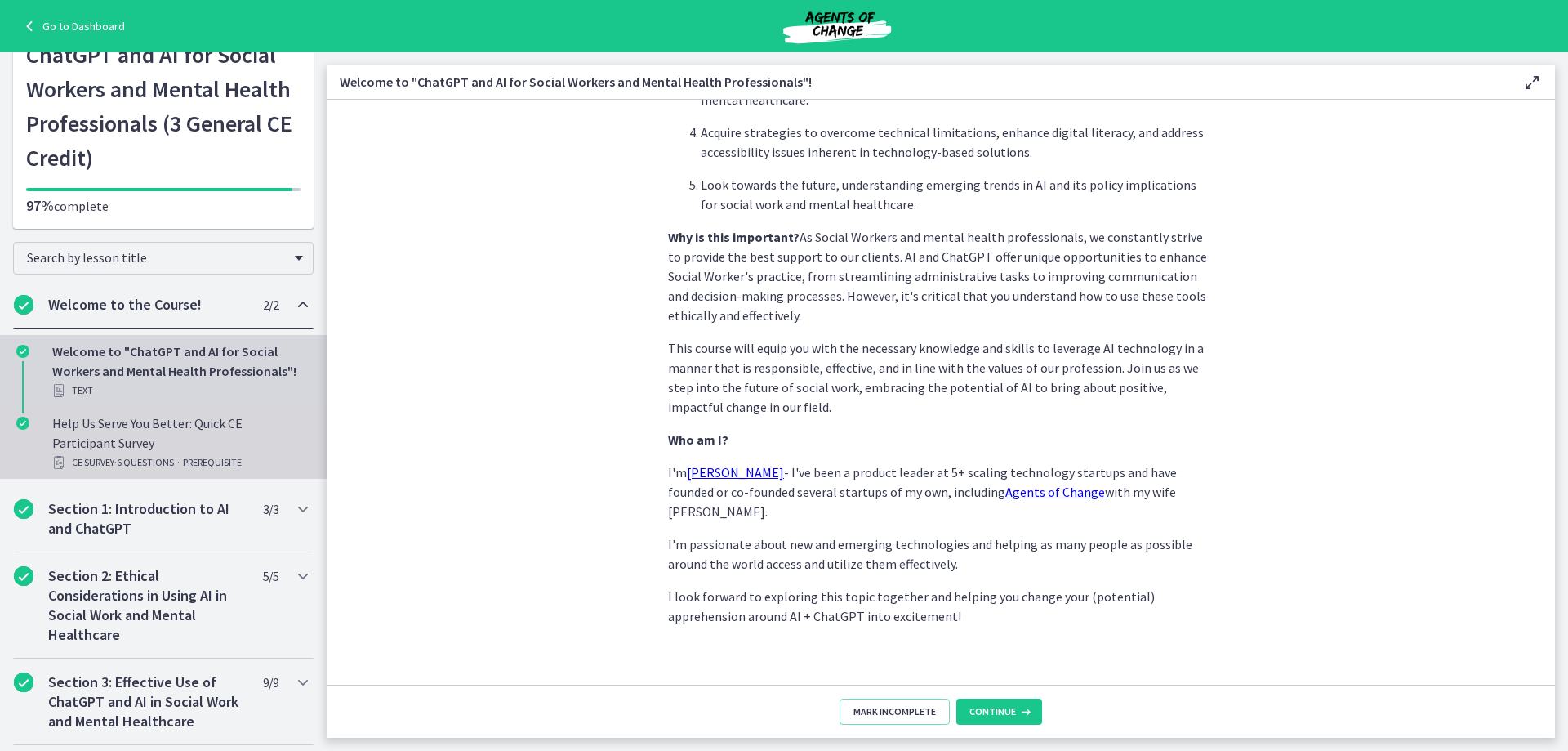
click at [176, 422] on div "Help Us Serve You Better: Quick CE Participant Survey CE Survey · 6 Questions ·…" at bounding box center [179, 442] width 255 height 59
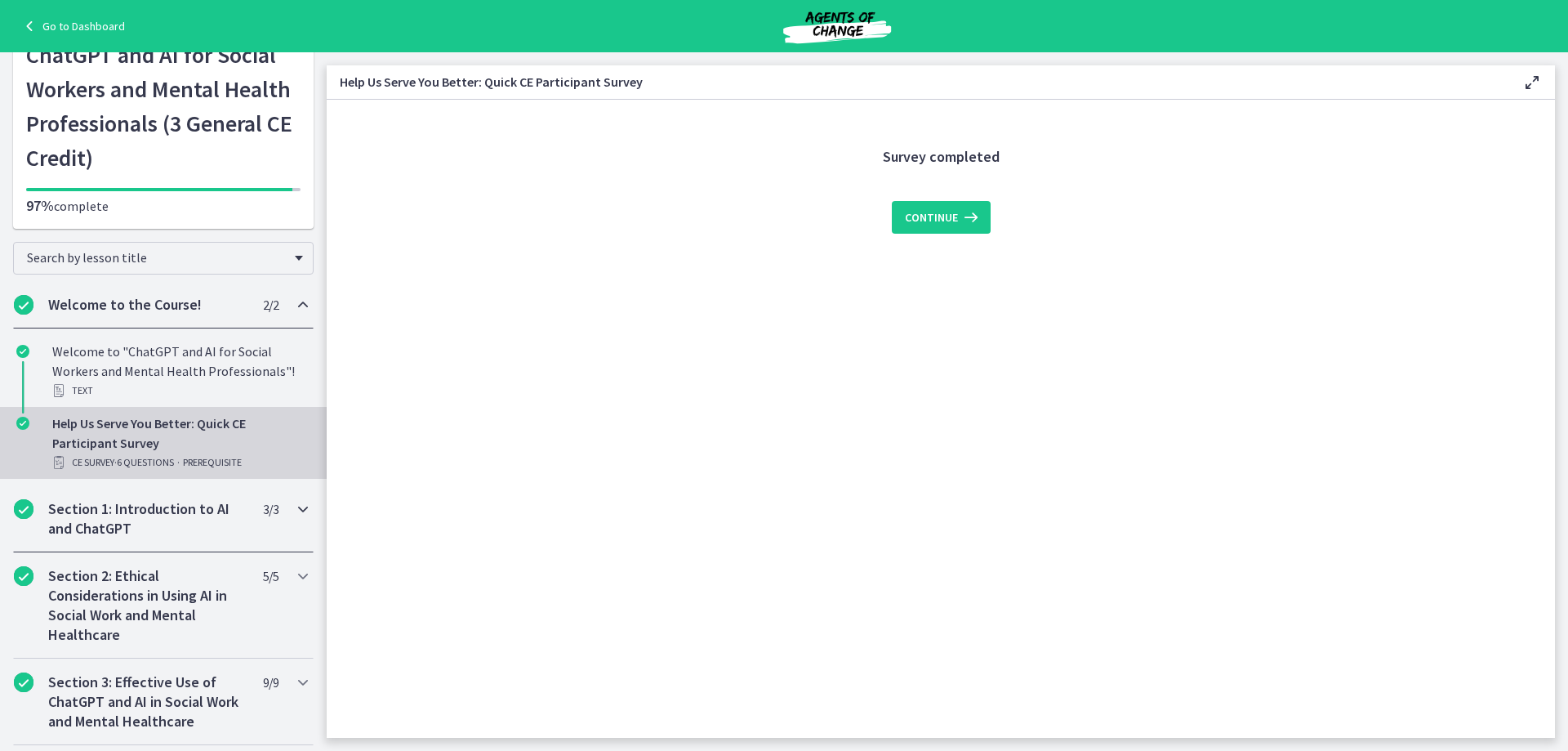
scroll to position [204, 0]
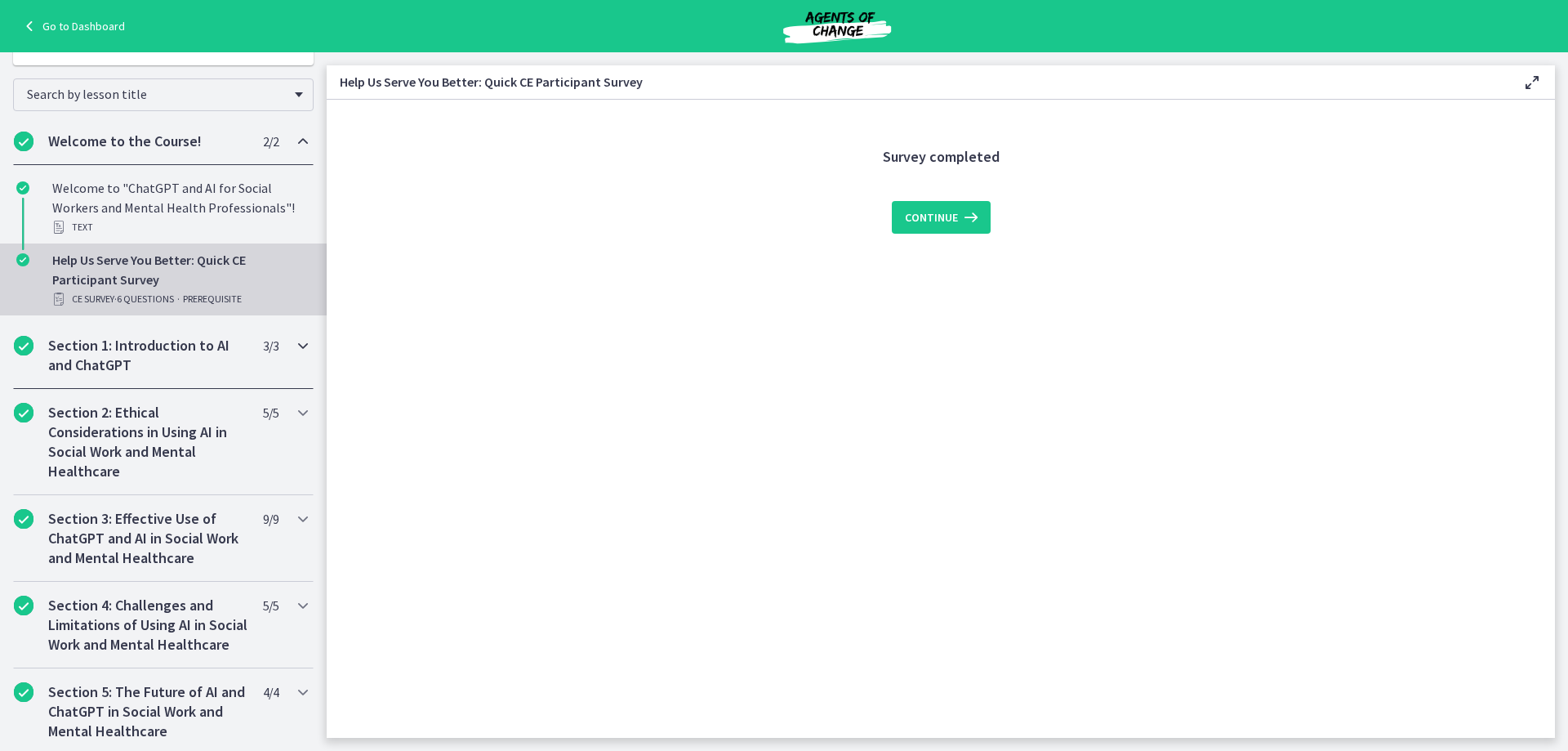
click at [206, 355] on h2 "Section 1: Introduction to AI and ChatGPT" at bounding box center [147, 354] width 199 height 39
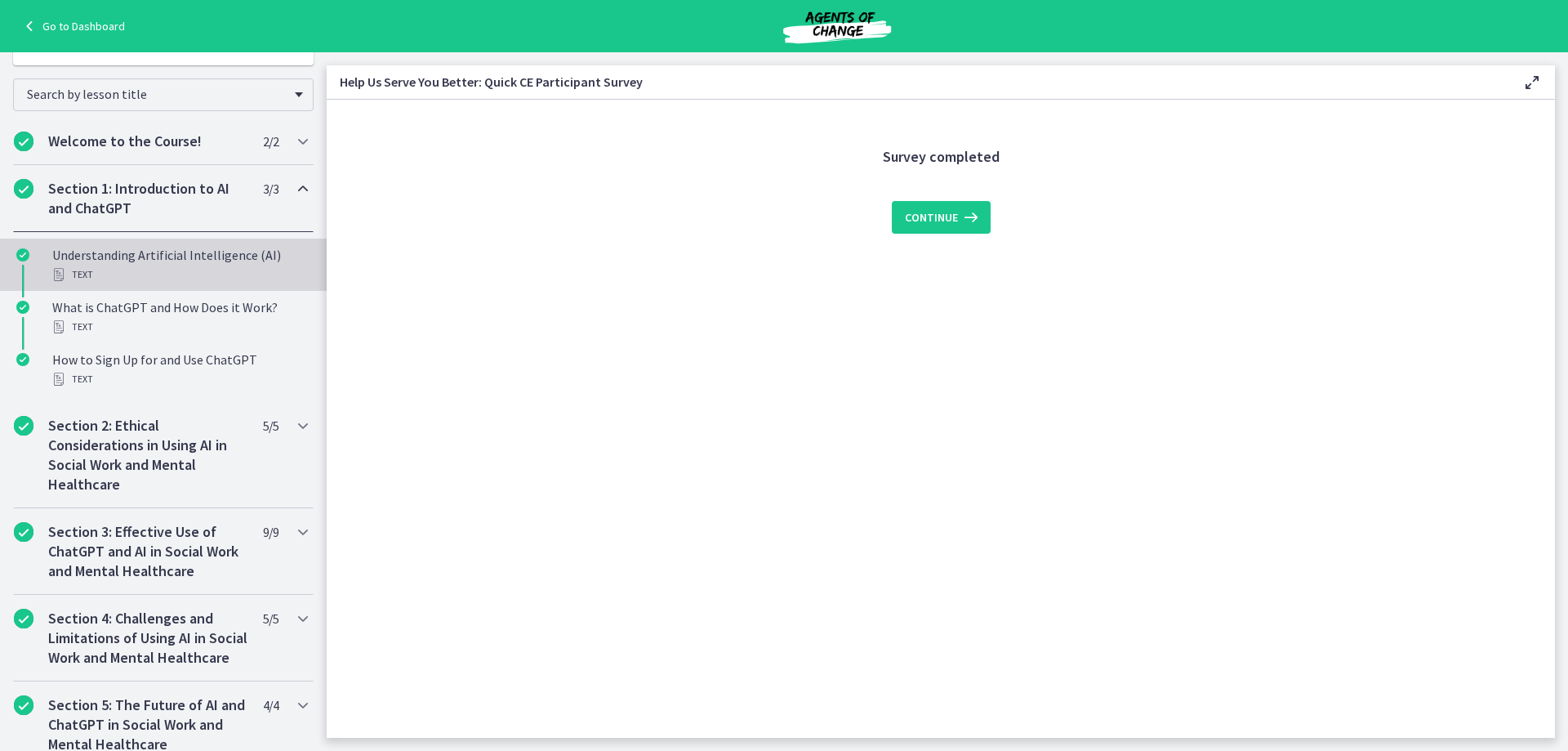
click at [182, 269] on div "Text" at bounding box center [179, 274] width 255 height 20
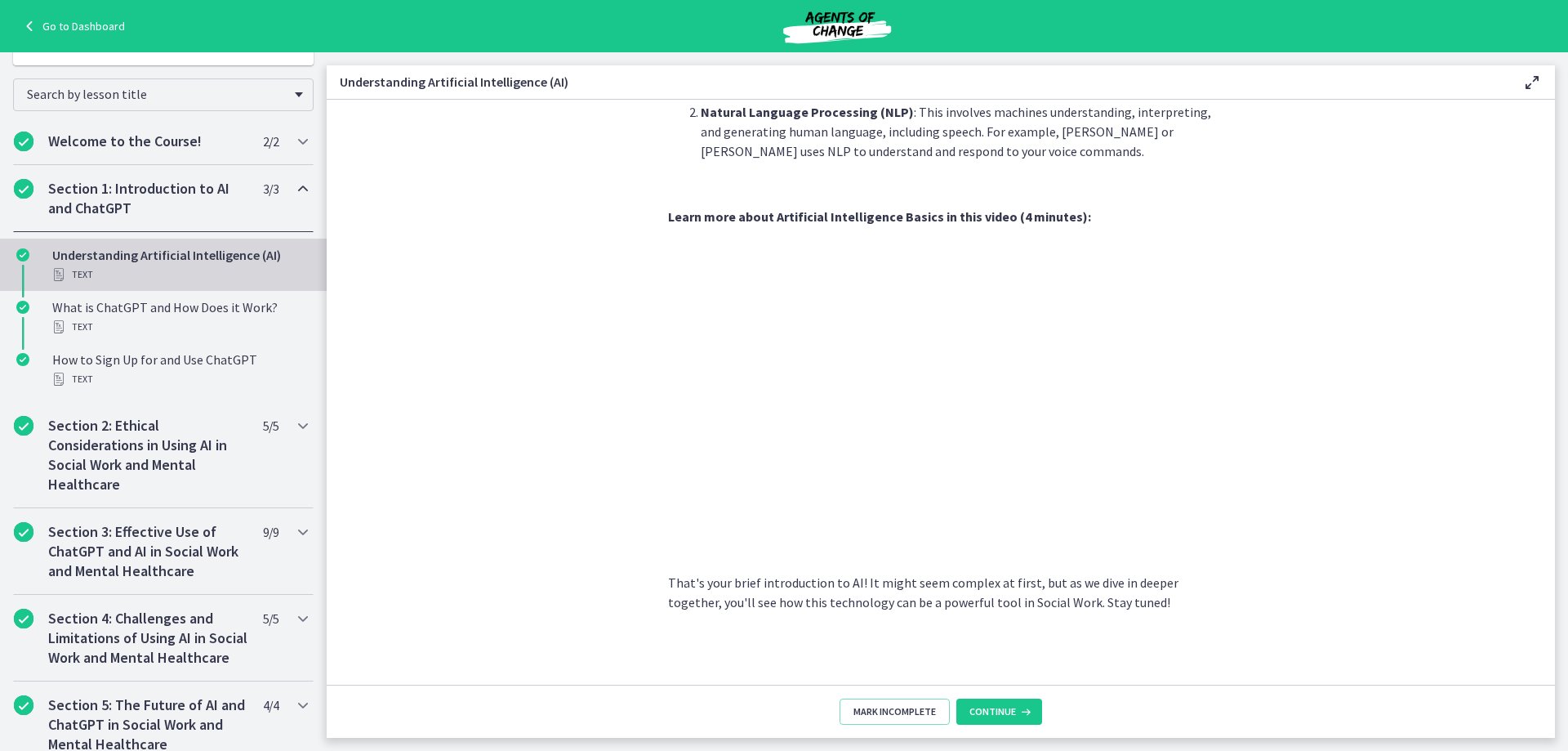
scroll to position [616, 0]
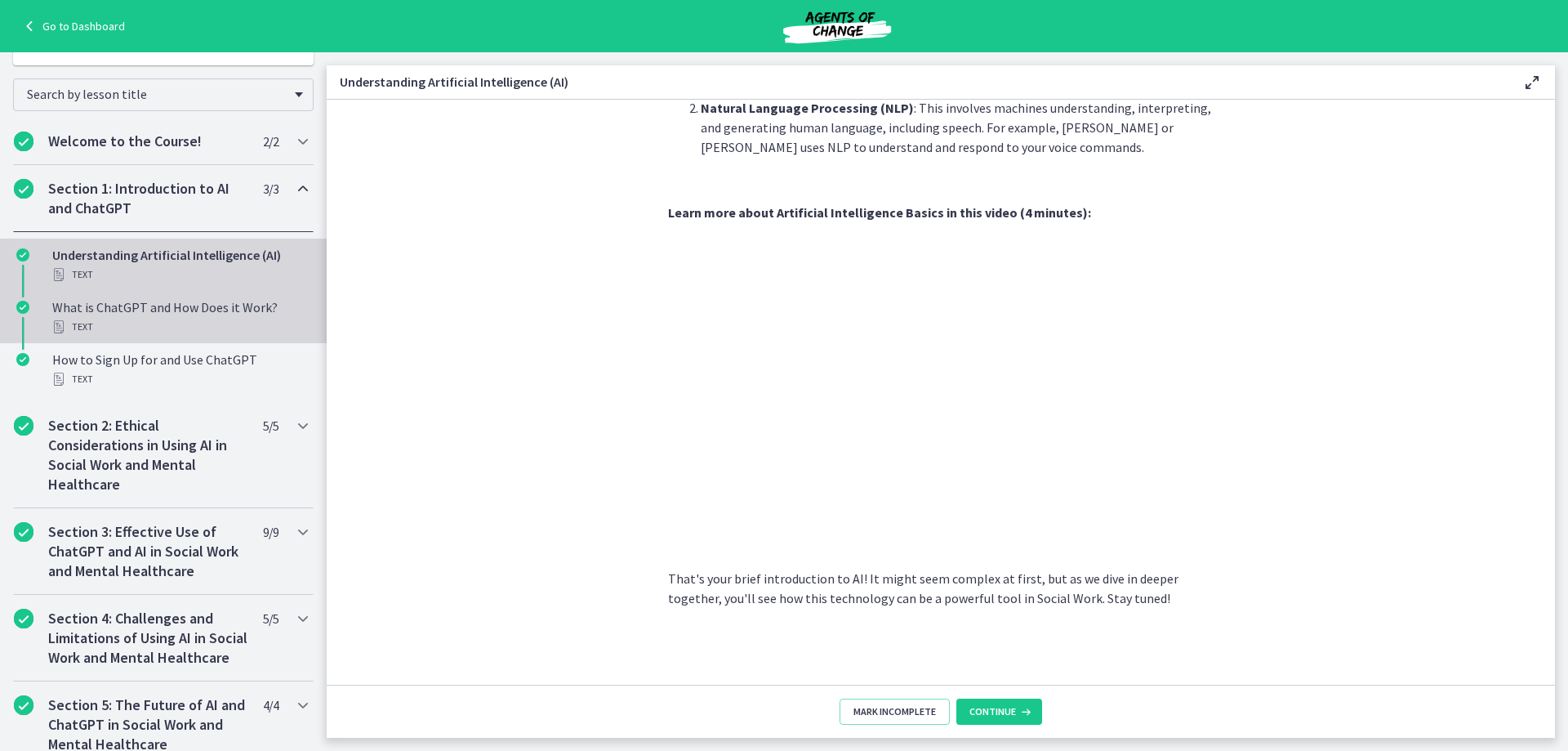
click at [151, 321] on div "Text" at bounding box center [179, 327] width 255 height 20
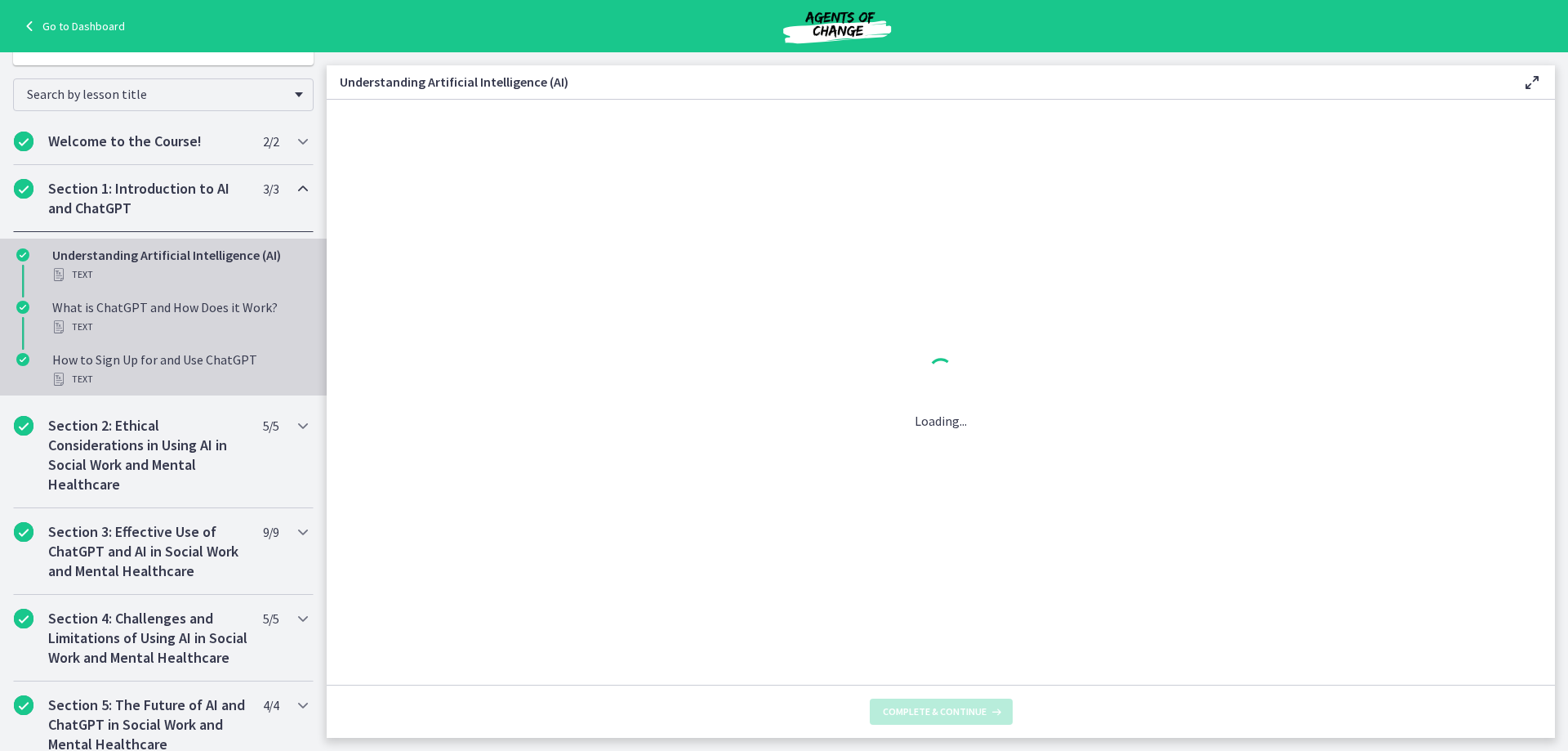
scroll to position [0, 0]
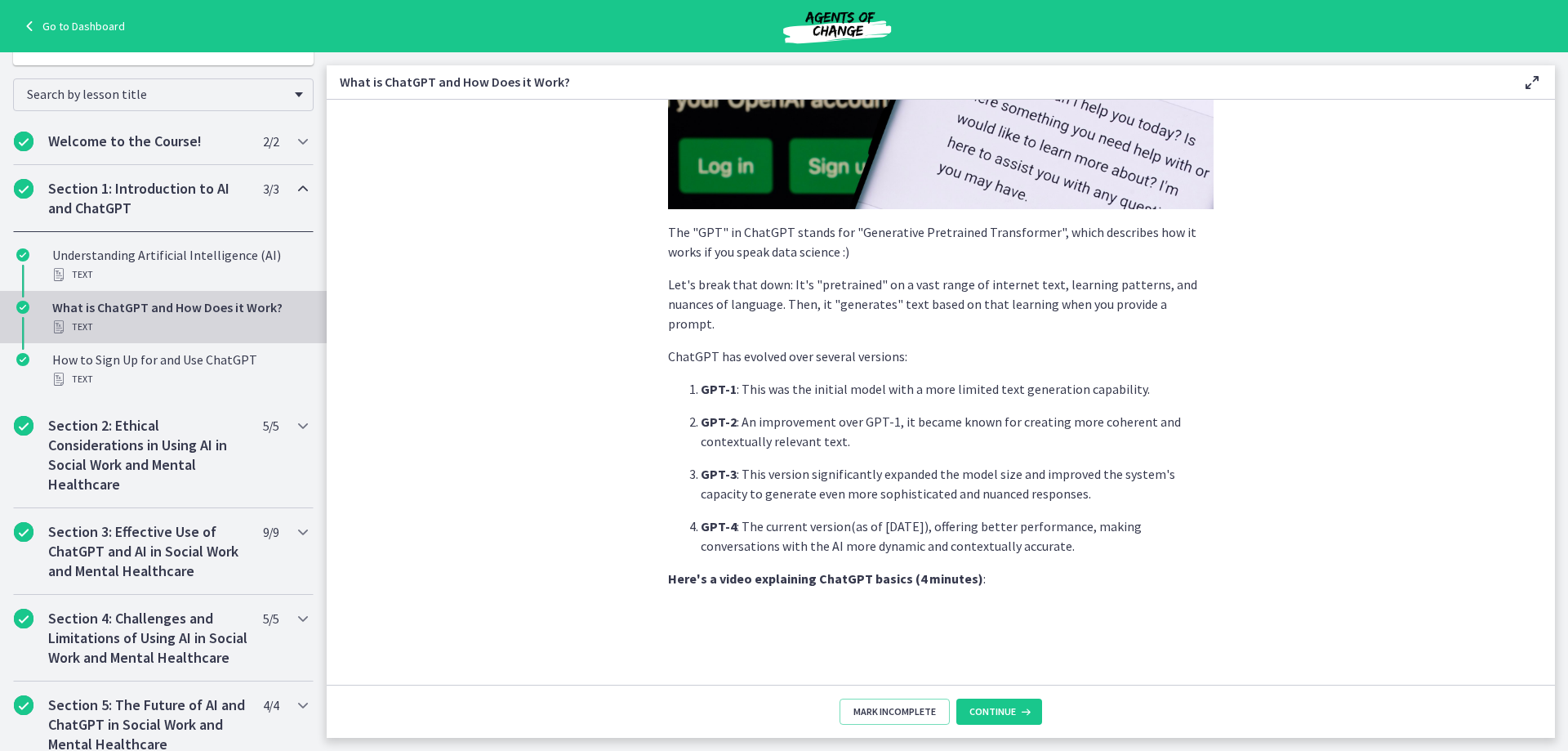
scroll to position [707, 0]
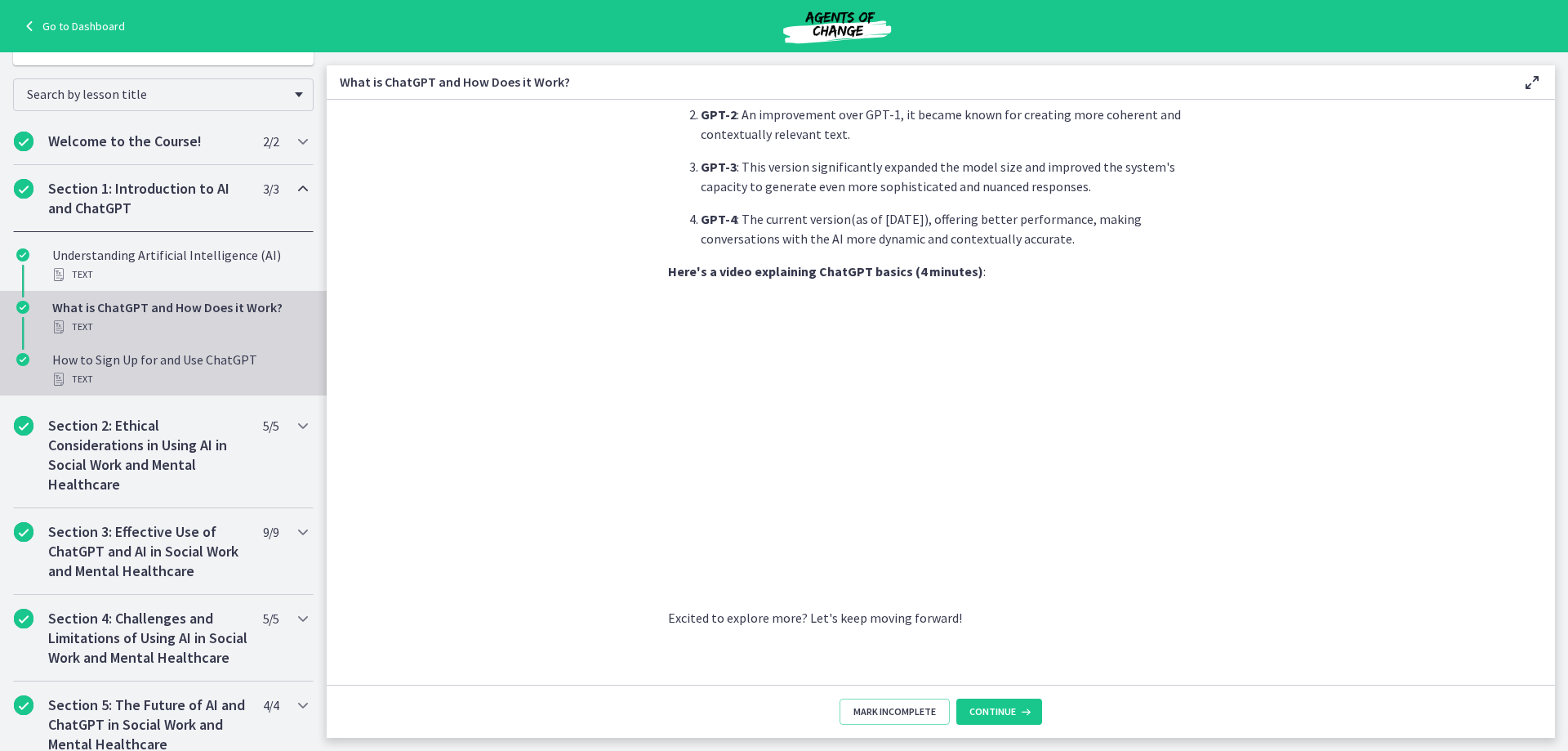
click at [140, 359] on div "How to Sign Up for and Use ChatGPT Text" at bounding box center [179, 368] width 255 height 39
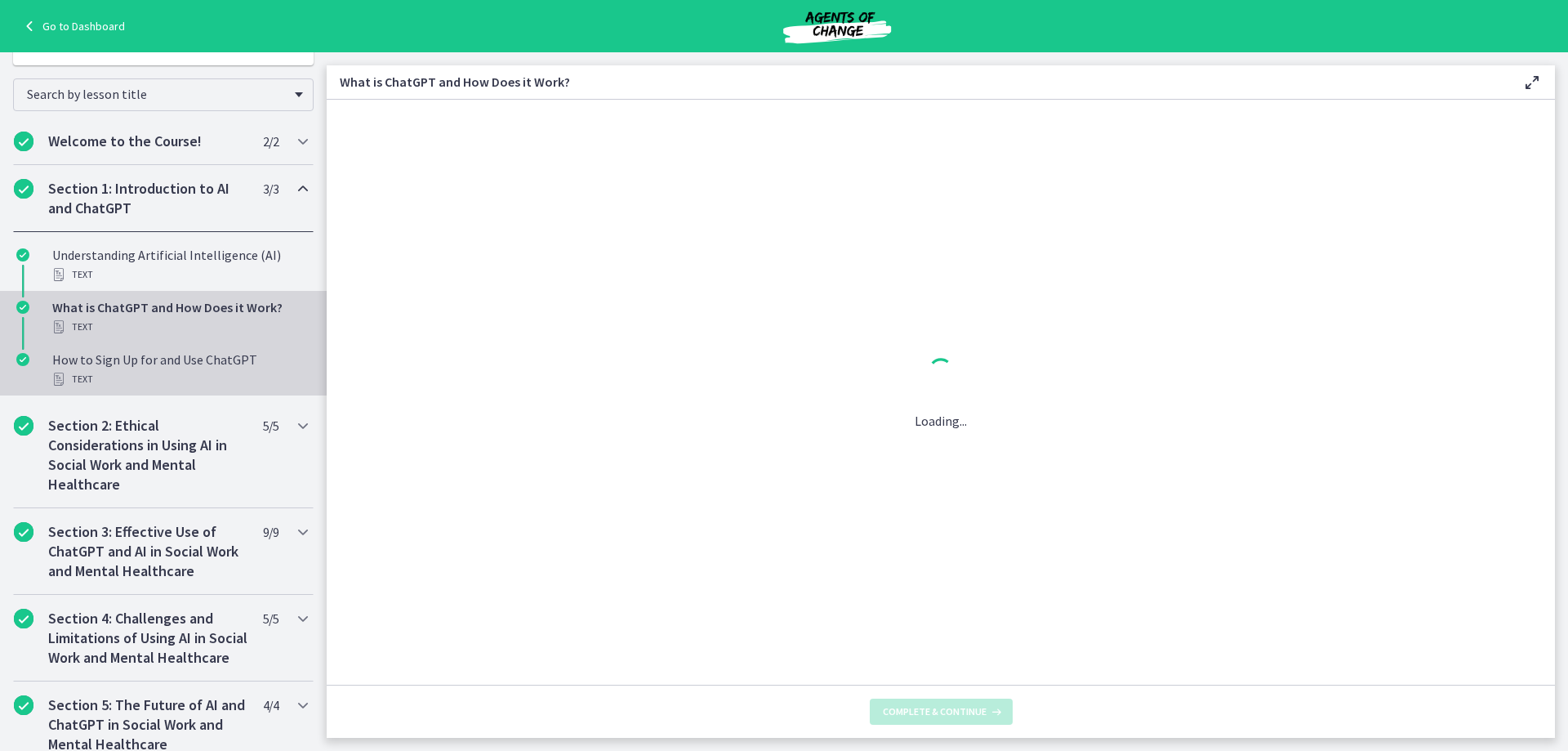
scroll to position [0, 0]
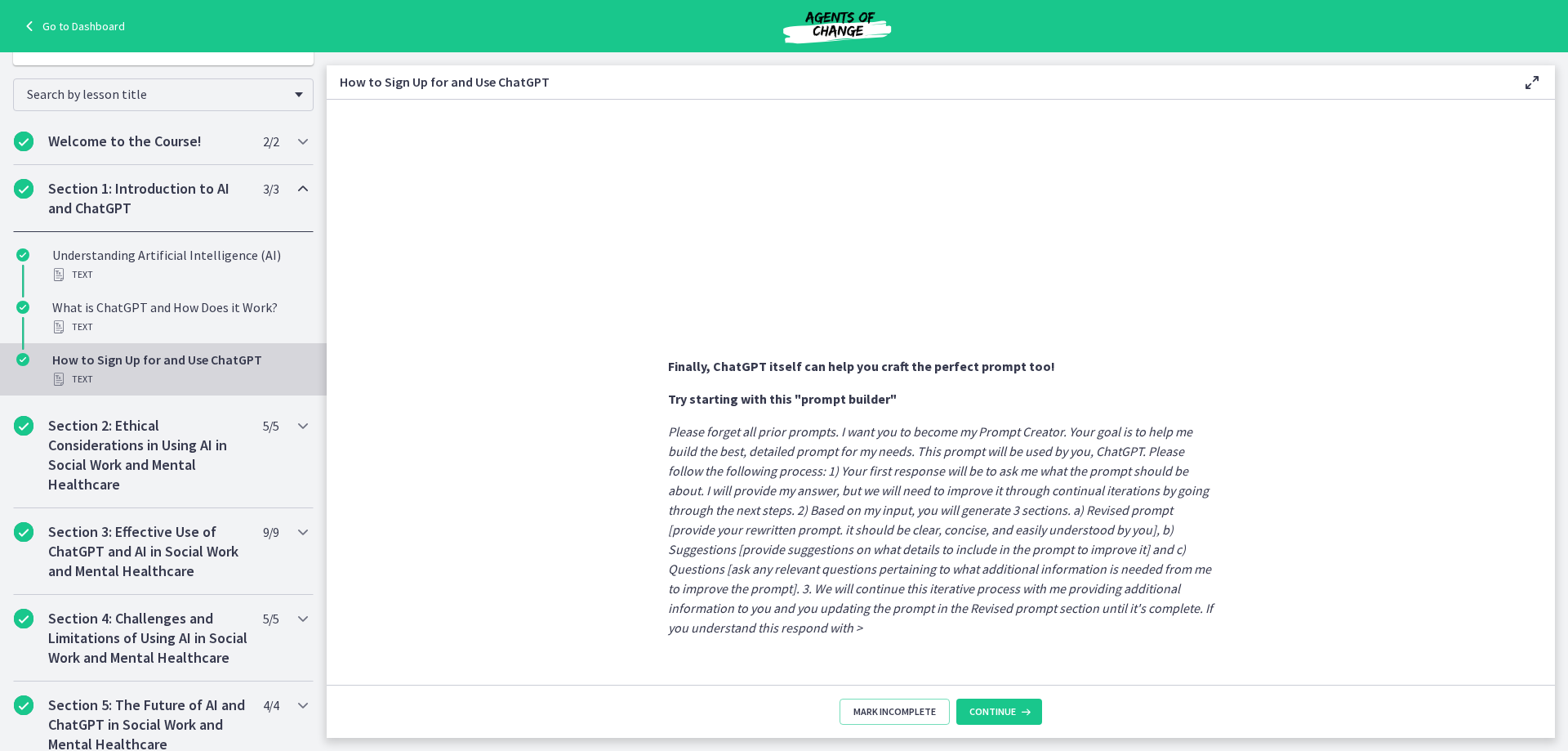
scroll to position [784, 0]
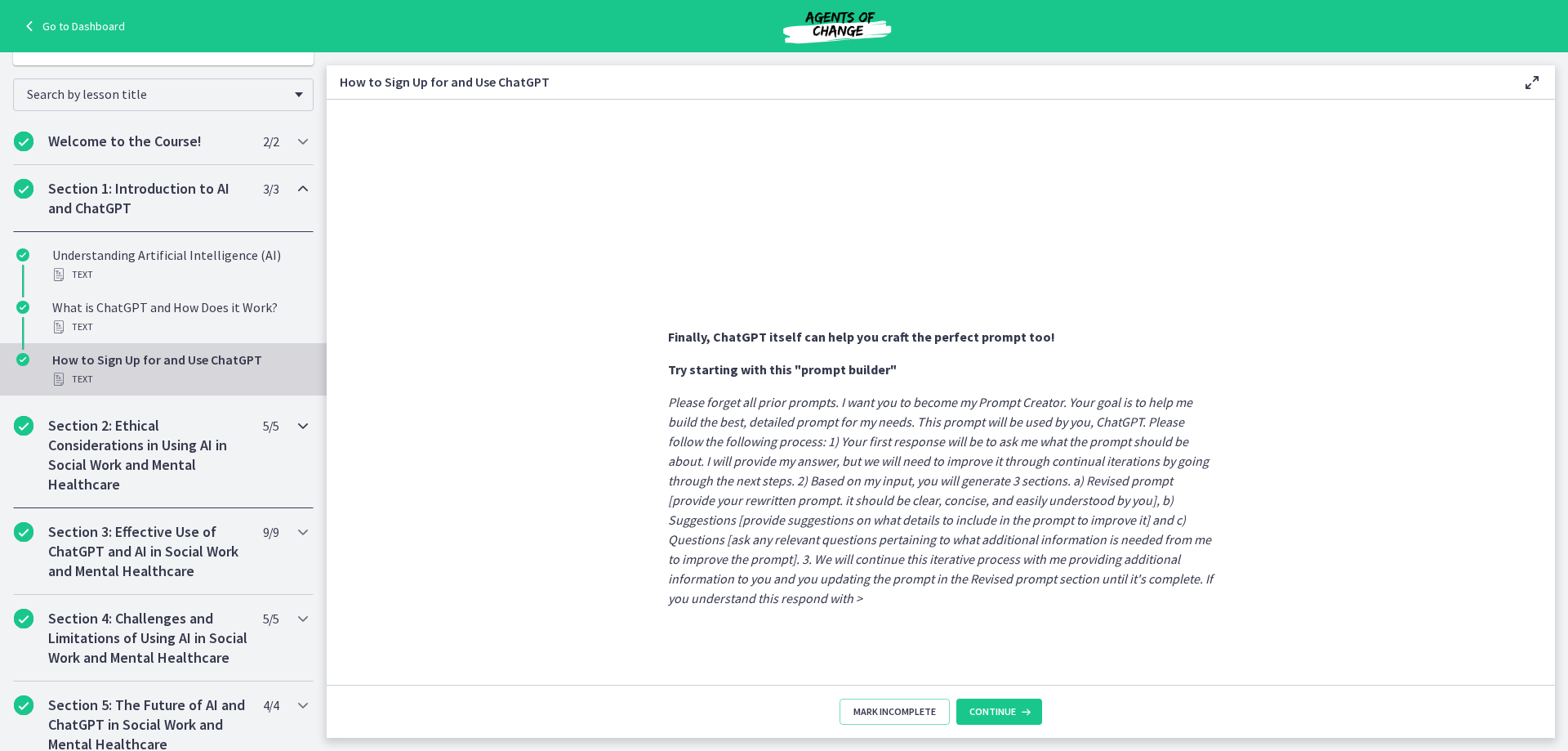
click at [293, 427] on icon "Chapters" at bounding box center [303, 425] width 20 height 20
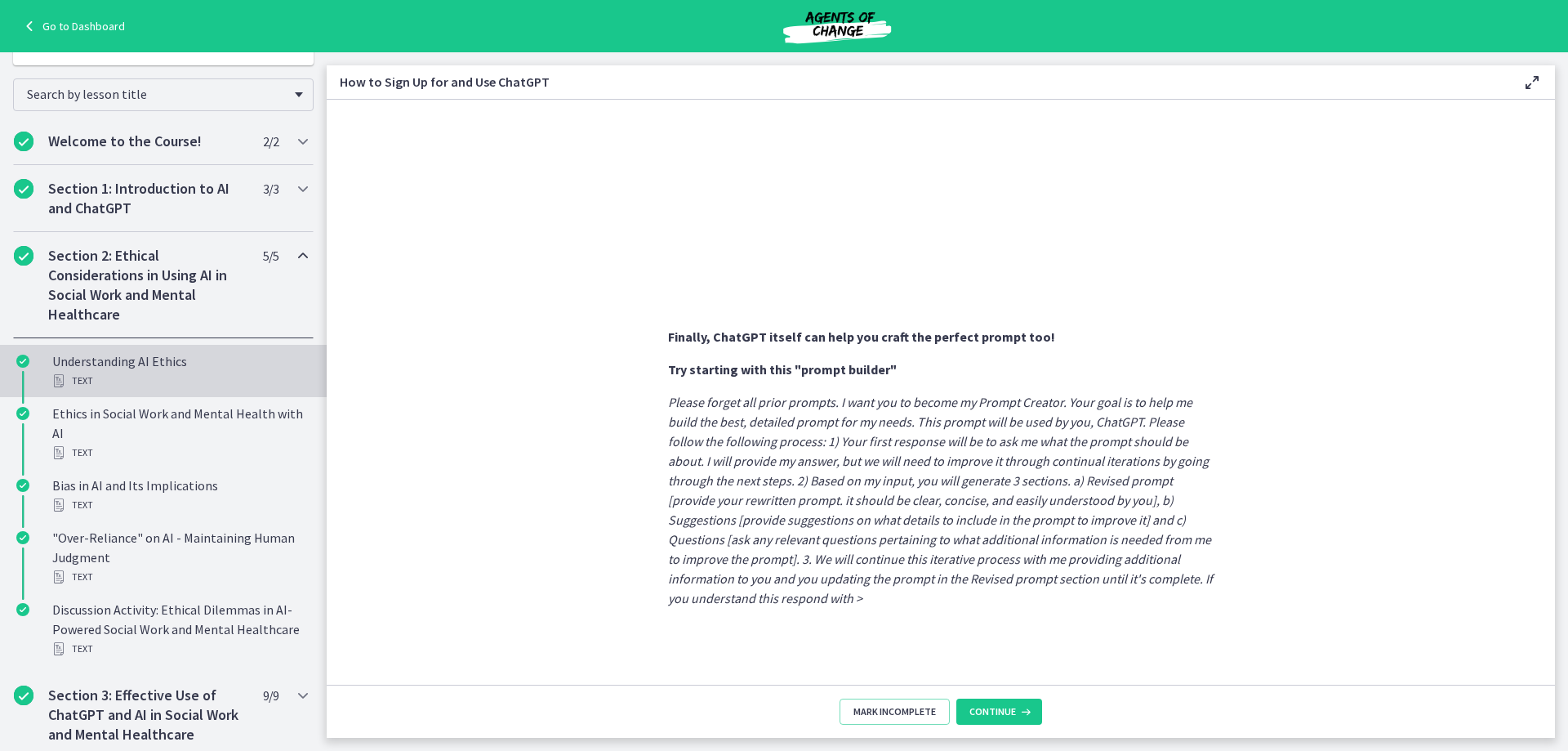
click at [199, 382] on div "Text" at bounding box center [179, 381] width 255 height 20
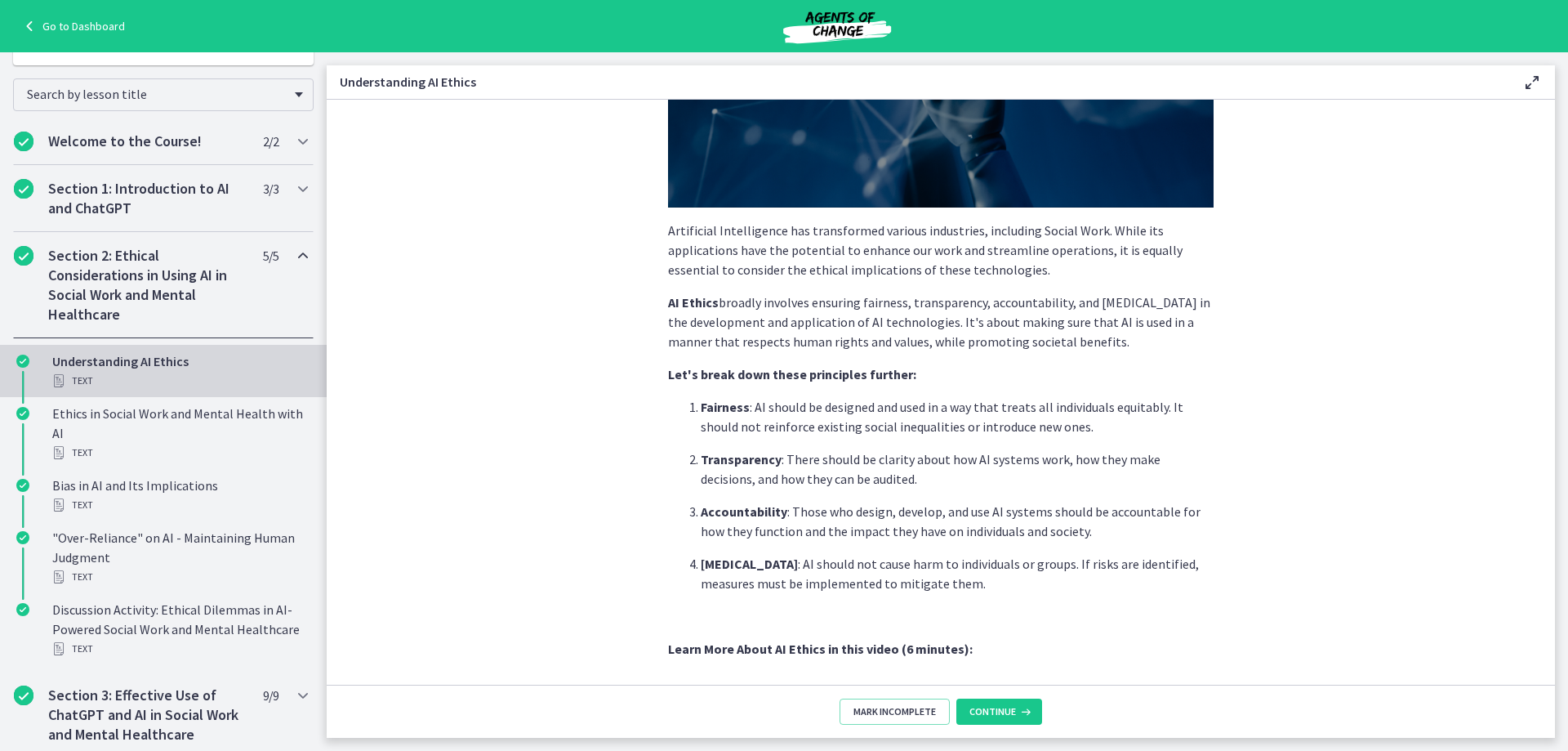
scroll to position [720, 0]
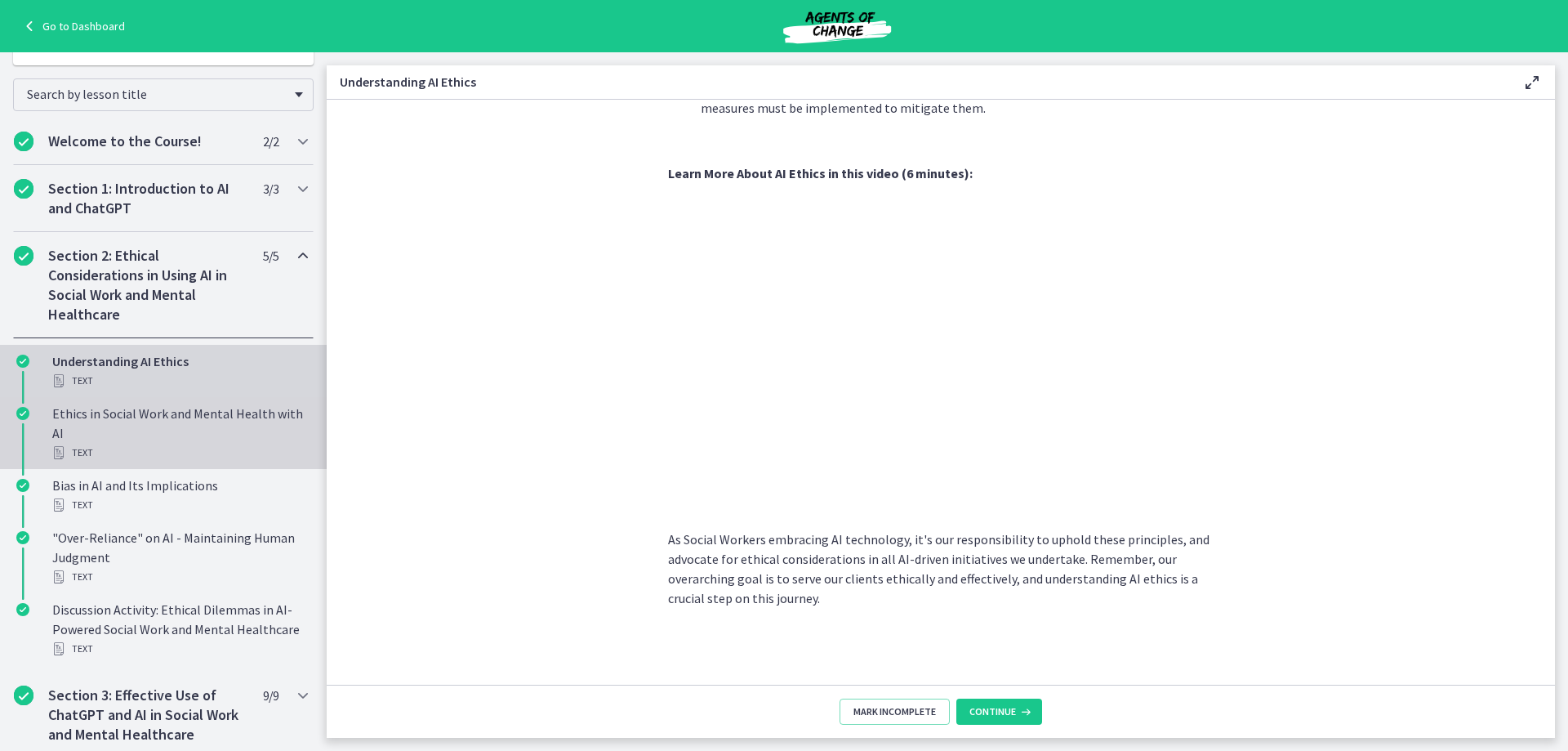
click at [173, 435] on div "Ethics in Social Work and Mental Health with AI Text" at bounding box center [179, 432] width 255 height 59
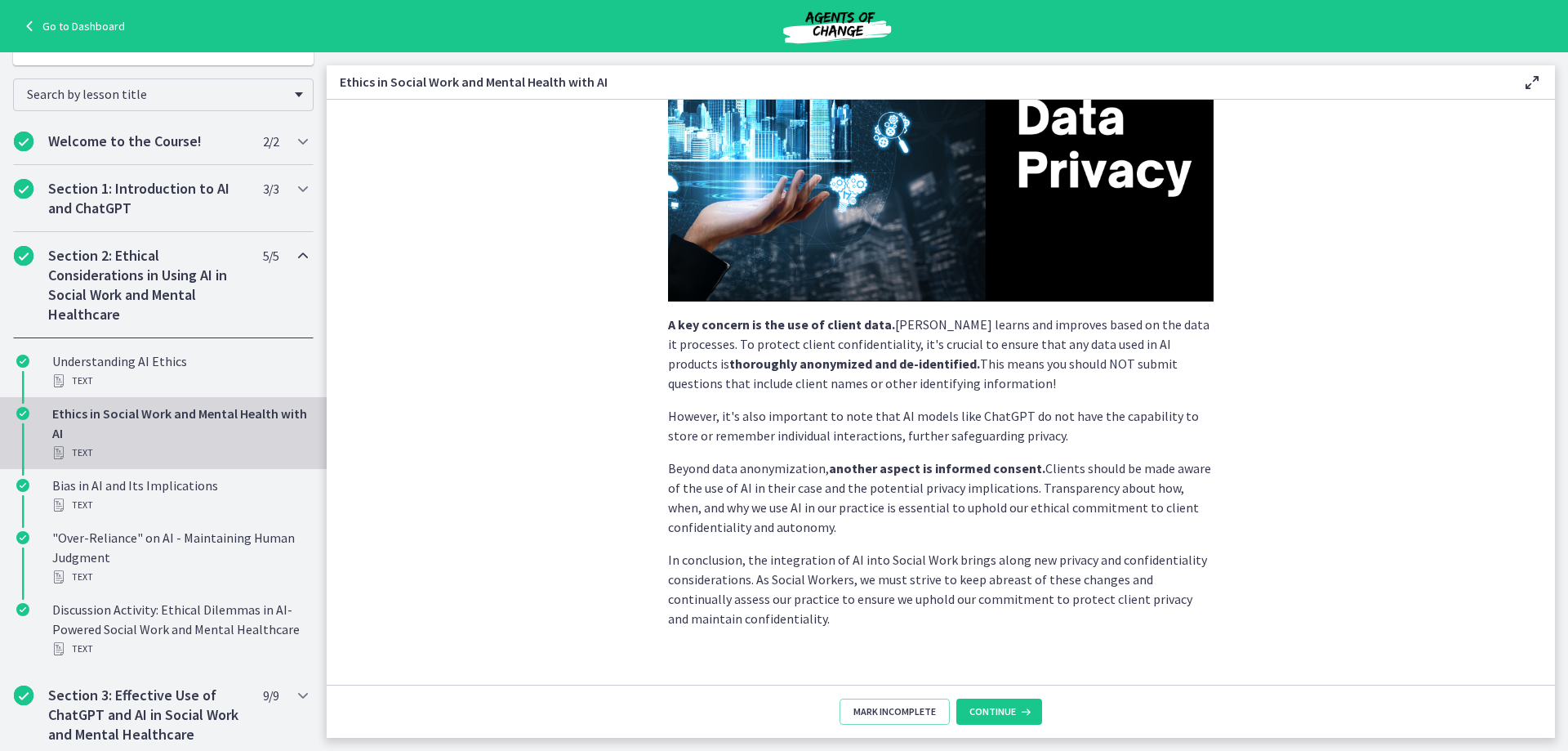
scroll to position [317, 0]
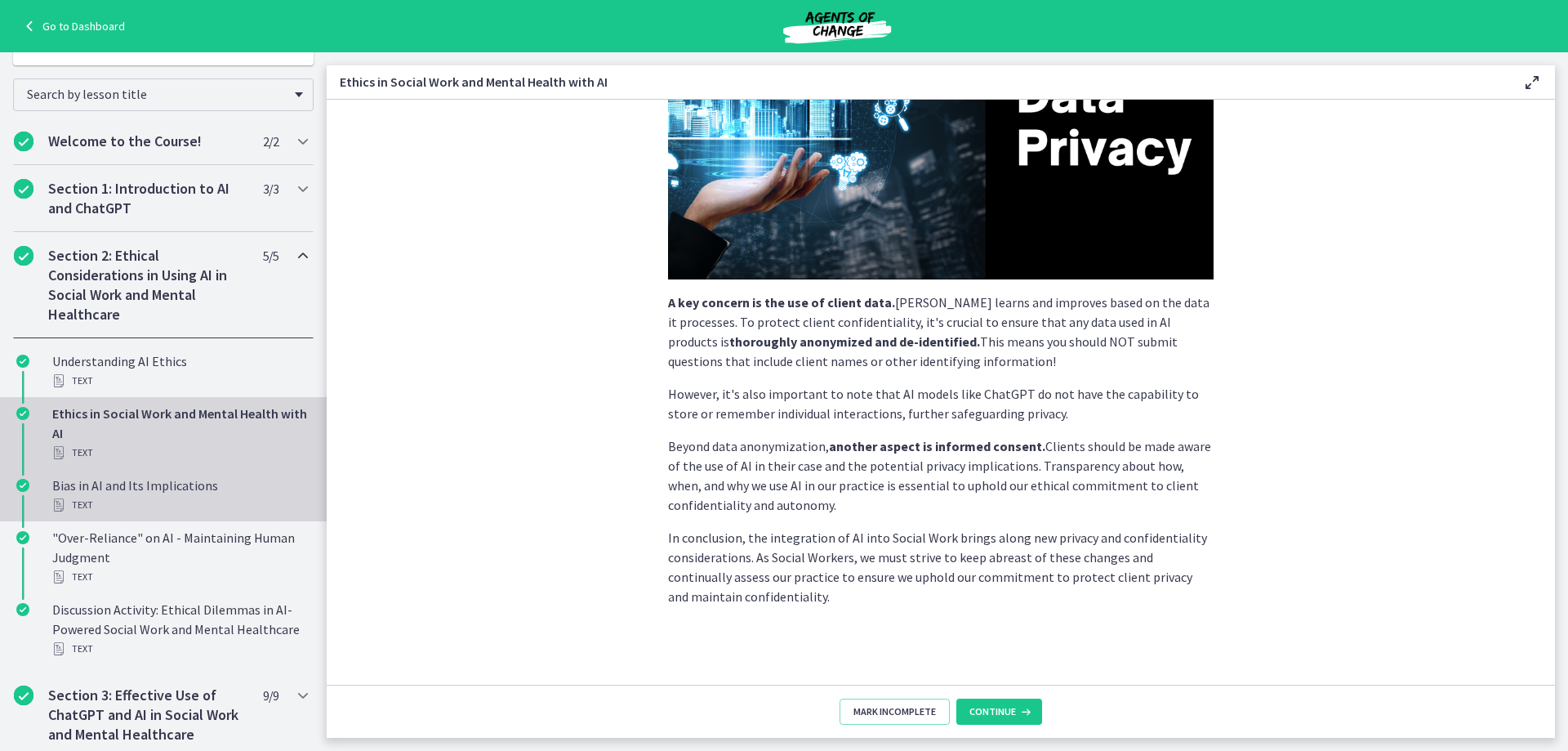
click at [174, 492] on div "Bias in AI and Its Implications Text" at bounding box center [179, 495] width 255 height 39
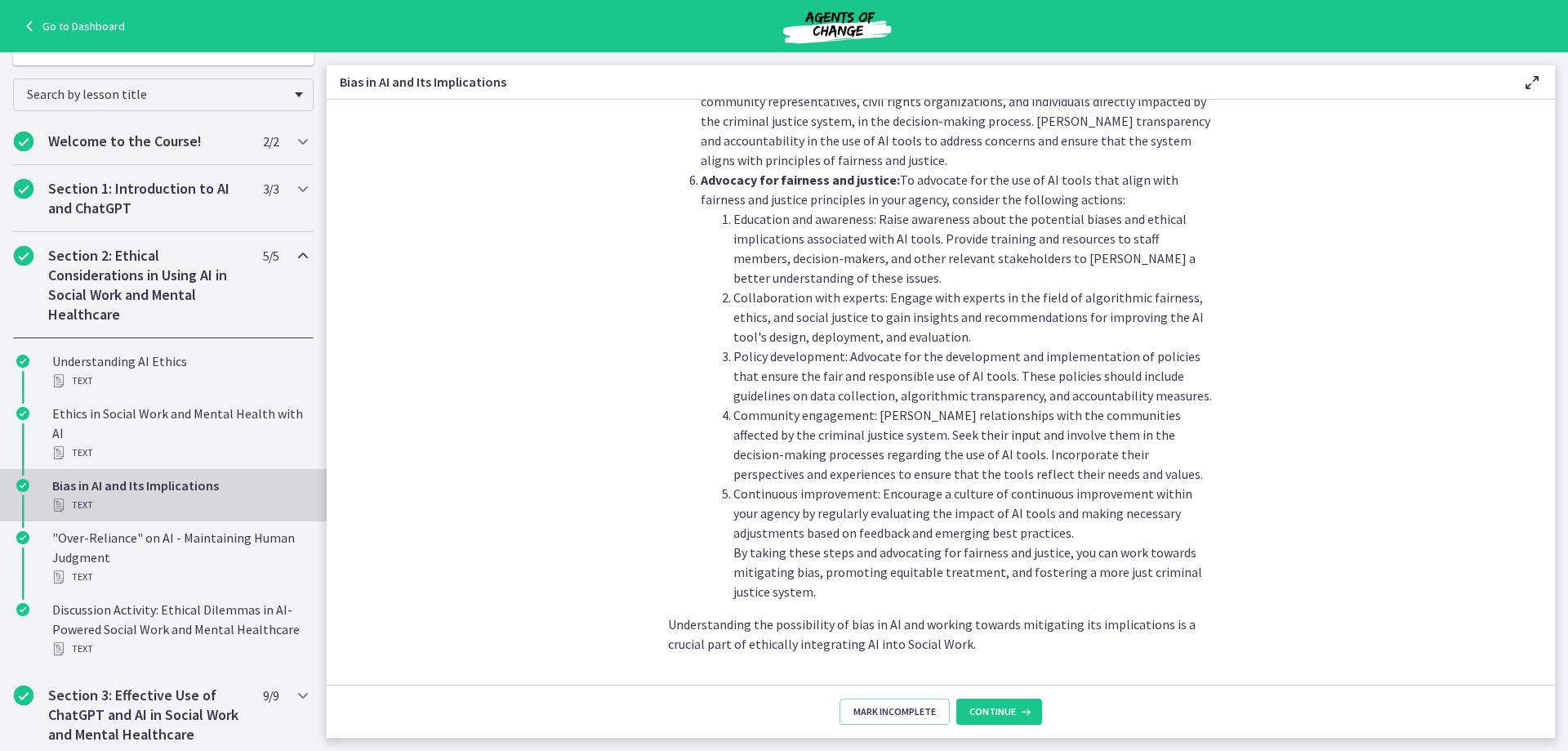
scroll to position [1733, 0]
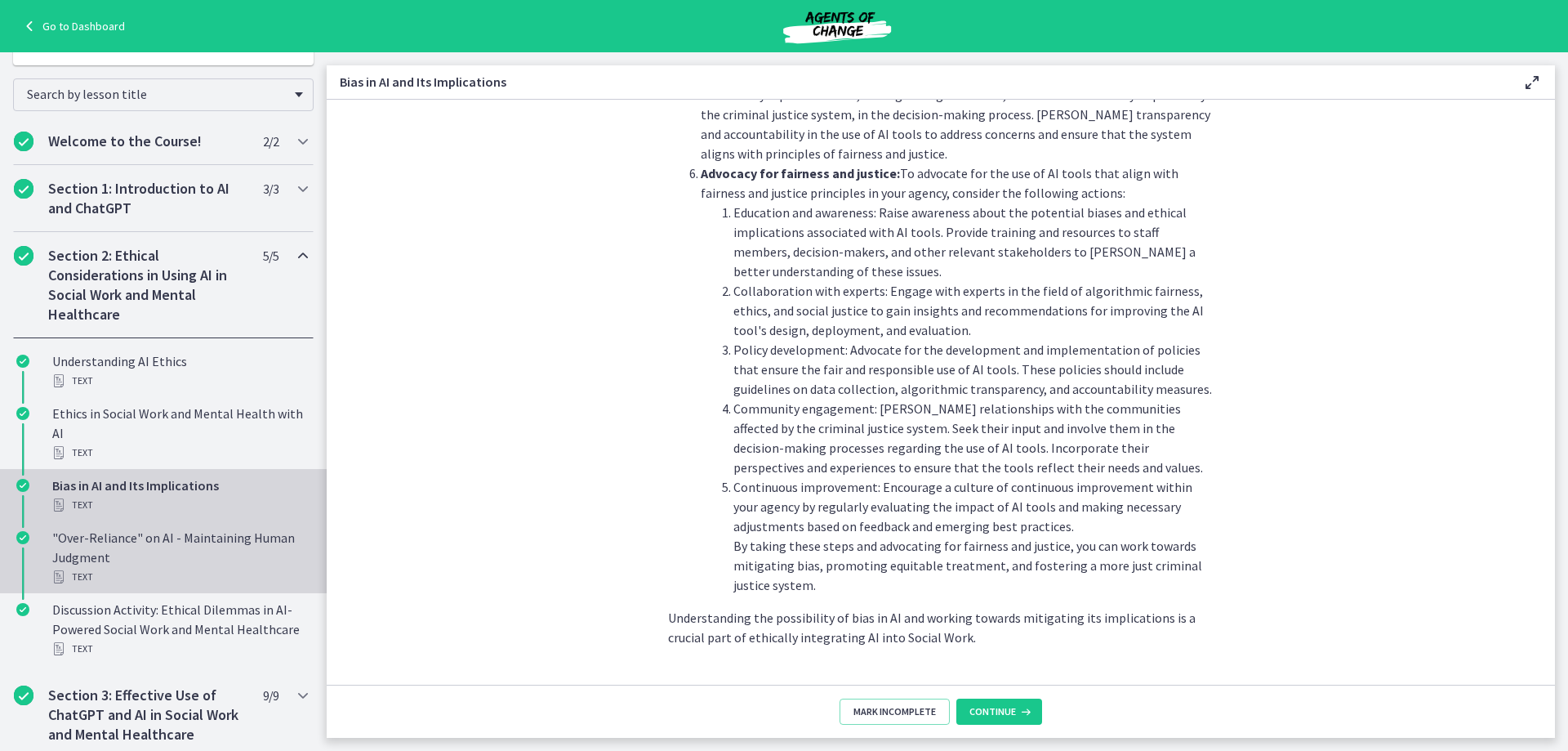
click at [159, 554] on div ""Over-Reliance" on AI - Maintaining Human Judgment Text" at bounding box center [179, 557] width 255 height 59
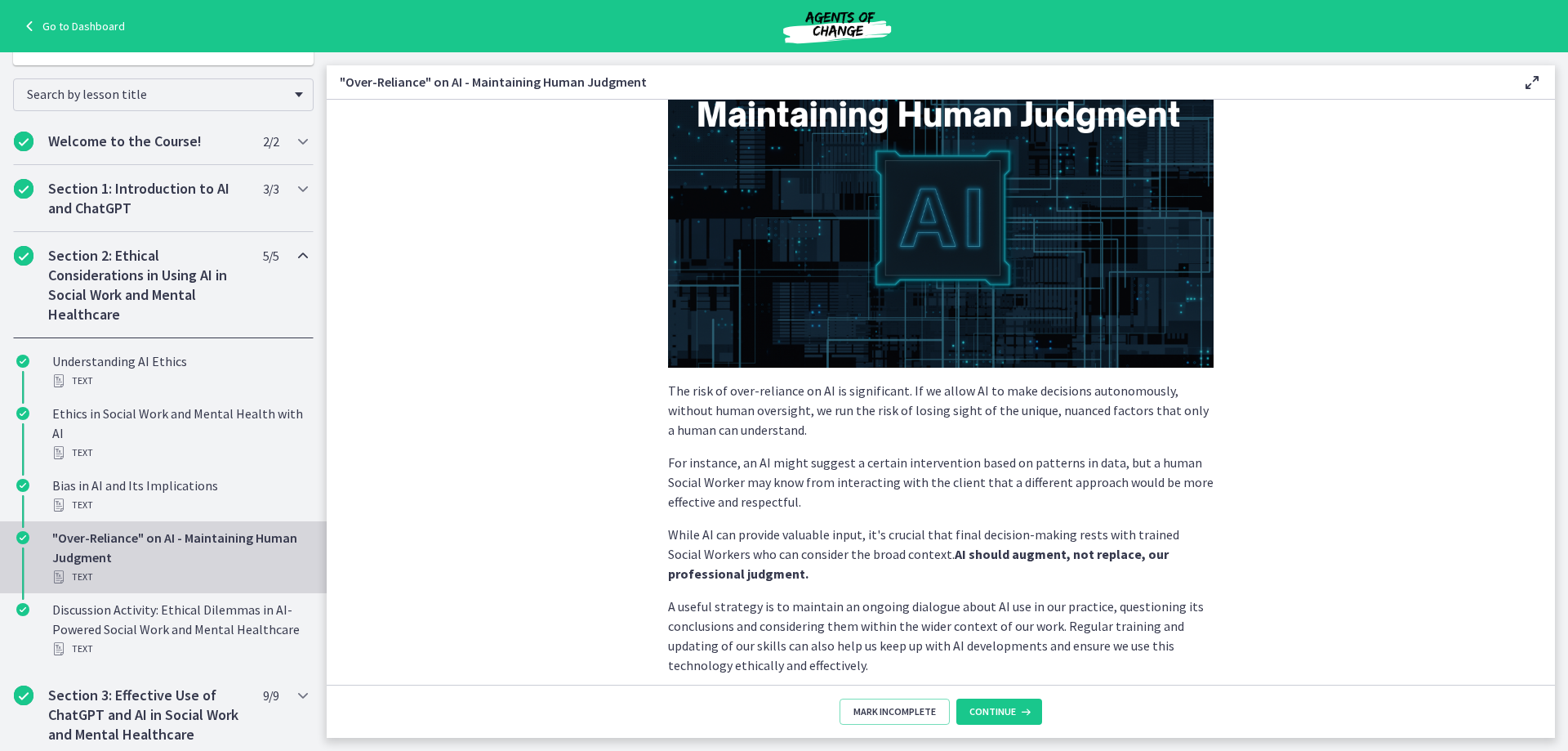
scroll to position [308, 0]
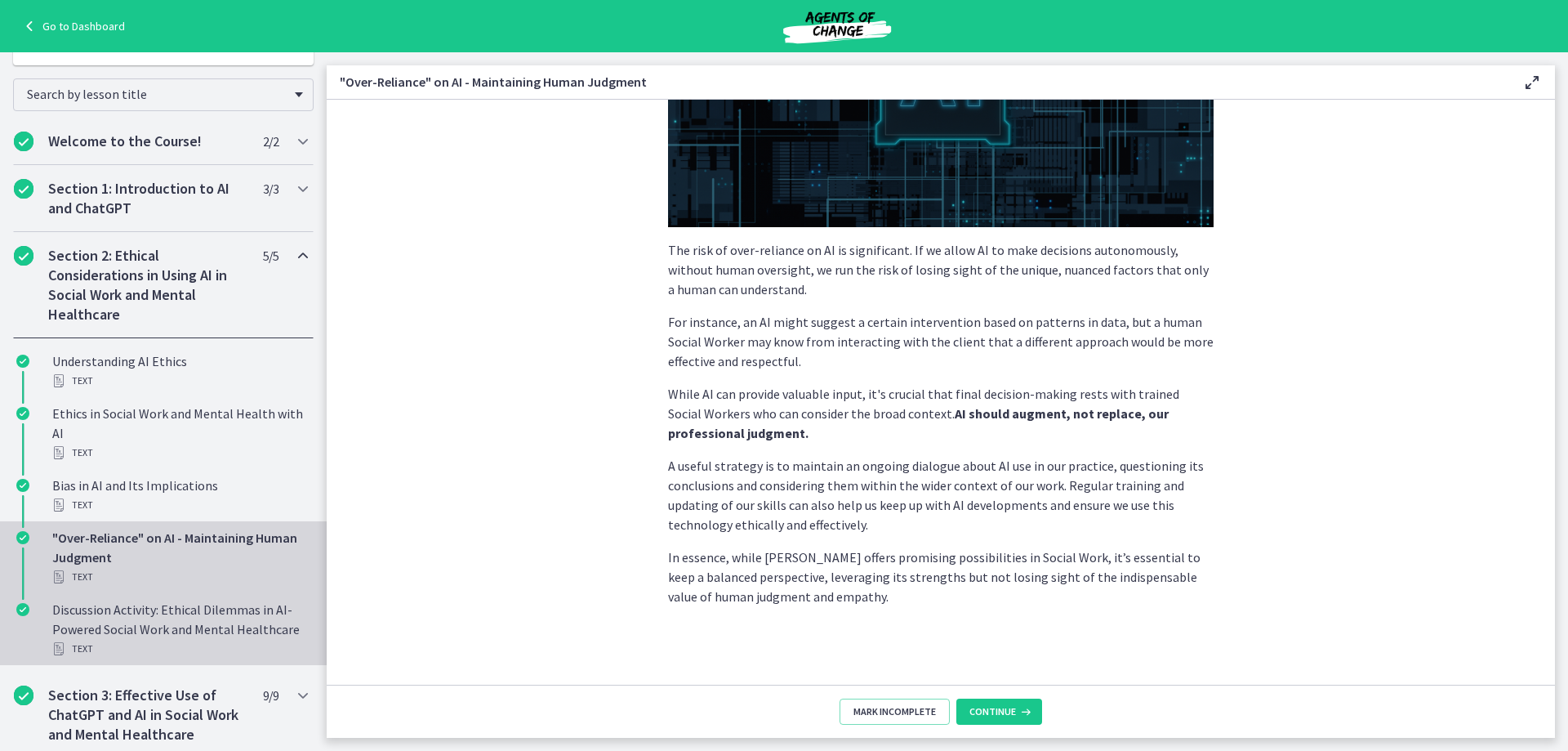
click at [118, 628] on div "Discussion Activity: Ethical Dilemmas in AI-Powered Social Work and Mental Heal…" at bounding box center [179, 629] width 255 height 59
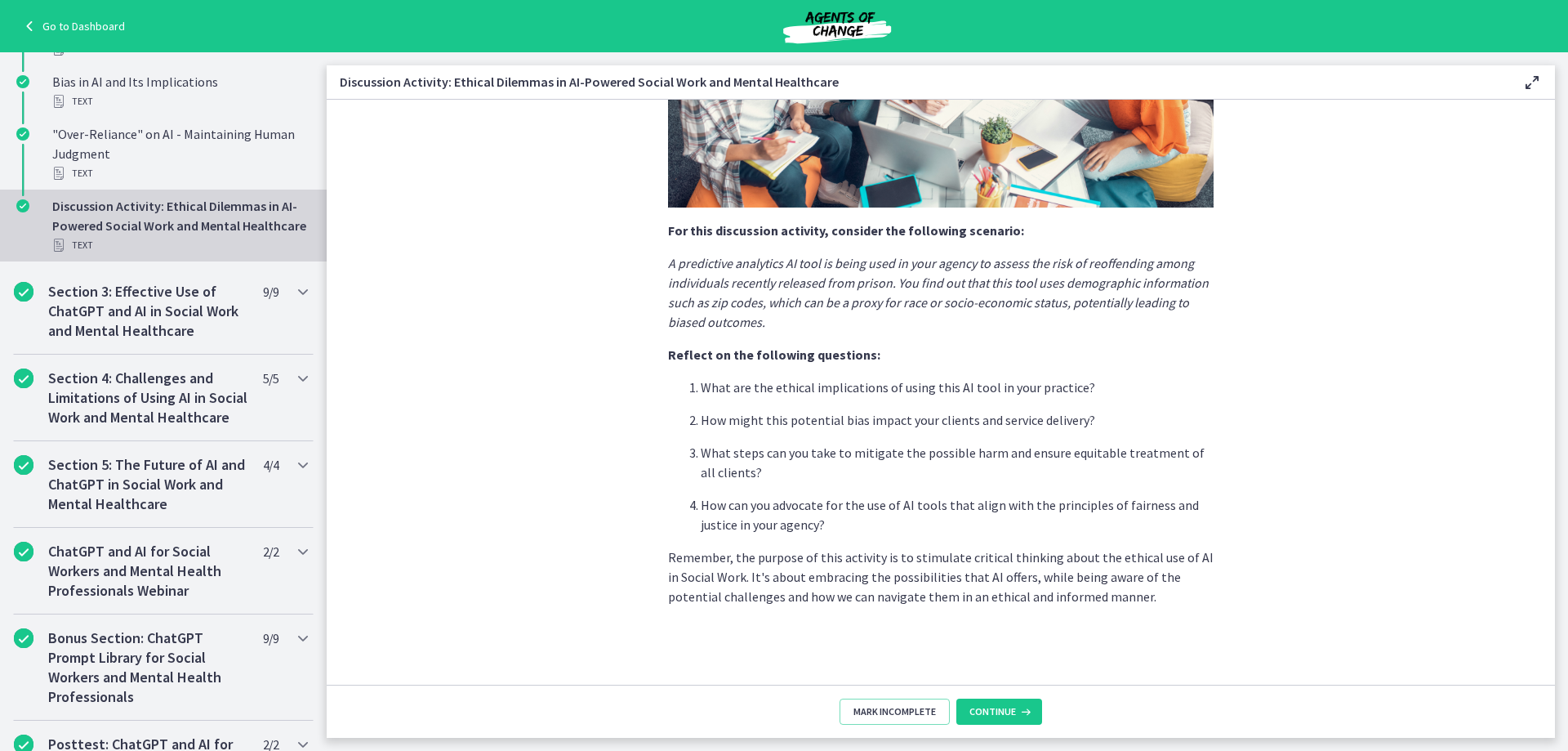
scroll to position [650, 0]
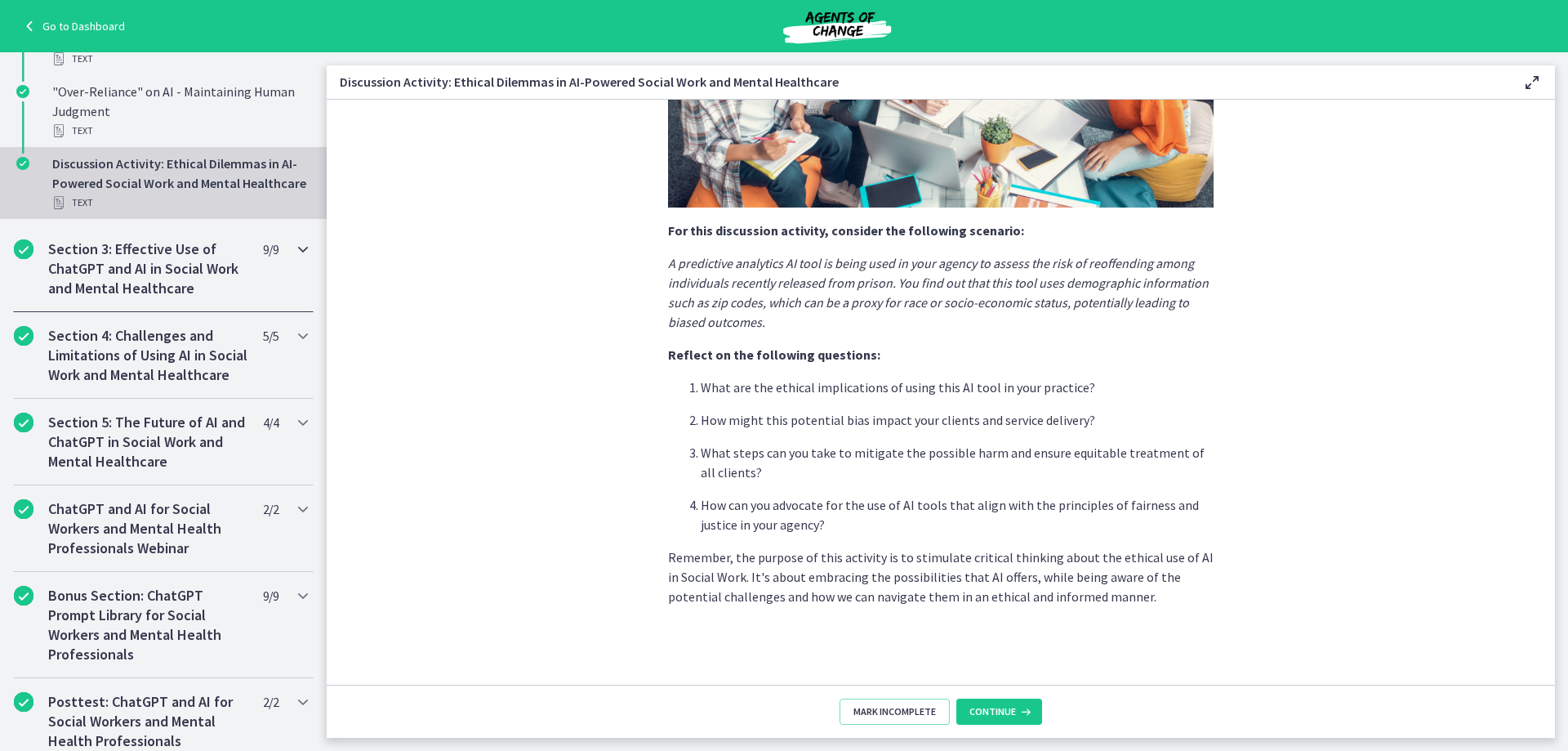
click at [293, 283] on div "Section 3: Effective Use of ChatGPT and AI in Social Work and Mental Healthcare…" at bounding box center [163, 269] width 301 height 87
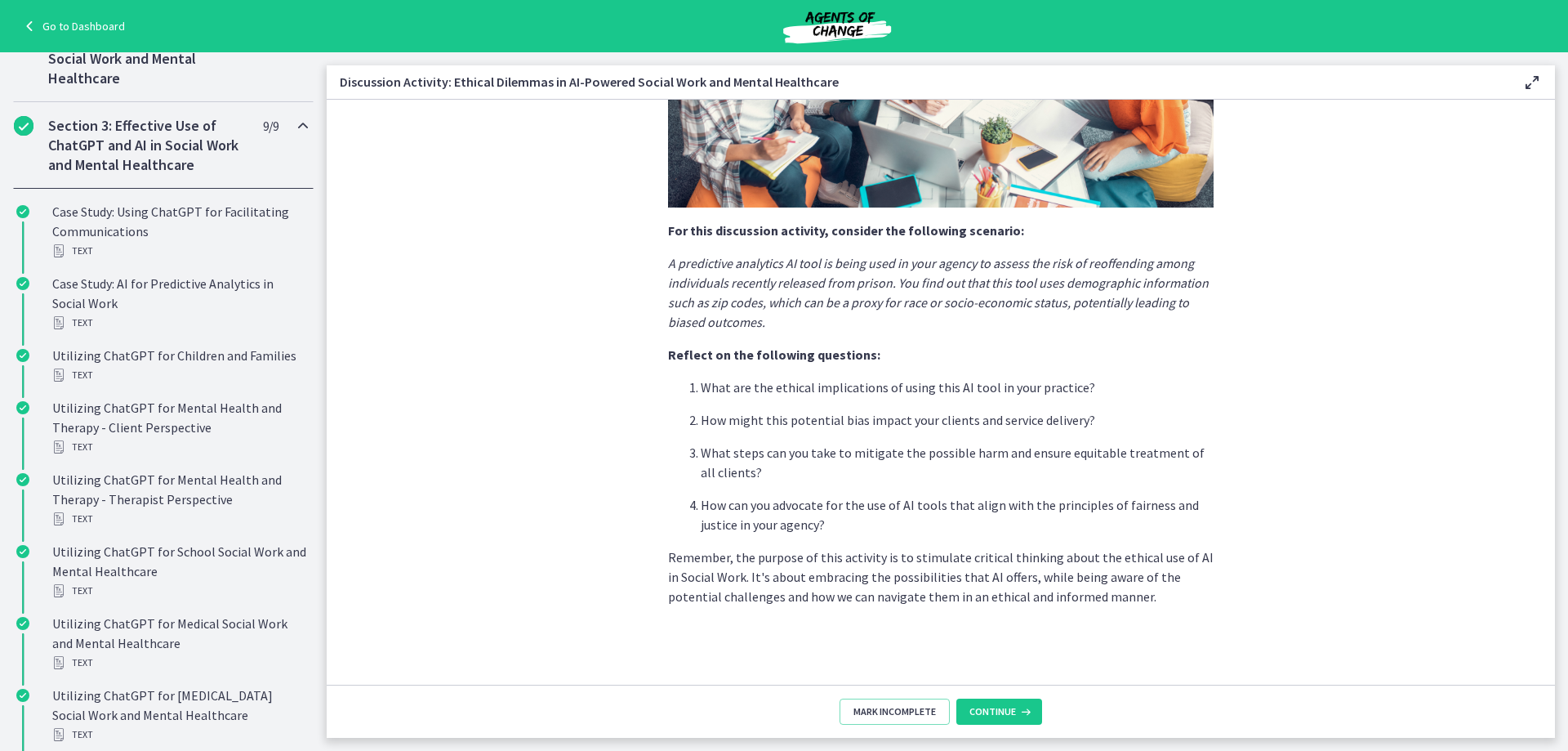
scroll to position [405, 0]
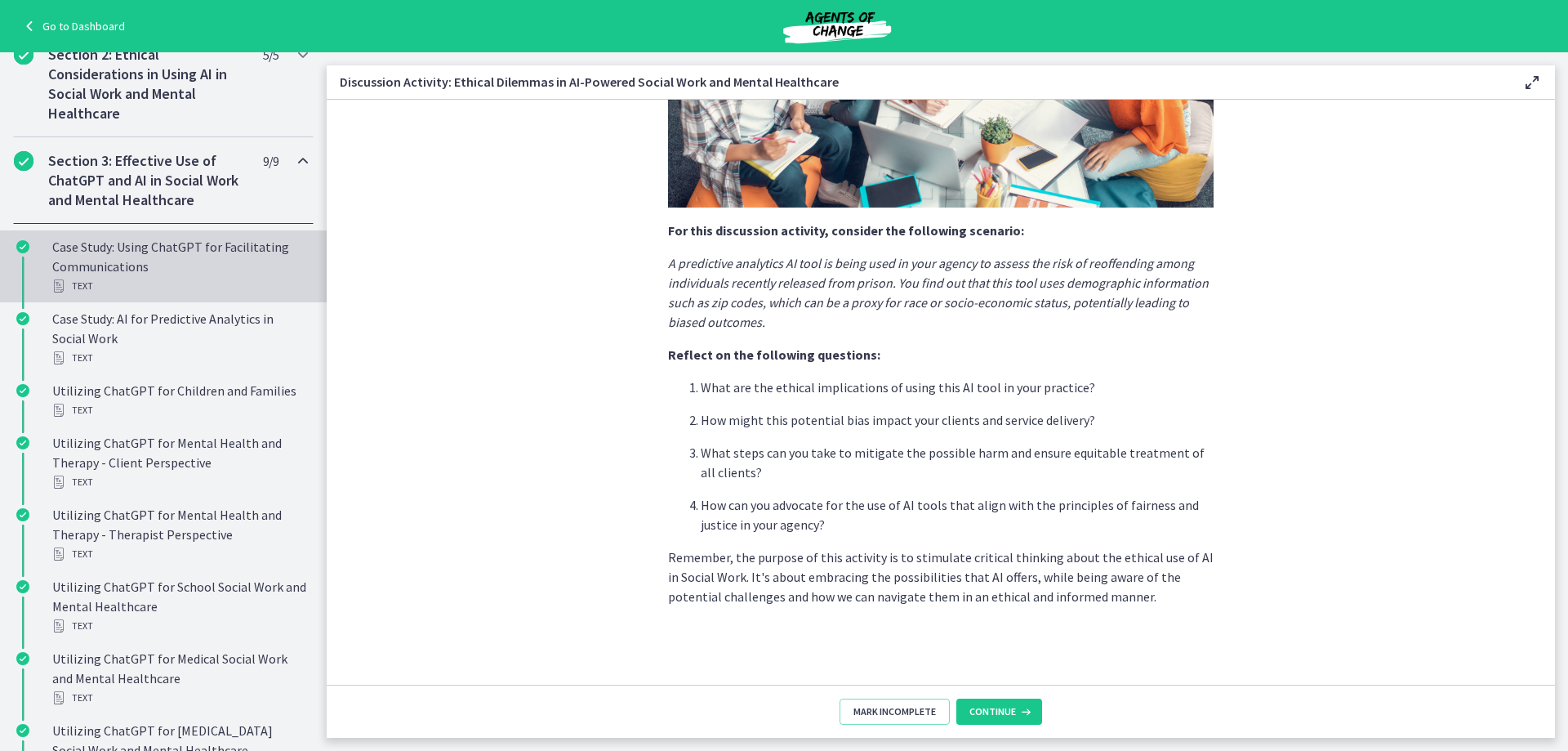
click at [183, 273] on div "Case Study: Using ChatGPT for Facilitating Communications Text" at bounding box center [179, 266] width 255 height 59
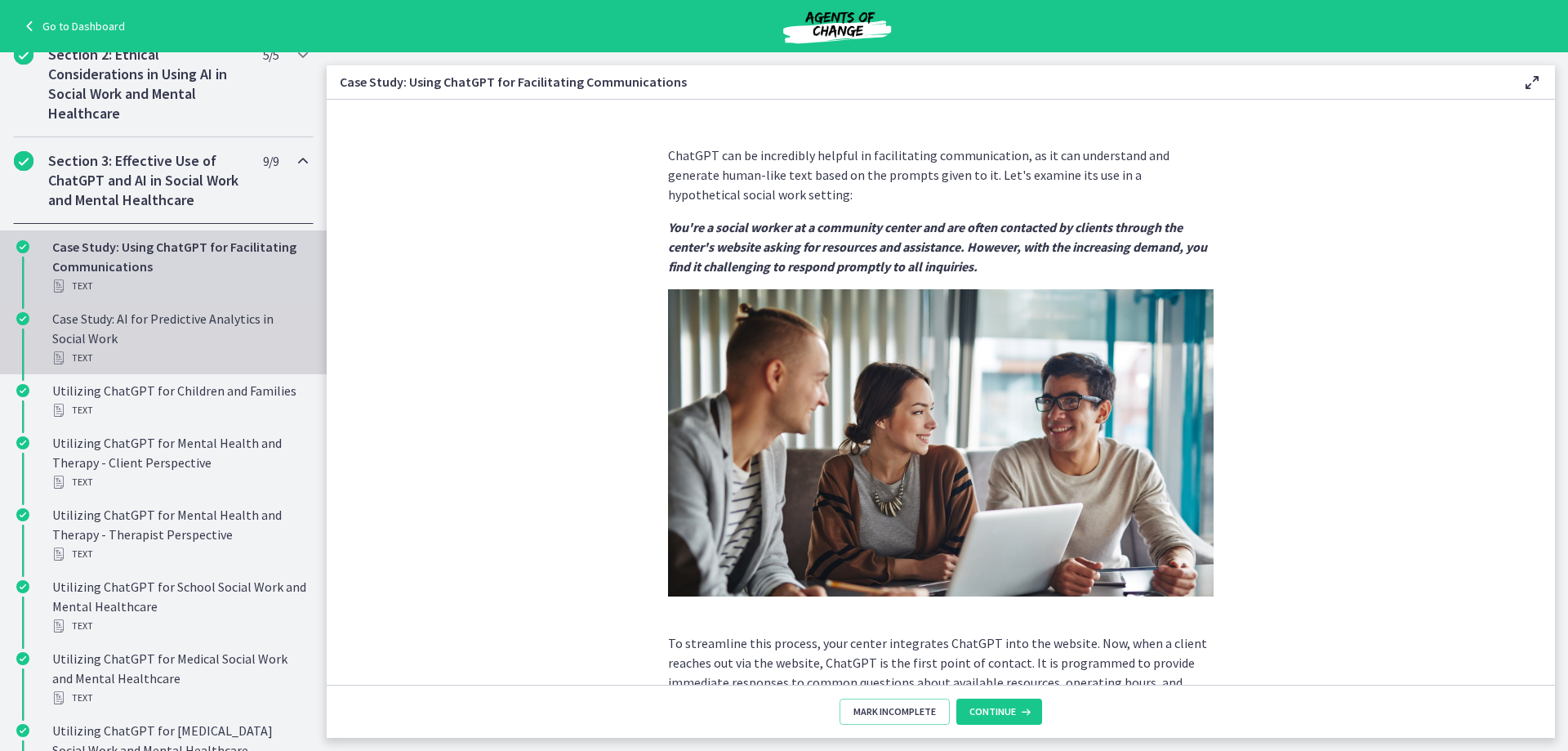
click at [187, 335] on div "Case Study: AI for Predictive Analytics in Social Work Text" at bounding box center [179, 338] width 255 height 59
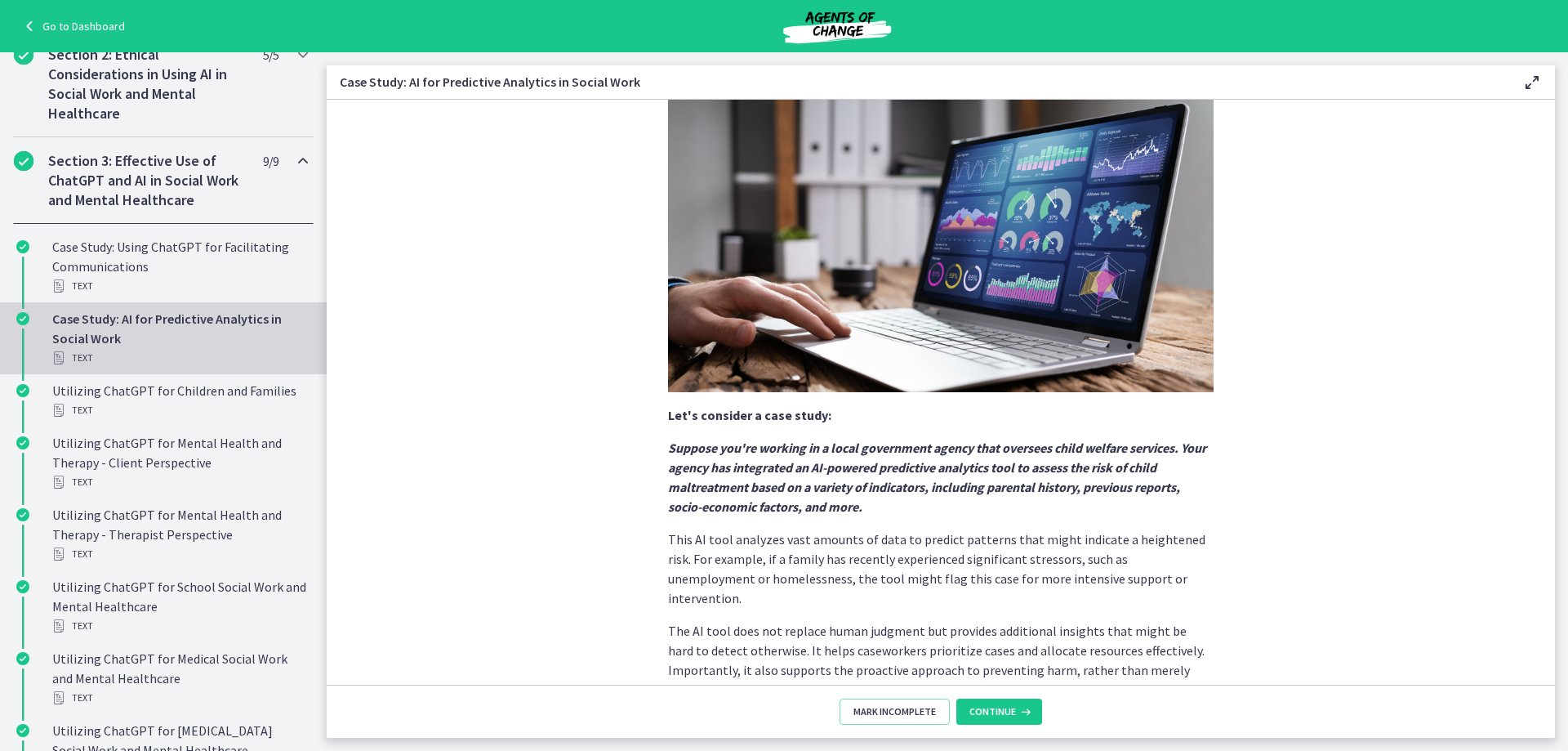
scroll to position [278, 0]
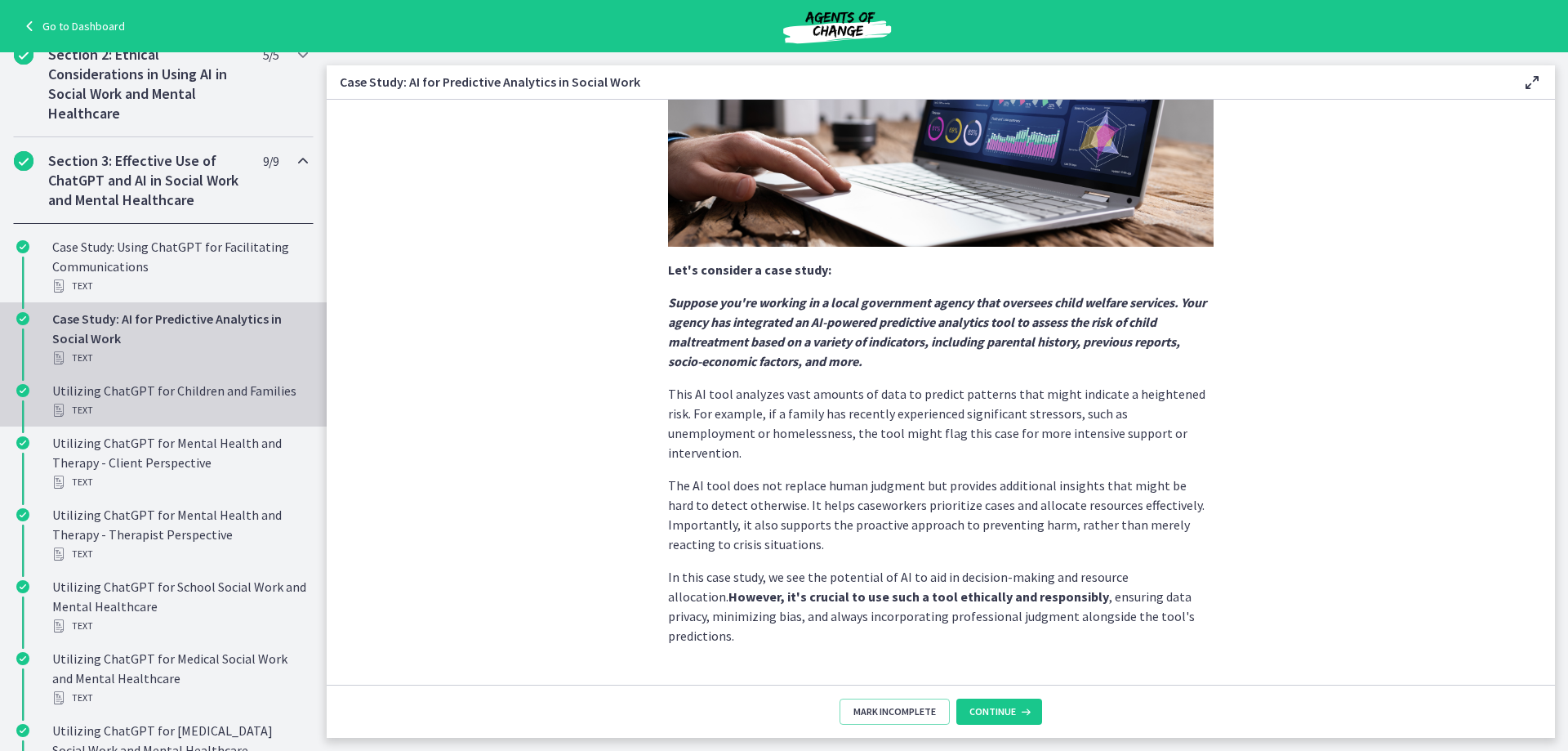
click at [175, 420] on link "Utilizing ChatGPT for Children and Families Text" at bounding box center [163, 400] width 327 height 52
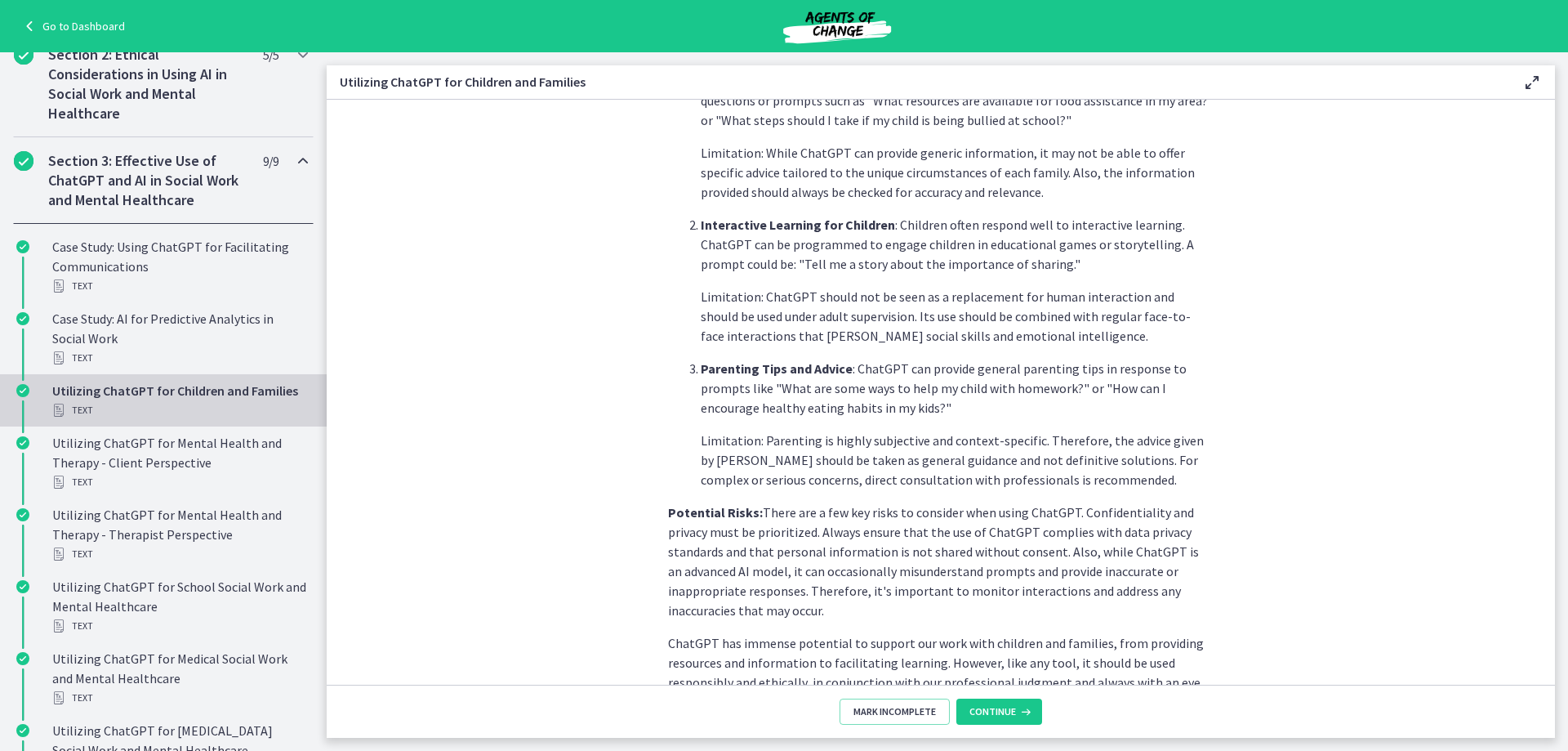
scroll to position [624, 0]
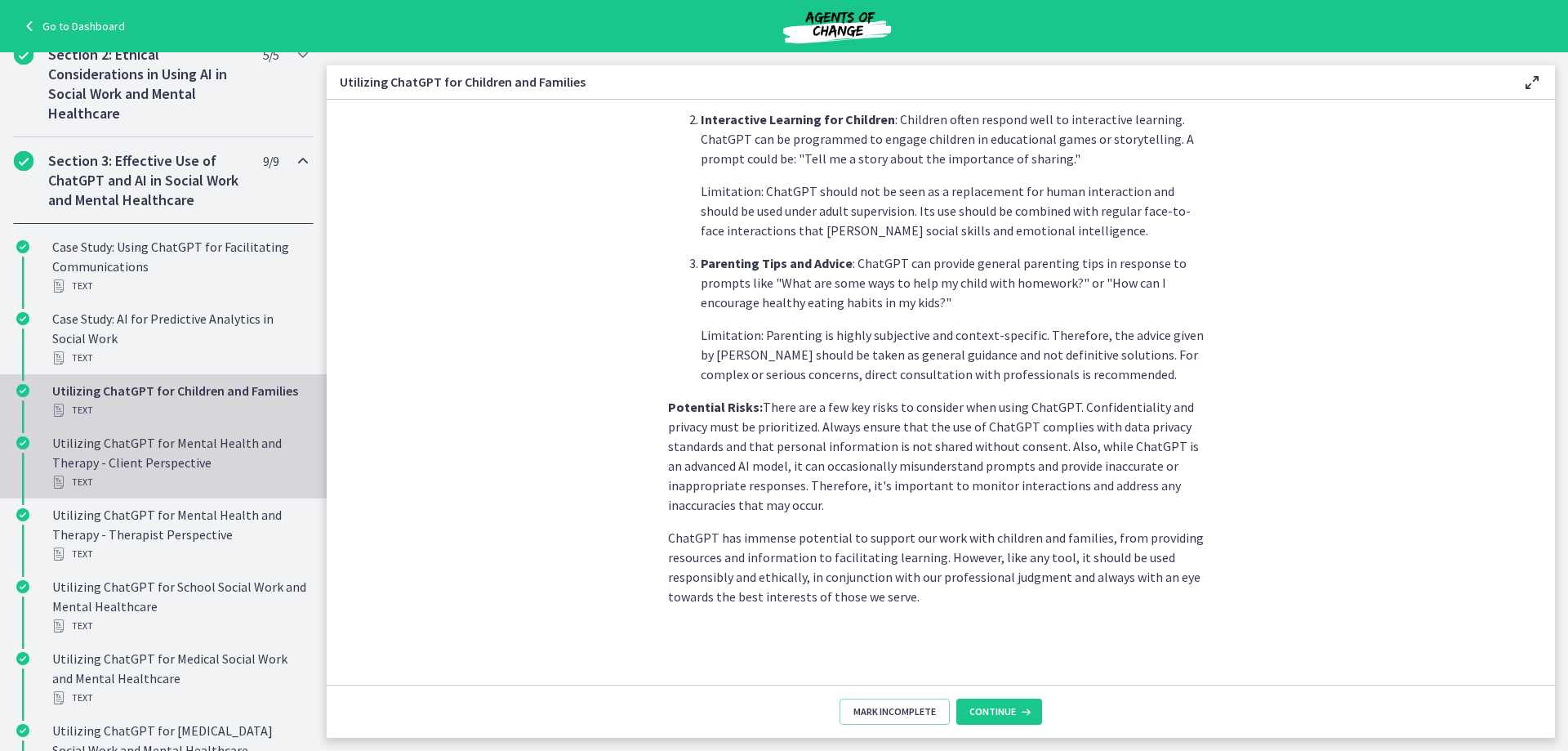
click at [188, 467] on div "Utilizing ChatGPT for Mental Health and Therapy - Client Perspective Text" at bounding box center [179, 462] width 255 height 59
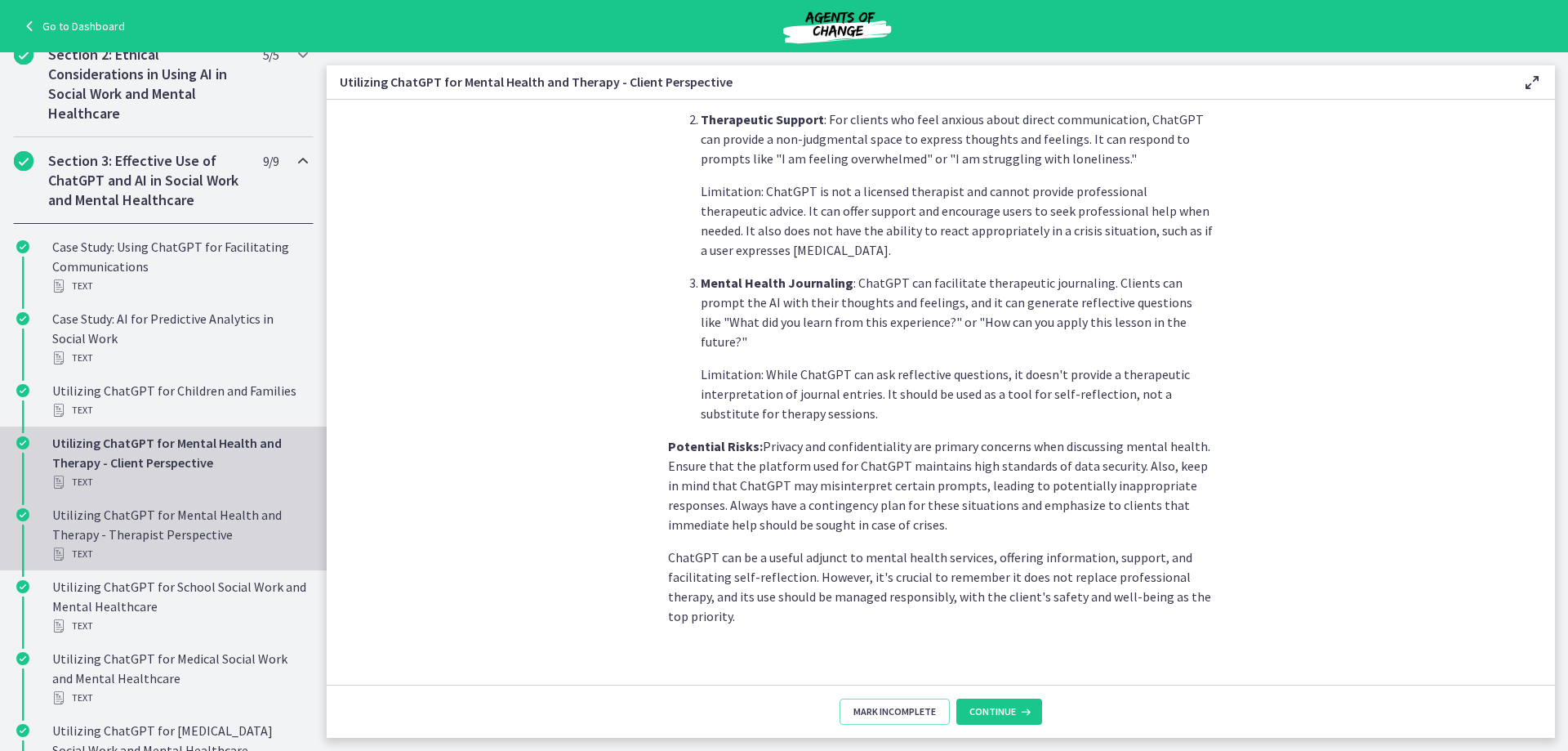
click at [132, 542] on div "Utilizing ChatGPT for Mental Health and Therapy - Therapist Perspective Text" at bounding box center [179, 534] width 255 height 59
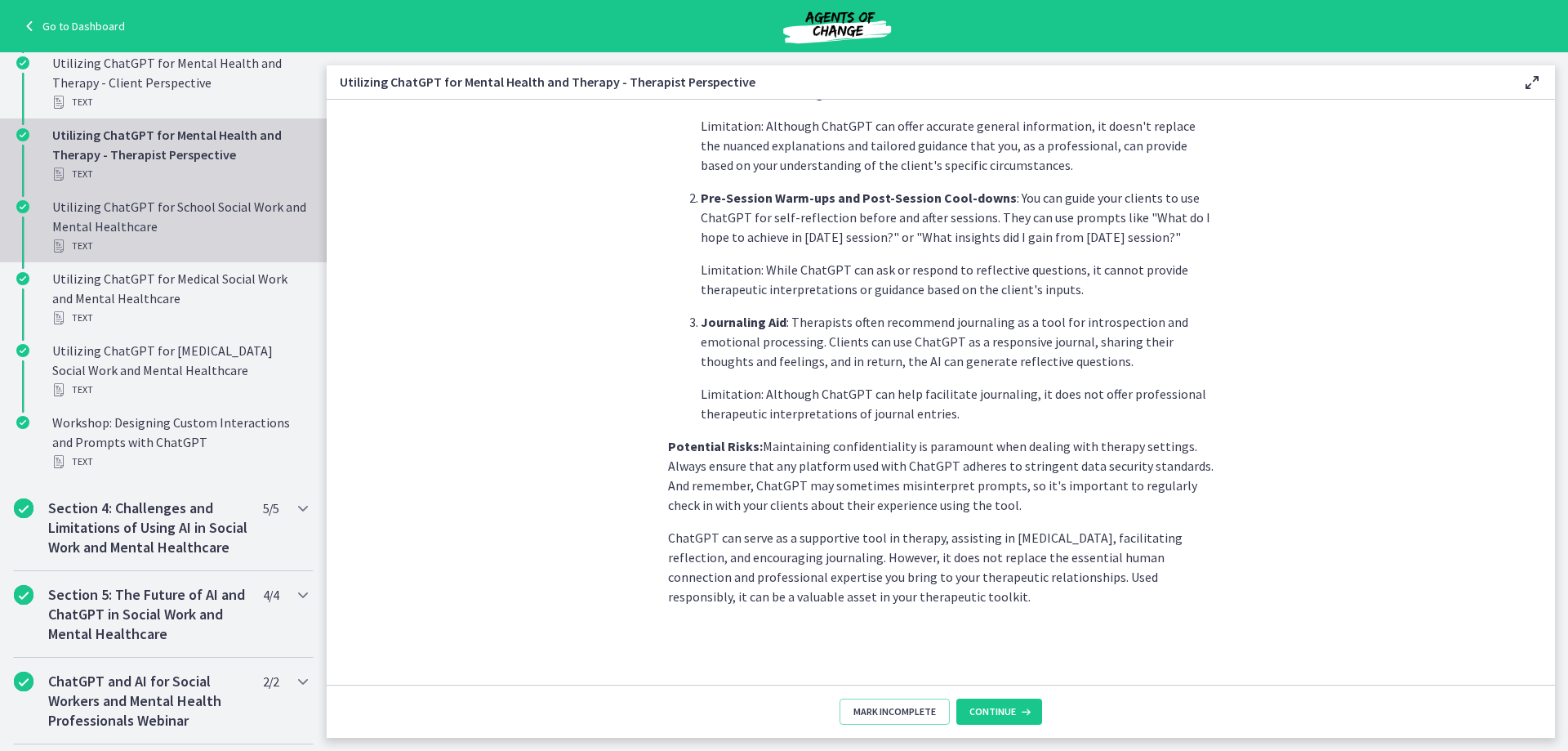
click at [228, 231] on div "Utilizing ChatGPT for School Social Work and Mental Healthcare Text" at bounding box center [179, 226] width 255 height 59
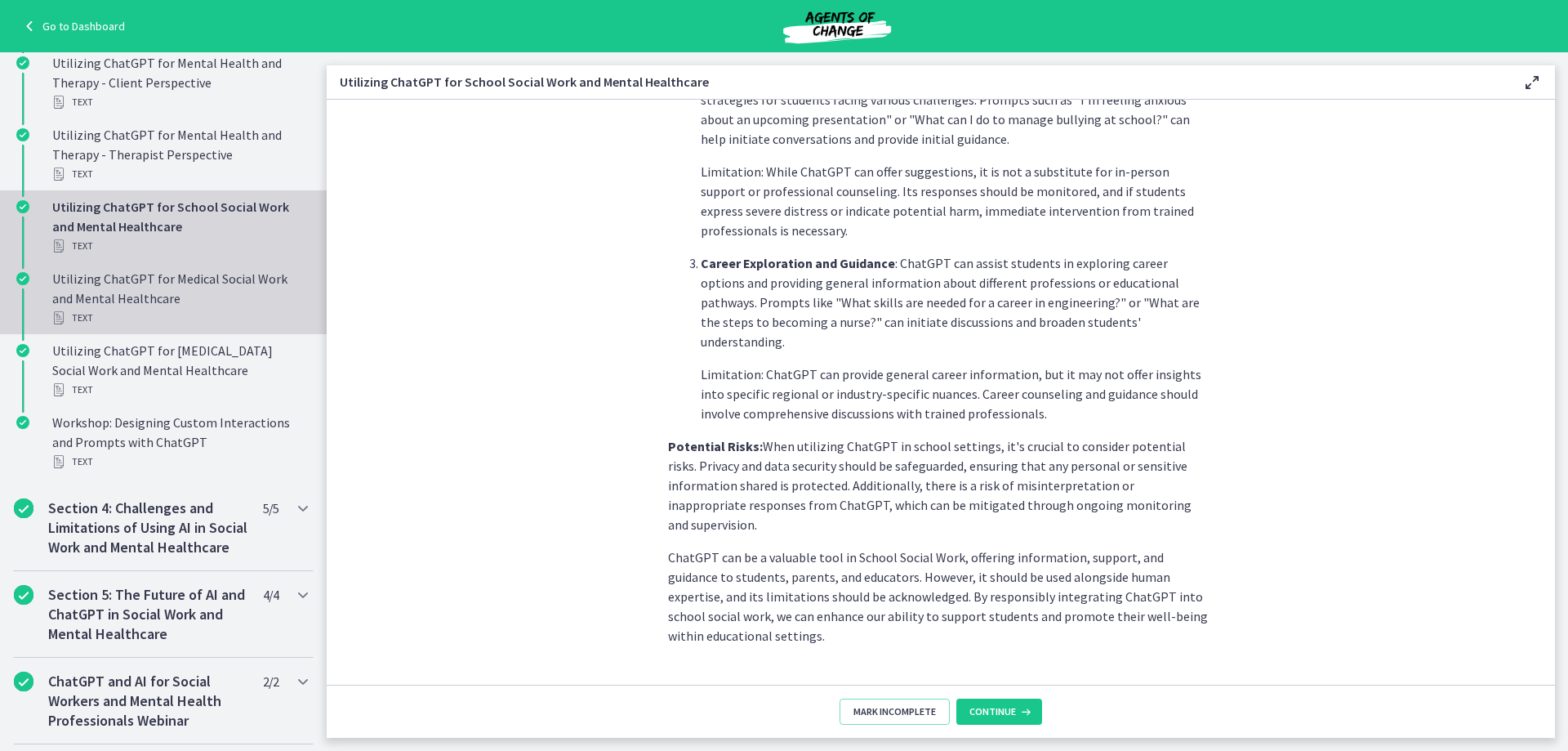
click at [179, 306] on div "Utilizing ChatGPT for Medical Social Work and Mental Healthcare Text" at bounding box center [179, 297] width 255 height 59
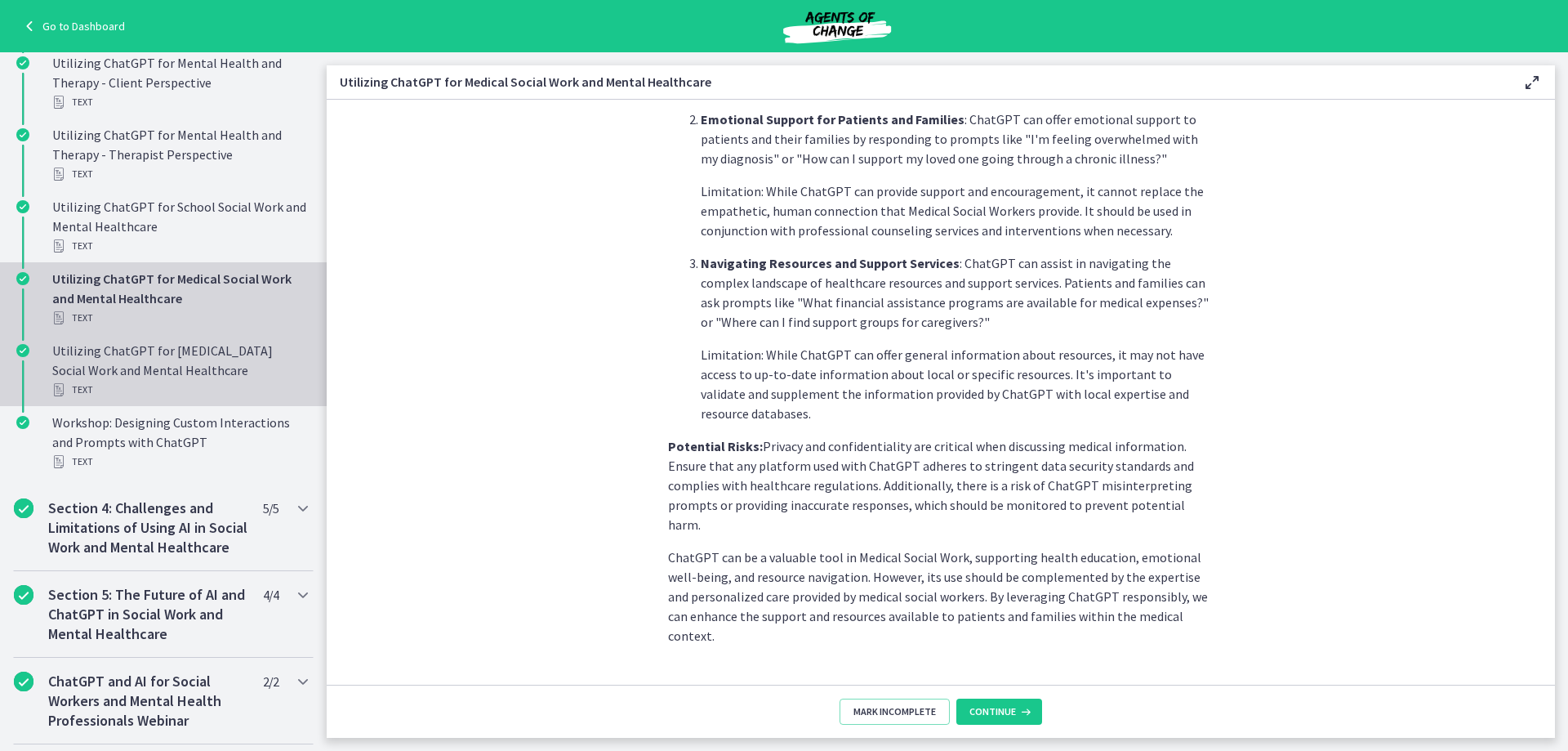
click at [184, 369] on div "Utilizing ChatGPT for Geriatric Social Work and Mental Healthcare Text" at bounding box center [179, 369] width 255 height 59
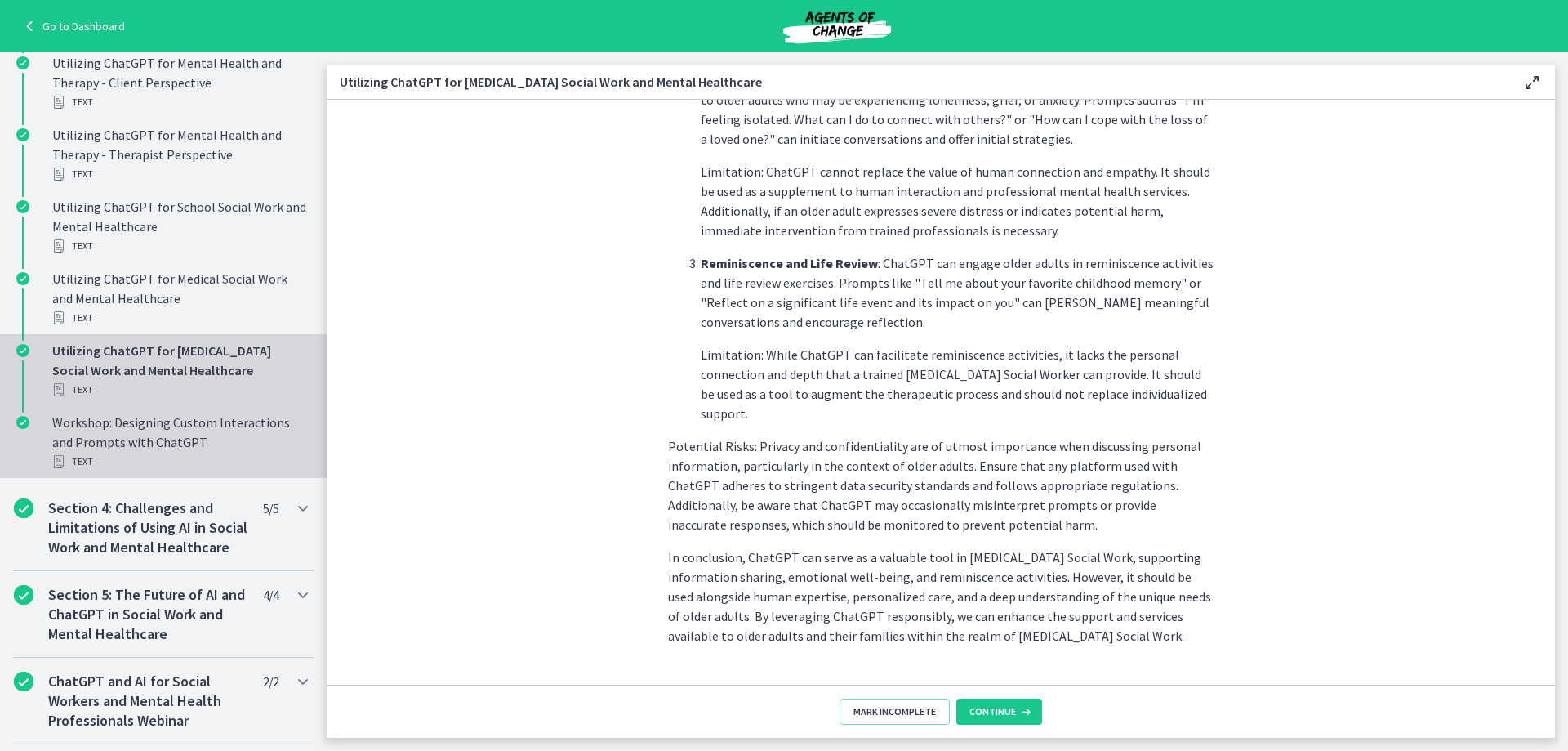
click at [189, 465] on div "Text" at bounding box center [179, 462] width 255 height 20
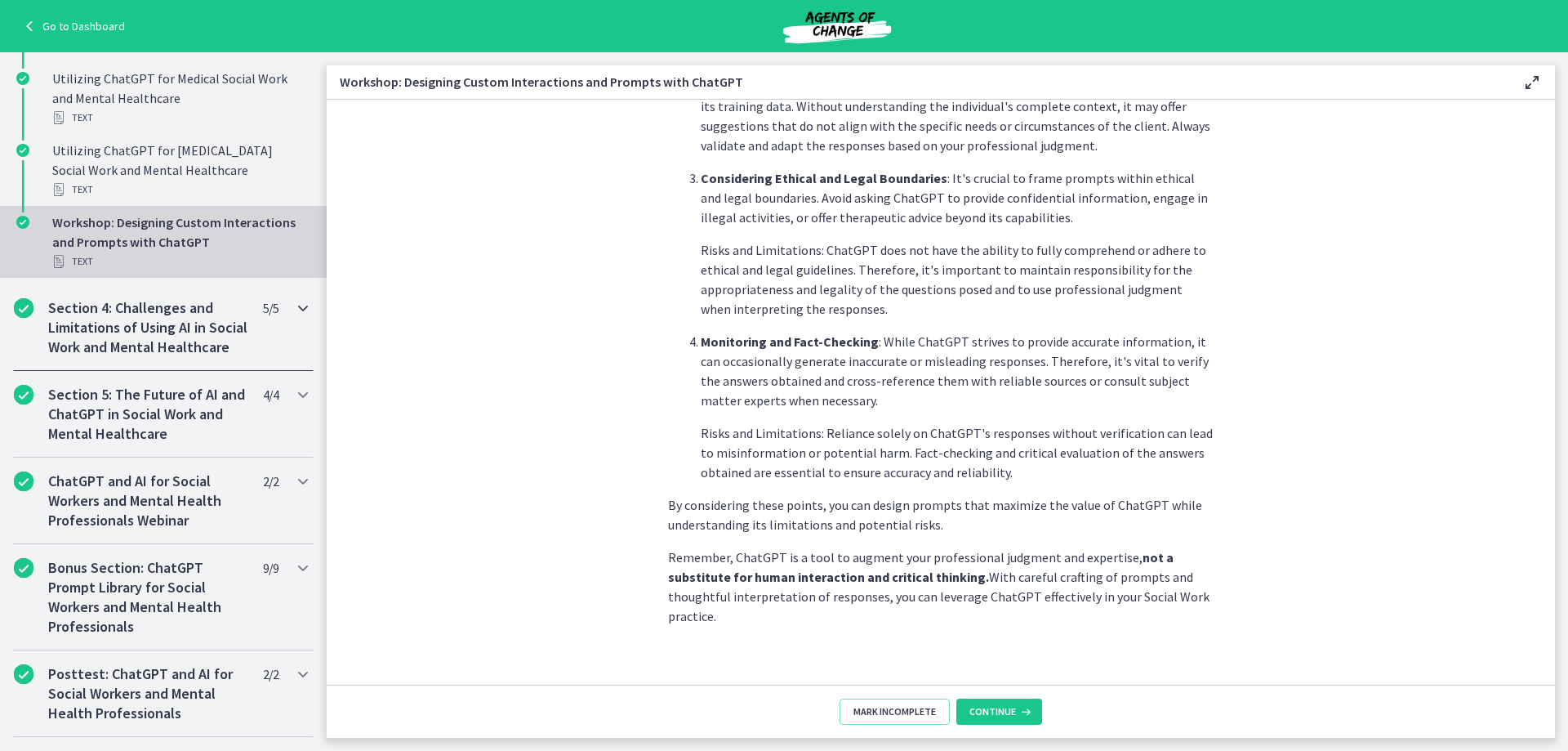
click at [299, 320] on div "Section 4: Challenges and Limitations of Using AI in Social Work and Mental Hea…" at bounding box center [163, 327] width 301 height 87
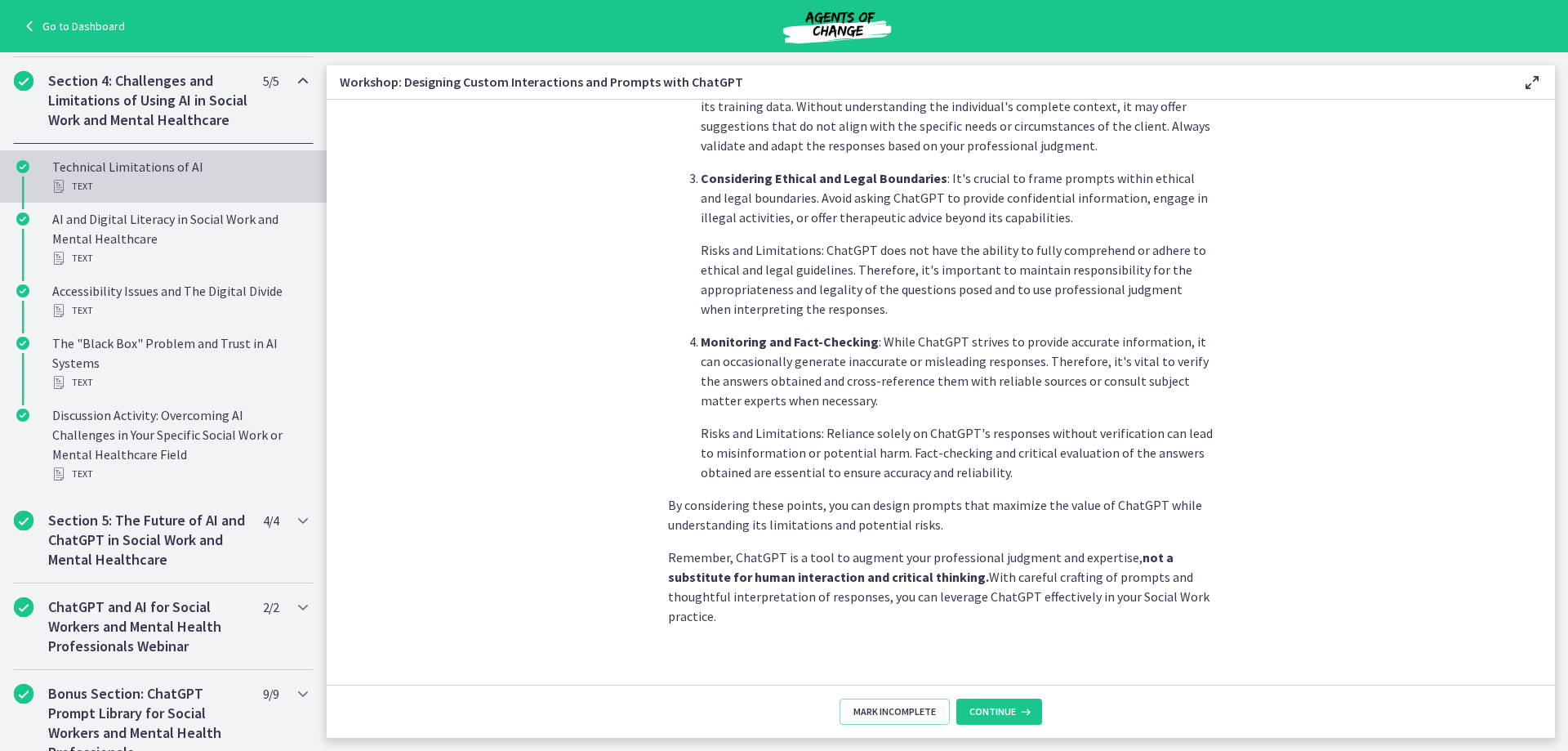
click at [178, 196] on div "Text" at bounding box center [179, 187] width 255 height 20
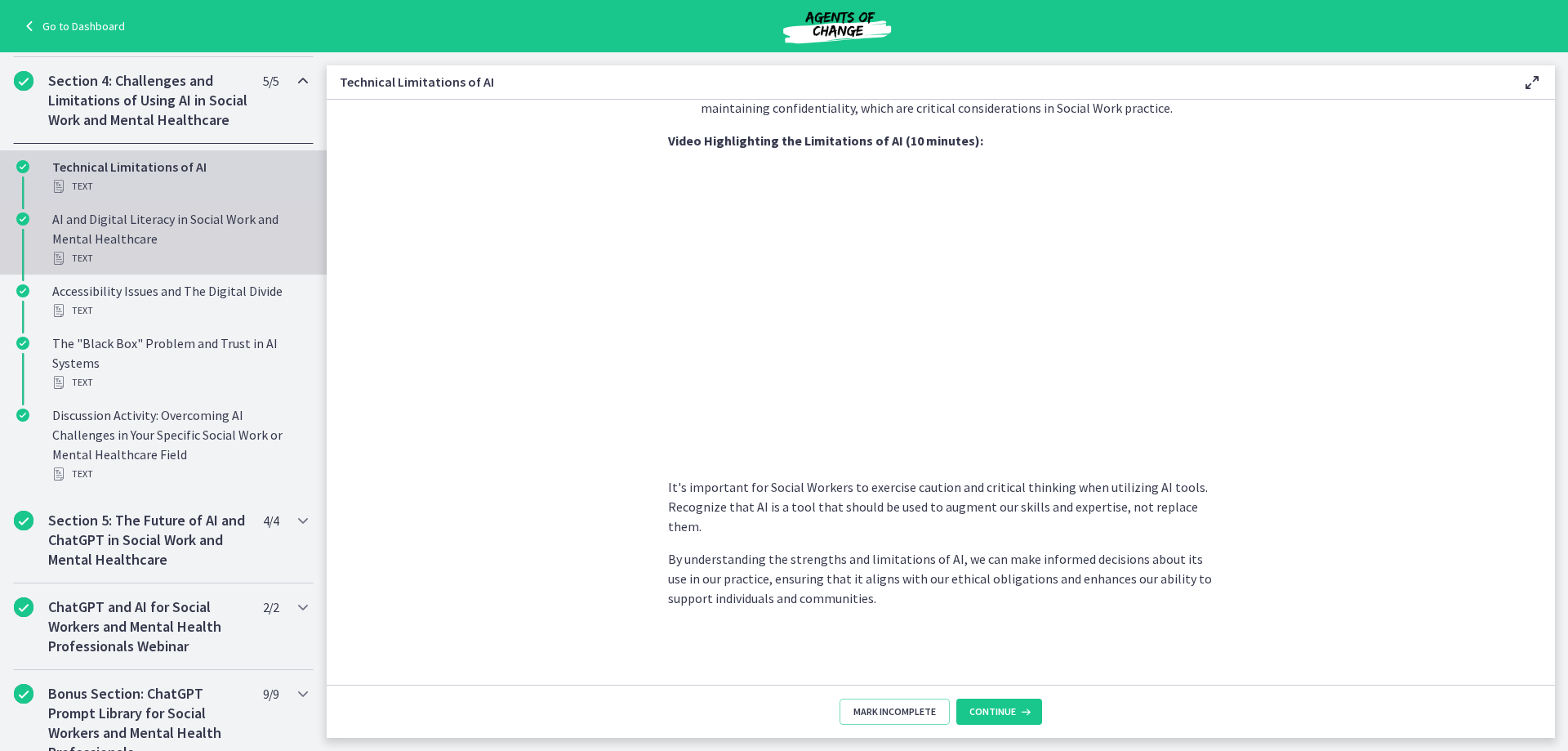
click at [223, 264] on div "AI and Digital Literacy in Social Work and Mental Healthcare Text" at bounding box center [179, 238] width 255 height 59
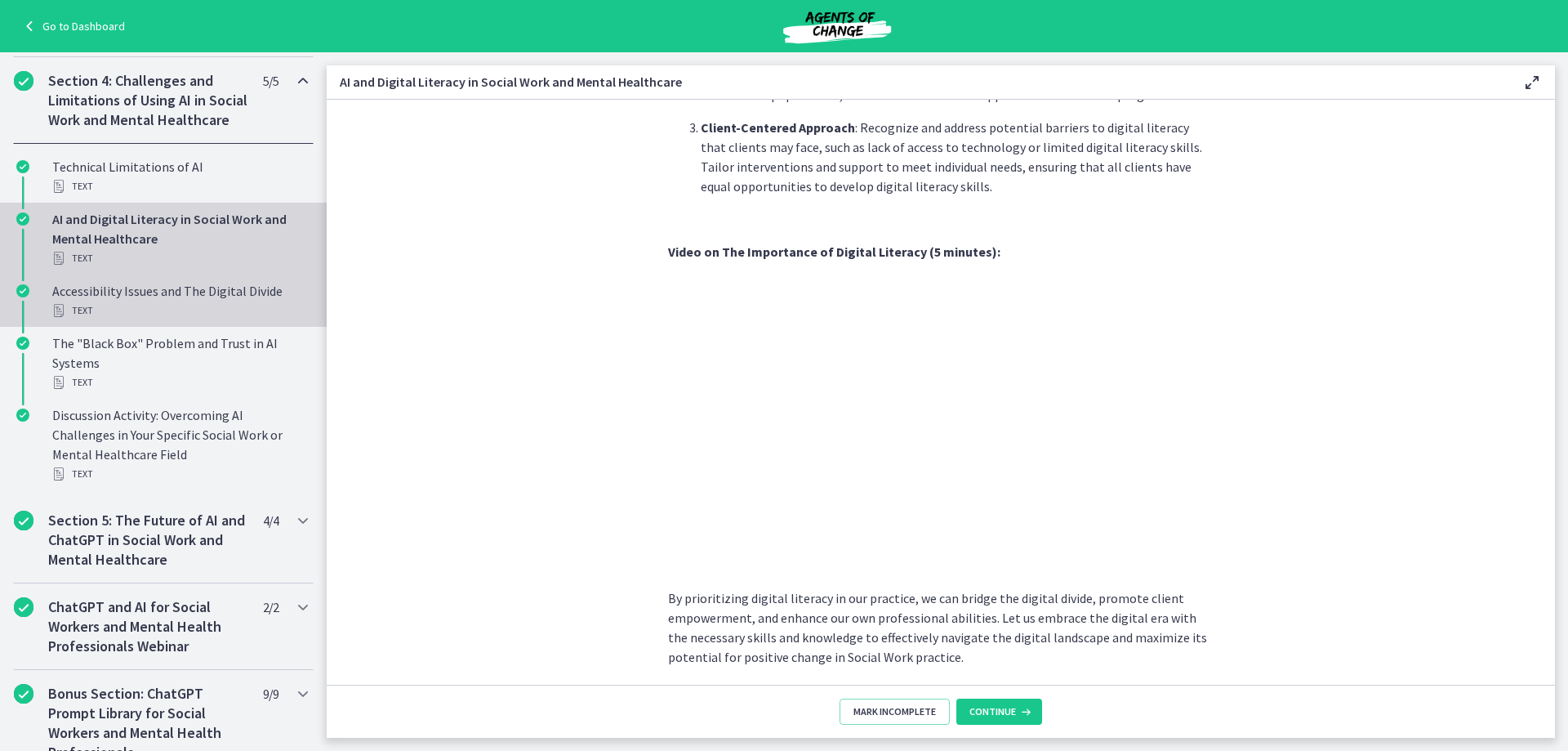
click at [199, 321] on div "Text" at bounding box center [179, 311] width 255 height 20
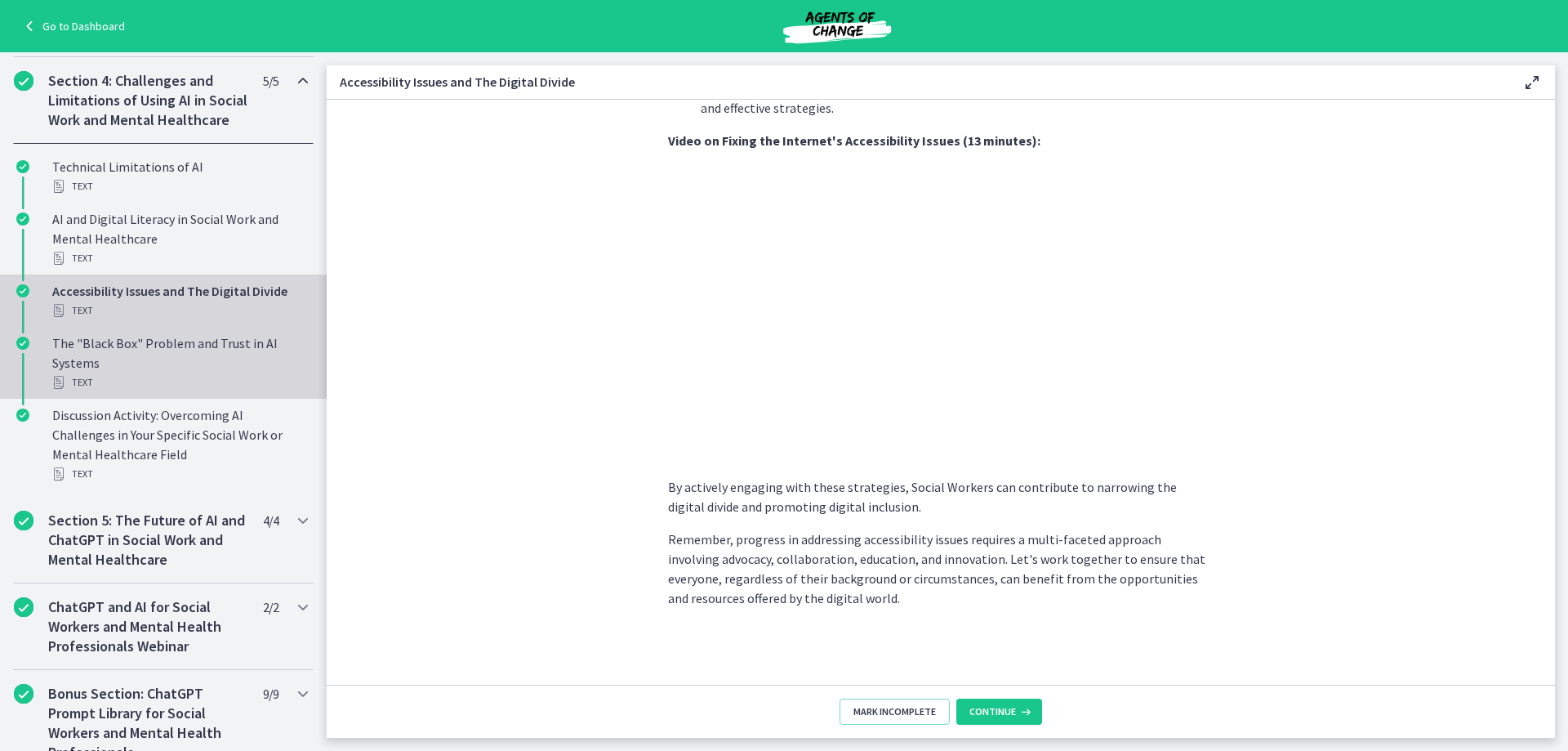
click at [182, 383] on div "The "Black Box" Problem and Trust in AI Systems Text" at bounding box center [179, 362] width 255 height 59
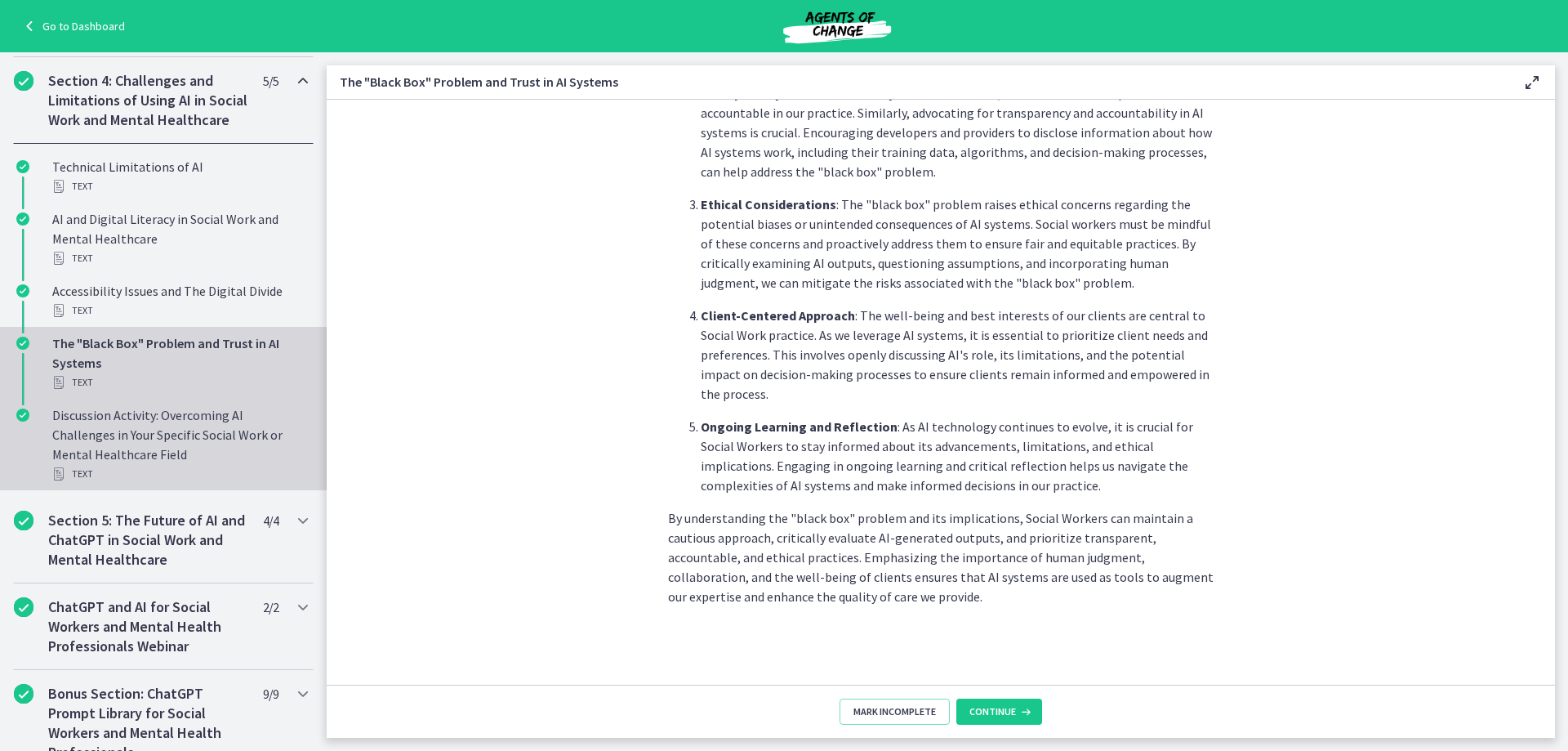
click at [97, 468] on div "Discussion Activity: Overcoming AI Challenges in Your Specific Social Work or M…" at bounding box center [179, 444] width 255 height 78
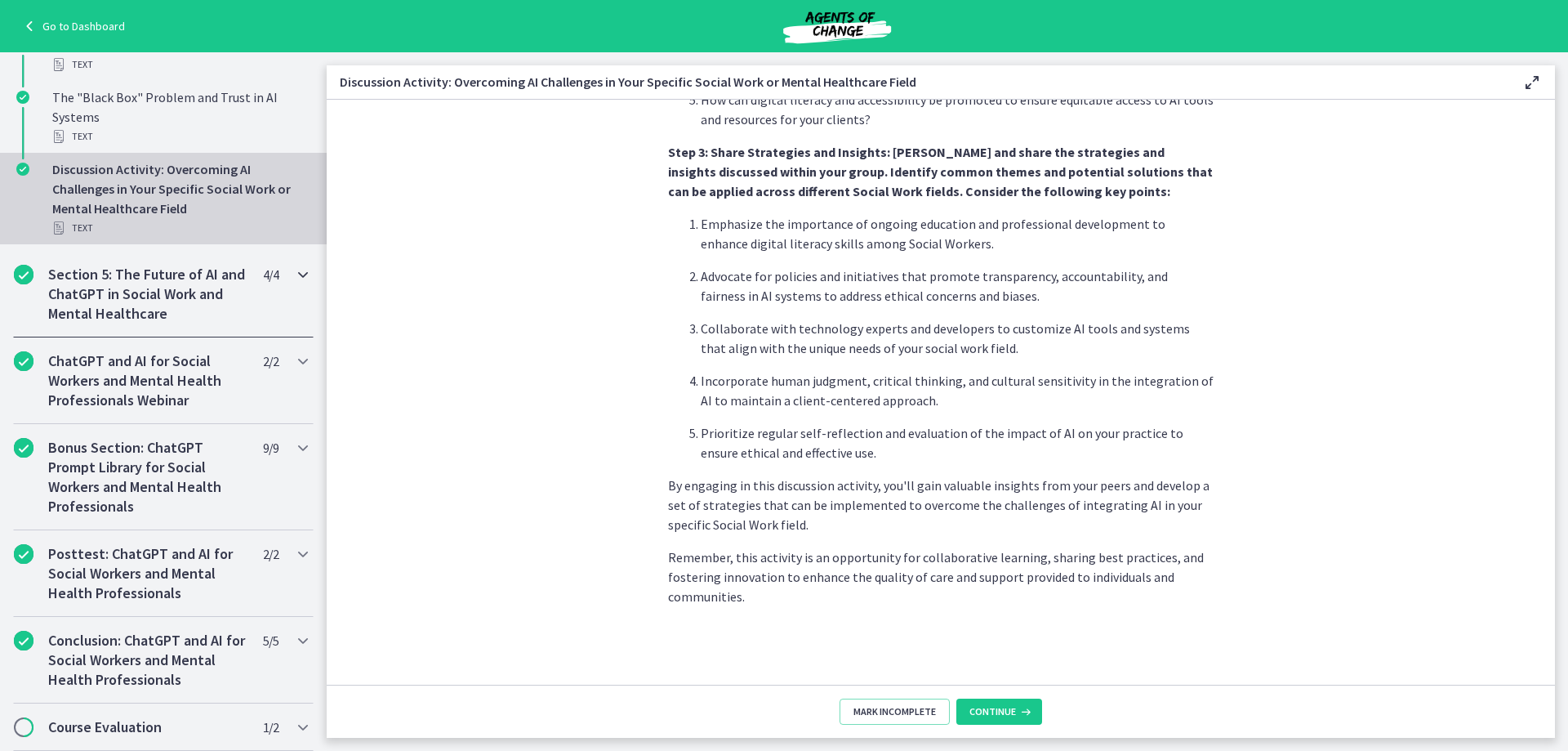
click at [293, 284] on icon "Chapters" at bounding box center [303, 274] width 20 height 20
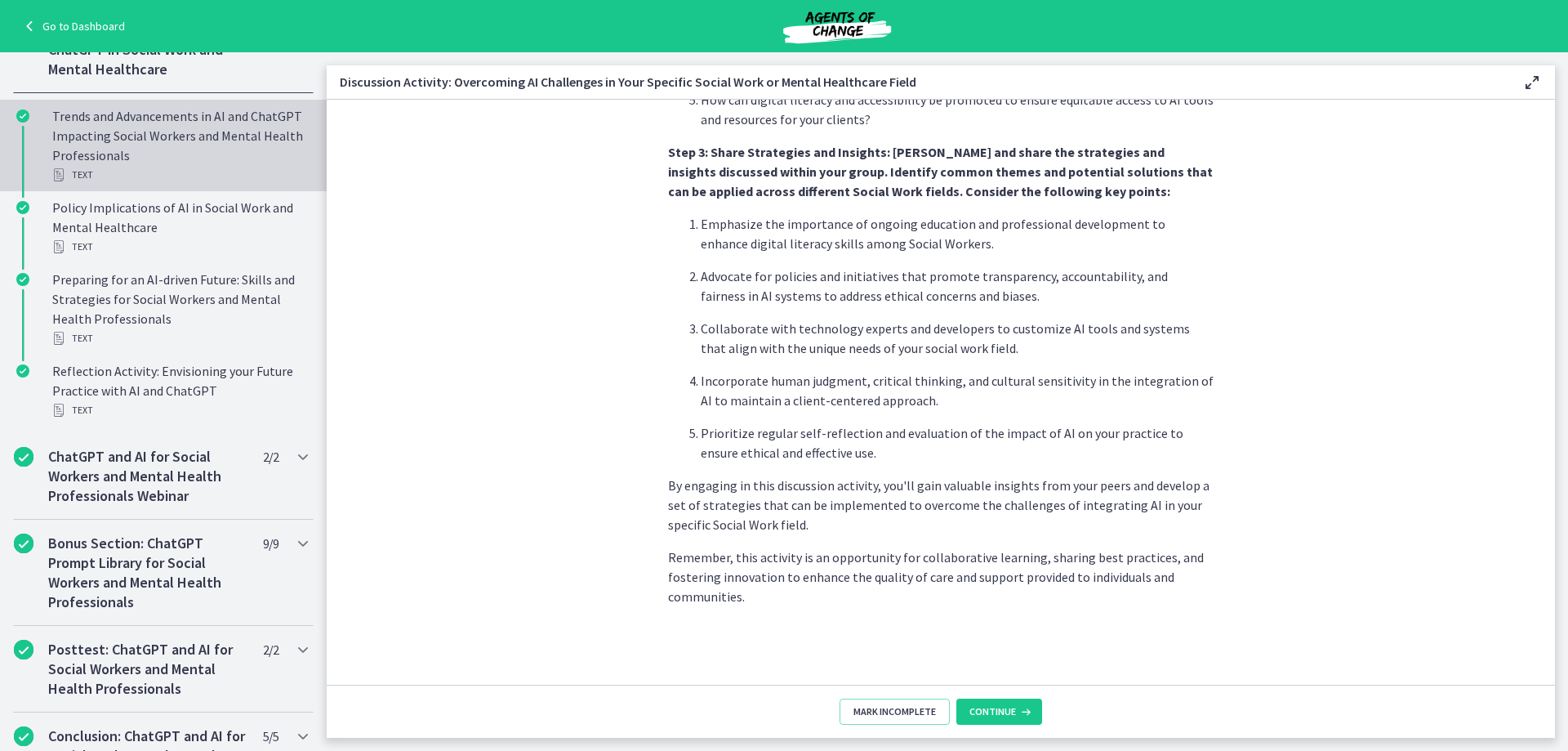
click at [154, 176] on div "Trends and Advancements in AI and ChatGPT Impacting Social Workers and Mental H…" at bounding box center [179, 145] width 255 height 78
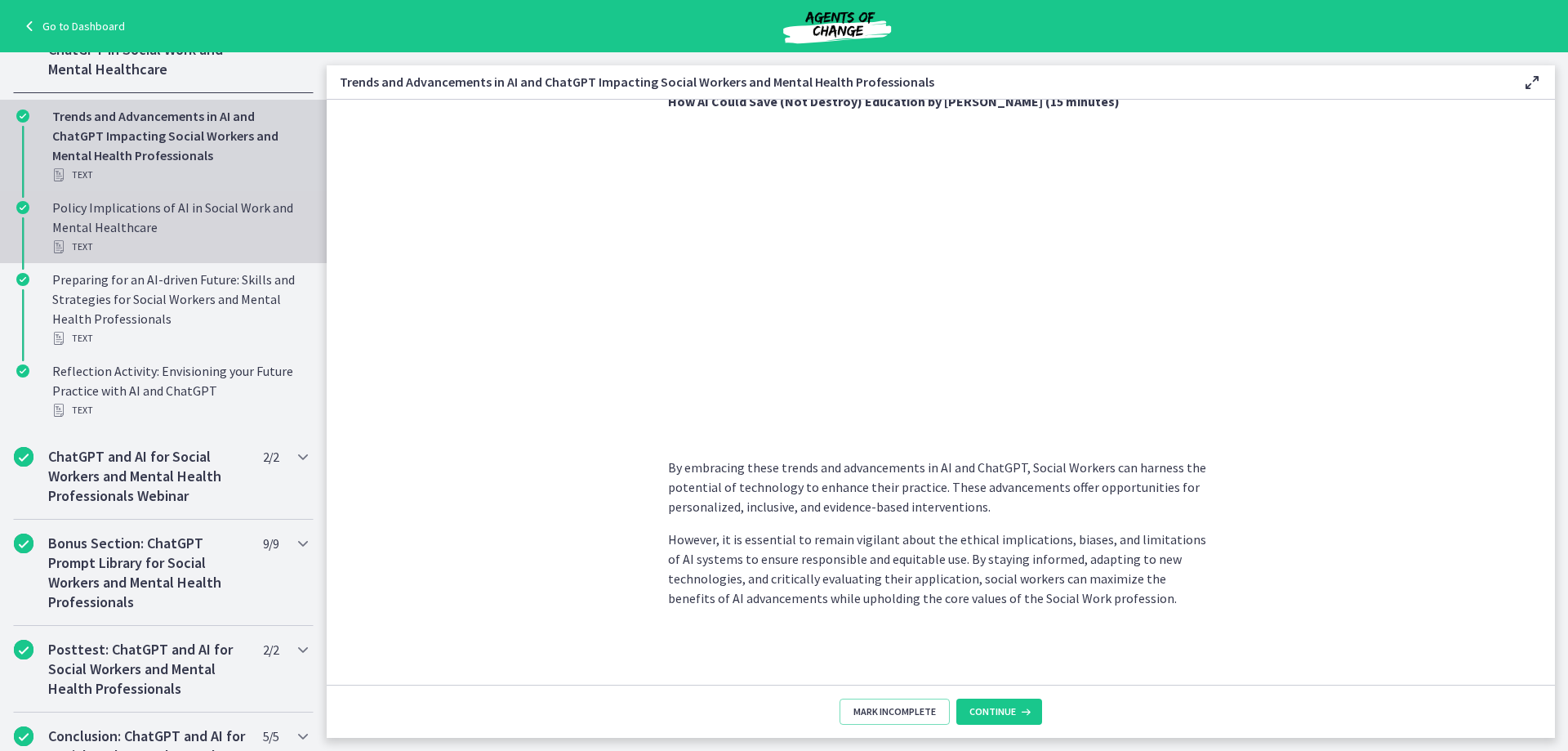
click at [163, 253] on div "Policy Implications of AI in Social Work and Mental Healthcare Text" at bounding box center [179, 226] width 255 height 59
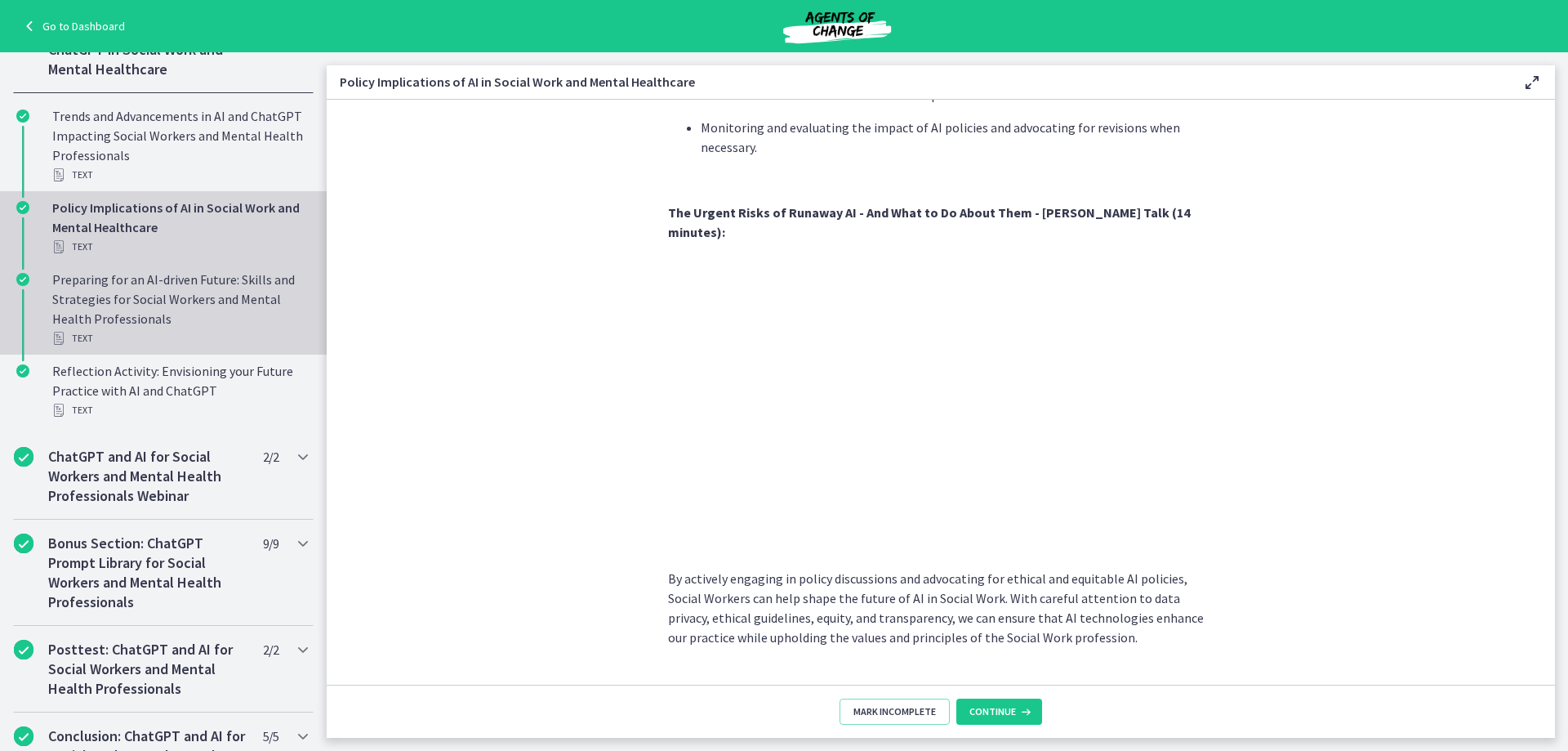
click at [252, 321] on div "Preparing for an AI-driven Future: Skills and Strategies for Social Workers and…" at bounding box center [179, 308] width 255 height 78
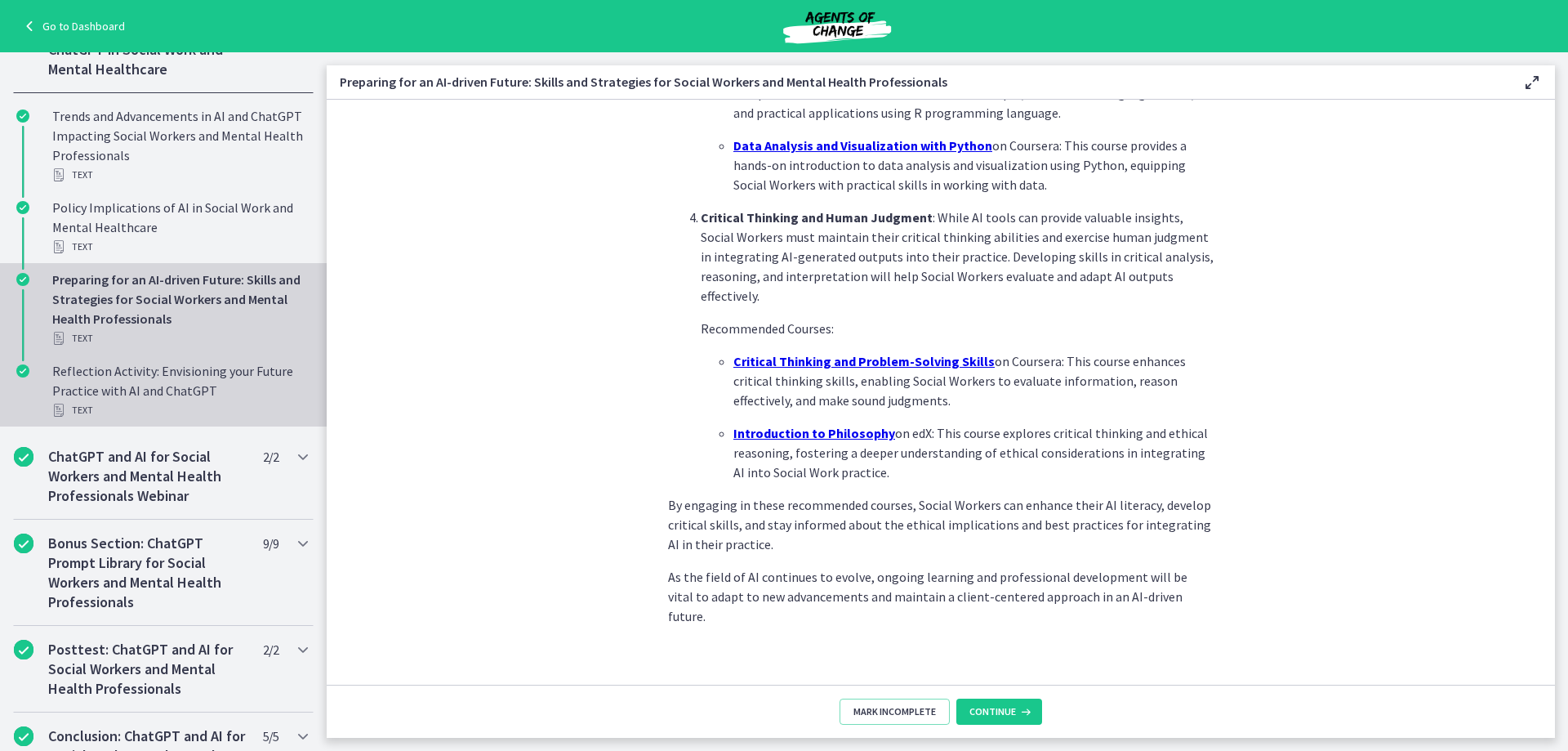
click at [211, 406] on div "Reflection Activity: Envisioning your Future Practice with AI and ChatGPT Text" at bounding box center [179, 390] width 255 height 59
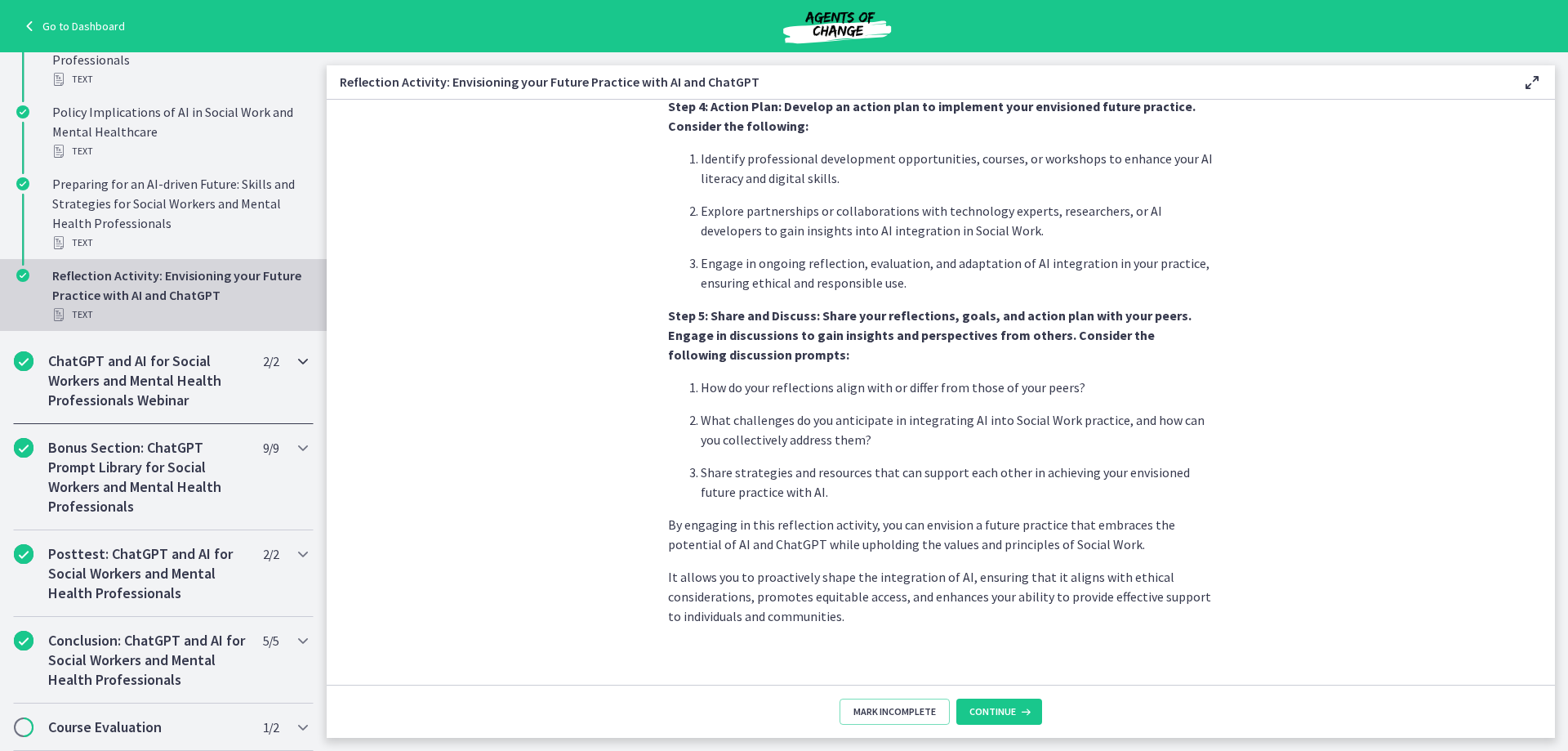
click at [296, 360] on icon "Chapters" at bounding box center [303, 361] width 20 height 20
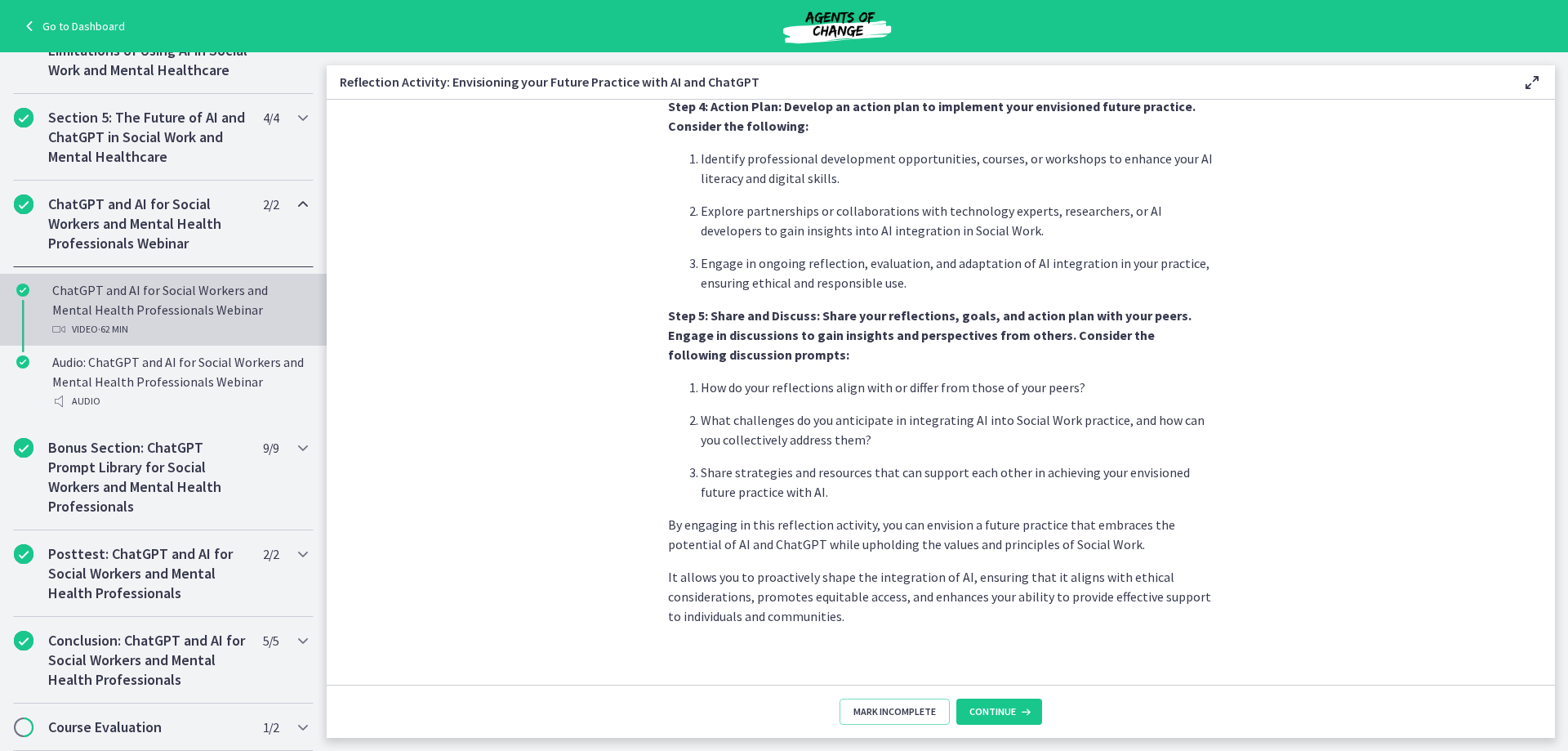
click at [203, 302] on div "ChatGPT and AI for Social Workers and Mental Health Professionals Webinar Video…" at bounding box center [179, 309] width 255 height 59
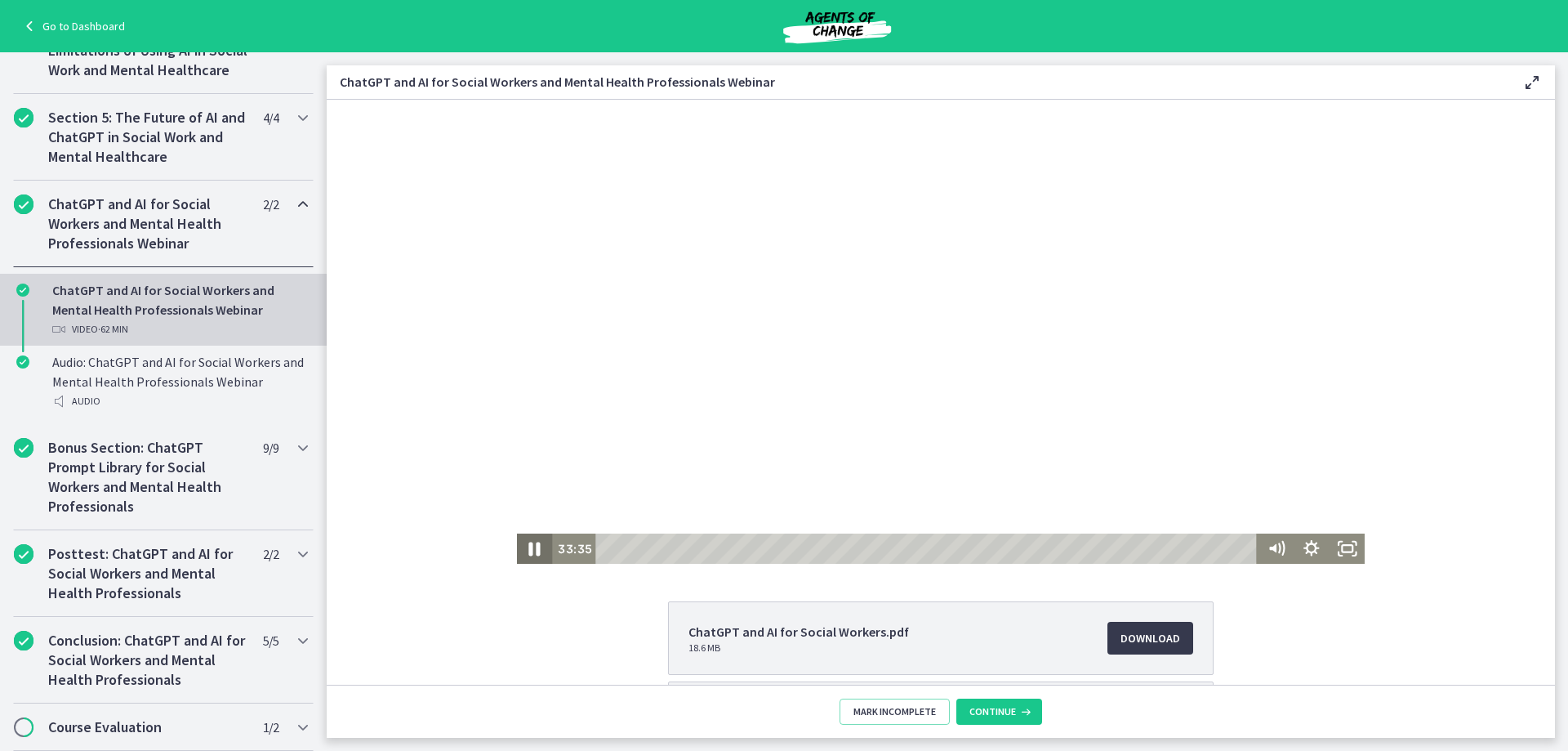
click at [521, 551] on icon "Pause" at bounding box center [533, 549] width 42 height 36
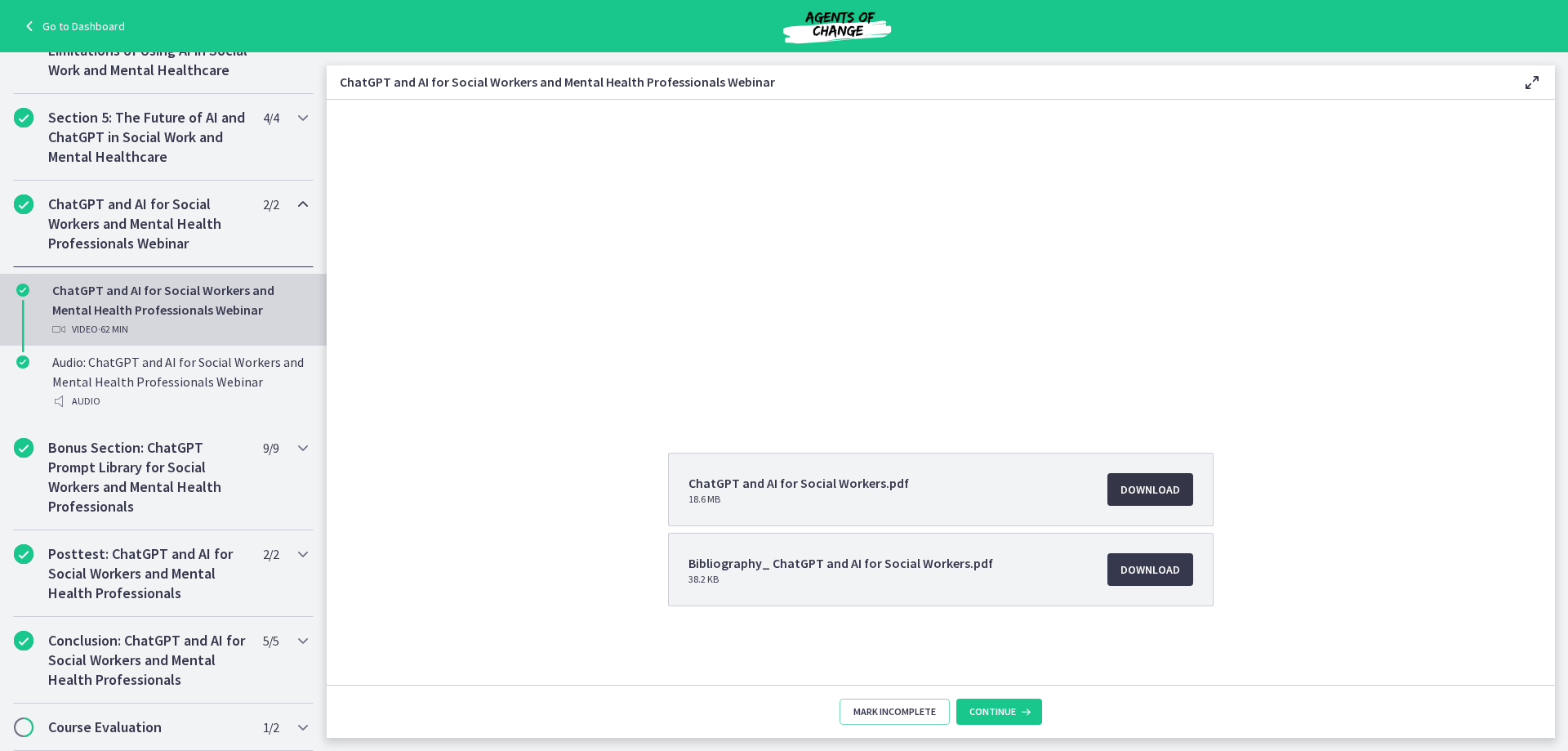
click at [1154, 495] on span "Download Opens in a new window" at bounding box center [1150, 489] width 59 height 20
click at [1144, 572] on span "Download Opens in a new window" at bounding box center [1150, 569] width 59 height 20
click at [293, 441] on icon "Chapters" at bounding box center [303, 448] width 20 height 20
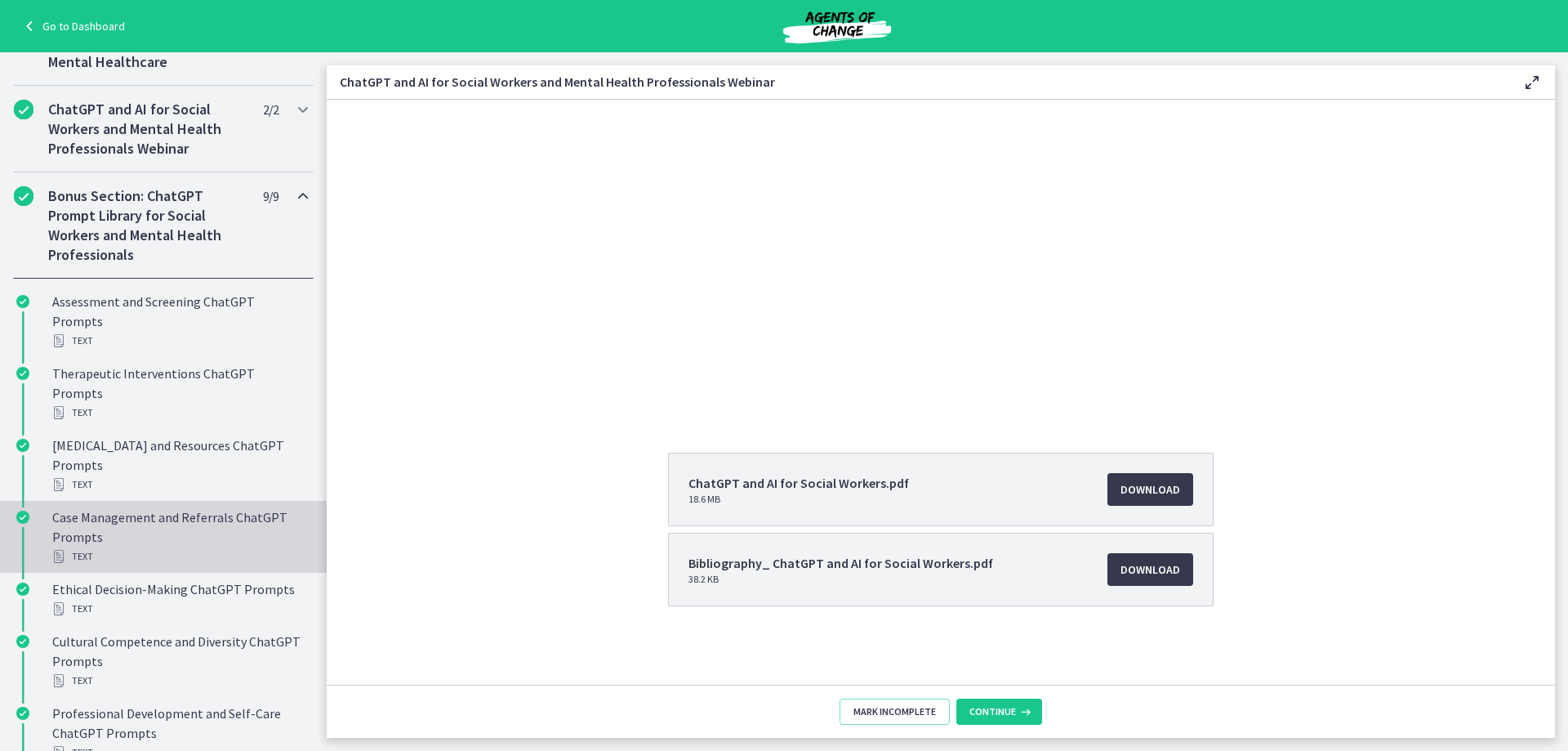
scroll to position [805, 0]
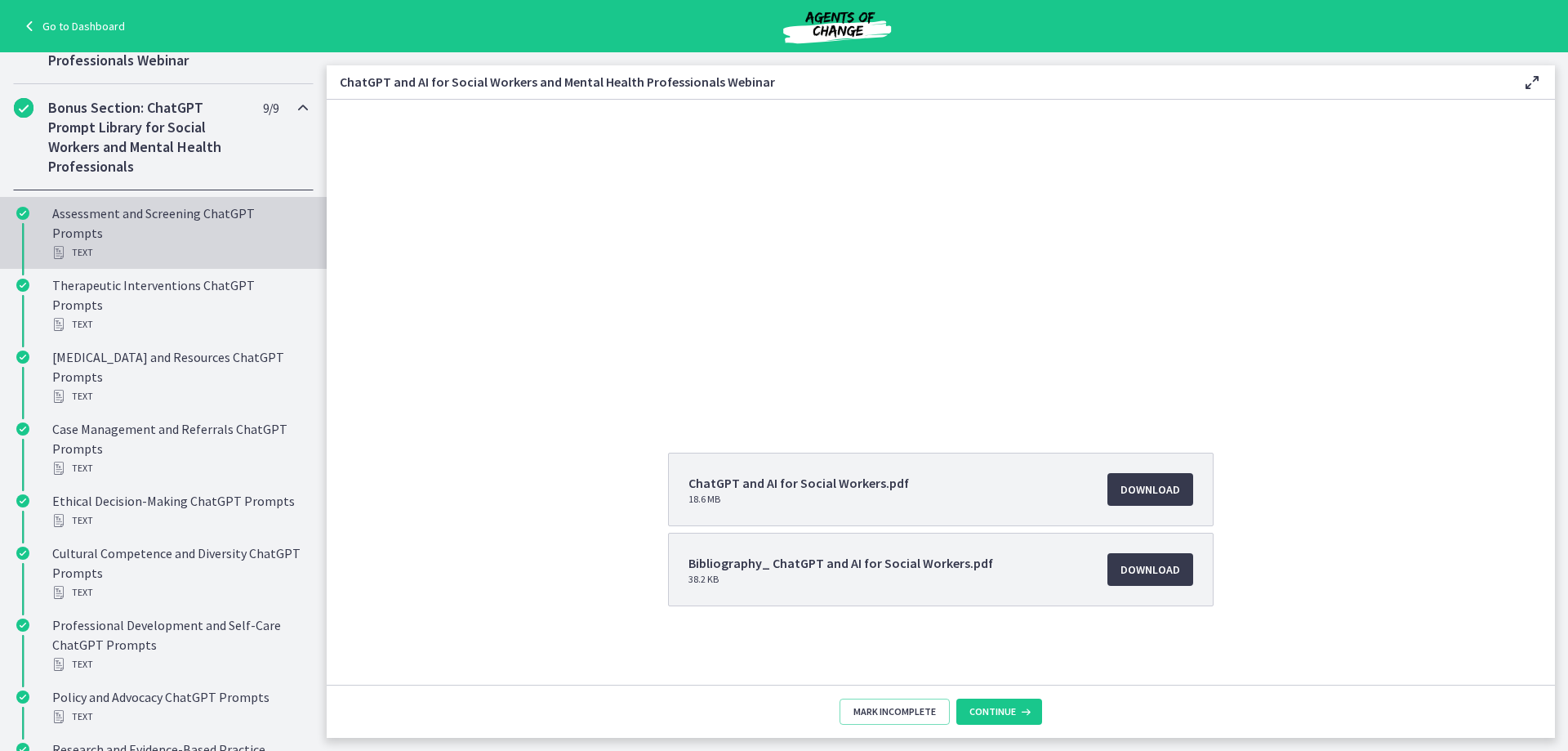
click at [193, 249] on div "Assessment and Screening ChatGPT Prompts Text" at bounding box center [179, 232] width 255 height 59
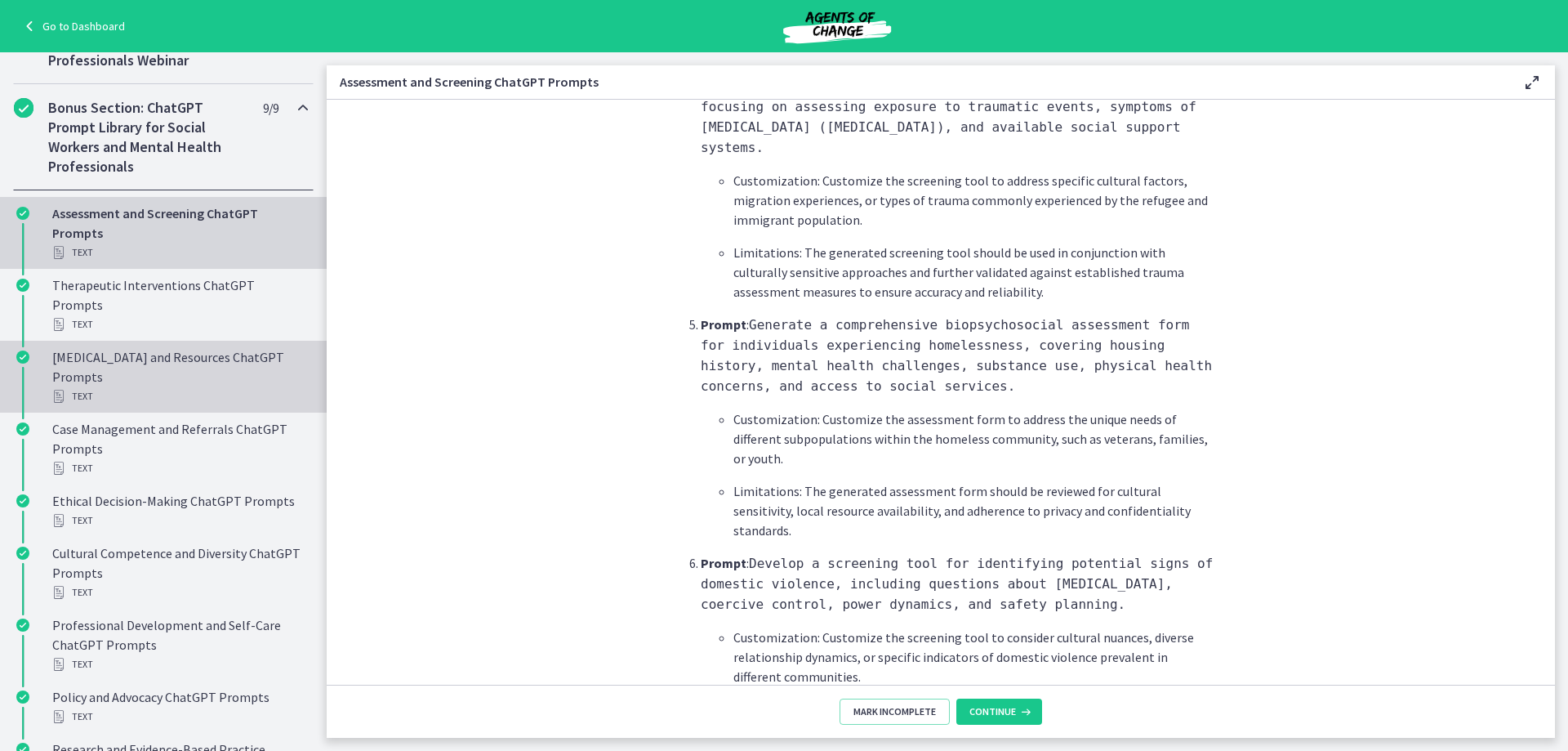
scroll to position [1471, 0]
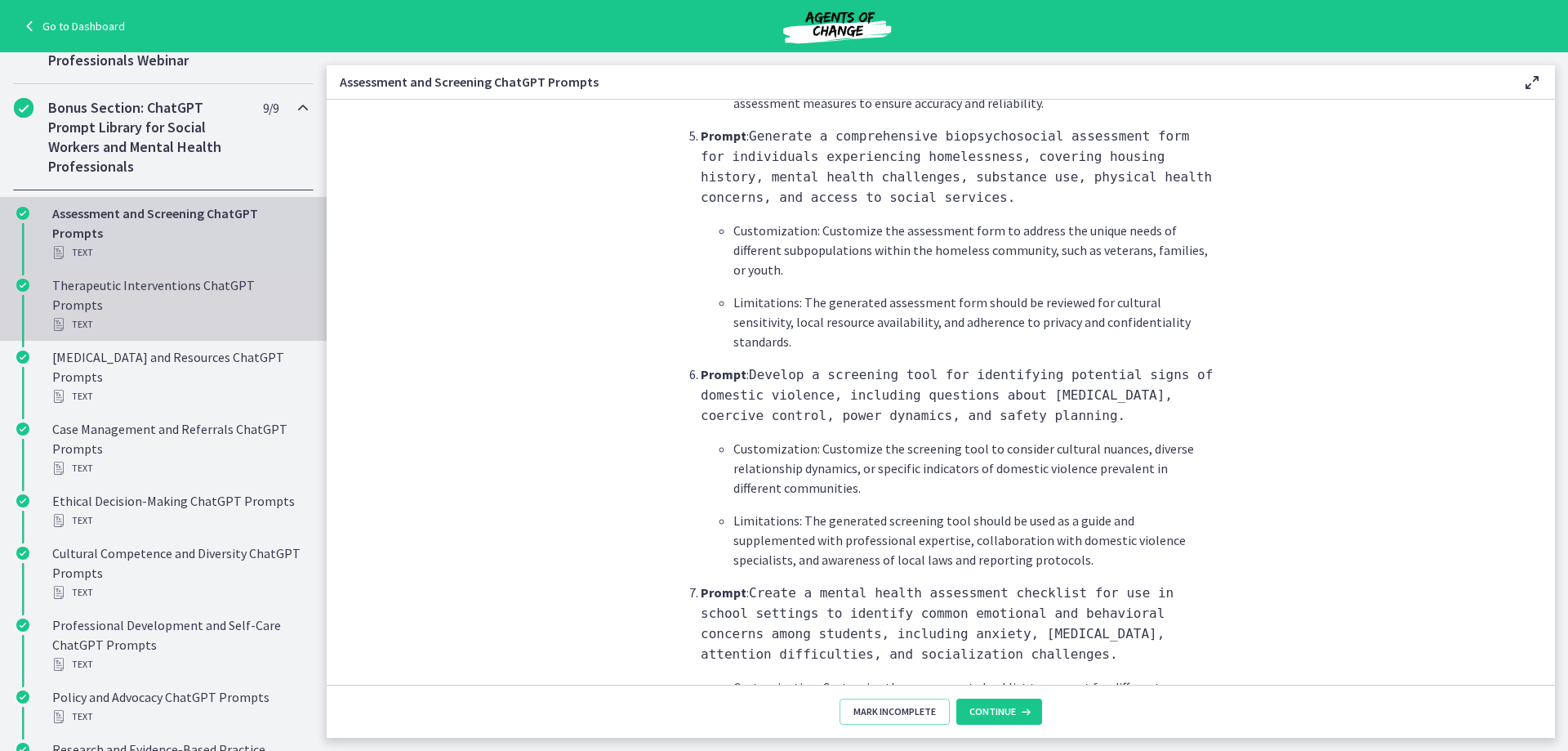
click at [163, 320] on div "Text" at bounding box center [179, 325] width 255 height 20
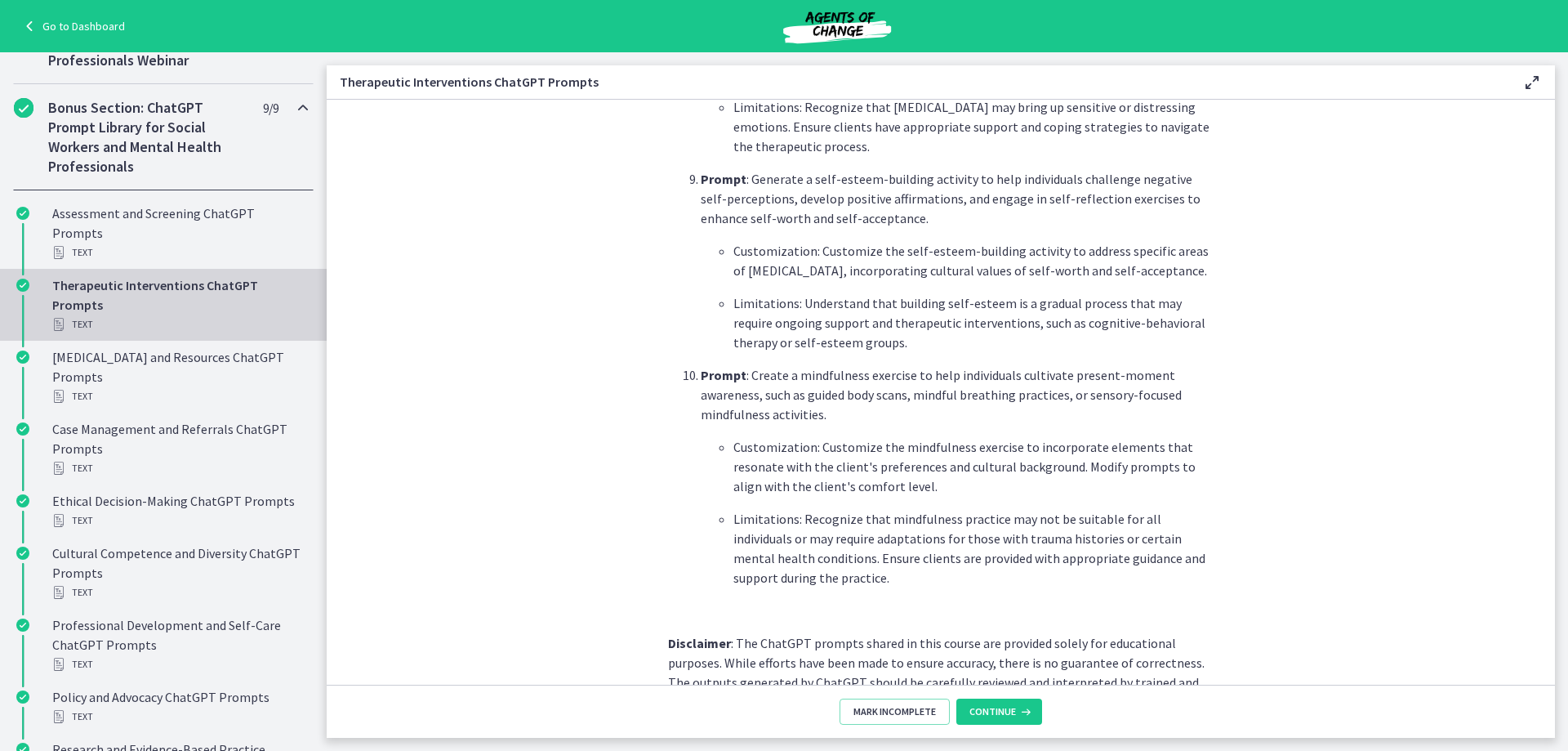
scroll to position [2226, 0]
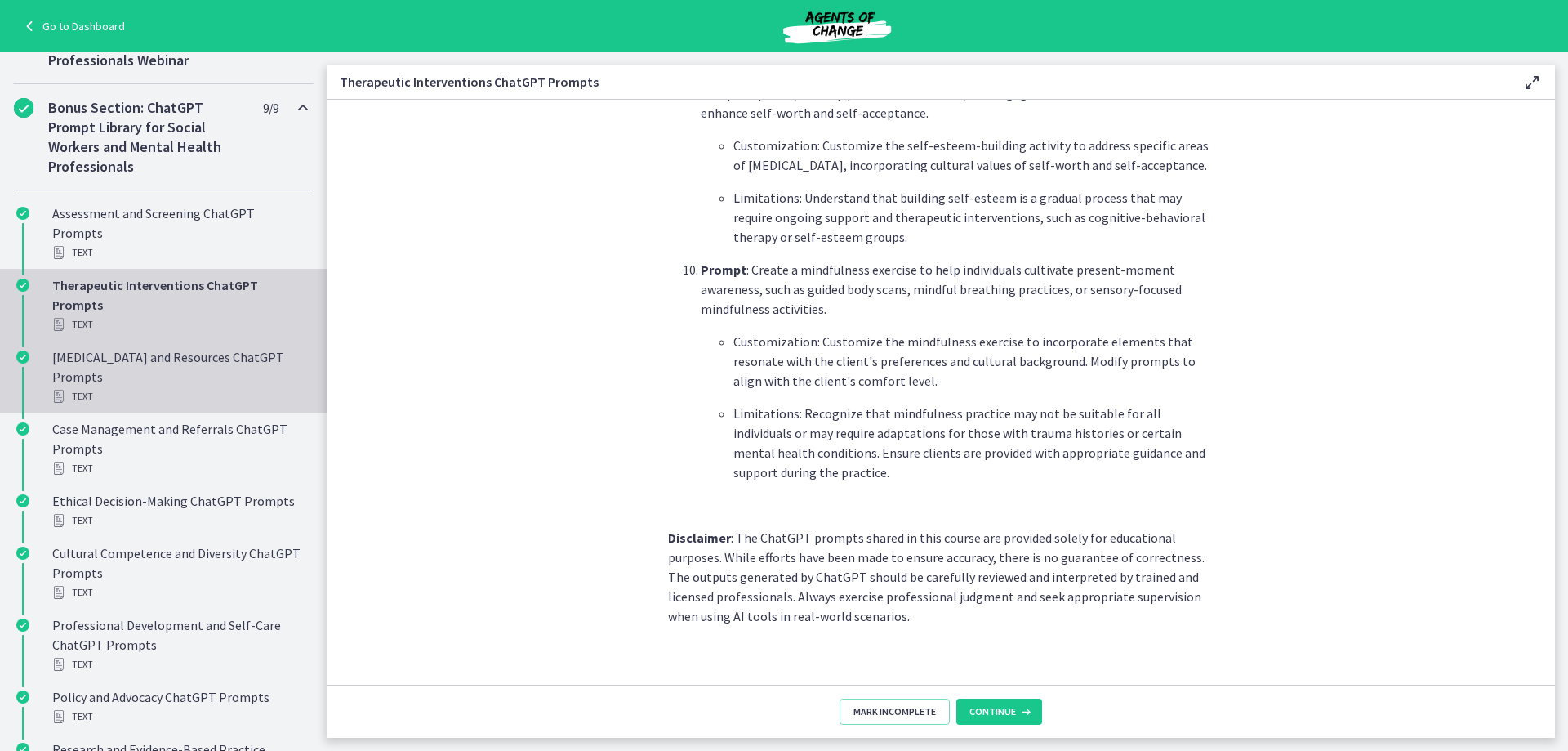
click at [132, 383] on div "Psychoeducation and Resources ChatGPT Prompts Text" at bounding box center [179, 376] width 255 height 59
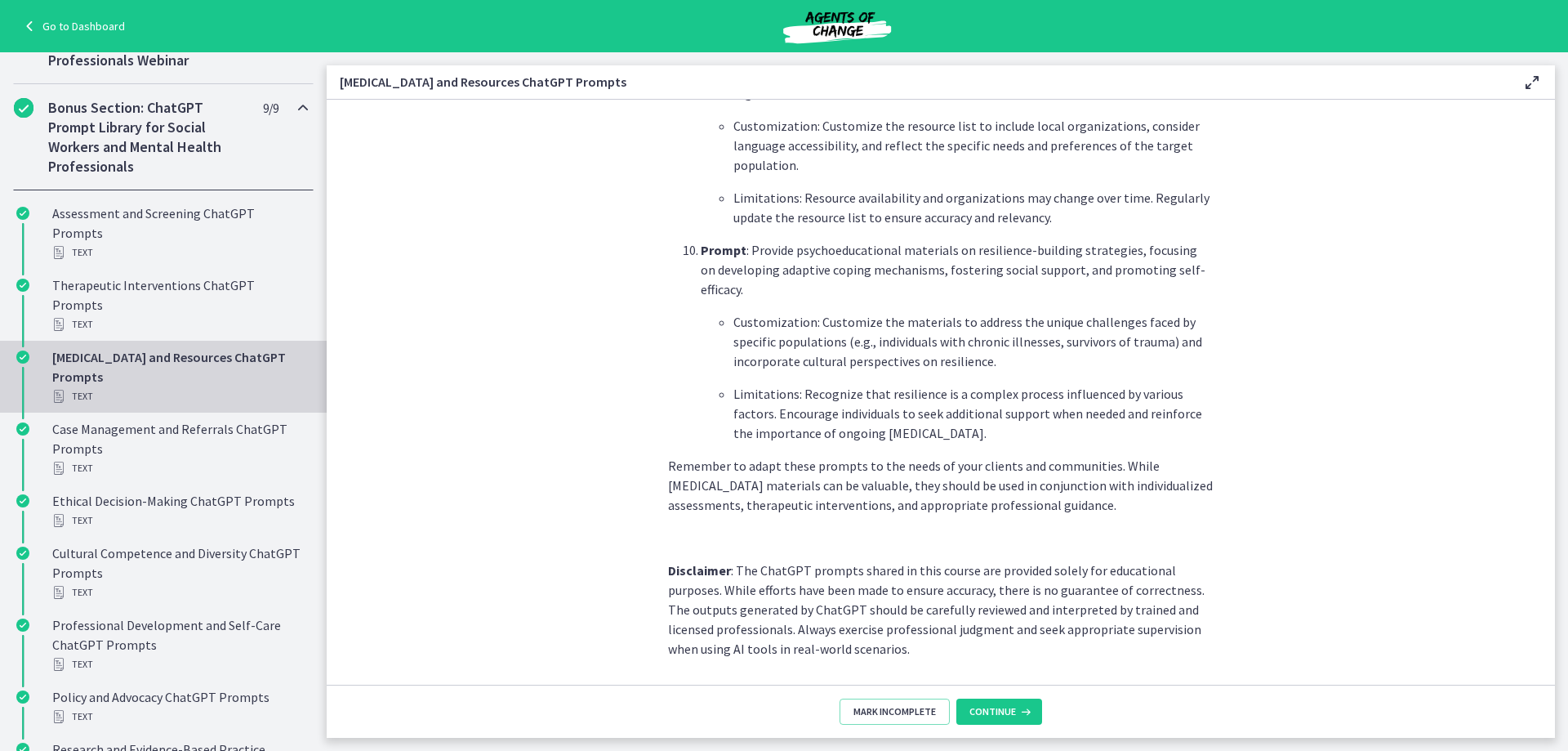
scroll to position [2160, 0]
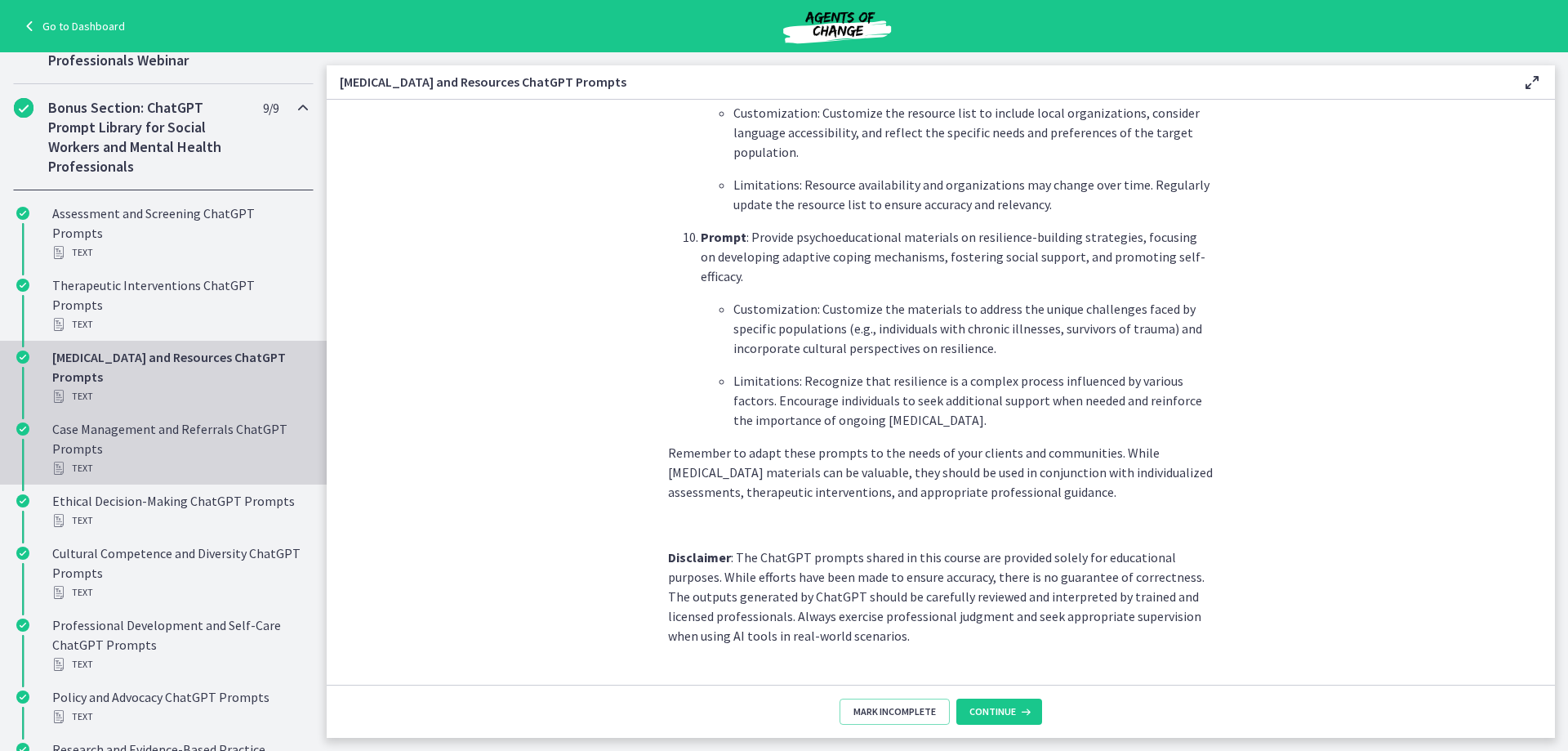
click at [228, 457] on div "Case Management and Referrals ChatGPT Prompts Text" at bounding box center [179, 448] width 255 height 59
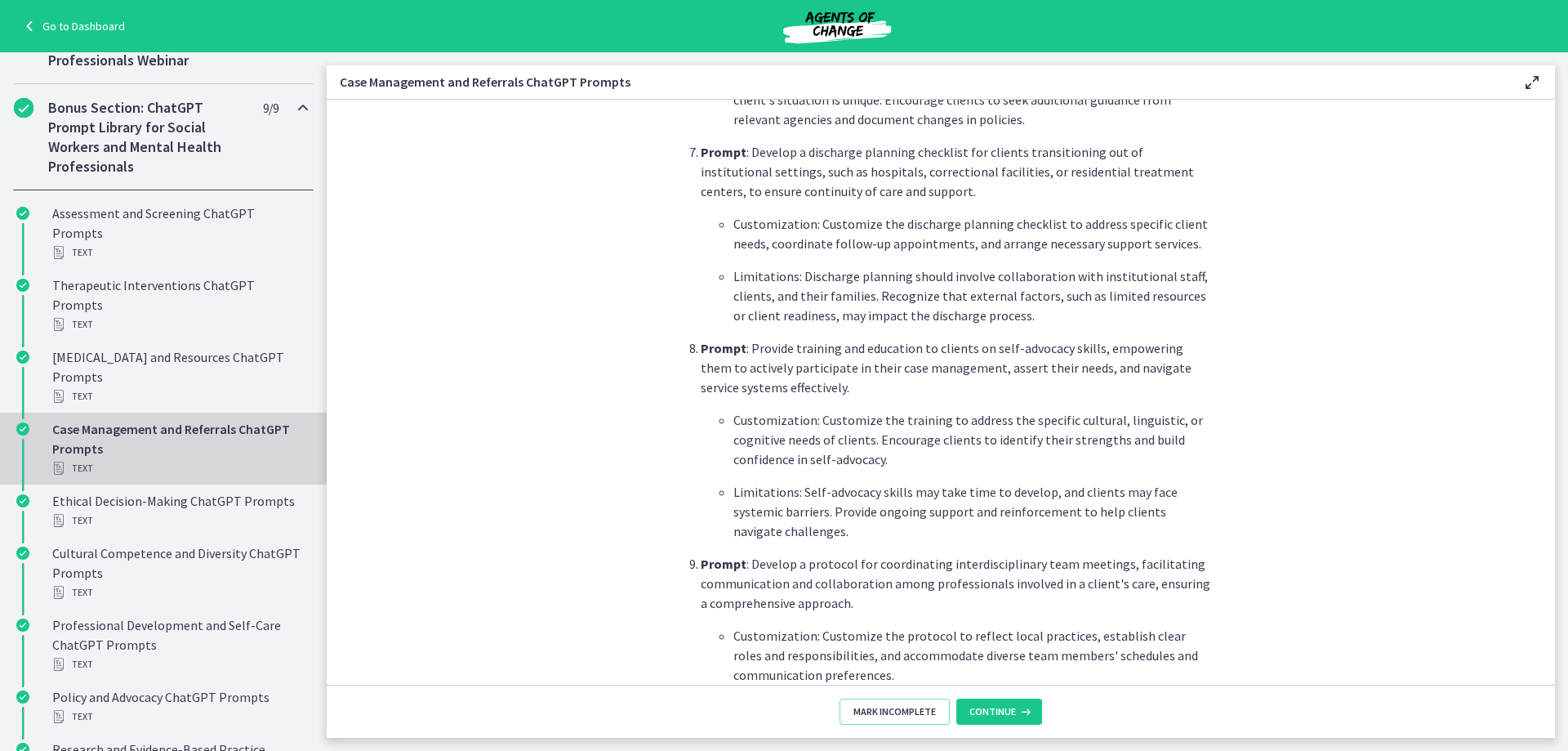
scroll to position [2108, 0]
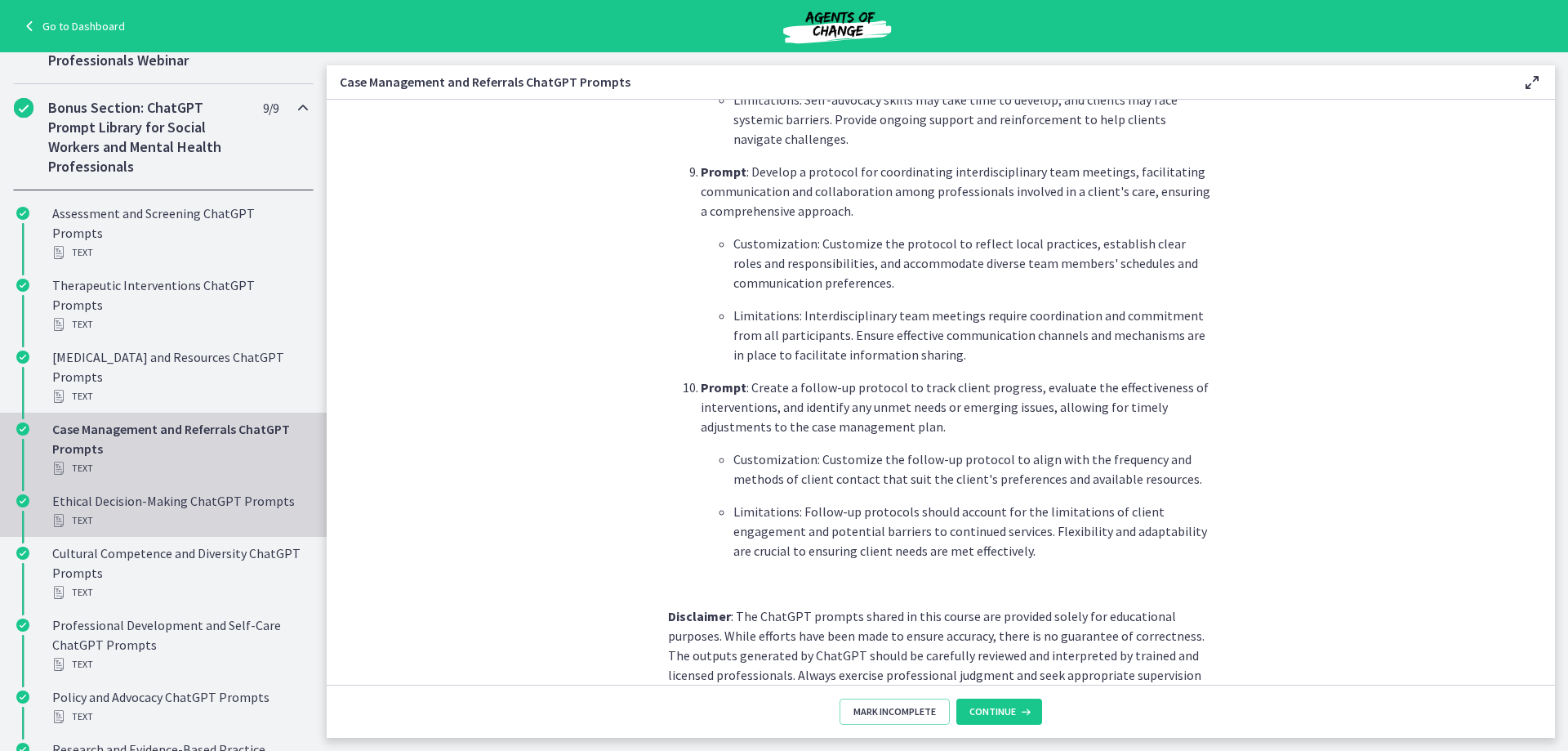
click at [133, 515] on div "Text" at bounding box center [179, 520] width 255 height 20
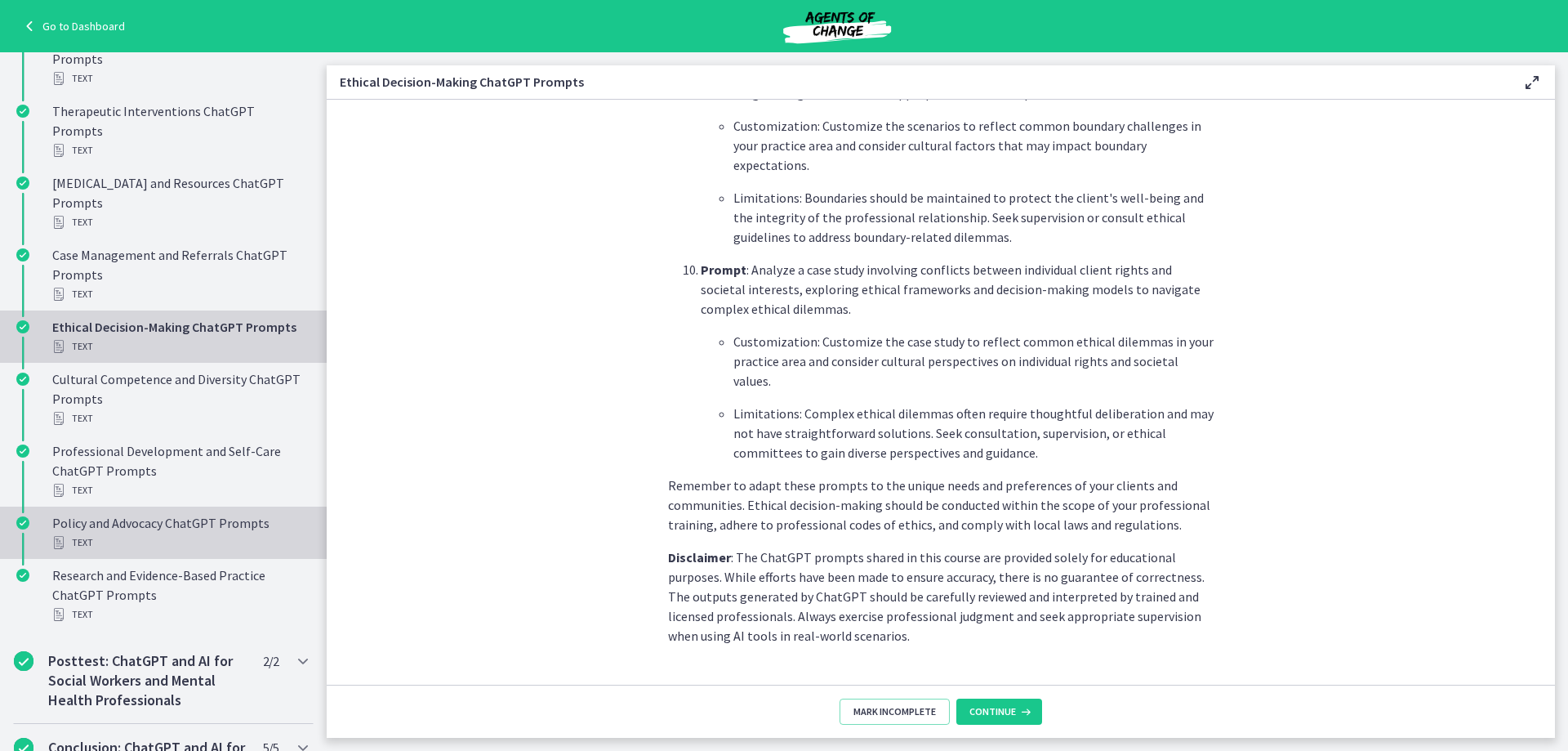
scroll to position [1086, 0]
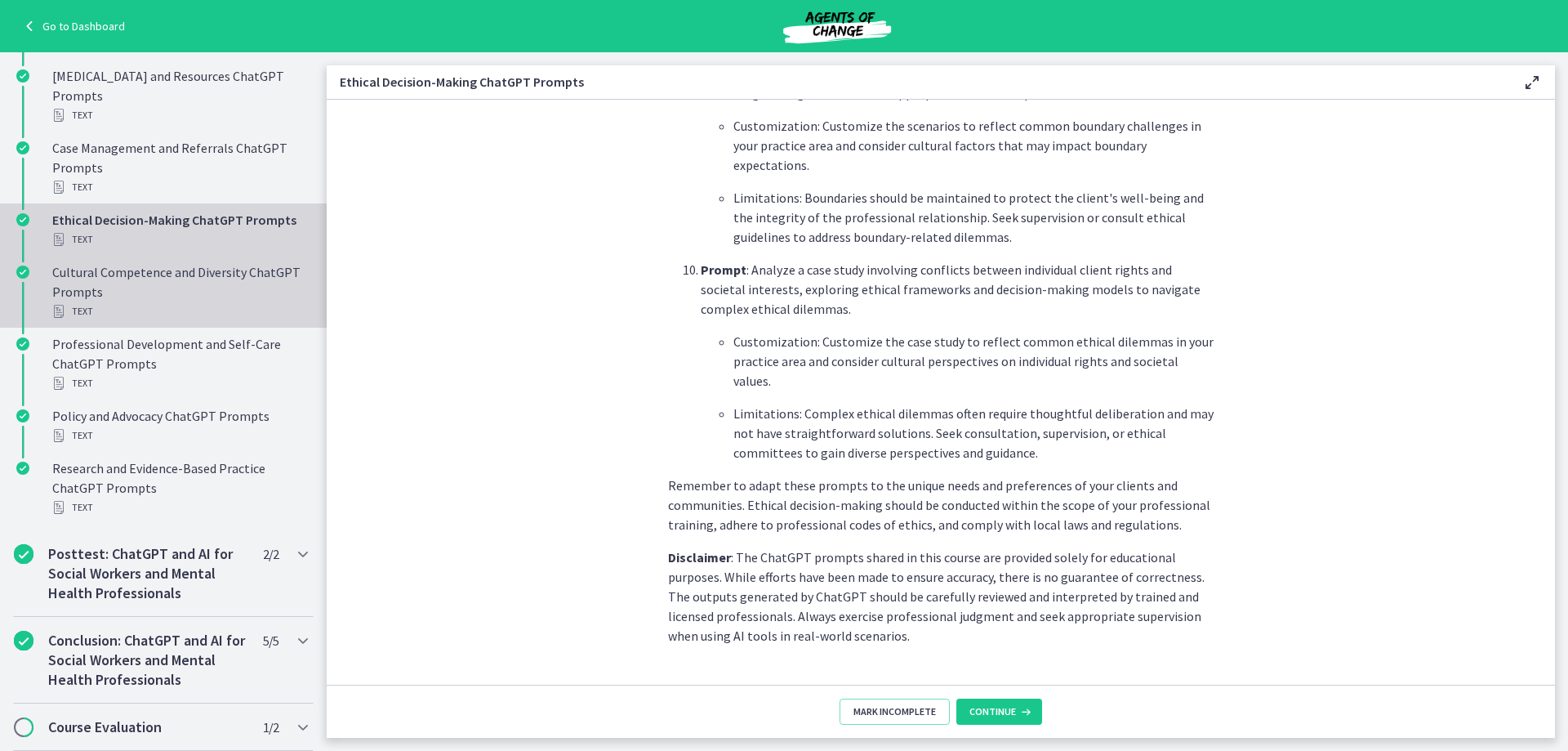
click at [183, 283] on div "Cultural Competence and Diversity ChatGPT Prompts Text" at bounding box center [179, 291] width 255 height 59
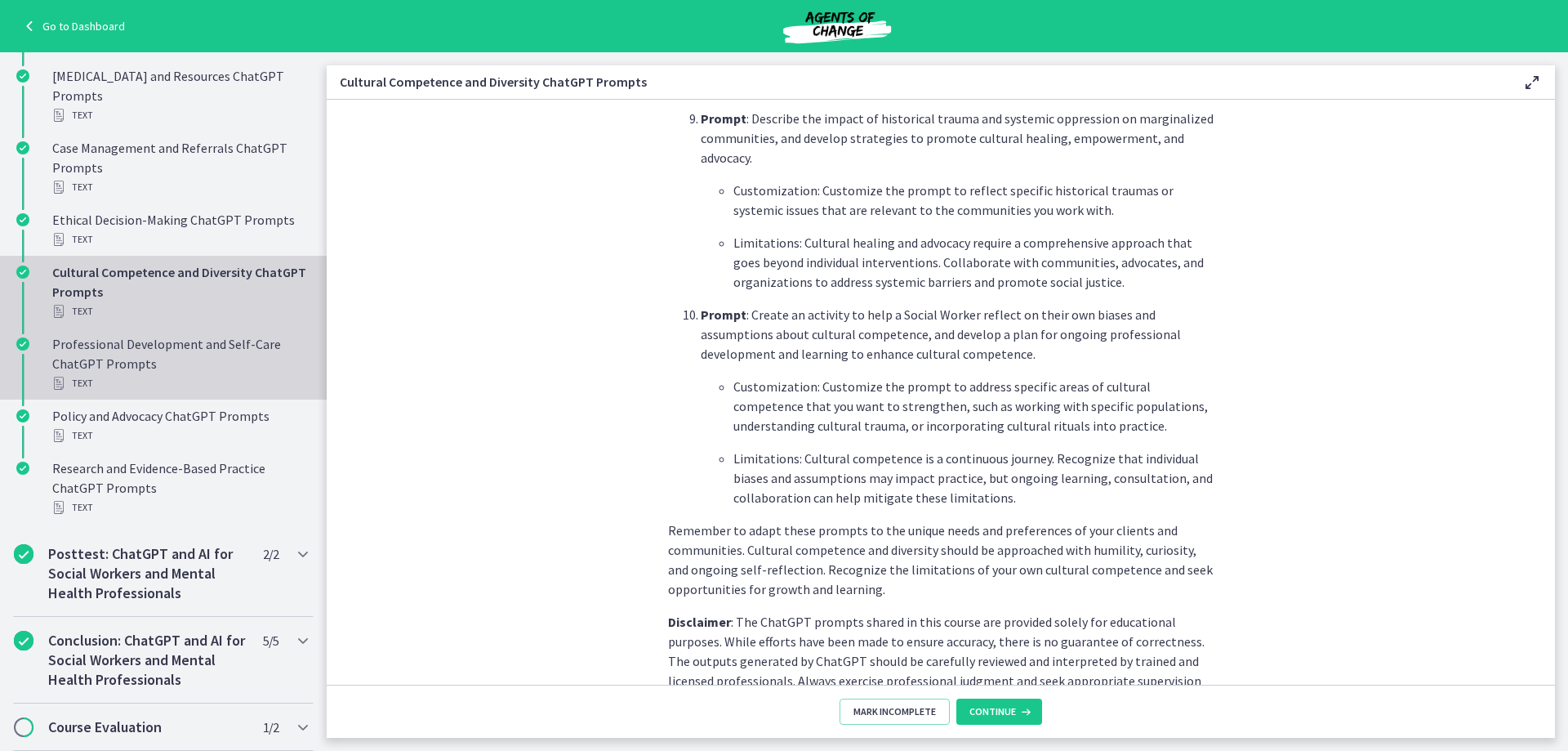
scroll to position [2206, 0]
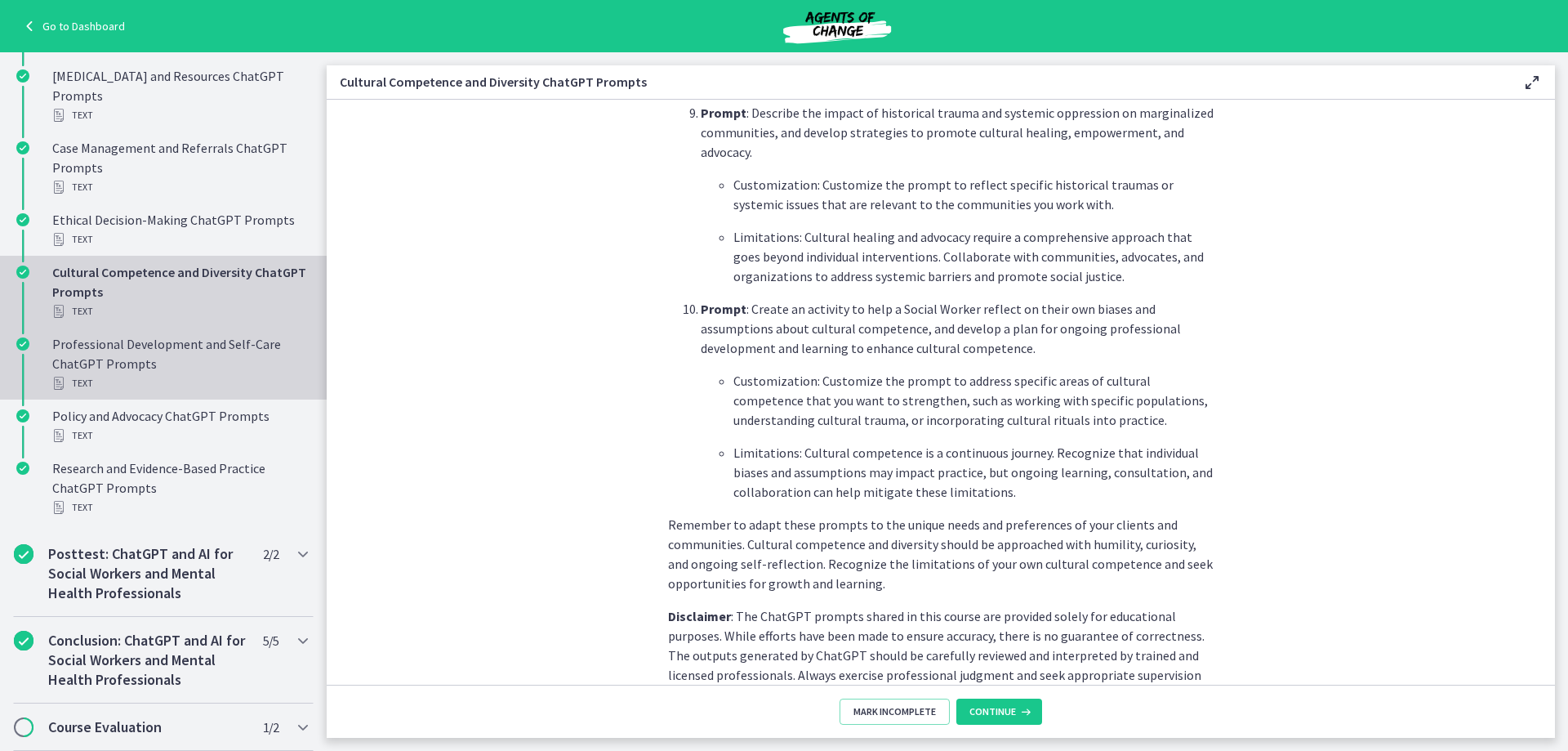
click at [135, 348] on div "Professional Development and Self-Care ChatGPT Prompts Text" at bounding box center [179, 363] width 255 height 59
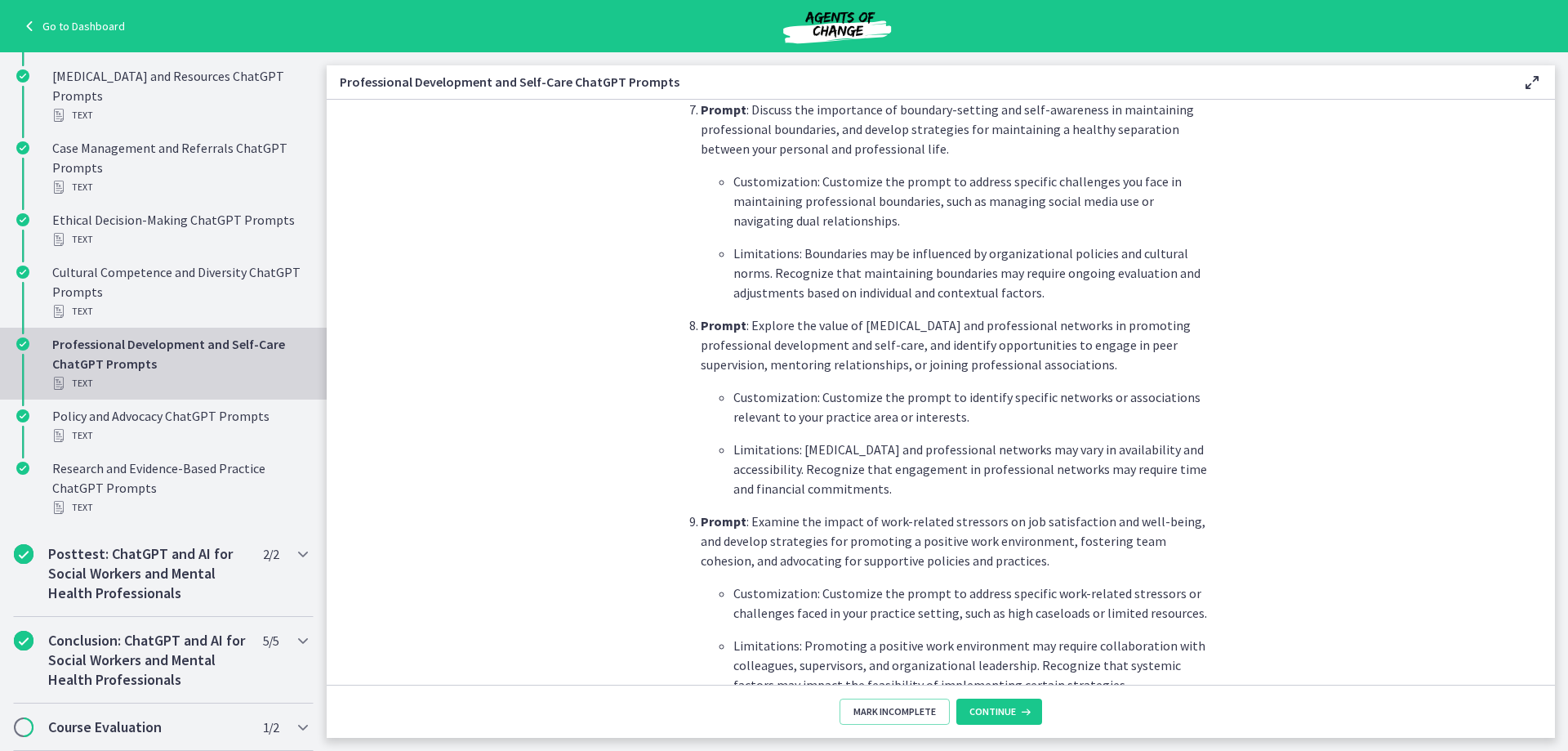
scroll to position [2304, 0]
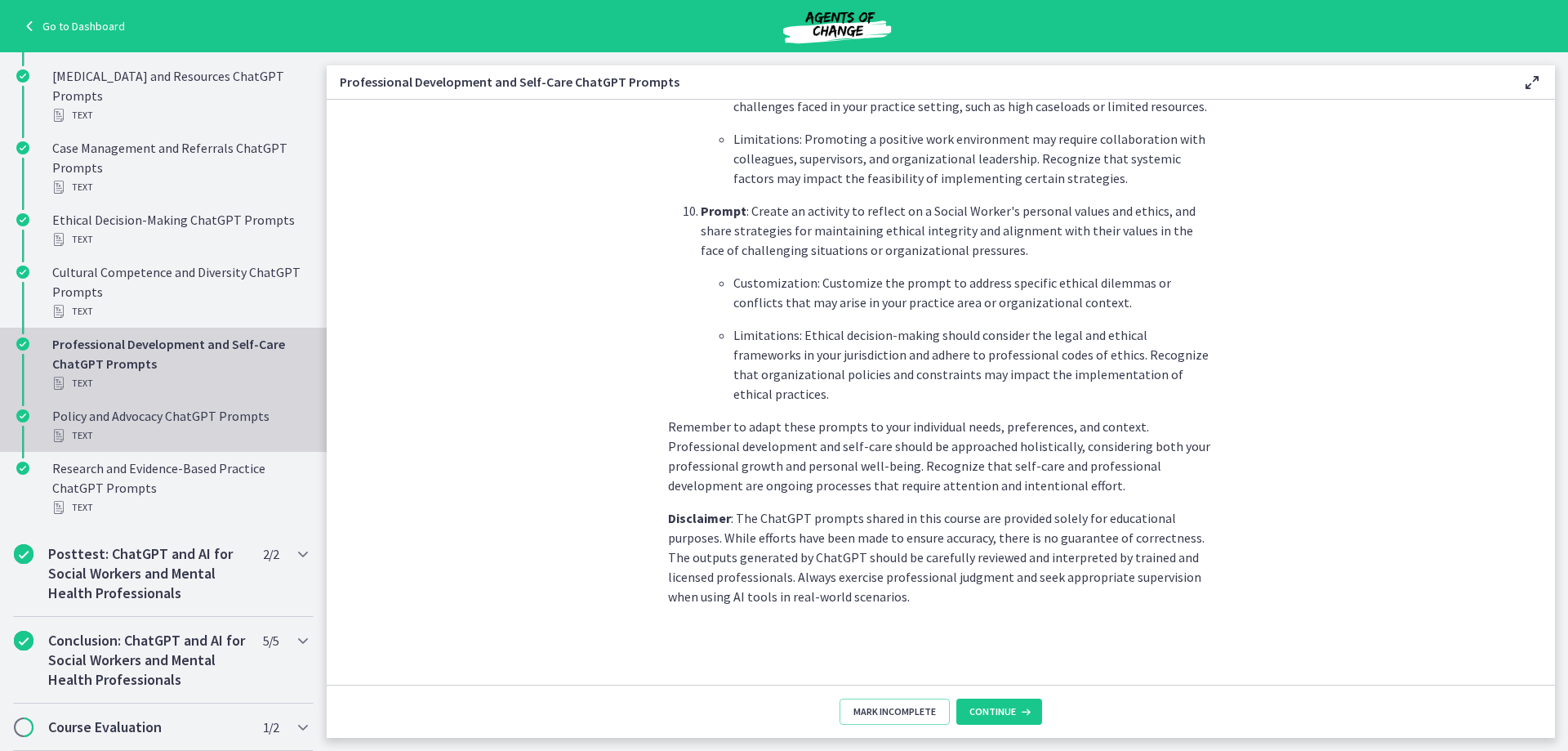
click at [194, 432] on div "Text" at bounding box center [179, 435] width 255 height 20
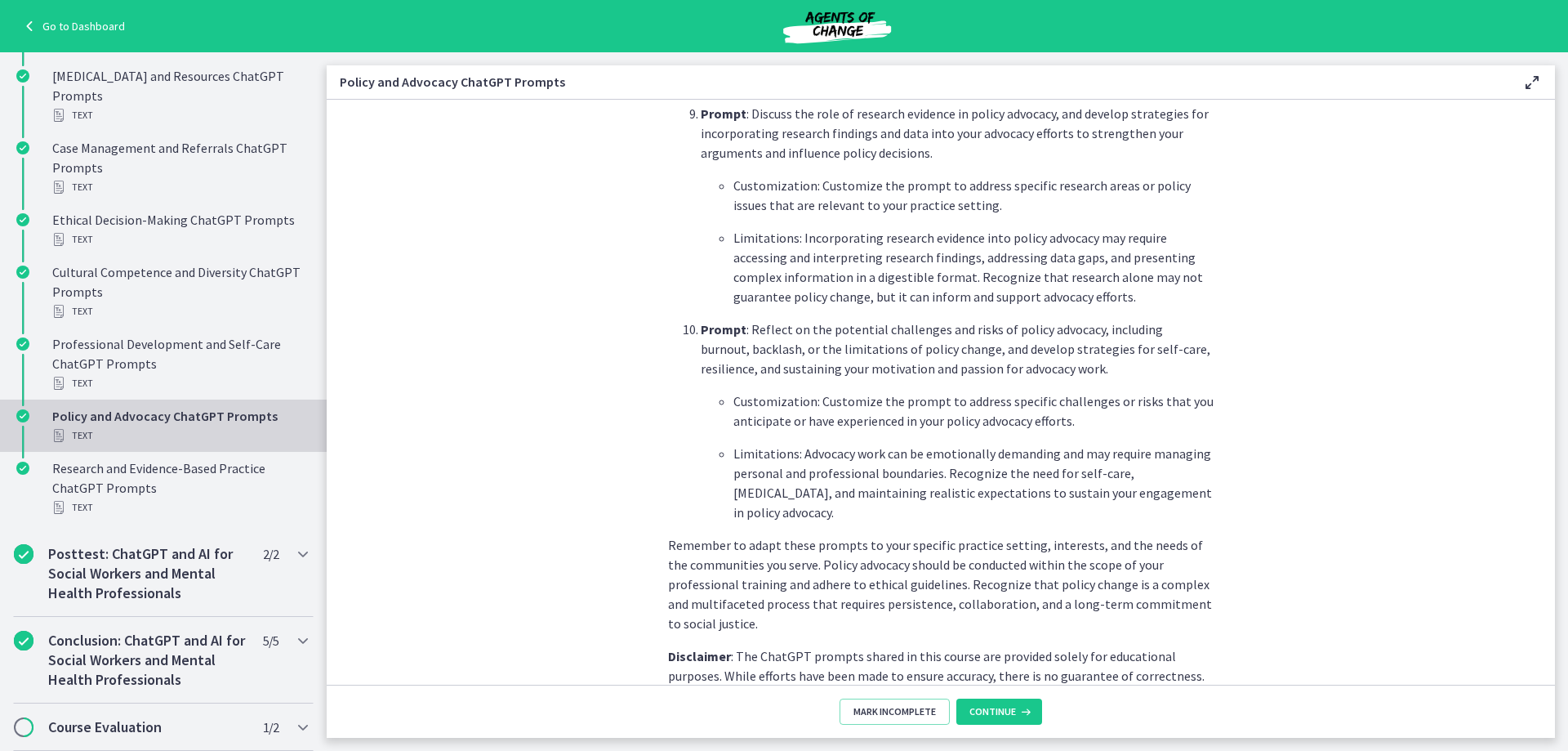
scroll to position [2304, 0]
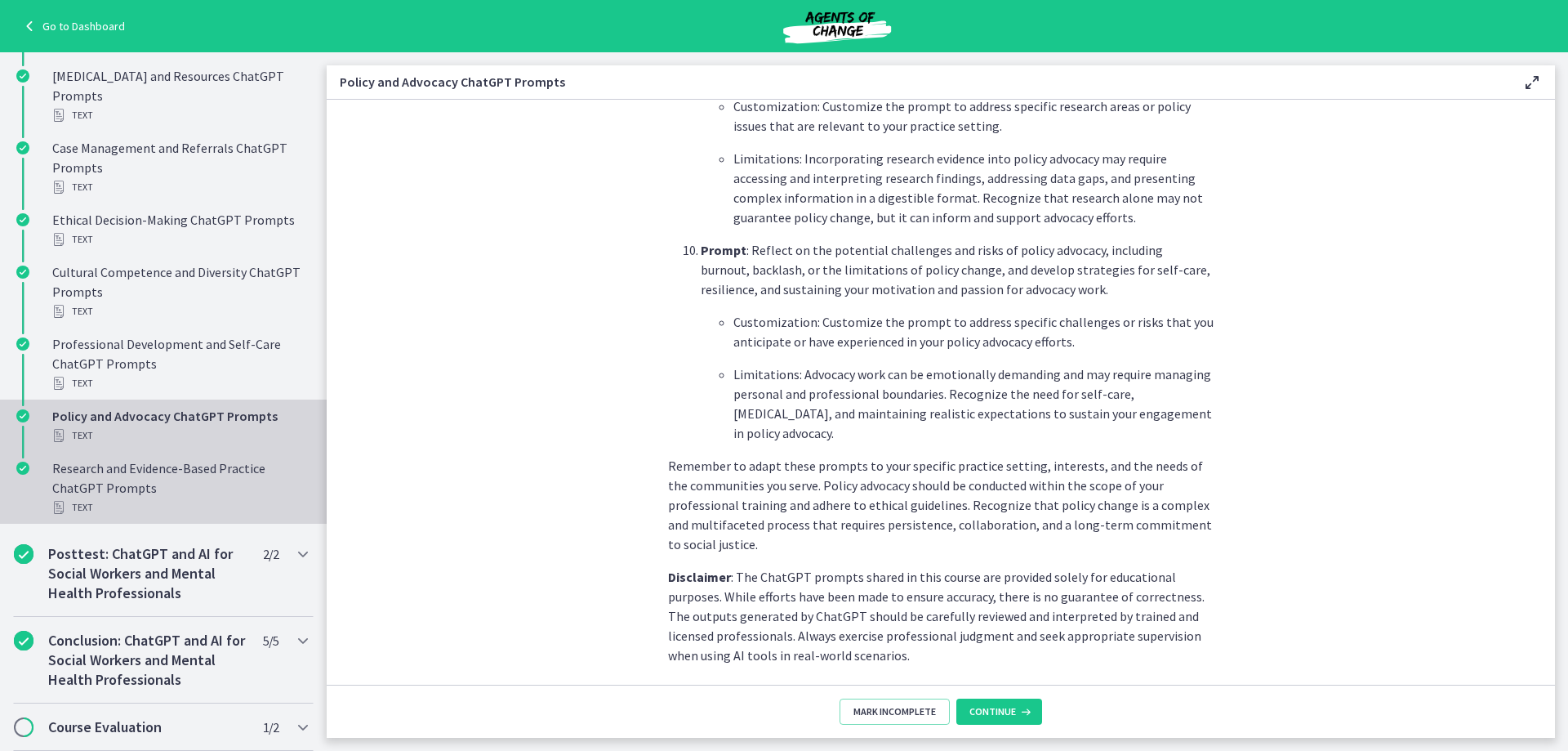
click at [113, 506] on div "Text" at bounding box center [179, 507] width 255 height 20
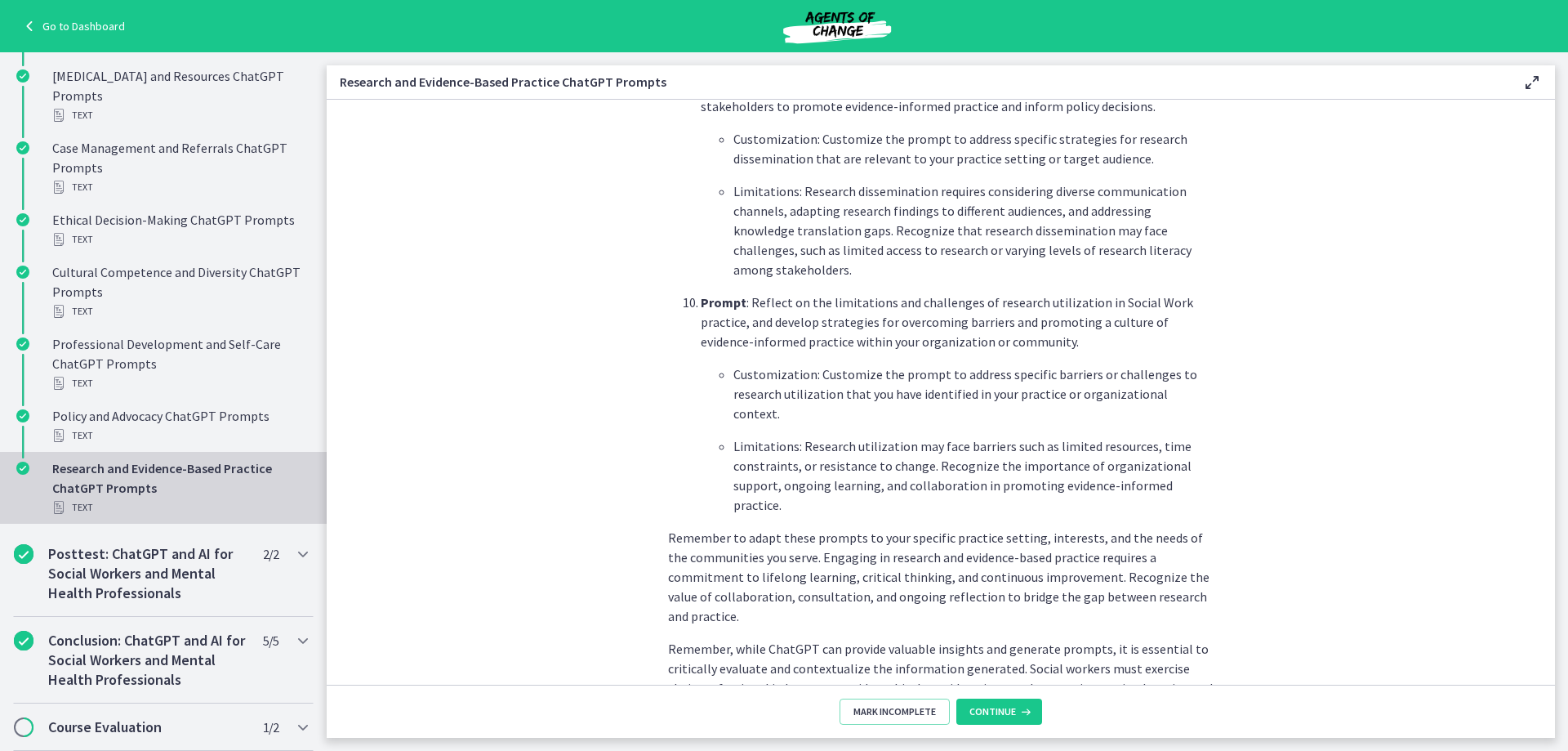
scroll to position [2415, 0]
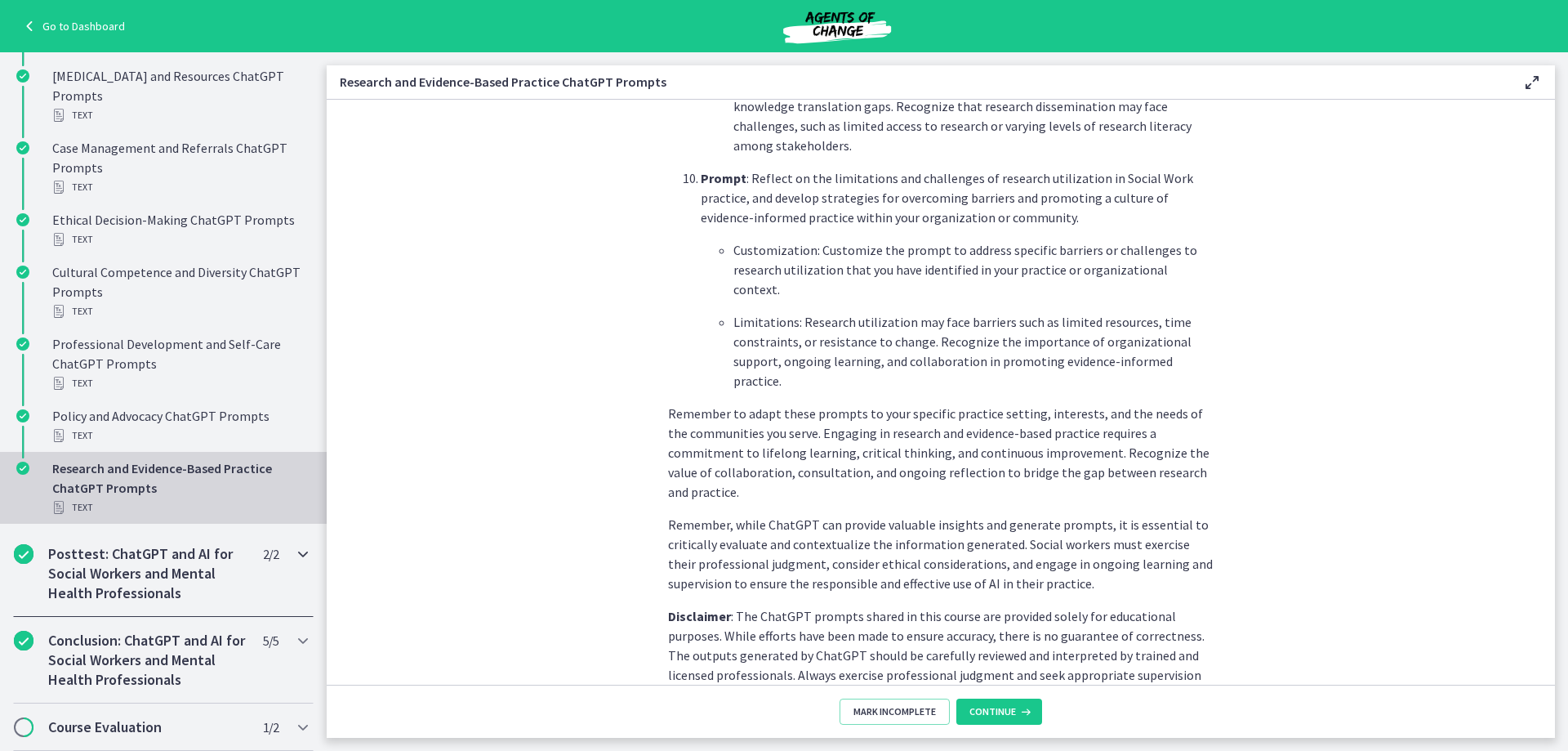
click at [293, 550] on icon "Chapters" at bounding box center [303, 554] width 20 height 20
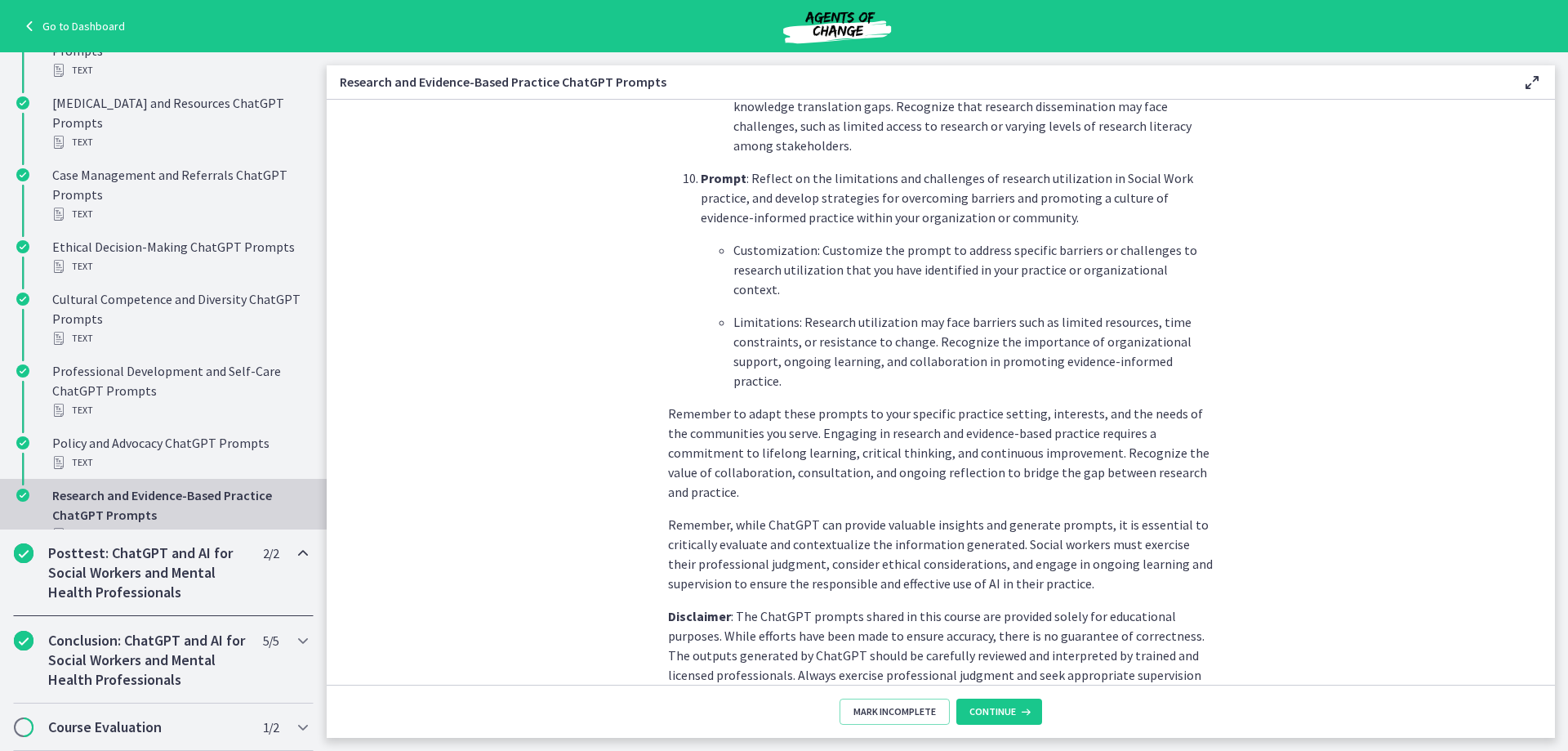
scroll to position [622, 0]
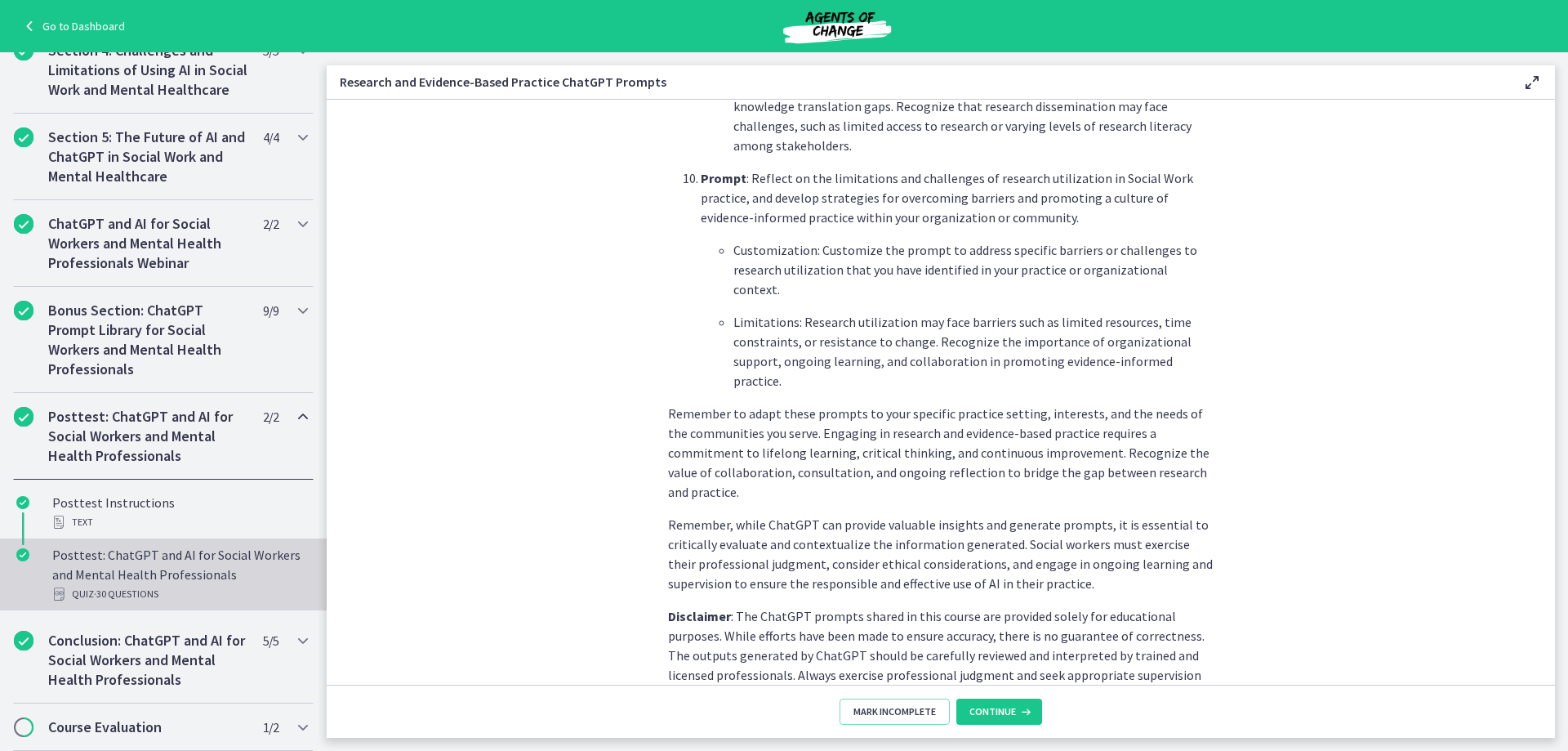
click at [186, 540] on link "Posttest: ChatGPT and AI for Social Workers and Mental Health Professionals Qui…" at bounding box center [163, 574] width 327 height 72
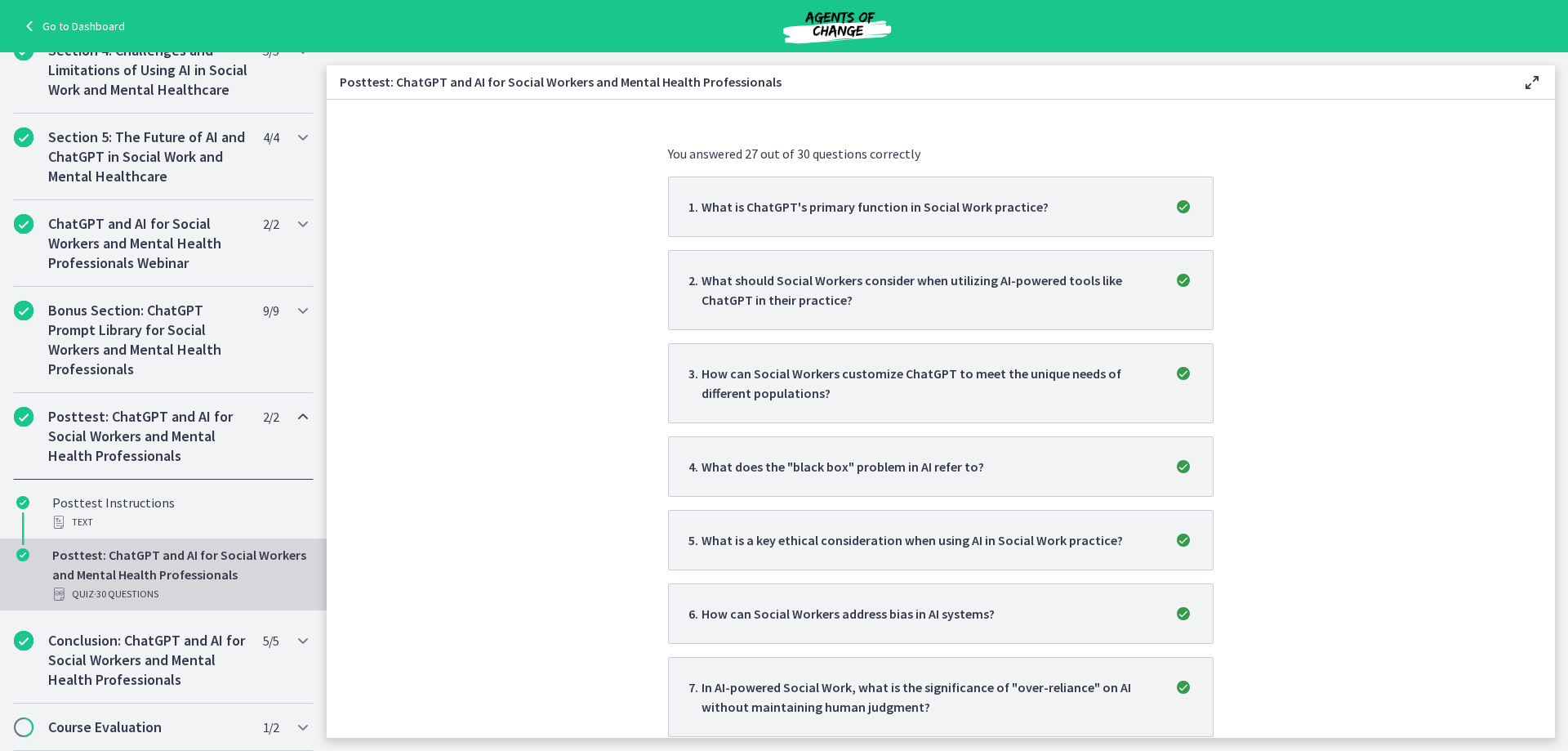
scroll to position [490, 0]
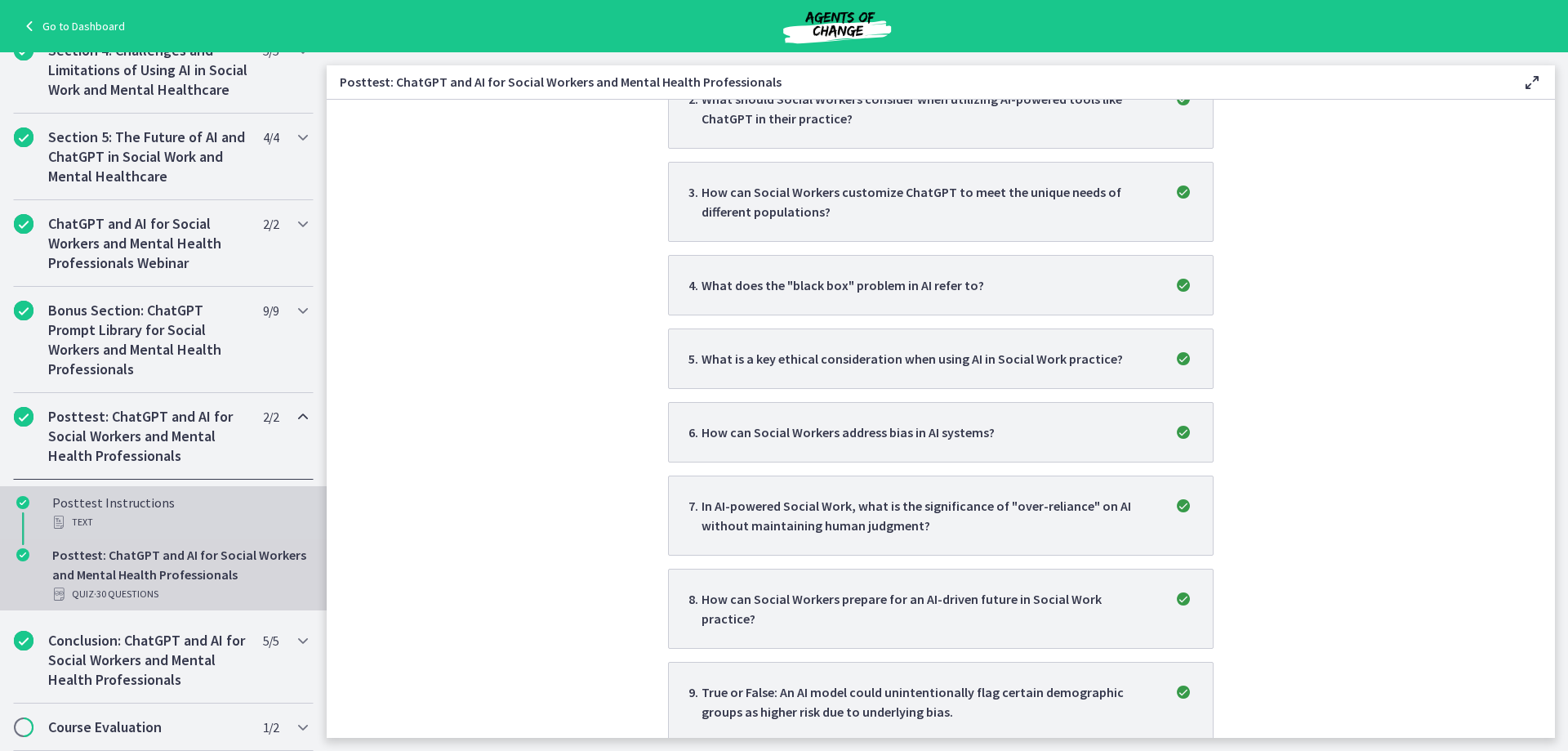
click at [169, 501] on div "Posttest Instructions Text" at bounding box center [179, 511] width 255 height 39
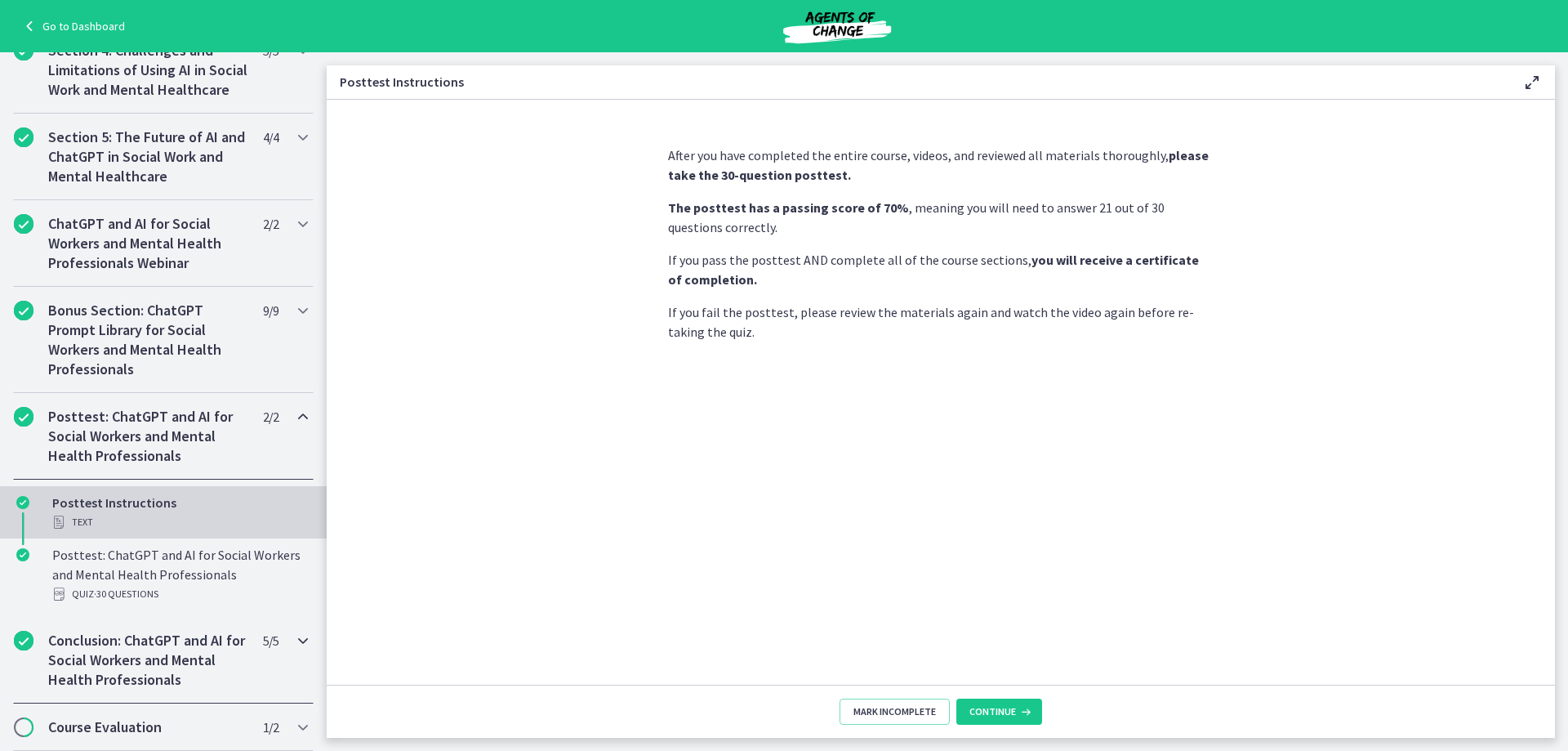
click at [230, 635] on h2 "Conclusion: ChatGPT and AI for Social Workers and Mental Health Professionals" at bounding box center [147, 659] width 199 height 59
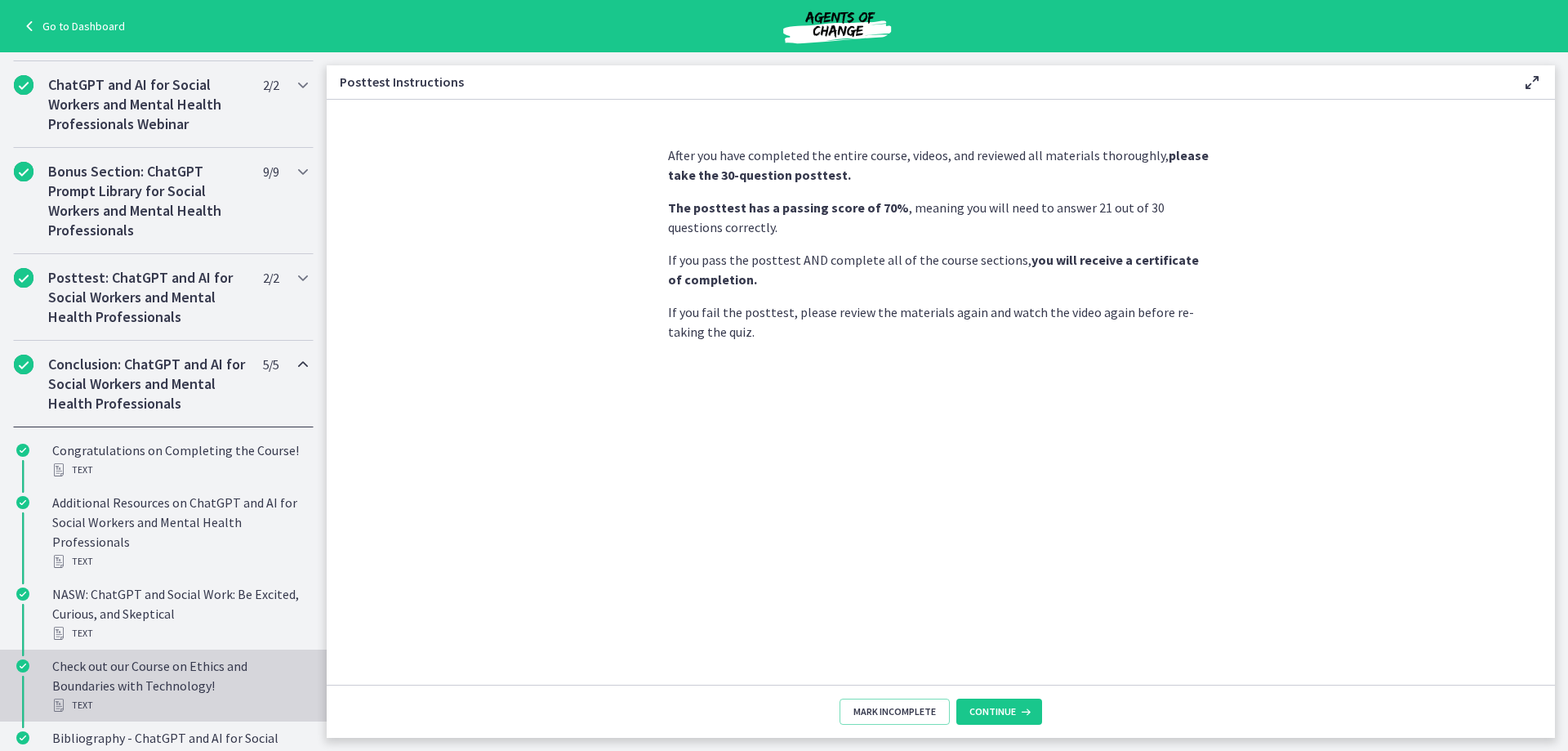
scroll to position [857, 0]
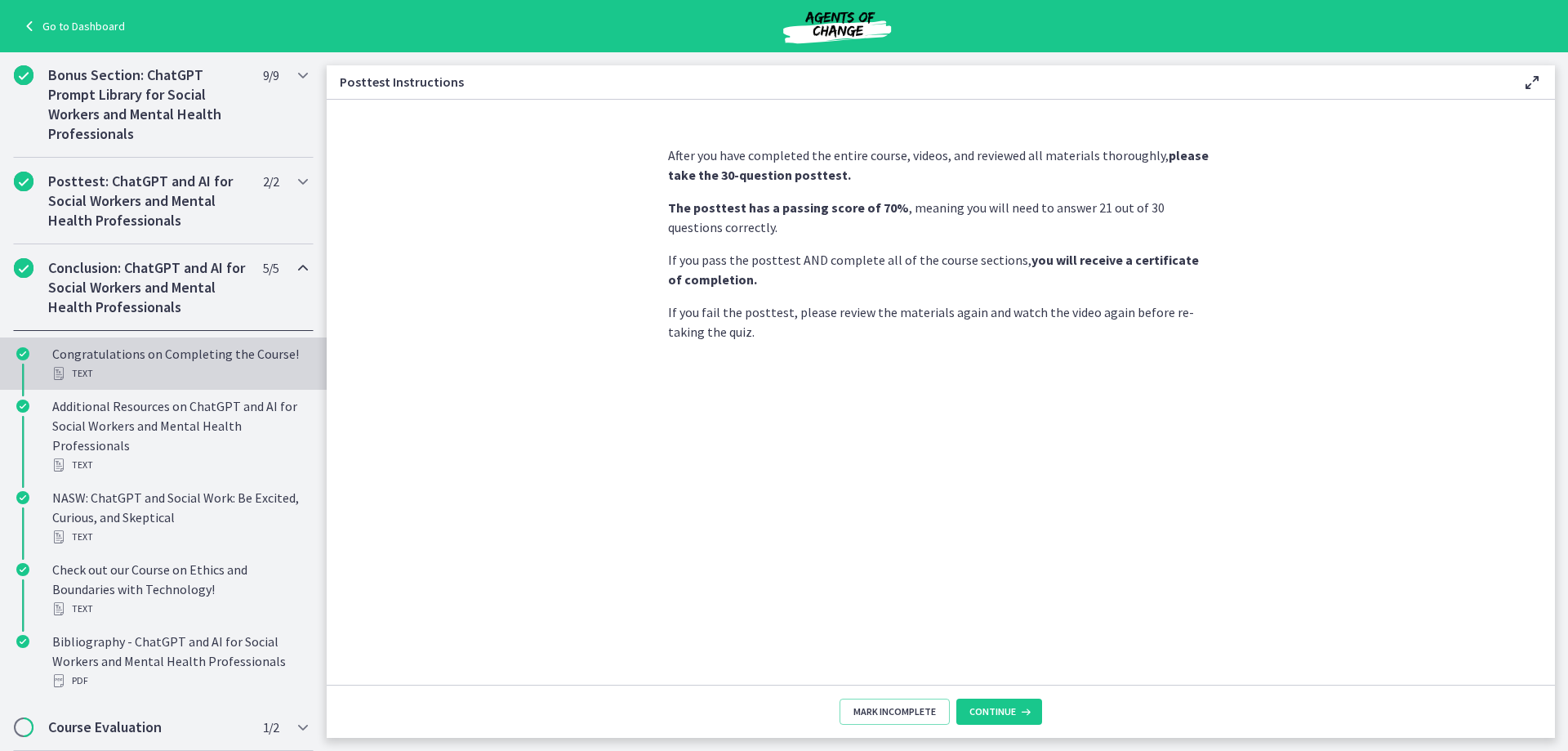
click at [196, 365] on div "Text" at bounding box center [179, 373] width 255 height 20
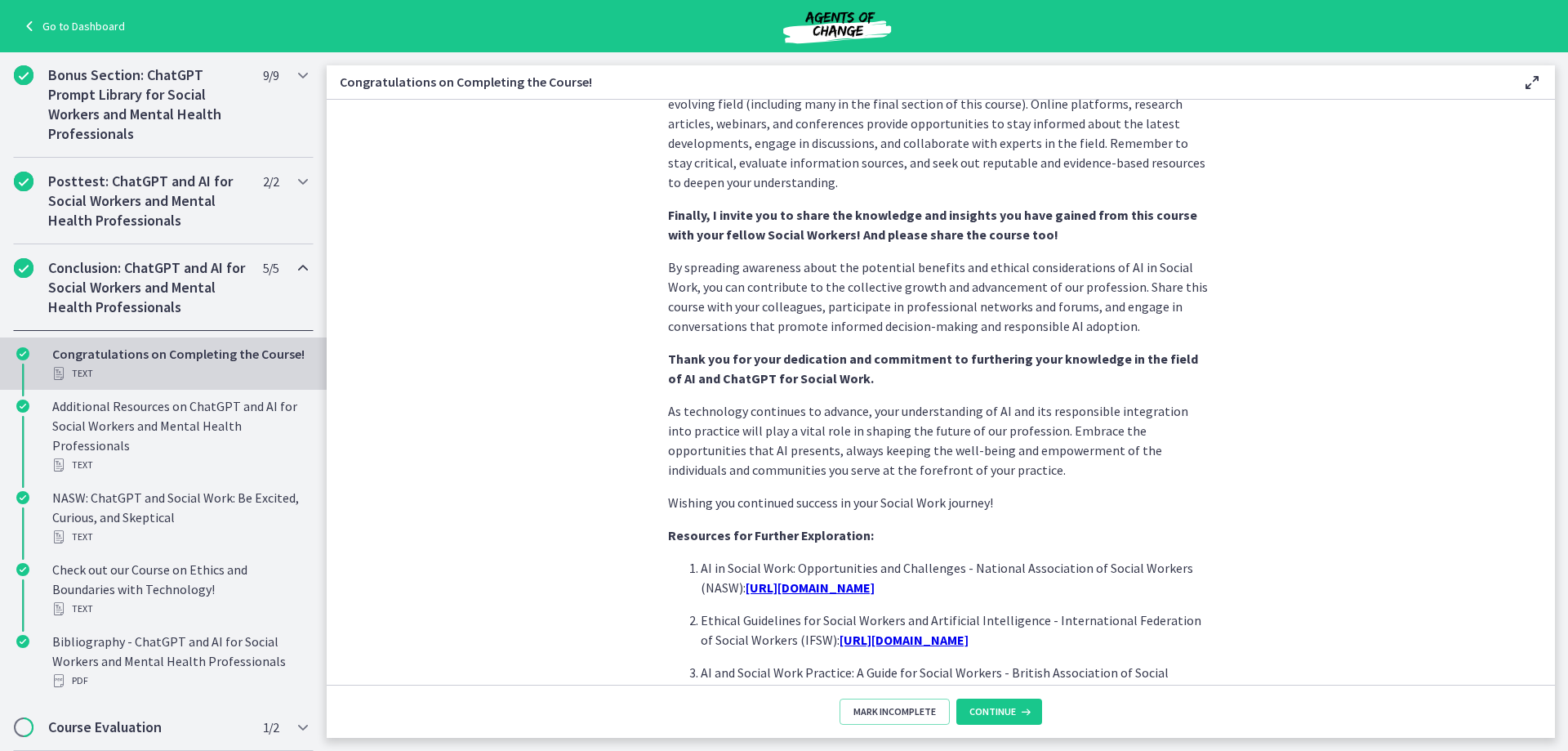
scroll to position [1320, 0]
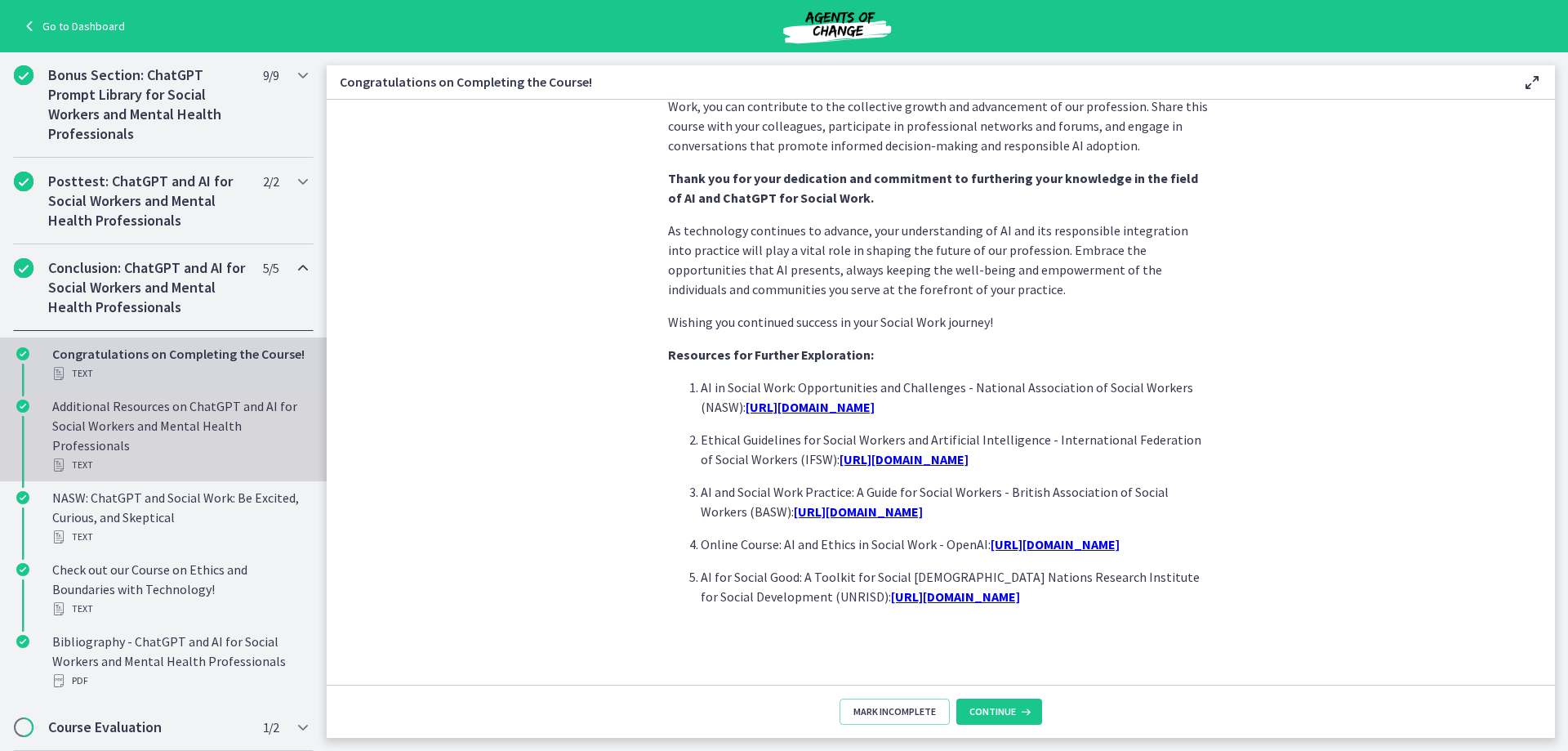
click at [130, 460] on div "Additional Resources on ChatGPT and AI for Social Workers and Mental Health Pro…" at bounding box center [179, 435] width 255 height 78
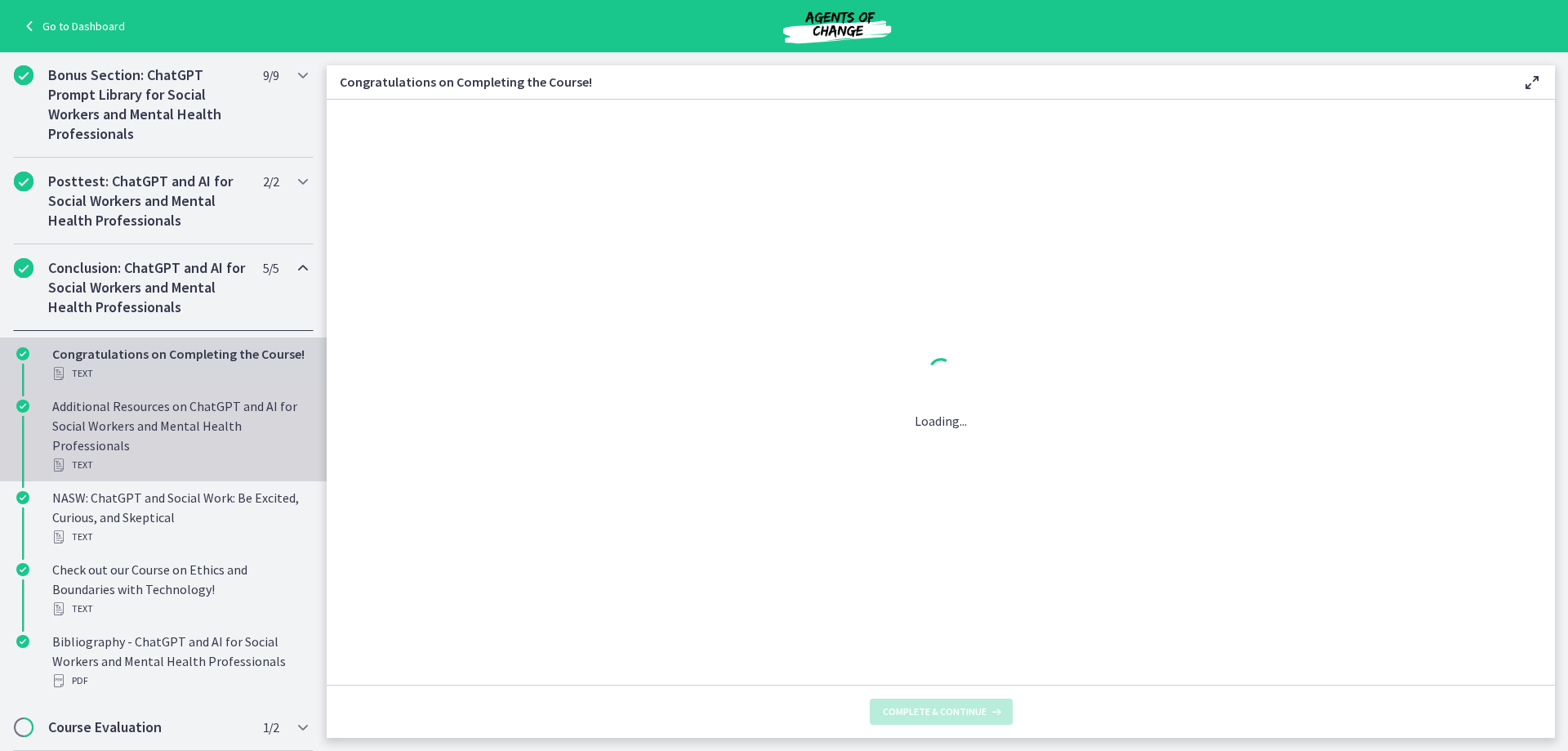
scroll to position [0, 0]
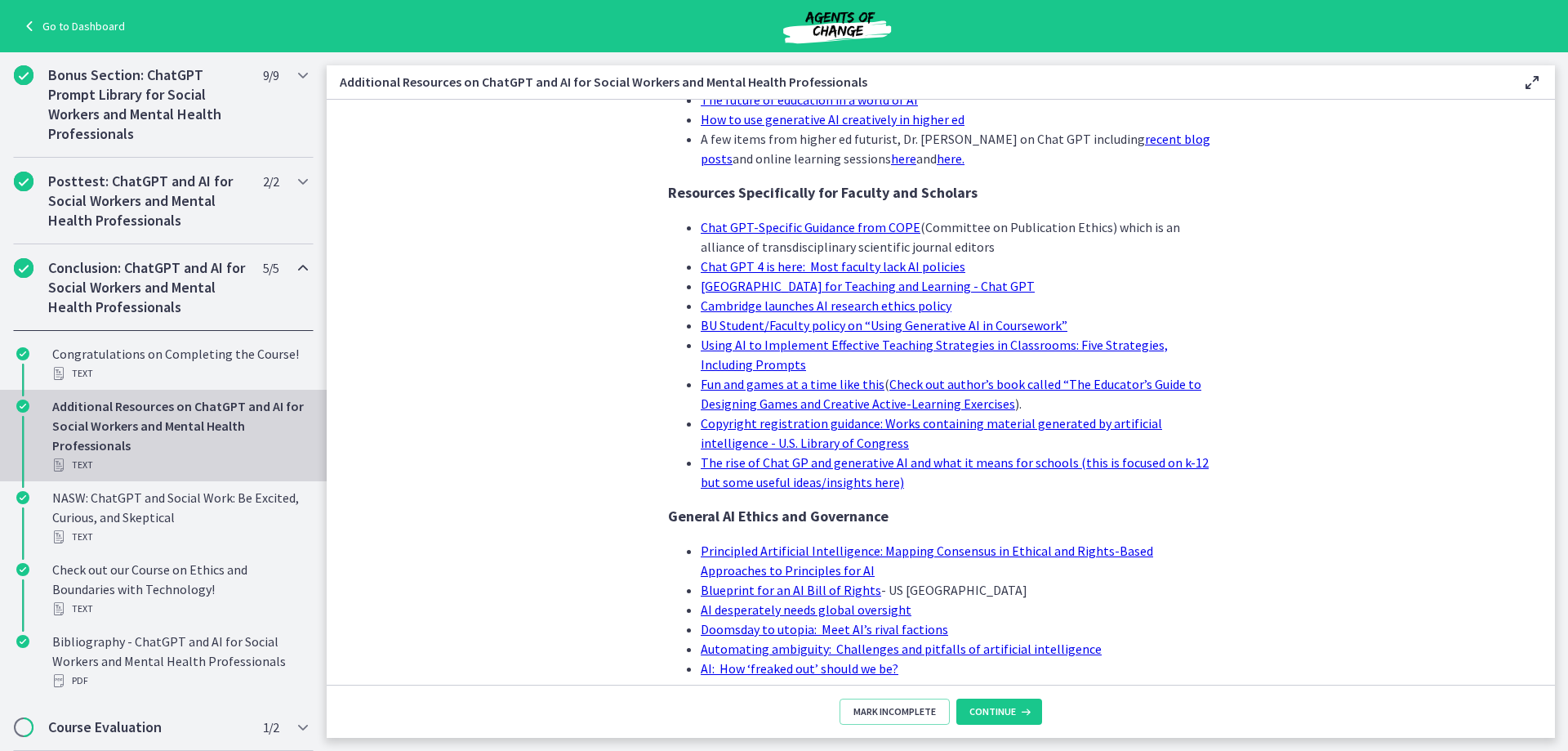
scroll to position [1503, 0]
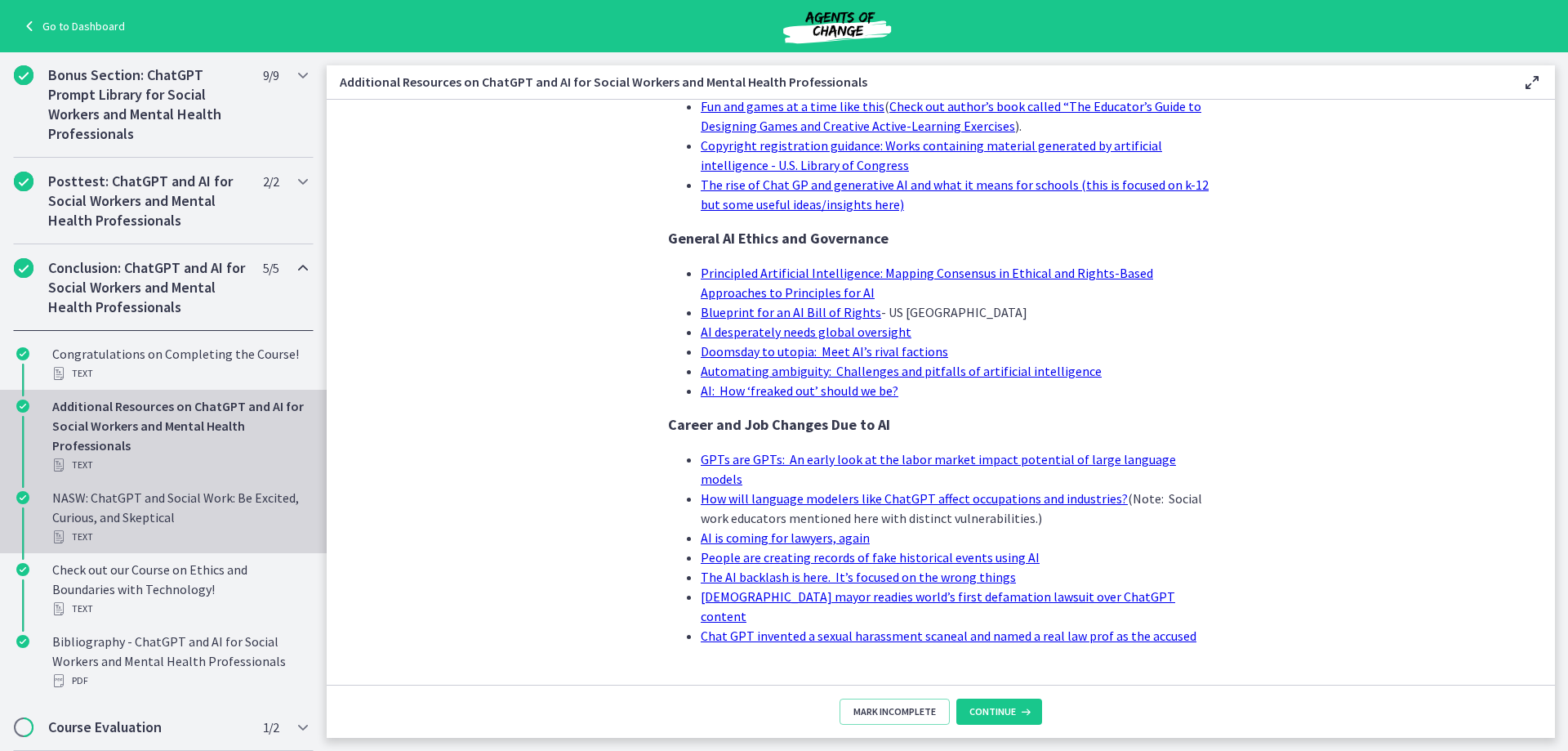
click at [189, 497] on div "NASW: ChatGPT and Social Work: Be Excited, Curious, and Skeptical Text" at bounding box center [179, 516] width 255 height 59
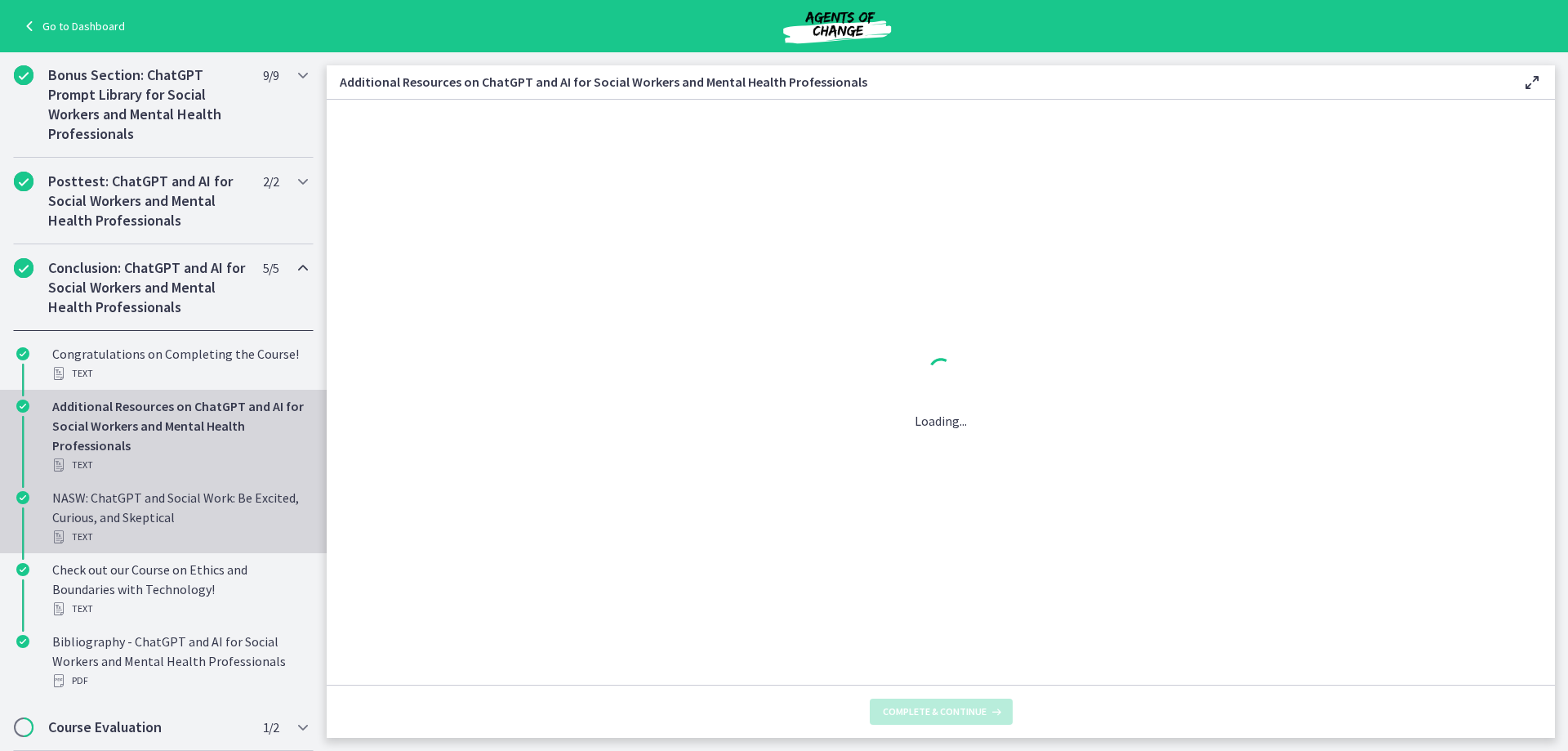
scroll to position [0, 0]
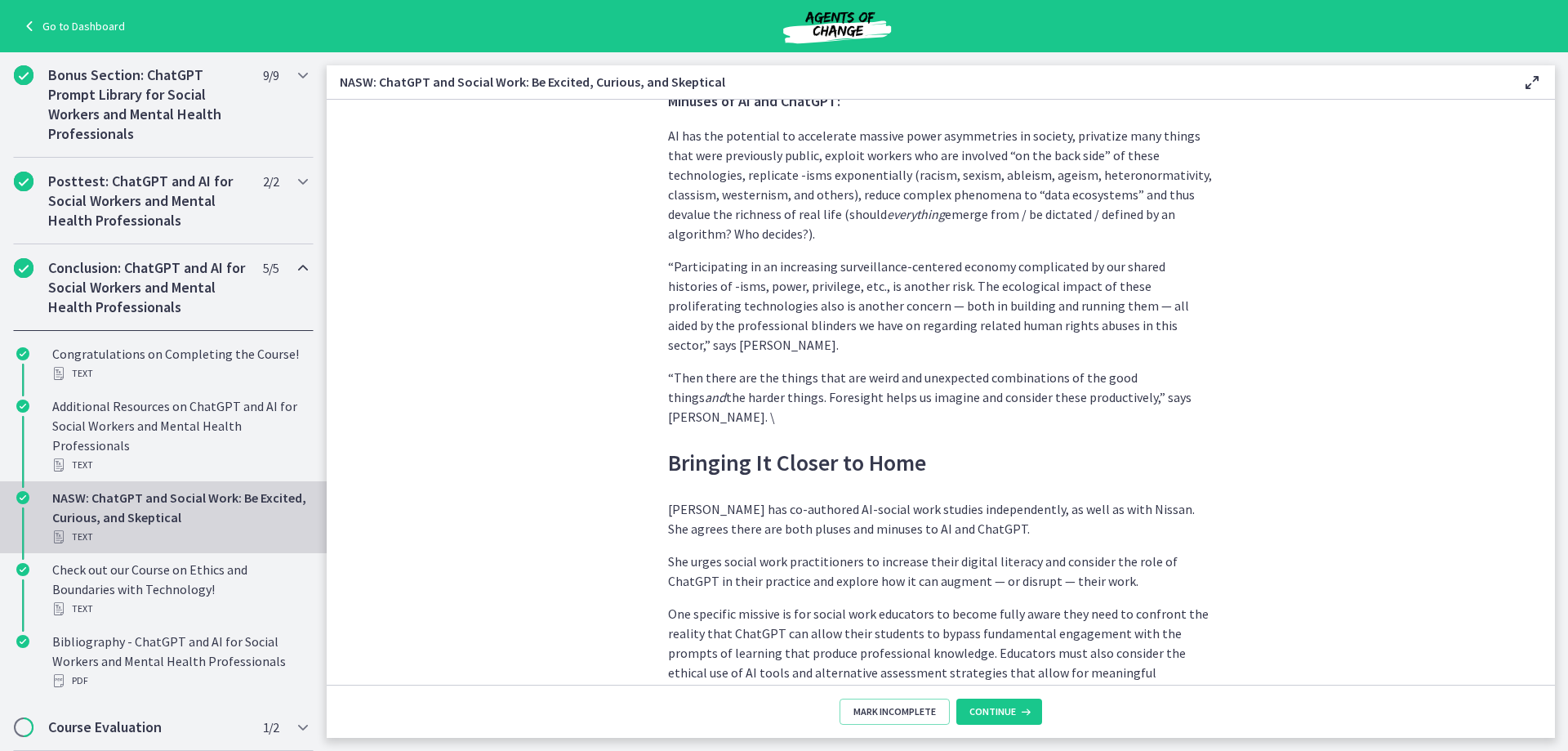
scroll to position [4656, 0]
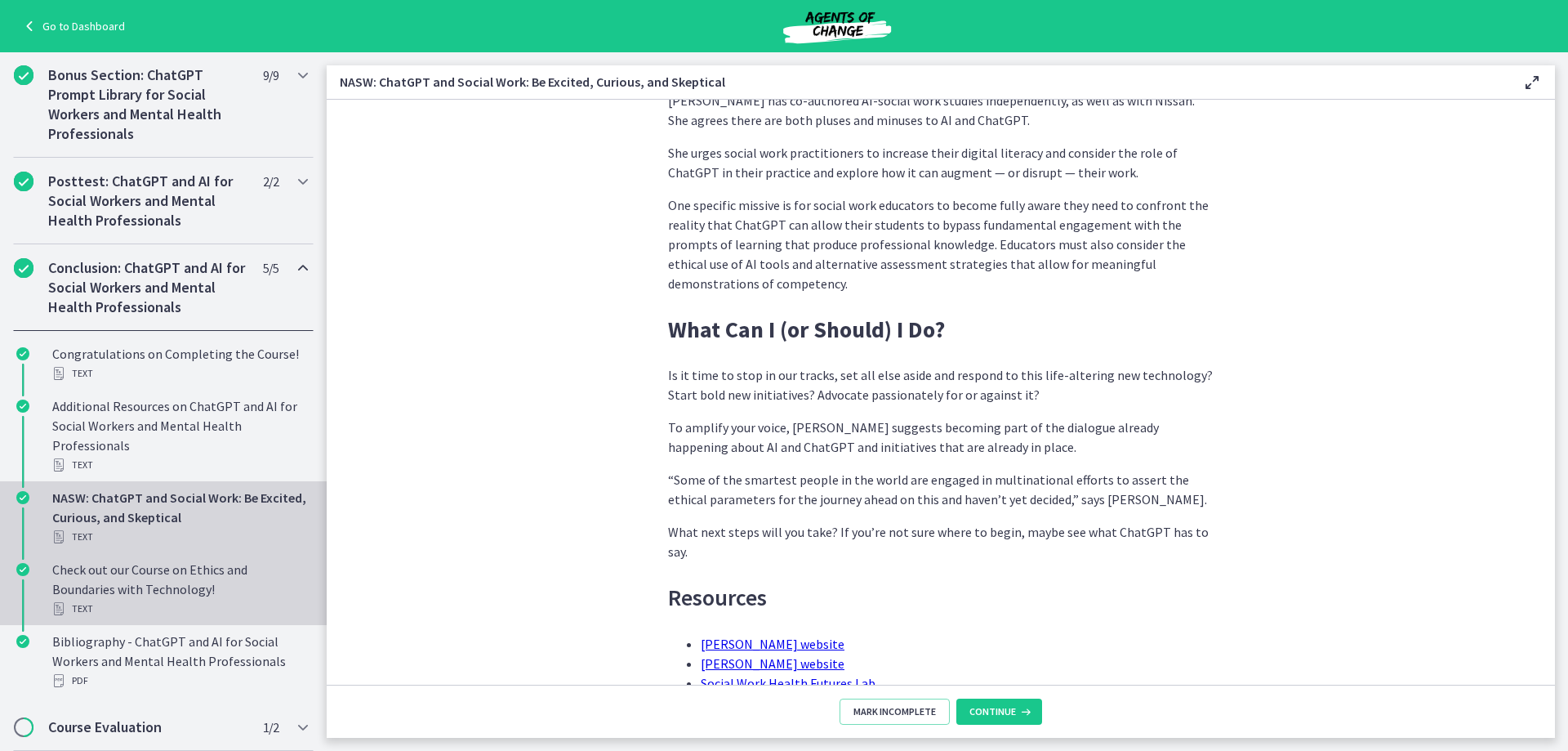
click at [192, 589] on div "Check out our Course on Ethics and Boundaries with Technology! Text" at bounding box center [179, 588] width 255 height 59
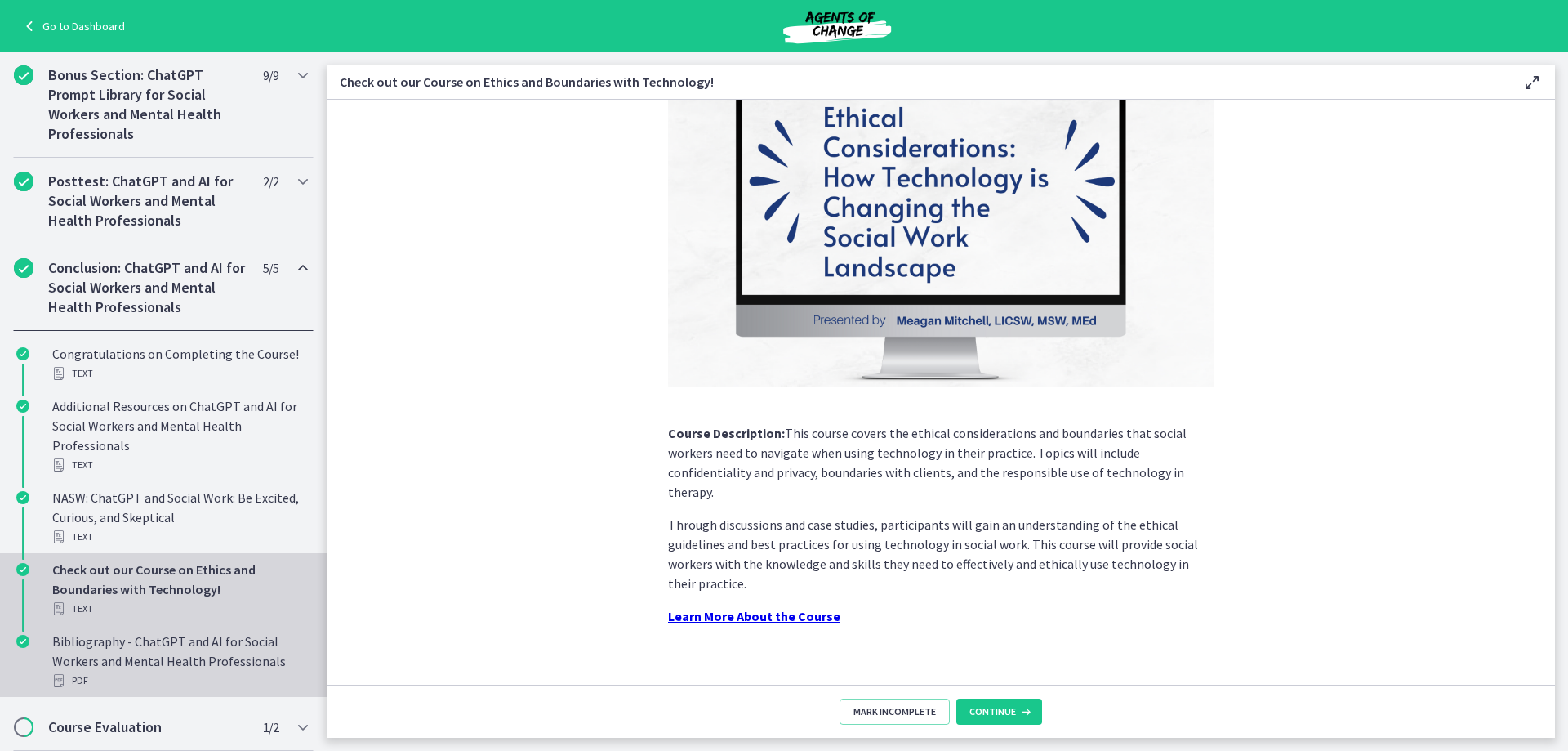
click at [203, 646] on div "Bibliography - ChatGPT and AI for Social Workers and Mental Health Professional…" at bounding box center [179, 660] width 255 height 59
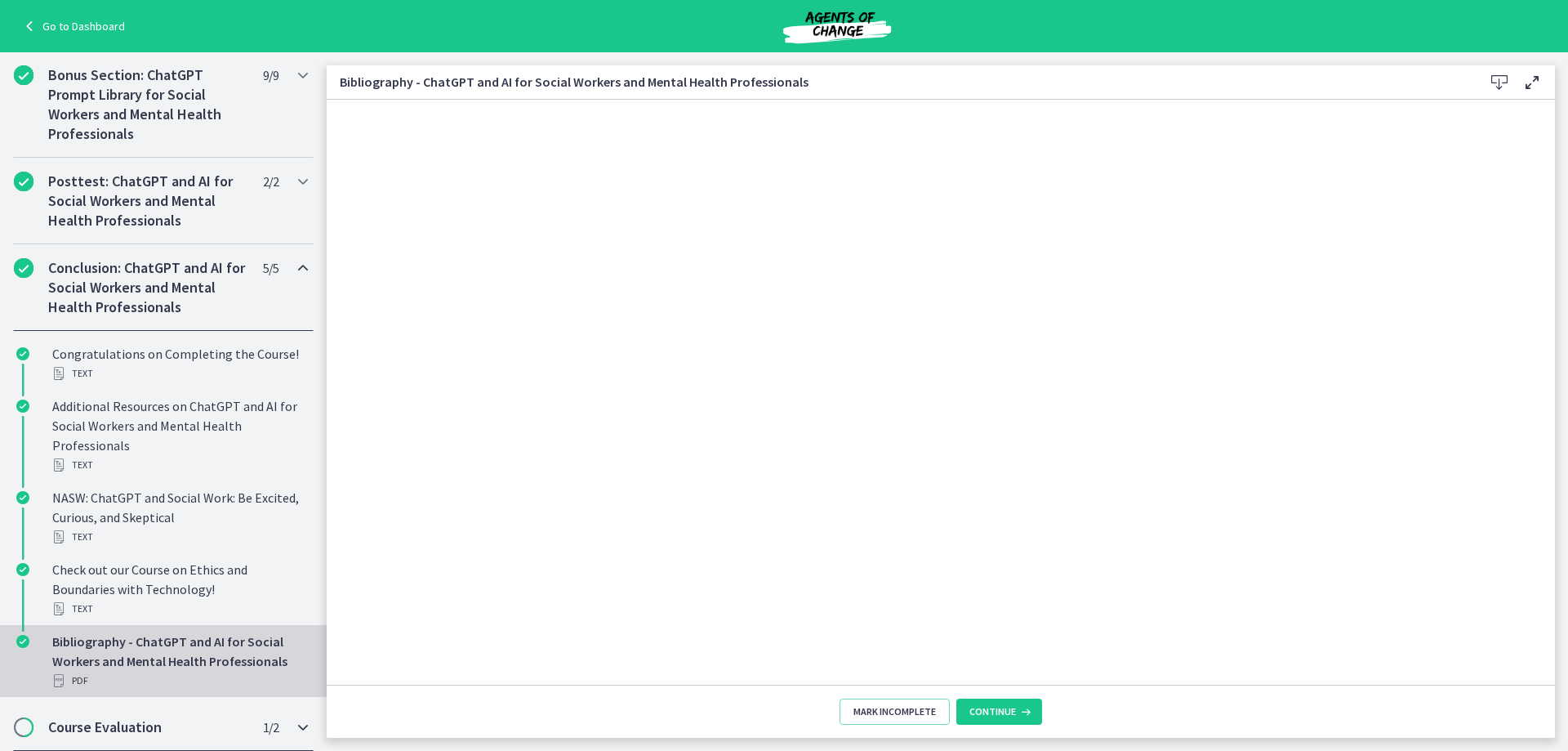
click at [152, 722] on h2 "Course Evaluation" at bounding box center [147, 727] width 199 height 20
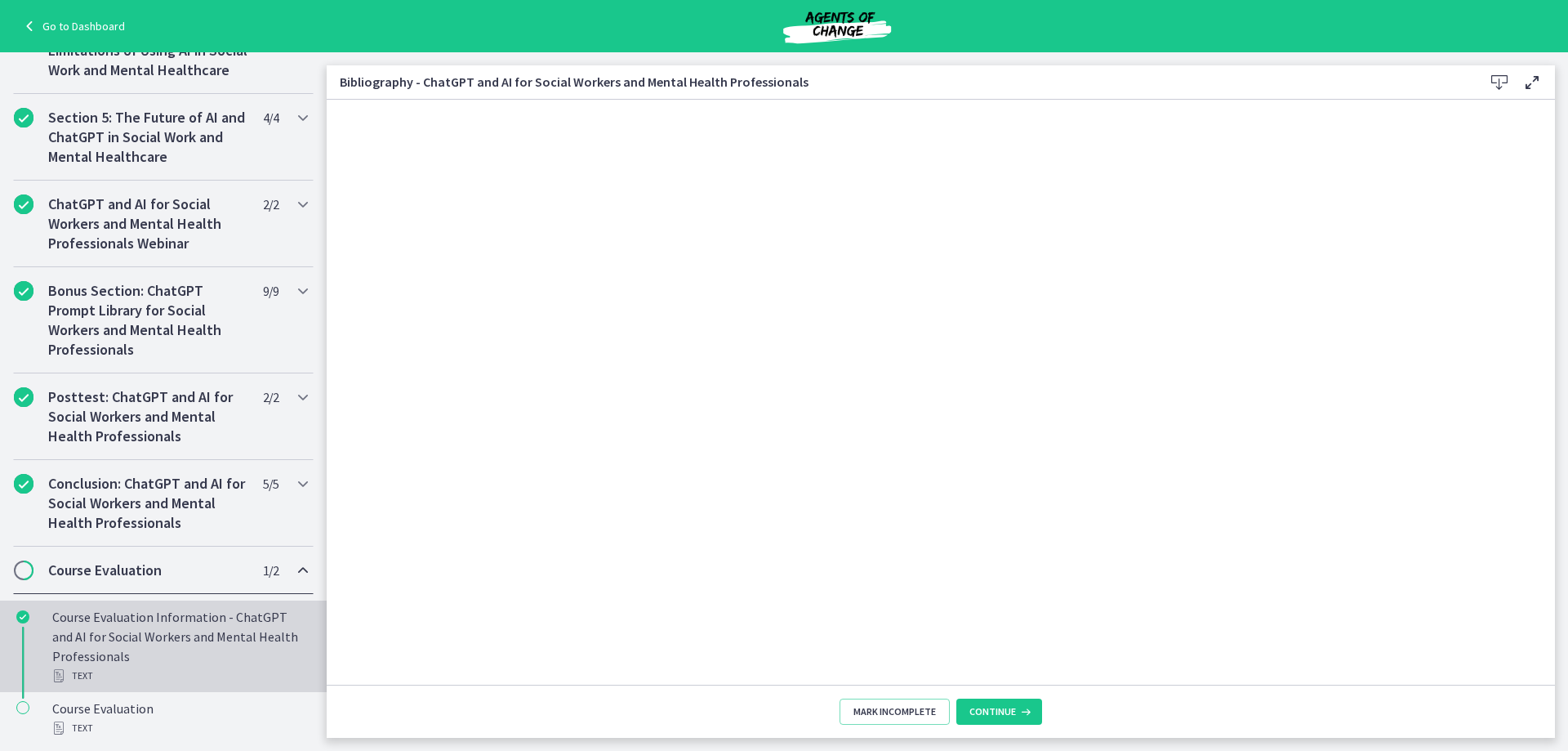
click at [162, 633] on div "Course Evaluation Information - ChatGPT and AI for Social Workers and Mental He…" at bounding box center [179, 646] width 255 height 78
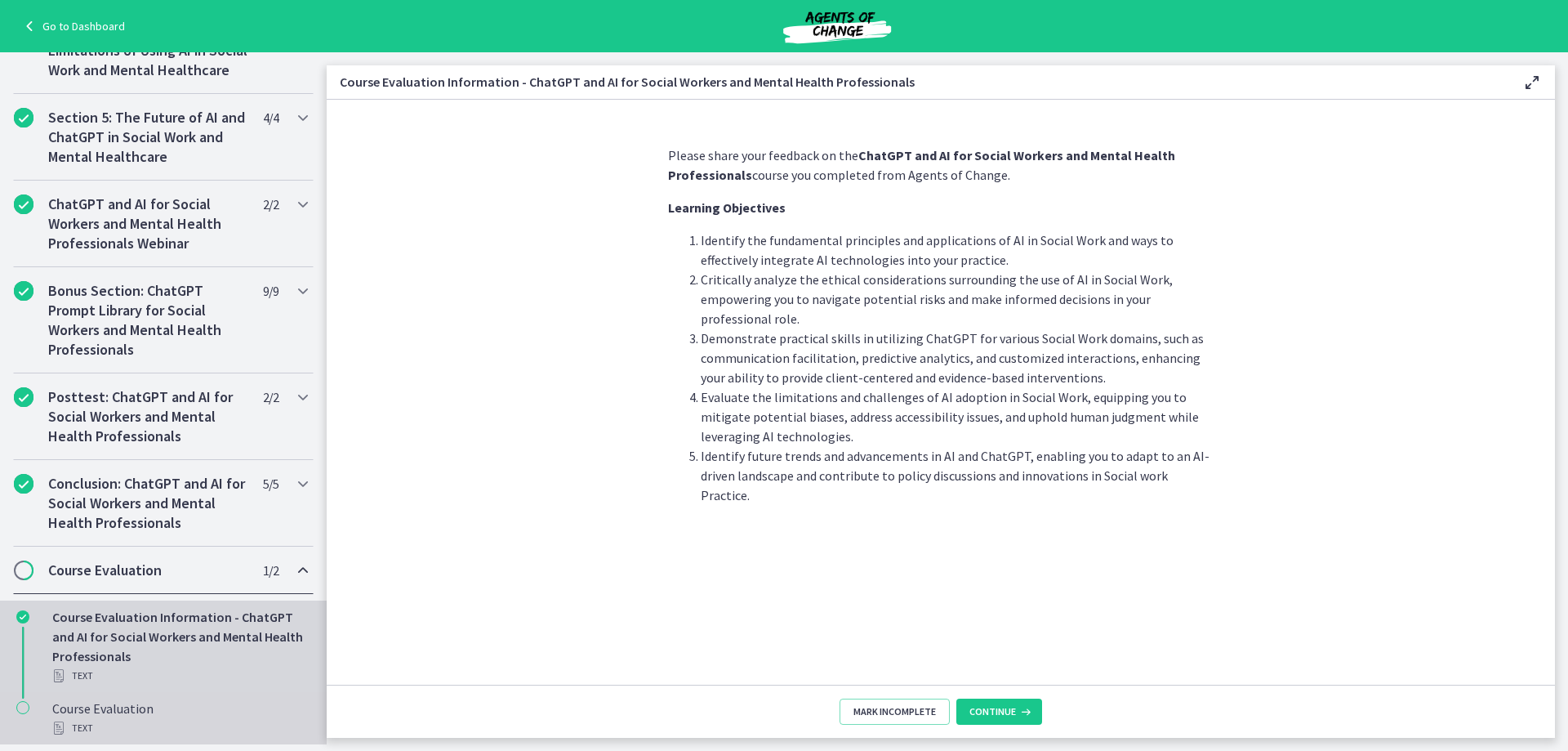
click at [131, 731] on div "Text" at bounding box center [179, 728] width 255 height 20
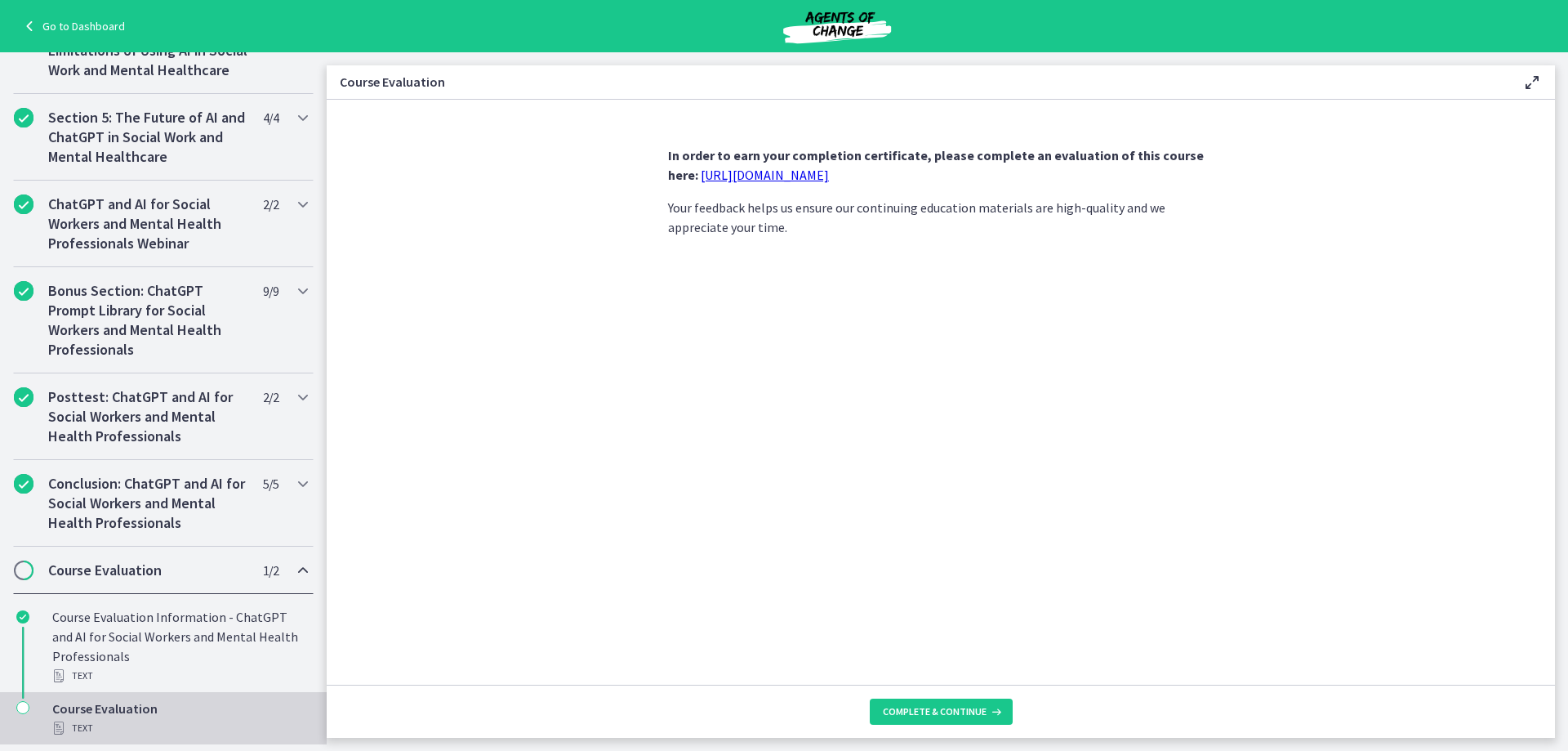
click at [783, 175] on link "[URL][DOMAIN_NAME]" at bounding box center [764, 175] width 128 height 17
